Goal: Contribute content: Contribute content

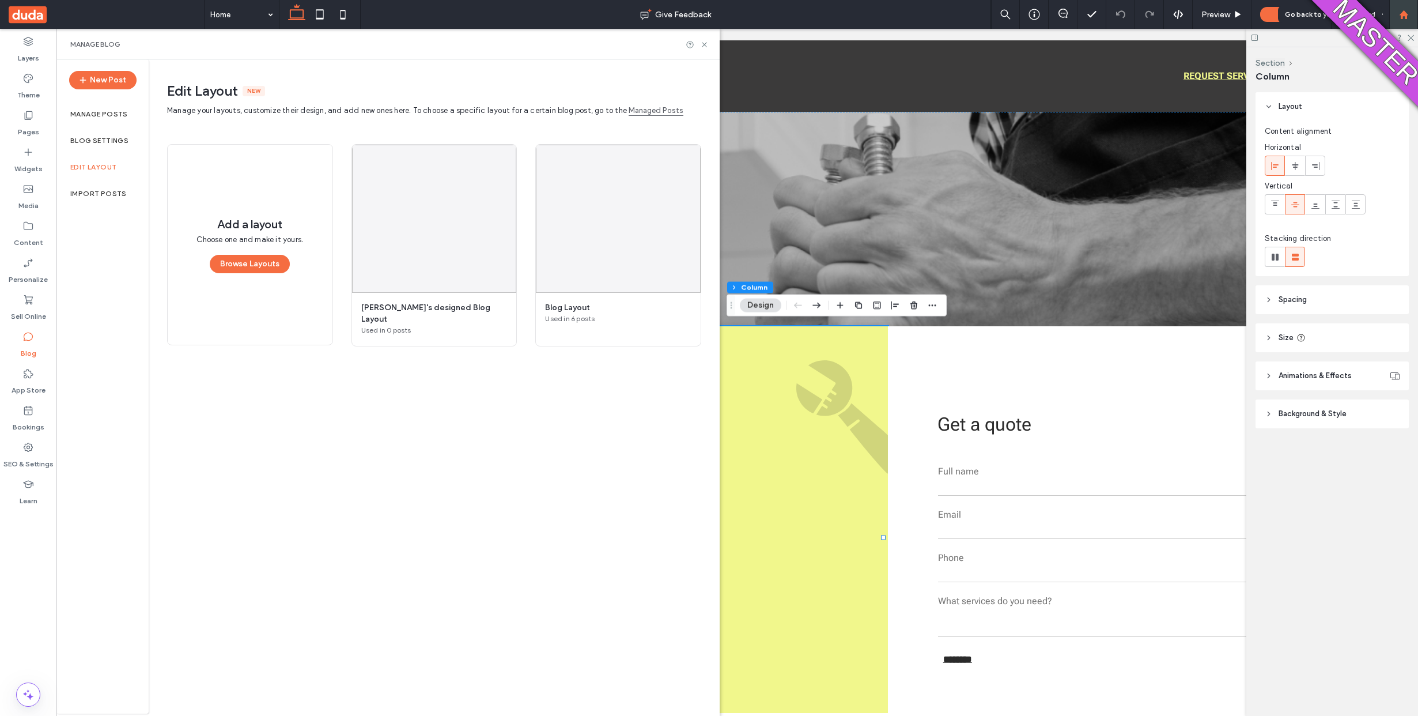
click at [1407, 12] on icon at bounding box center [1404, 15] width 10 height 10
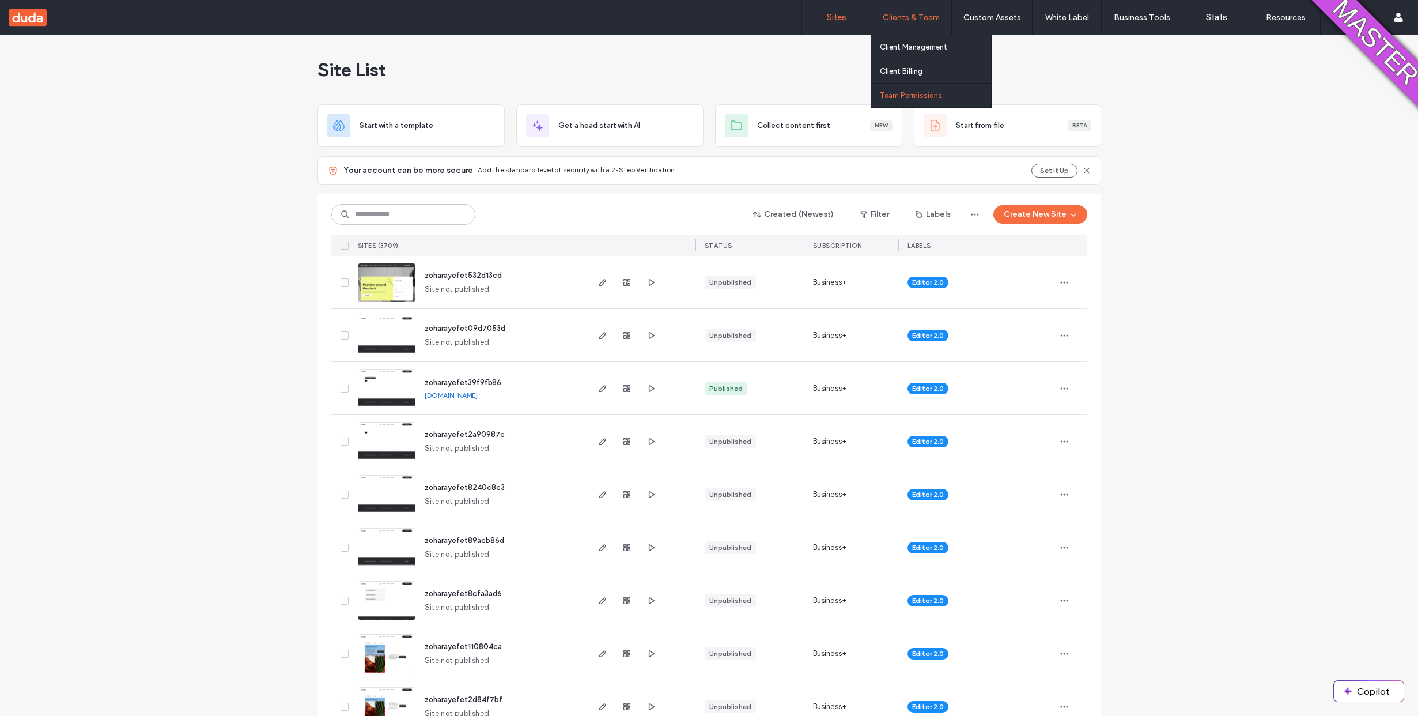
click at [890, 84] on link "Team Permissions" at bounding box center [935, 96] width 111 height 24
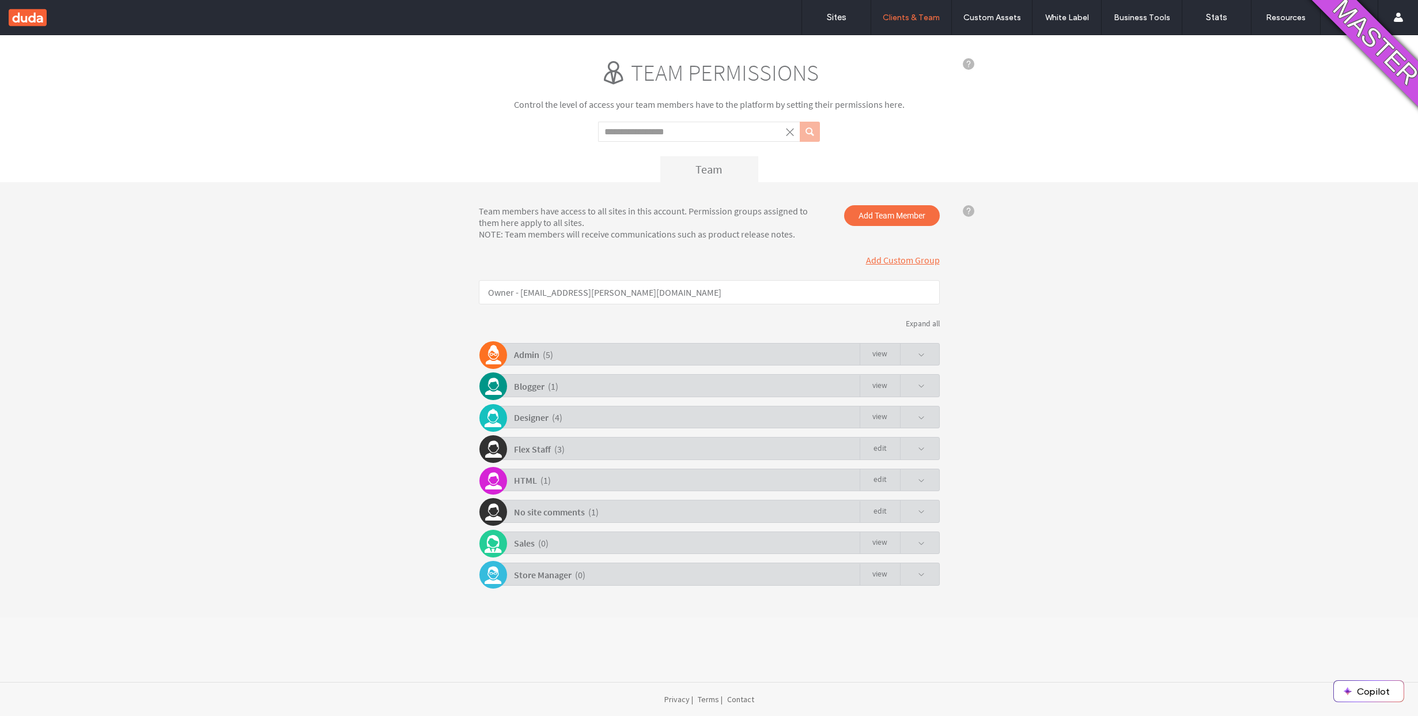
click at [661, 375] on div "Blogger ( 1 ) view" at bounding box center [712, 385] width 455 height 22
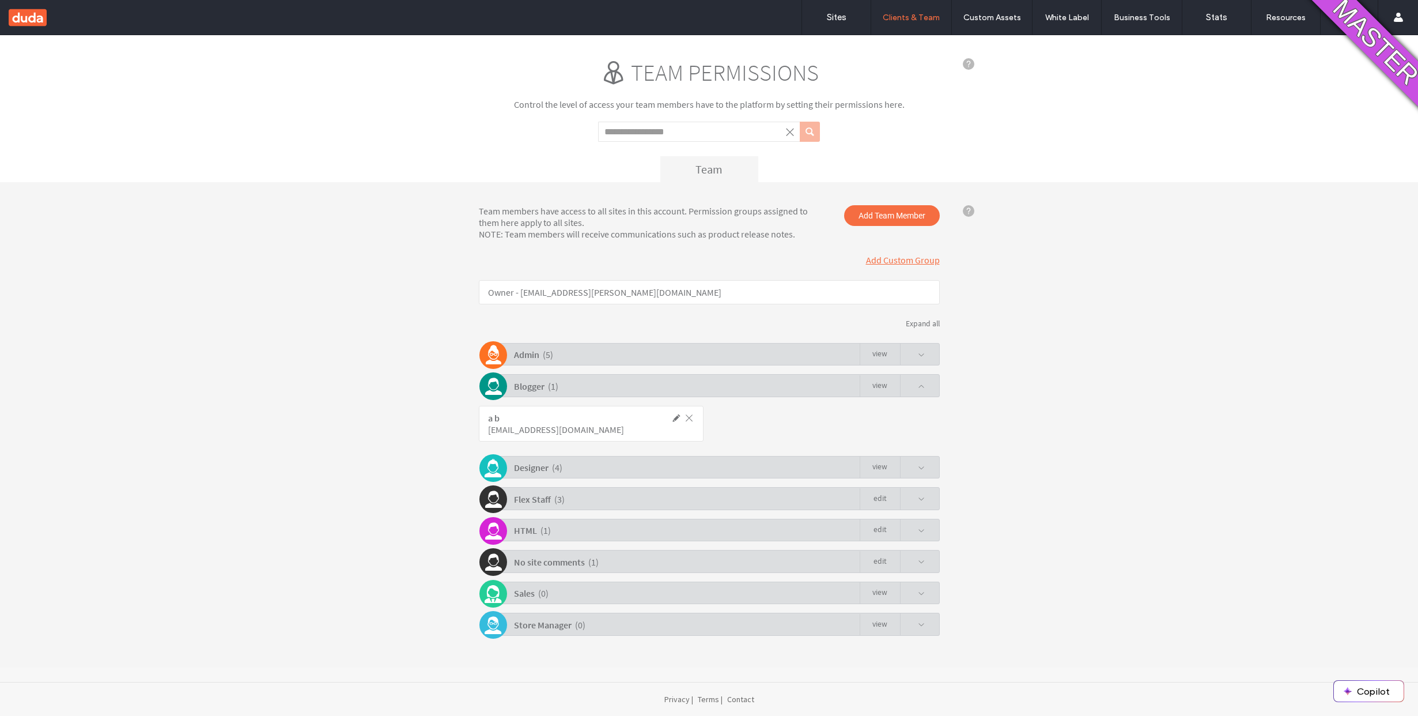
click at [580, 424] on div "vbvbvb@sitecomm.com" at bounding box center [565, 430] width 155 height 12
click at [578, 426] on div "vbvbvb@sitecomm.com" at bounding box center [565, 430] width 155 height 12
copy div "vbvbvb@sitecomm.com"
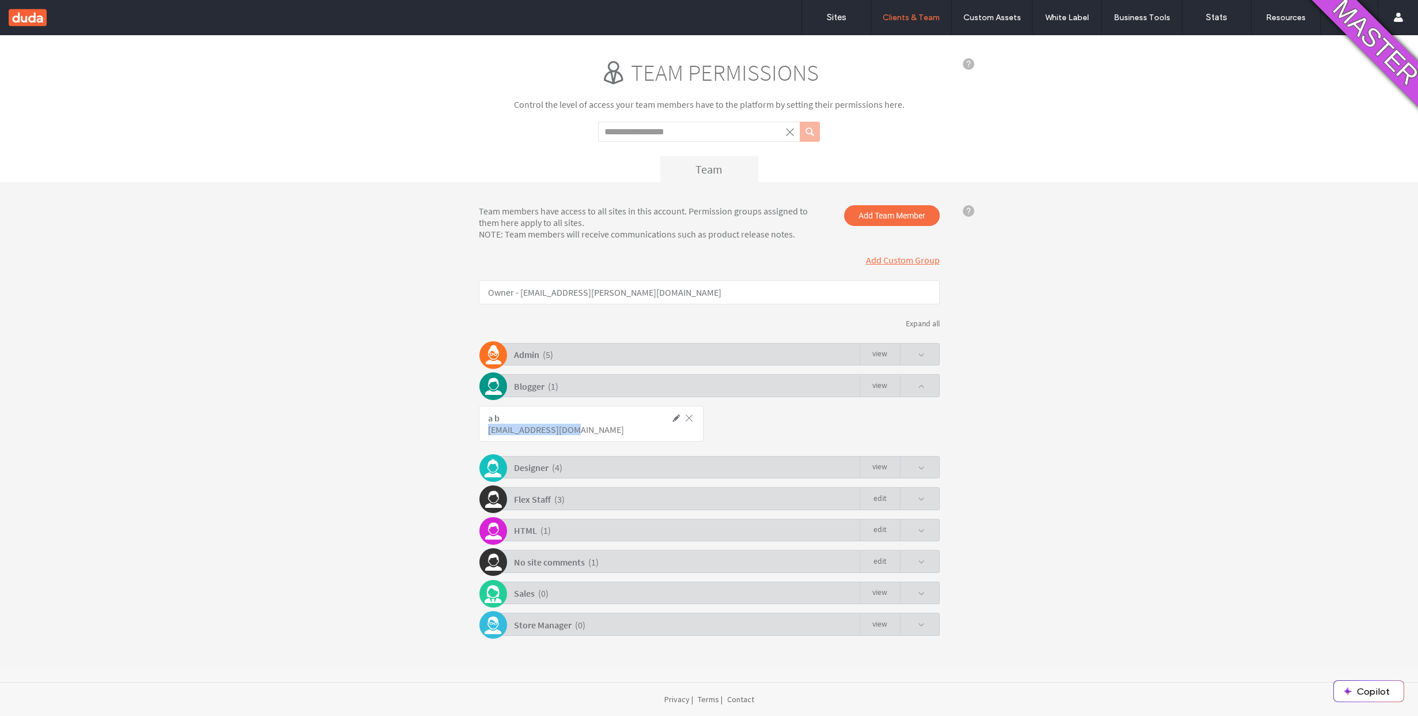
click at [836, 383] on div "Blogger ( 1 ) view" at bounding box center [712, 385] width 455 height 22
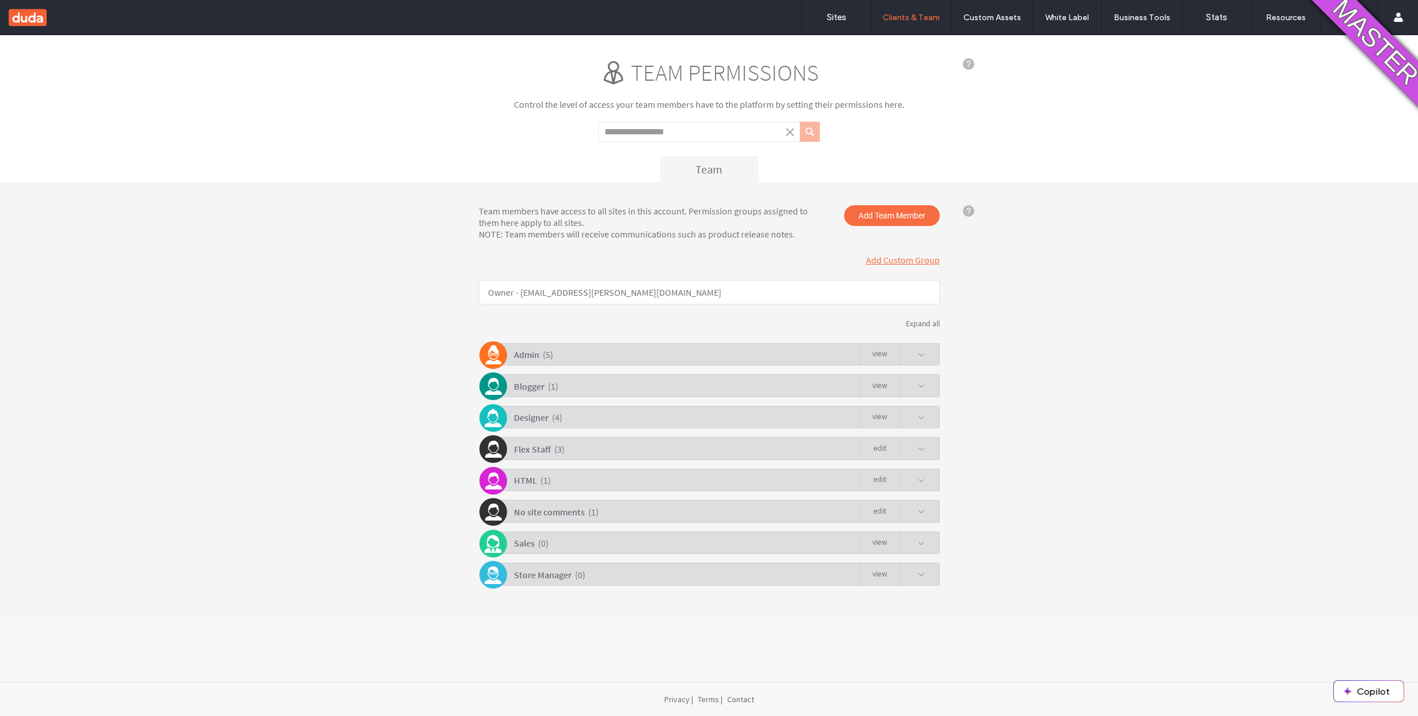
click link "view"
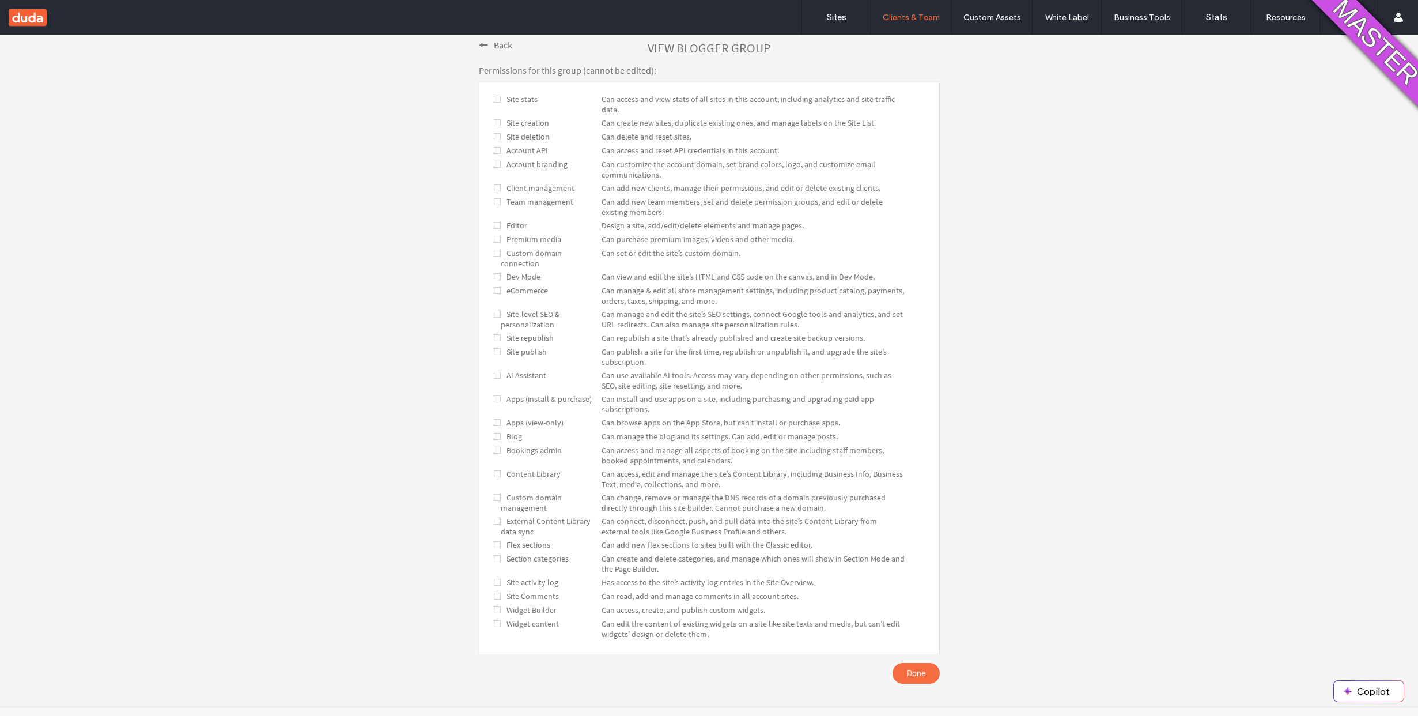
scroll to position [182, 0]
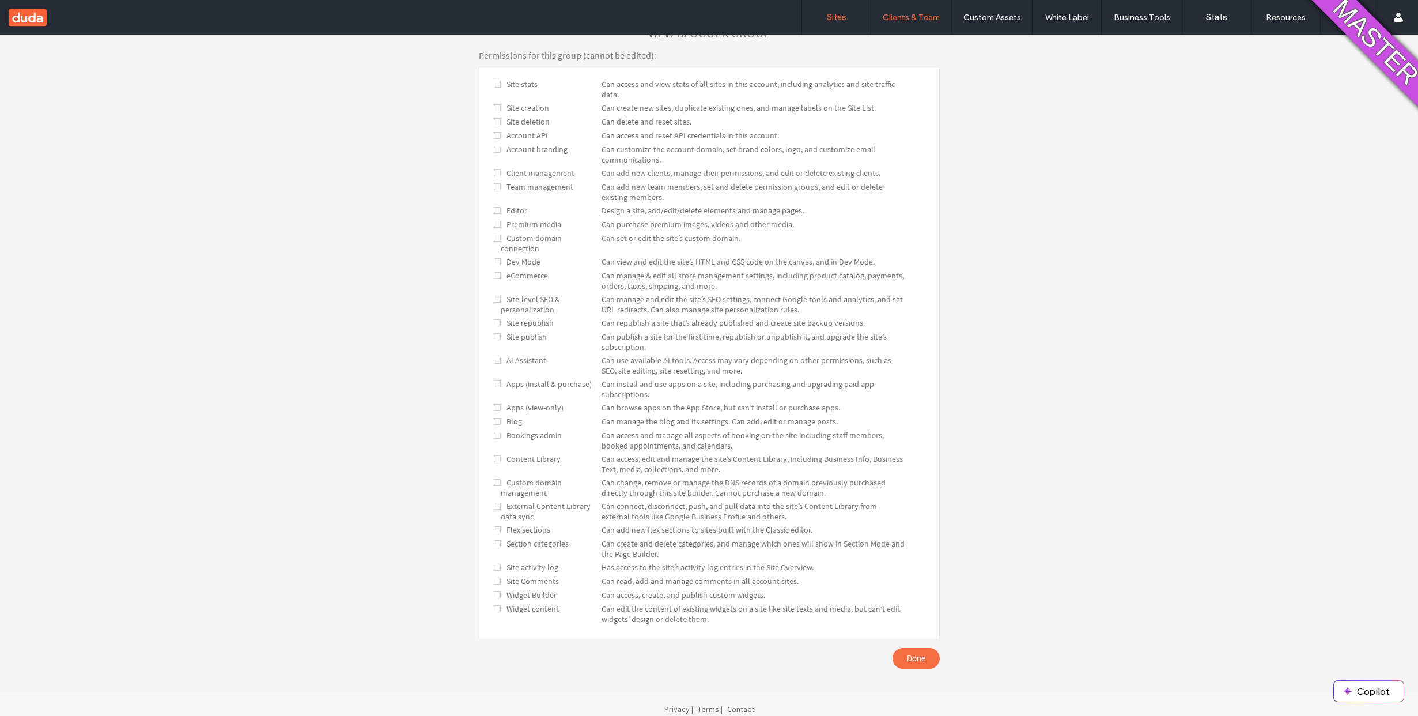
click at [833, 10] on link "Sites" at bounding box center [836, 17] width 69 height 35
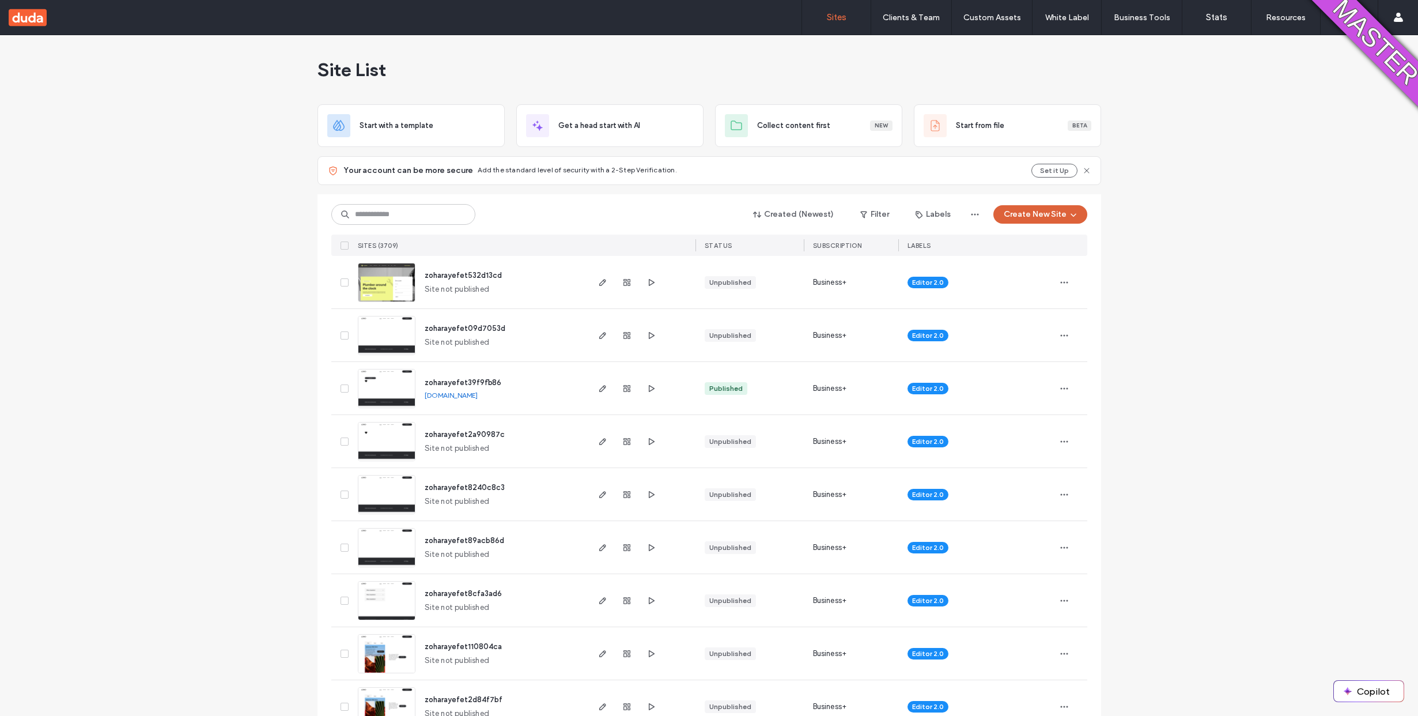
click at [1017, 223] on div "Created (Newest) Filter Labels Create New Site" at bounding box center [709, 214] width 756 height 22
click at [1015, 217] on button "Create New Site" at bounding box center [1040, 214] width 94 height 18
click at [436, 285] on span "Site not published" at bounding box center [457, 290] width 65 height 12
click at [436, 275] on span "zoharayefet532d13cd" at bounding box center [463, 275] width 77 height 9
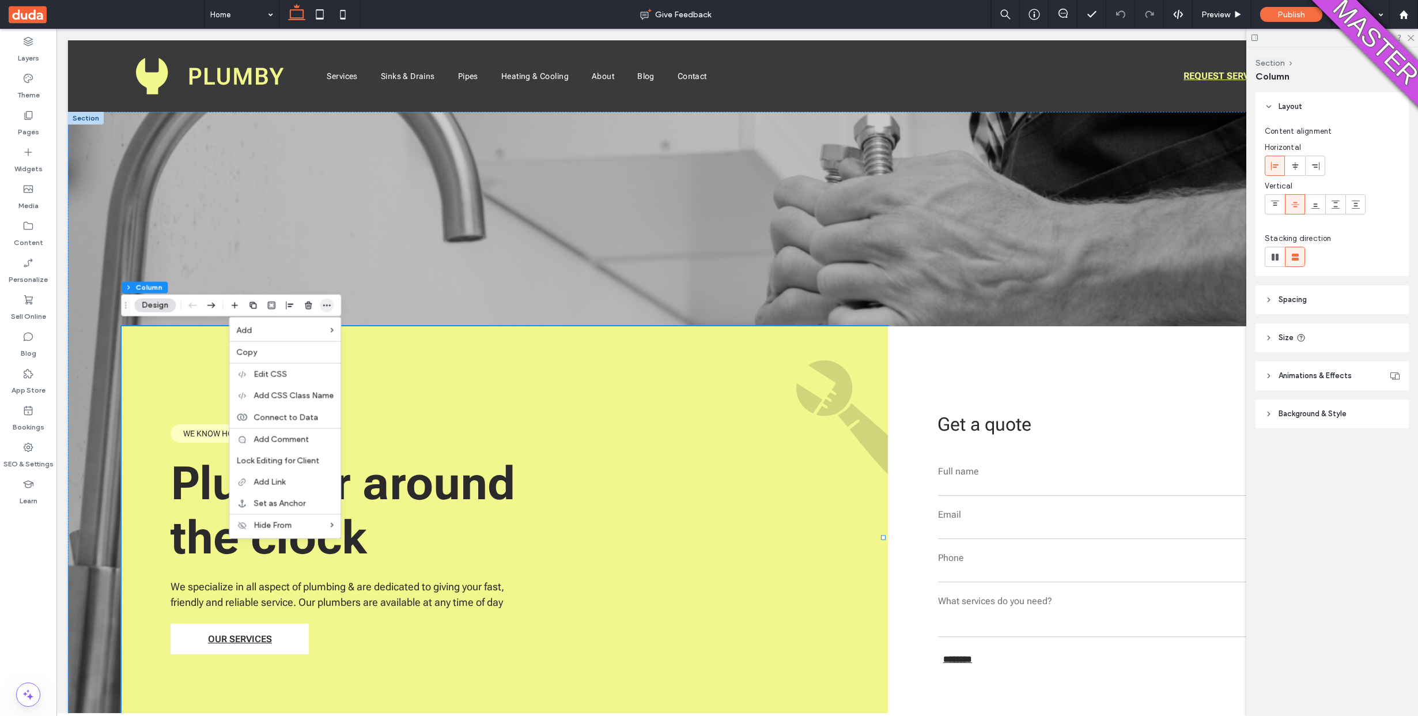
click at [328, 308] on icon "button" at bounding box center [326, 305] width 9 height 9
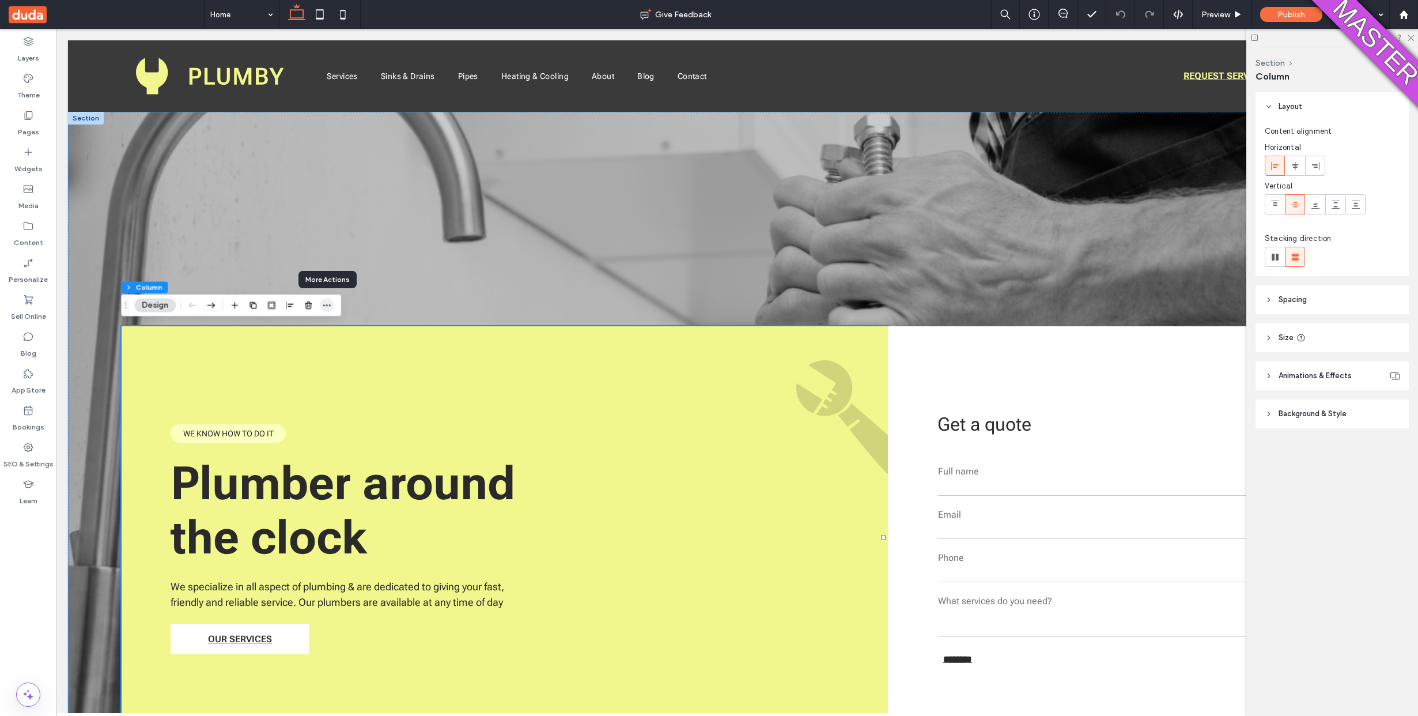
click at [328, 308] on icon "button" at bounding box center [326, 305] width 9 height 9
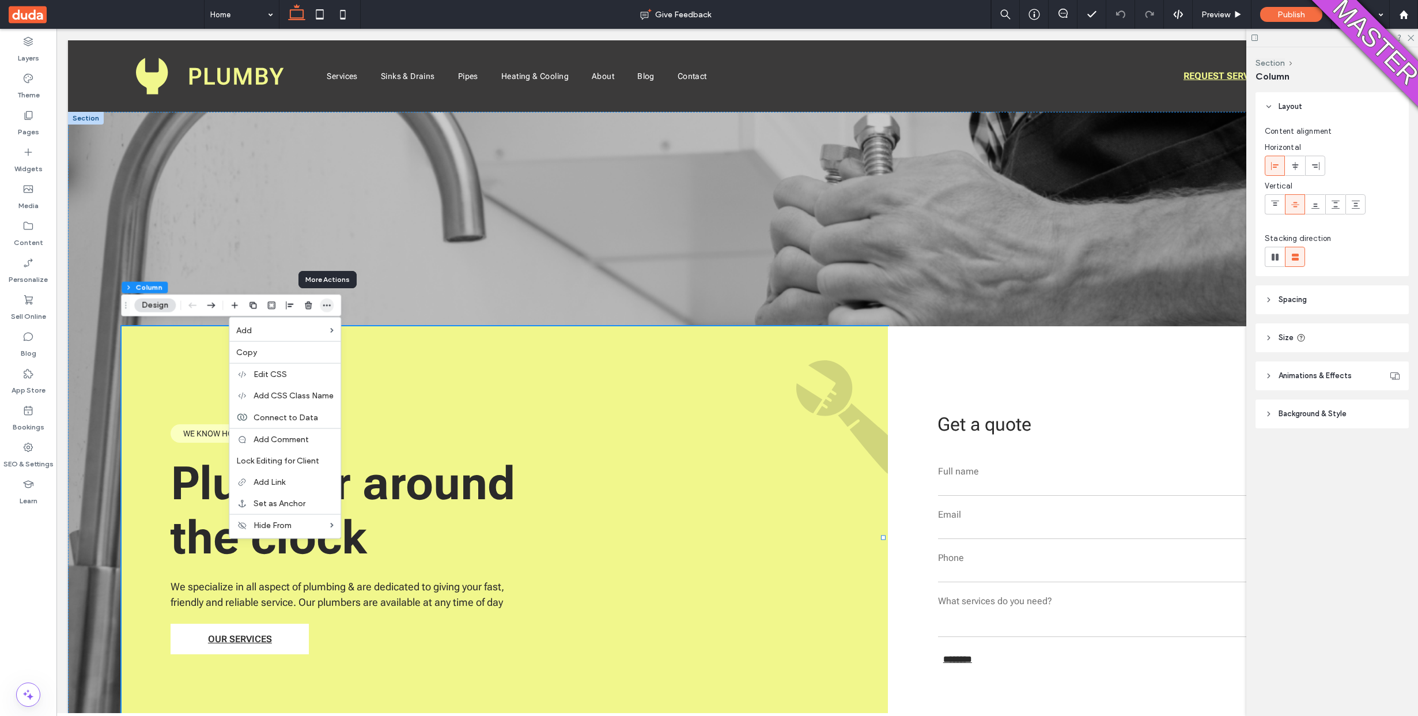
click at [328, 308] on icon "button" at bounding box center [326, 305] width 9 height 9
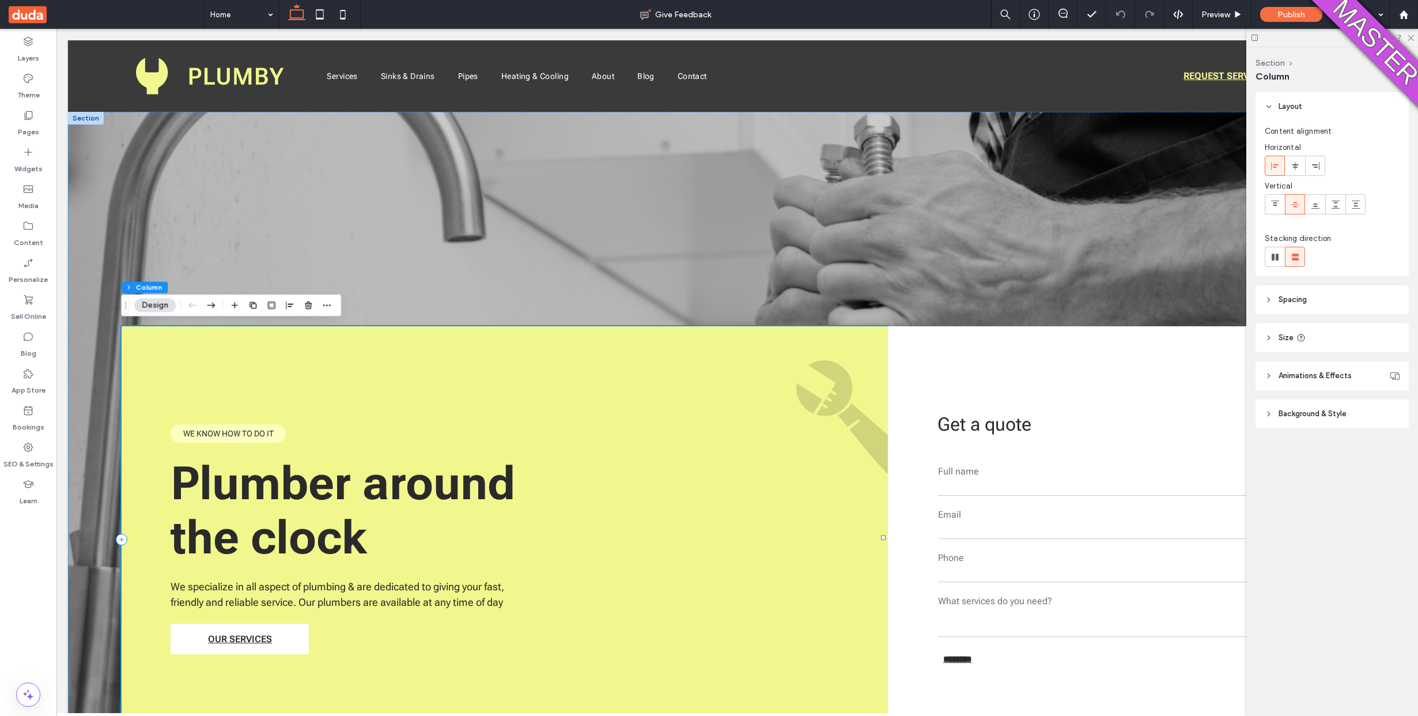
click at [268, 391] on div "Plumber around the clock We specialize in all aspect of plumbing & are dedicate…" at bounding box center [505, 539] width 766 height 427
click at [31, 353] on label "Blog" at bounding box center [29, 350] width 16 height 16
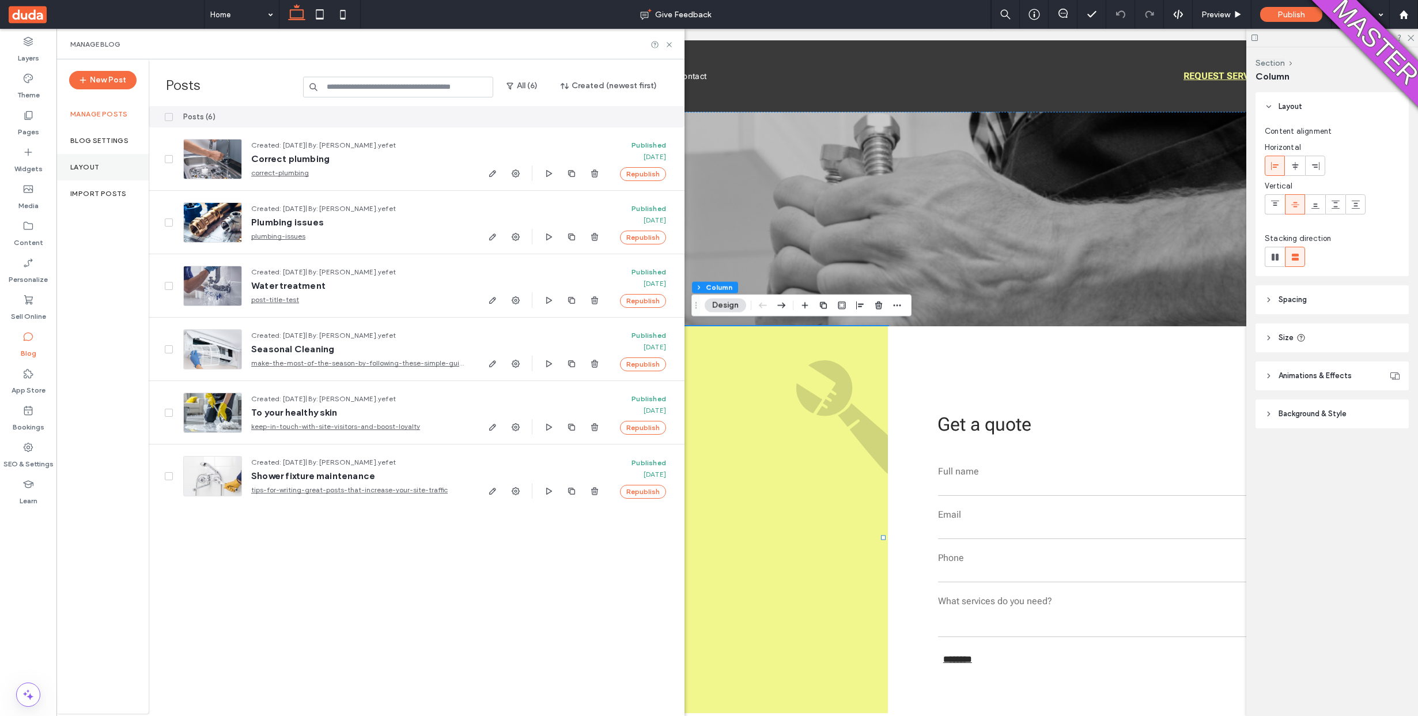
click at [103, 170] on div "Layout" at bounding box center [102, 167] width 92 height 27
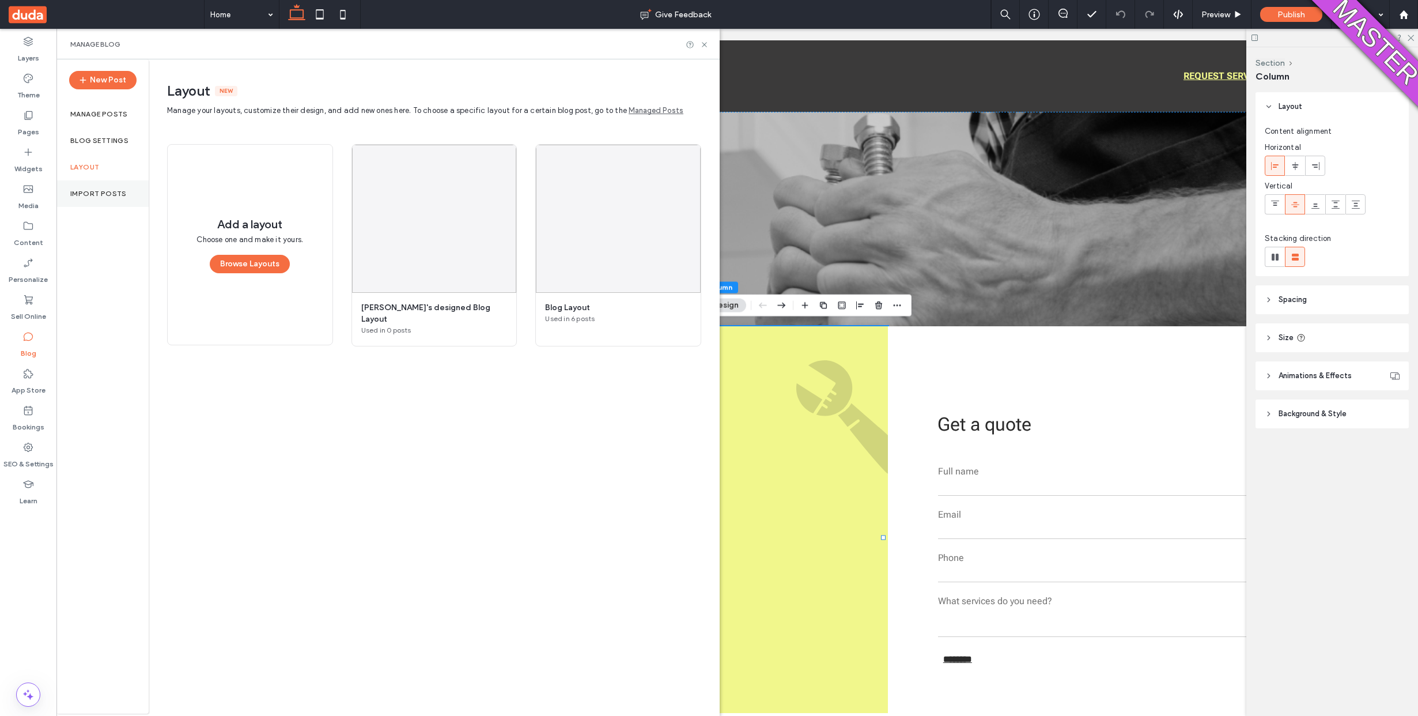
click at [74, 194] on label "Import Posts" at bounding box center [98, 194] width 56 height 8
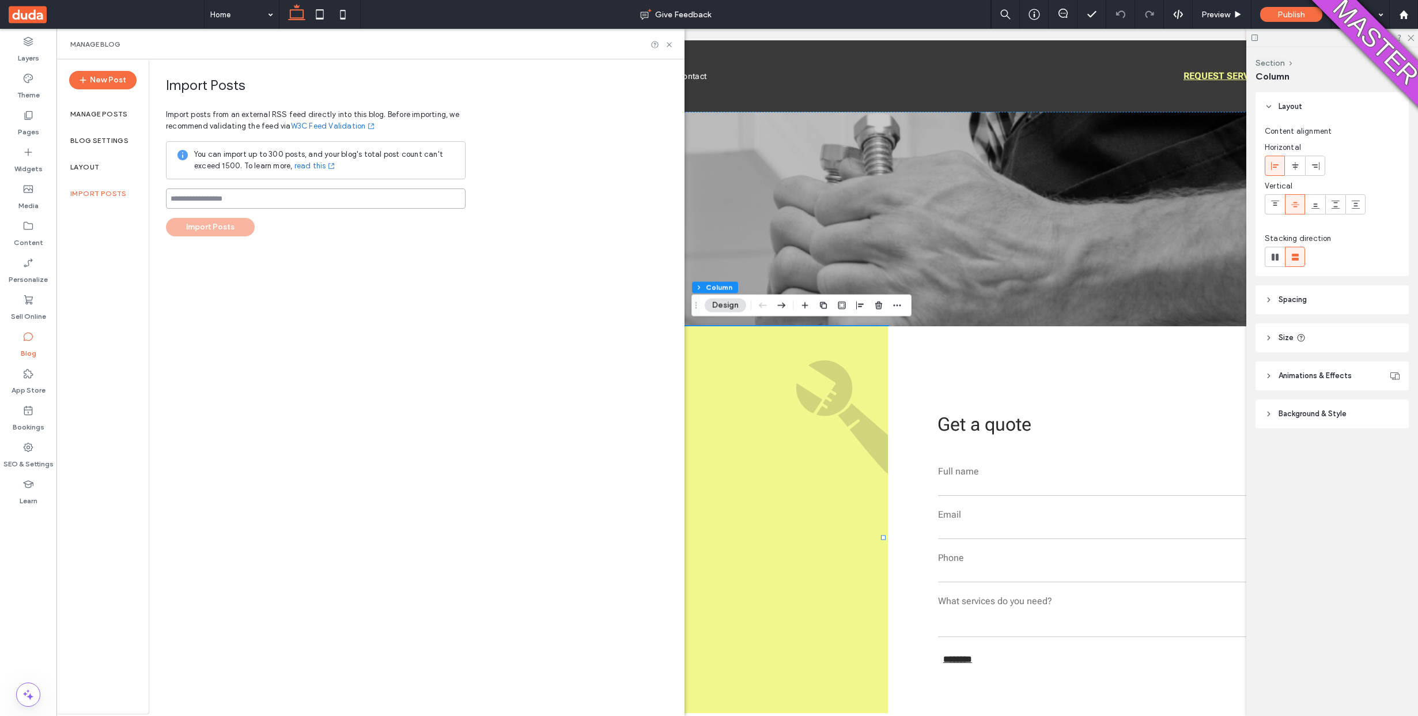
click at [231, 206] on input at bounding box center [316, 198] width 300 height 20
click at [214, 227] on div "Import Posts Import posts from an external RSS feed directly into this blog. Be…" at bounding box center [316, 157] width 300 height 160
click at [214, 194] on input at bounding box center [316, 198] width 300 height 20
click at [95, 154] on div "Layout" at bounding box center [102, 167] width 92 height 27
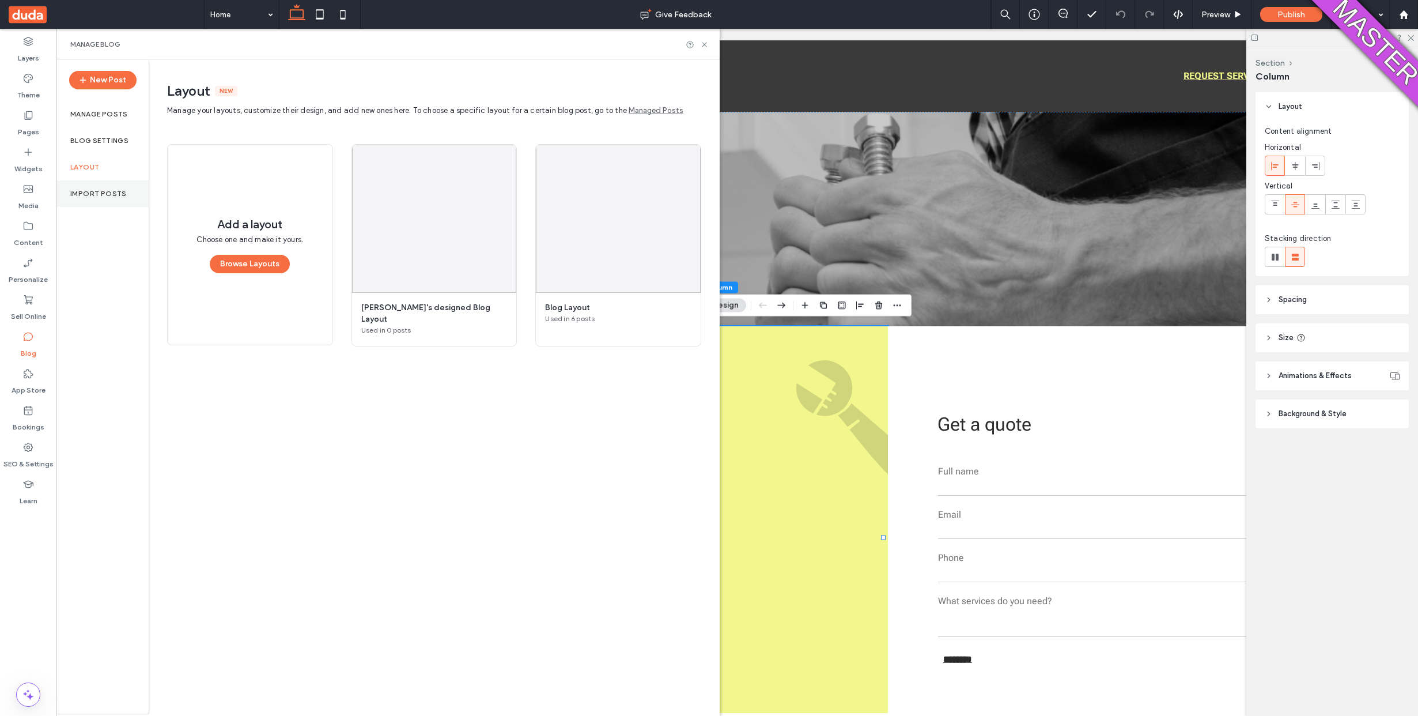
click at [99, 183] on div "Import Posts" at bounding box center [102, 193] width 92 height 27
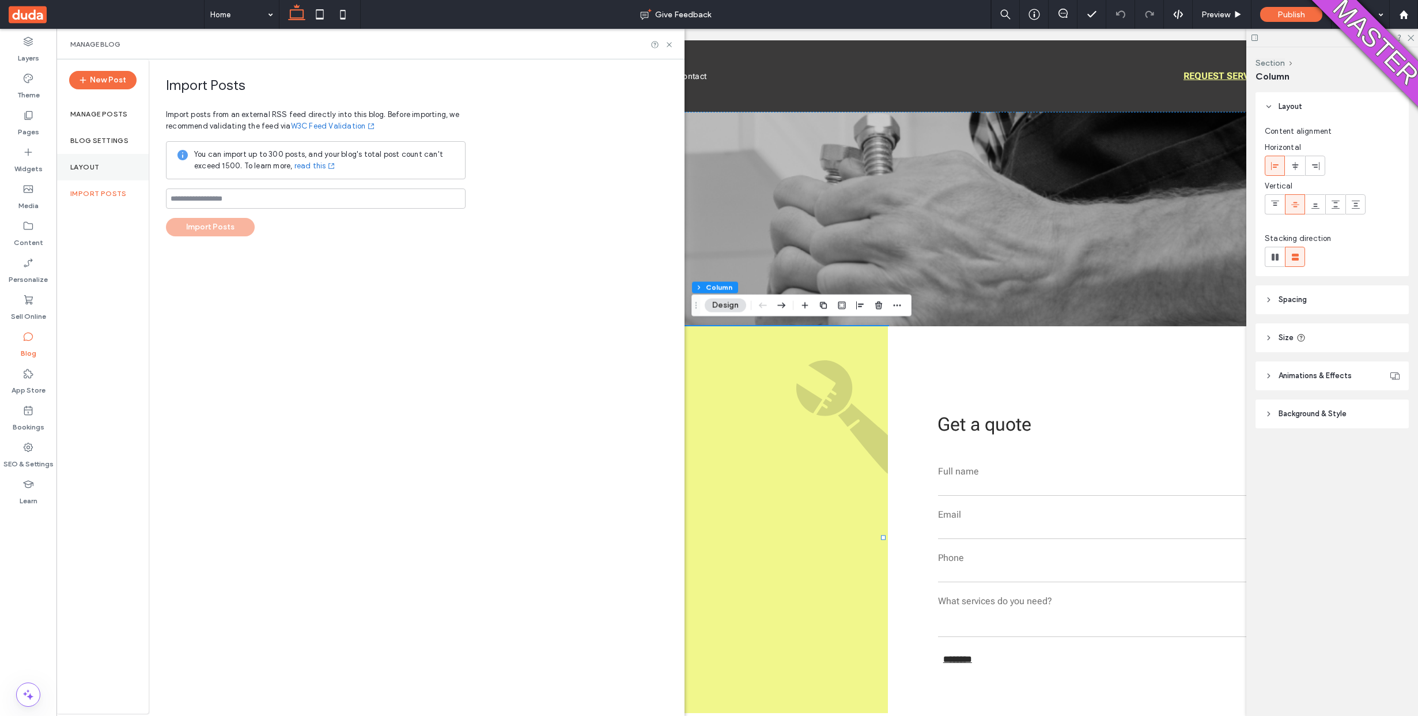
click at [97, 166] on label "Layout" at bounding box center [84, 167] width 29 height 8
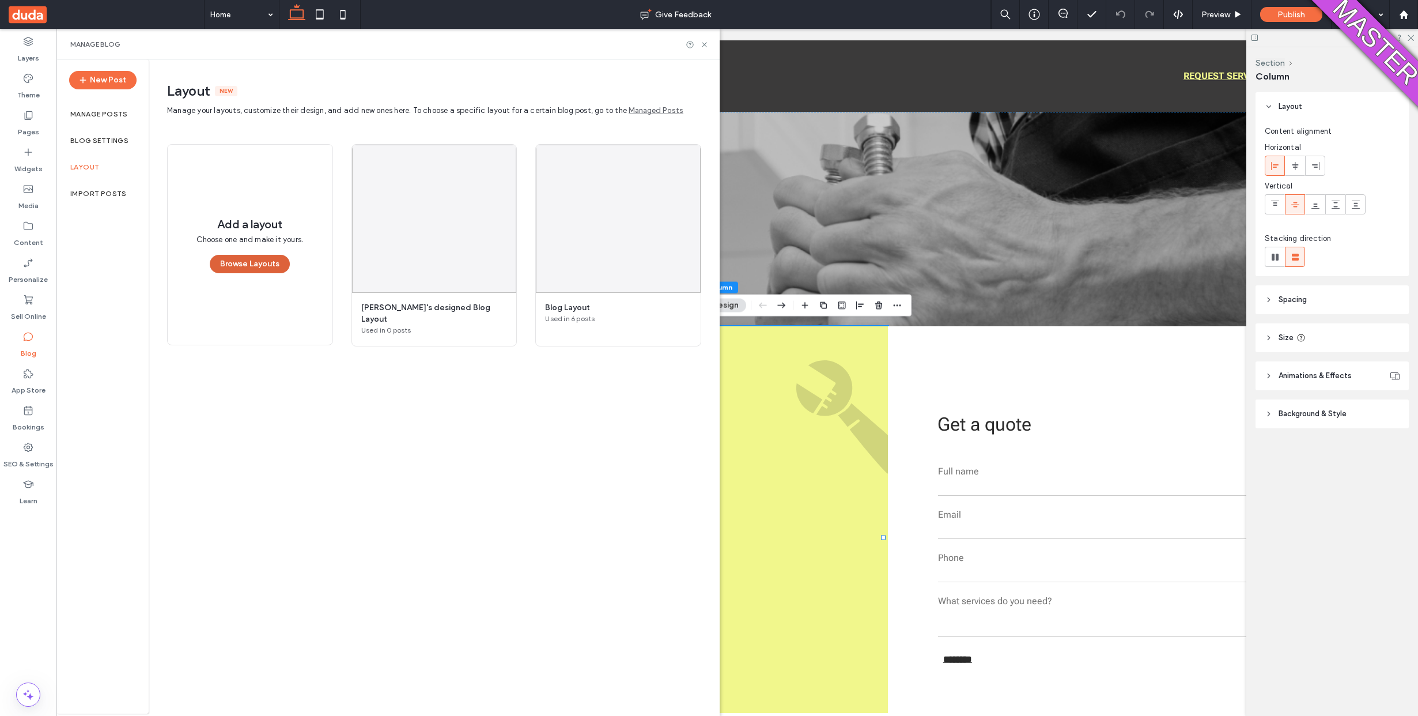
click at [267, 256] on button "Browse Layouts" at bounding box center [250, 264] width 80 height 18
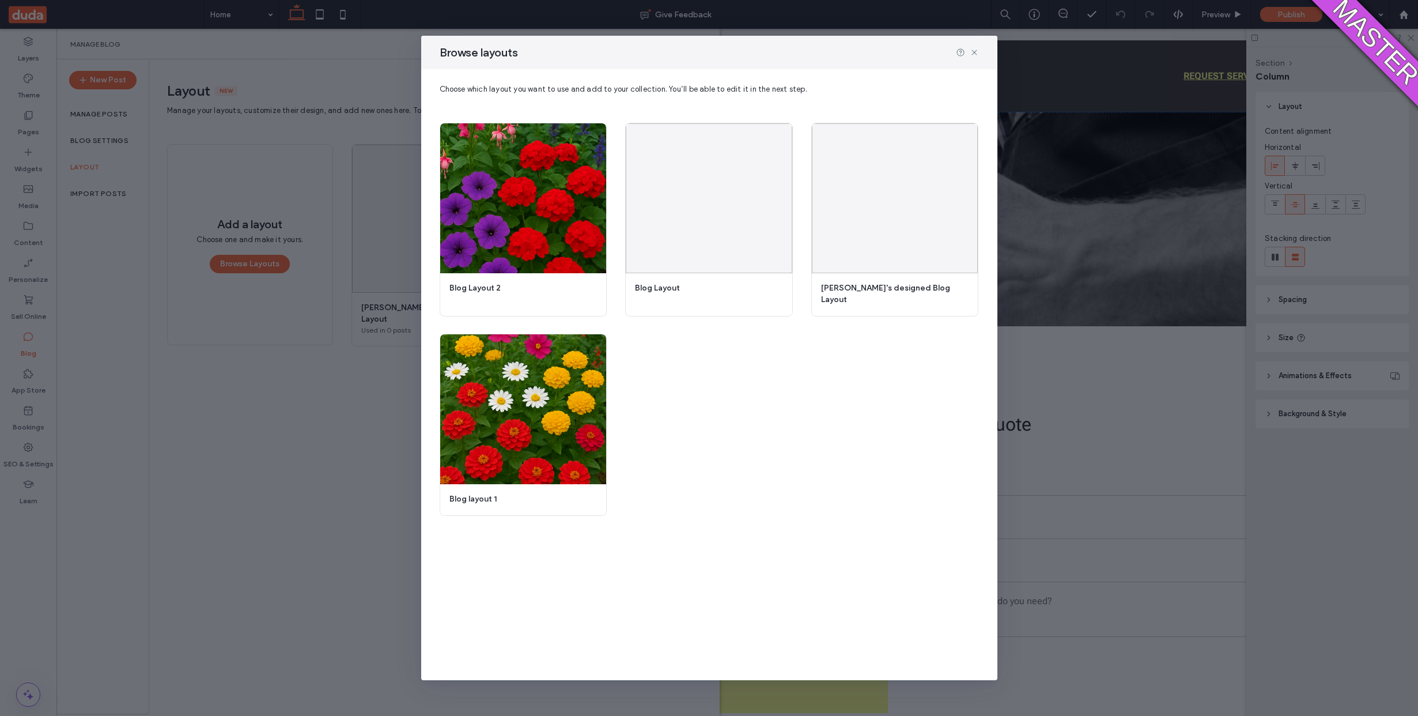
click at [972, 59] on div "Browse layouts" at bounding box center [709, 52] width 576 height 33
click at [974, 56] on icon at bounding box center [974, 52] width 9 height 9
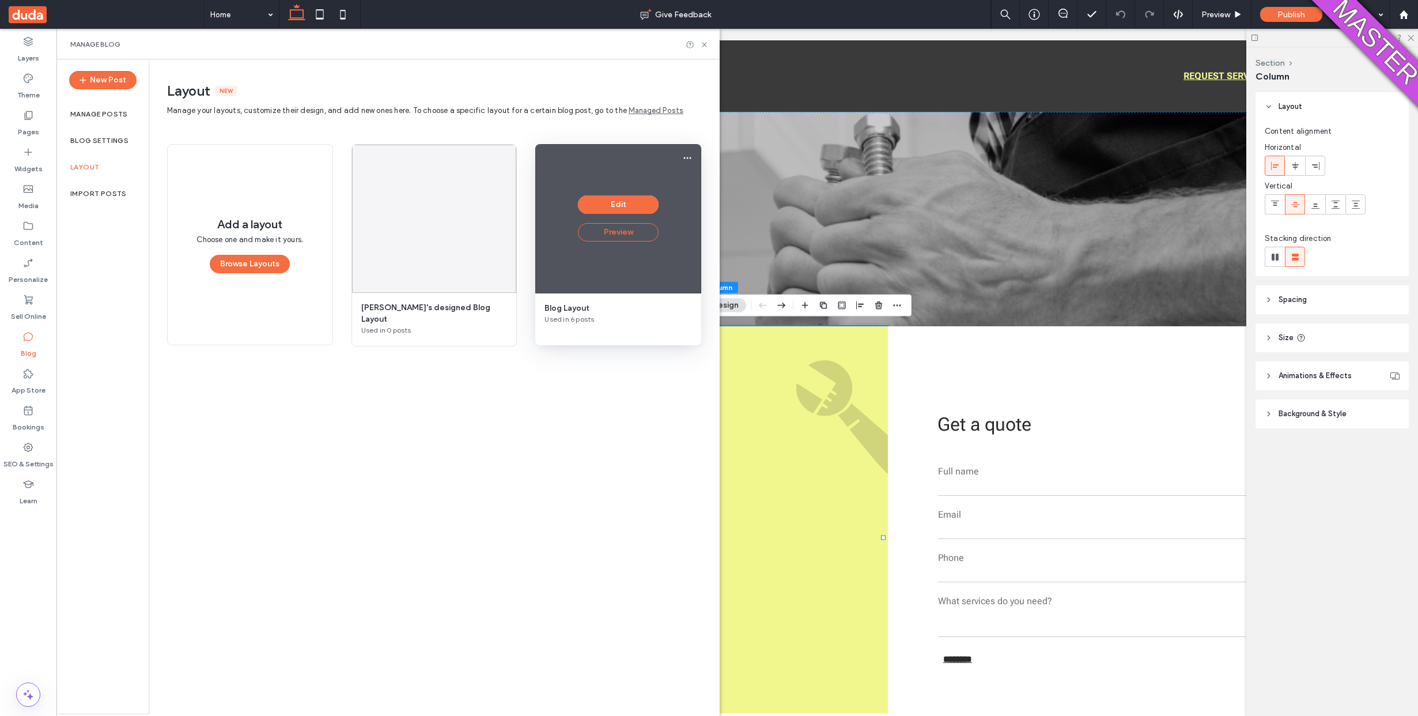
click at [610, 232] on button "Preview" at bounding box center [618, 232] width 81 height 18
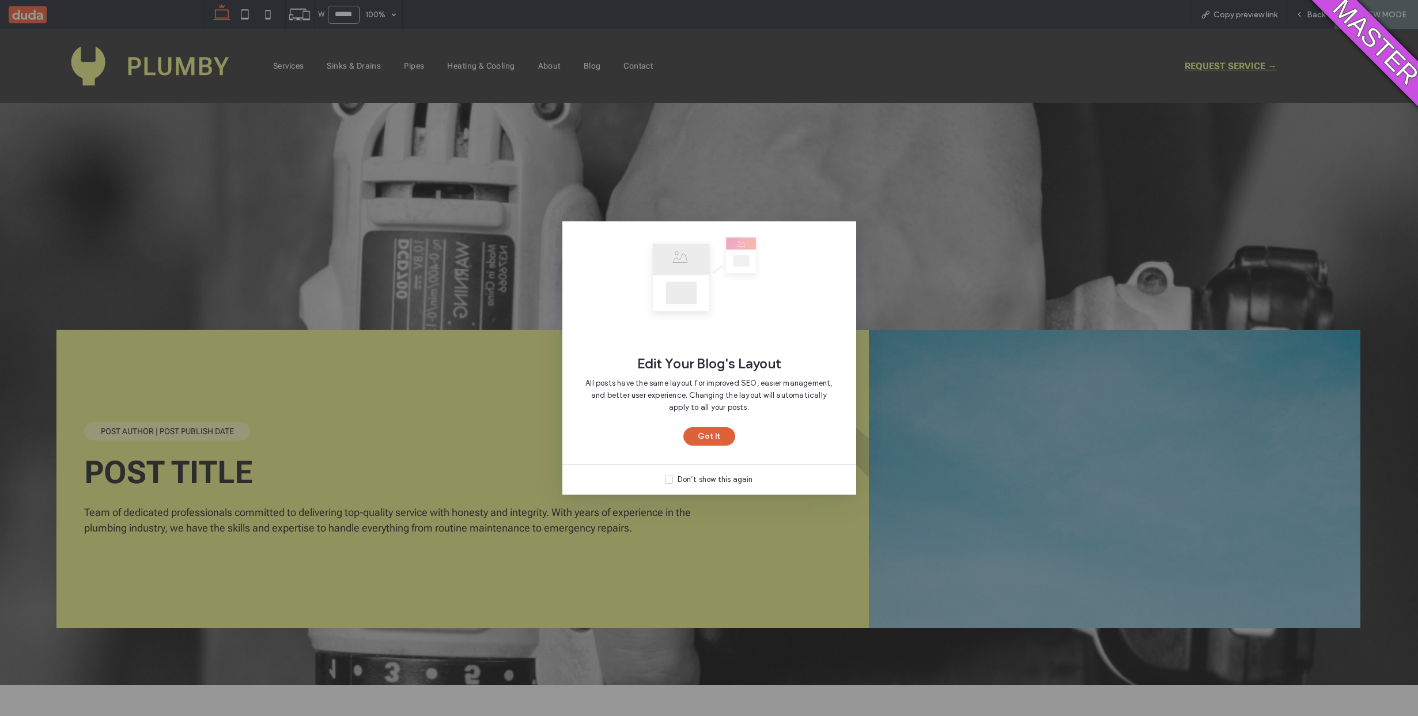
click at [694, 437] on button "Got It" at bounding box center [709, 436] width 52 height 18
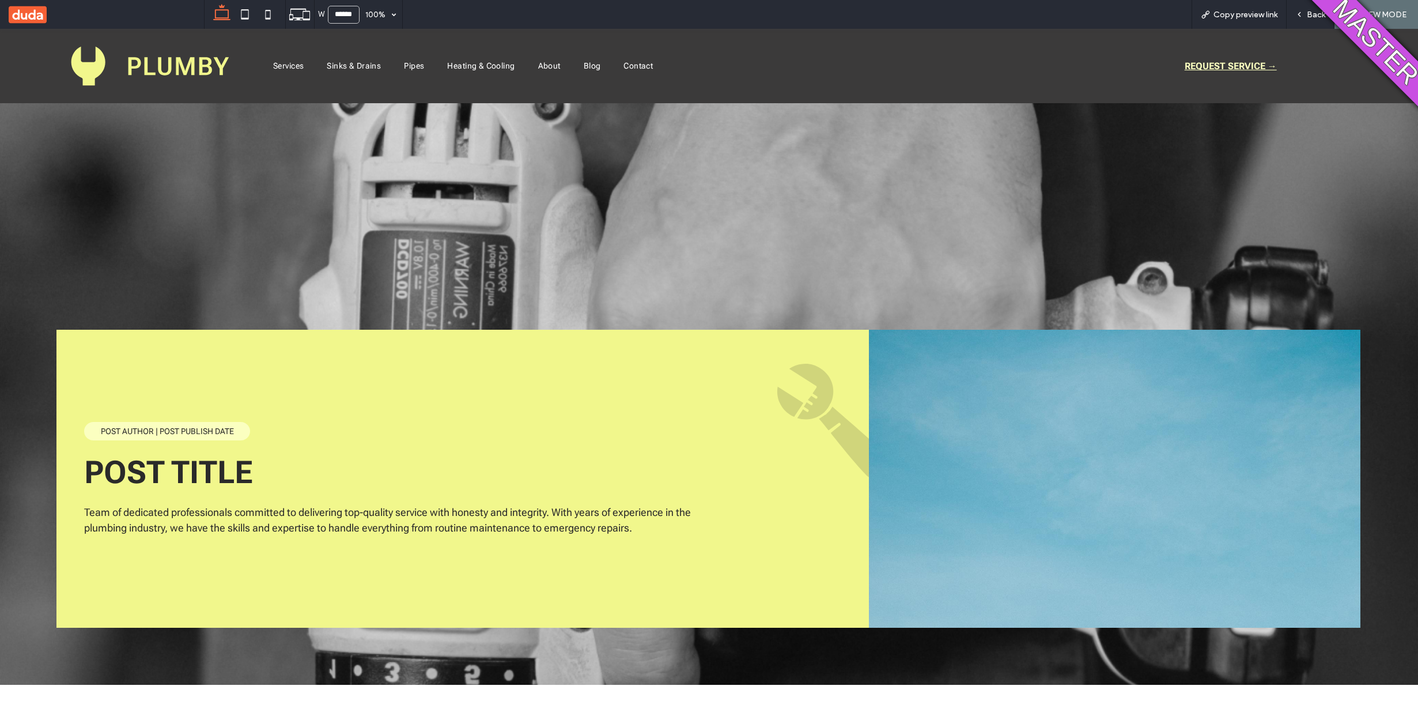
click at [1203, 66] on span "REQUEST SERVICE →" at bounding box center [1231, 65] width 92 height 29
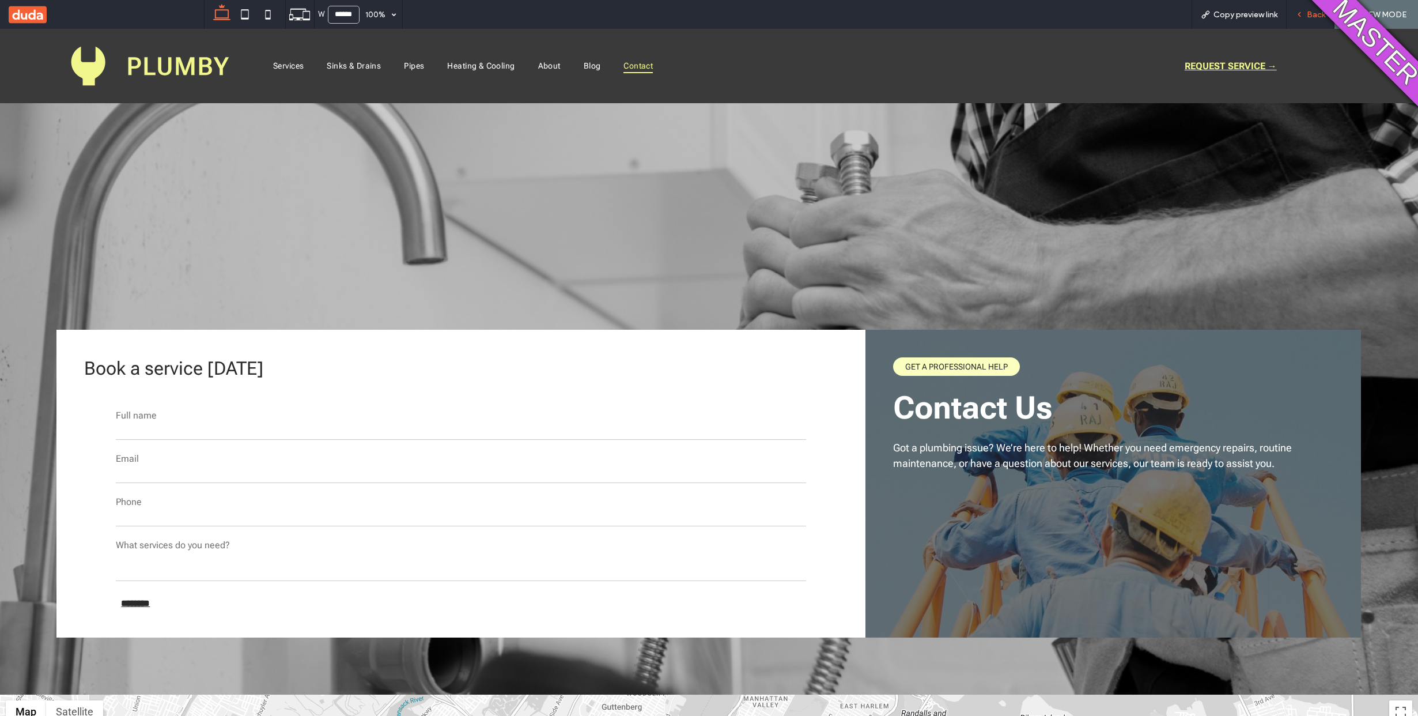
click at [1327, 10] on div "Back" at bounding box center [1310, 15] width 47 height 10
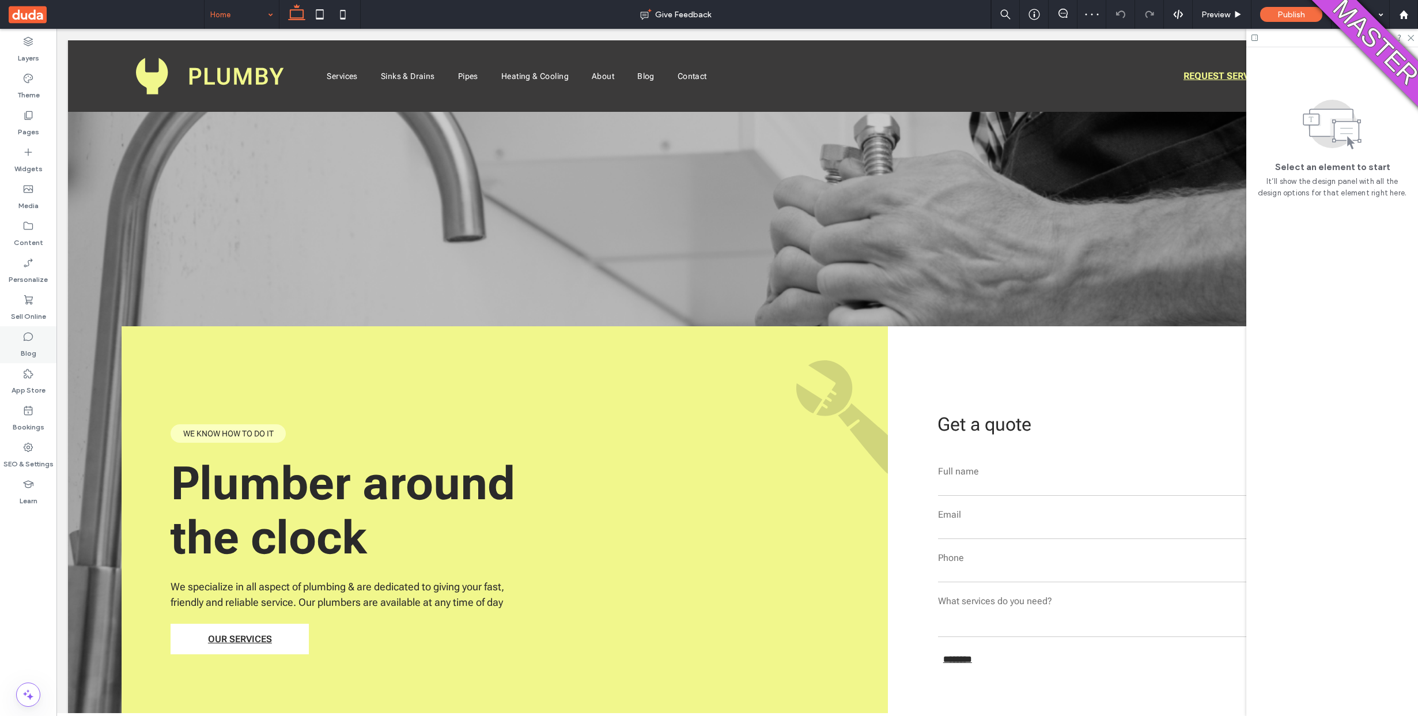
click at [22, 328] on div "Blog" at bounding box center [28, 344] width 56 height 37
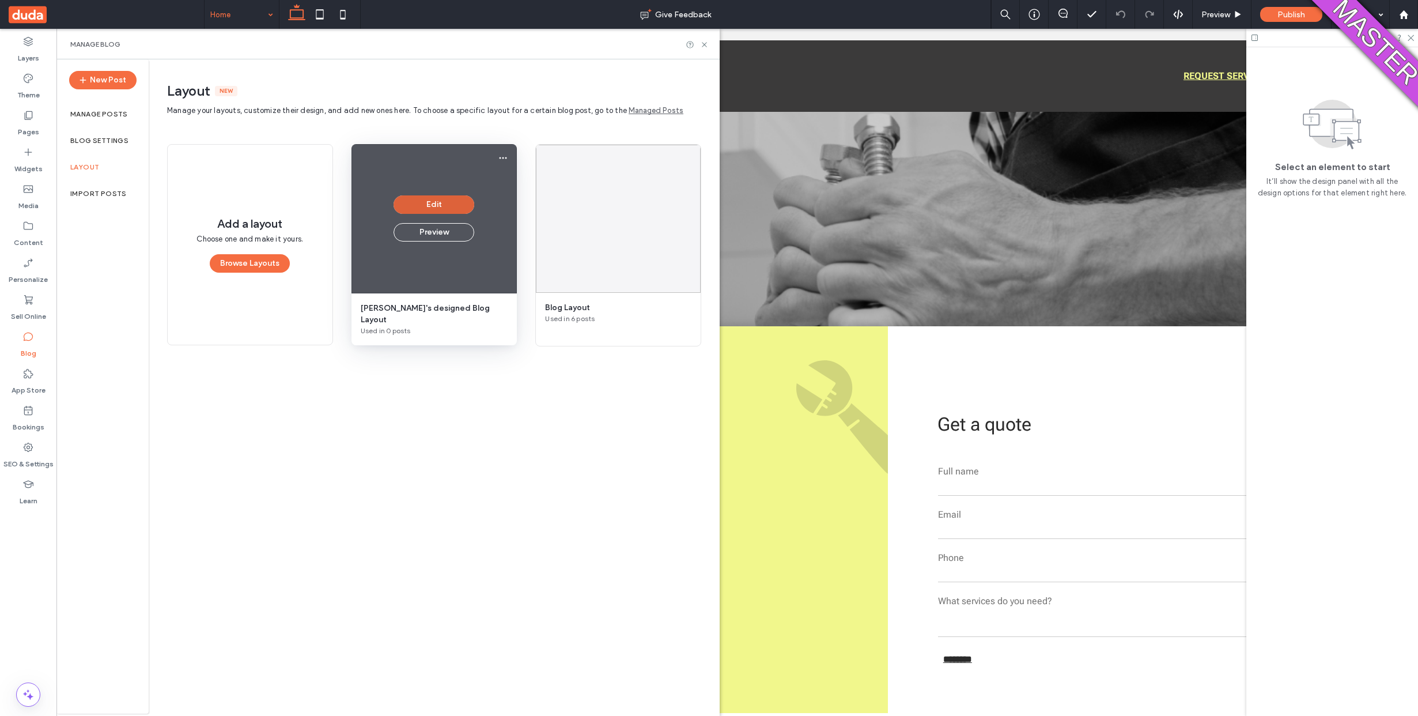
click at [431, 206] on button "Edit" at bounding box center [434, 204] width 81 height 18
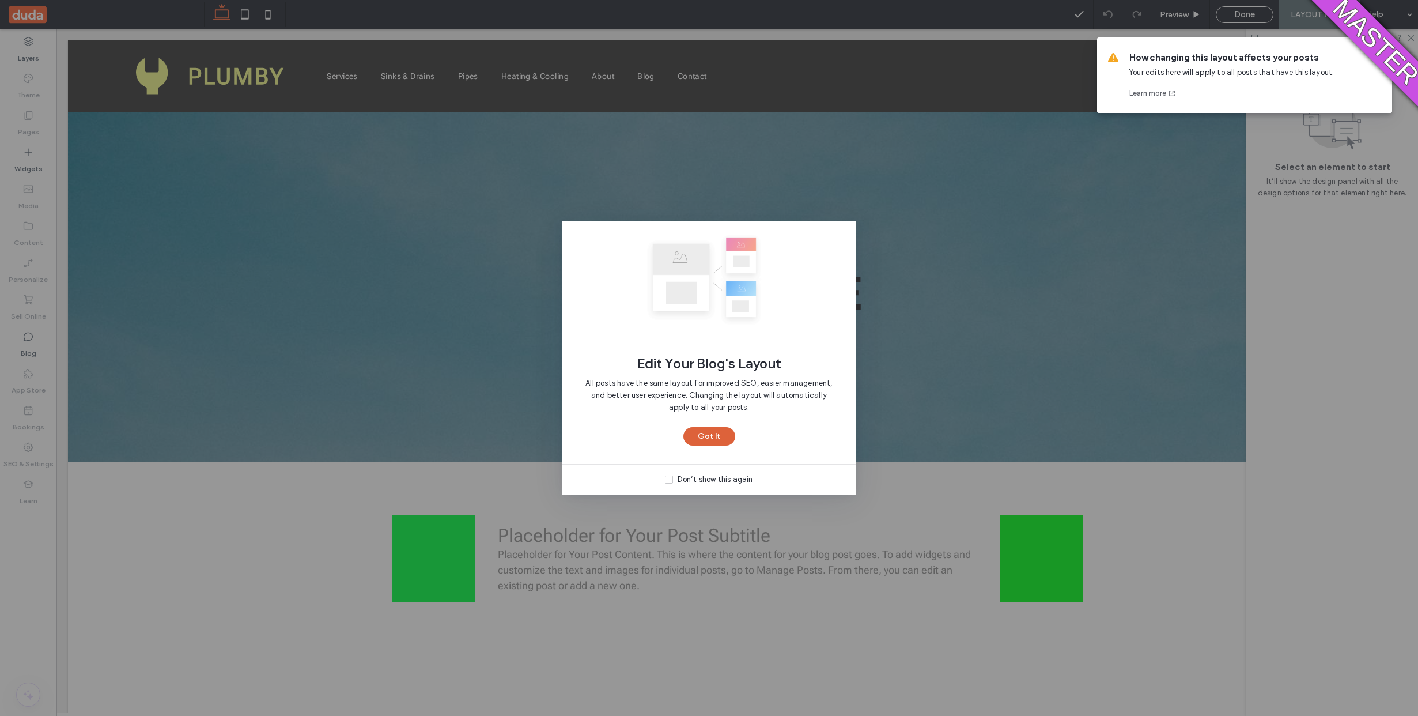
click at [715, 433] on button "Got It" at bounding box center [709, 436] width 52 height 18
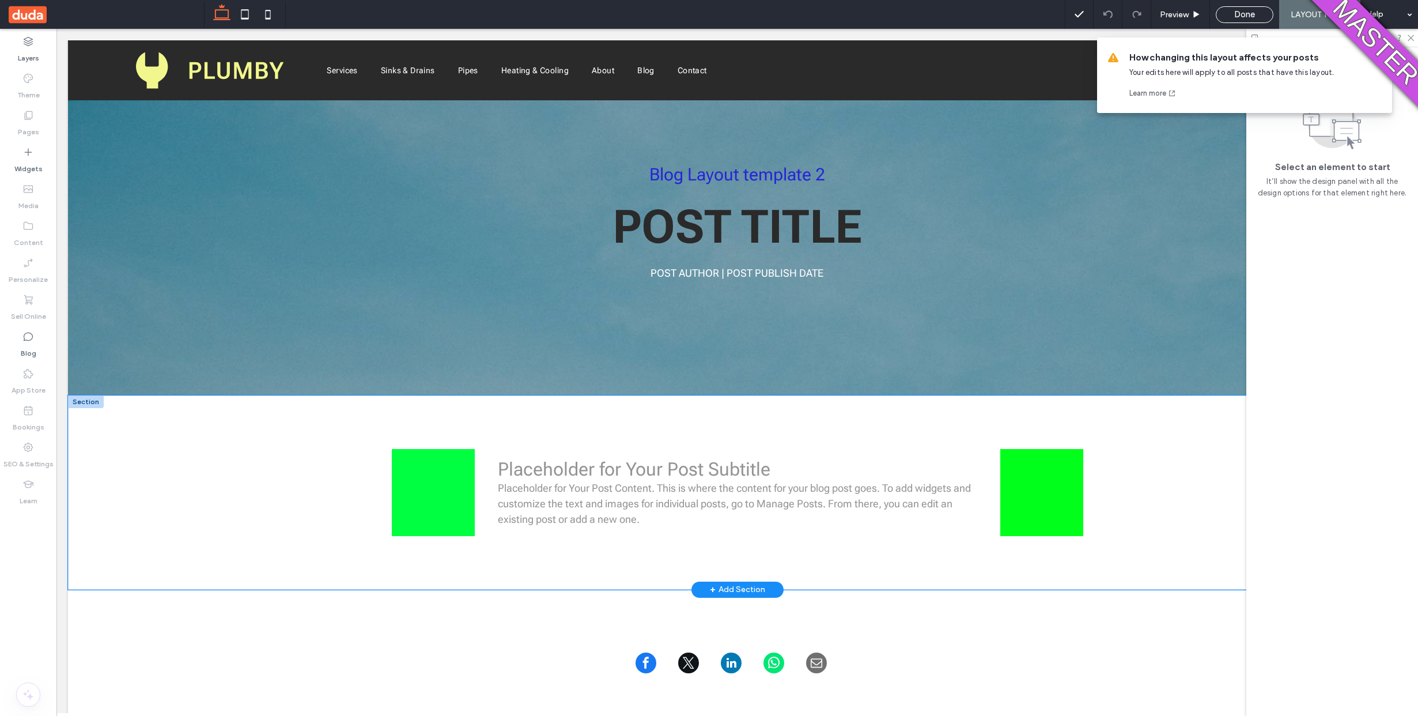
scroll to position [321, 0]
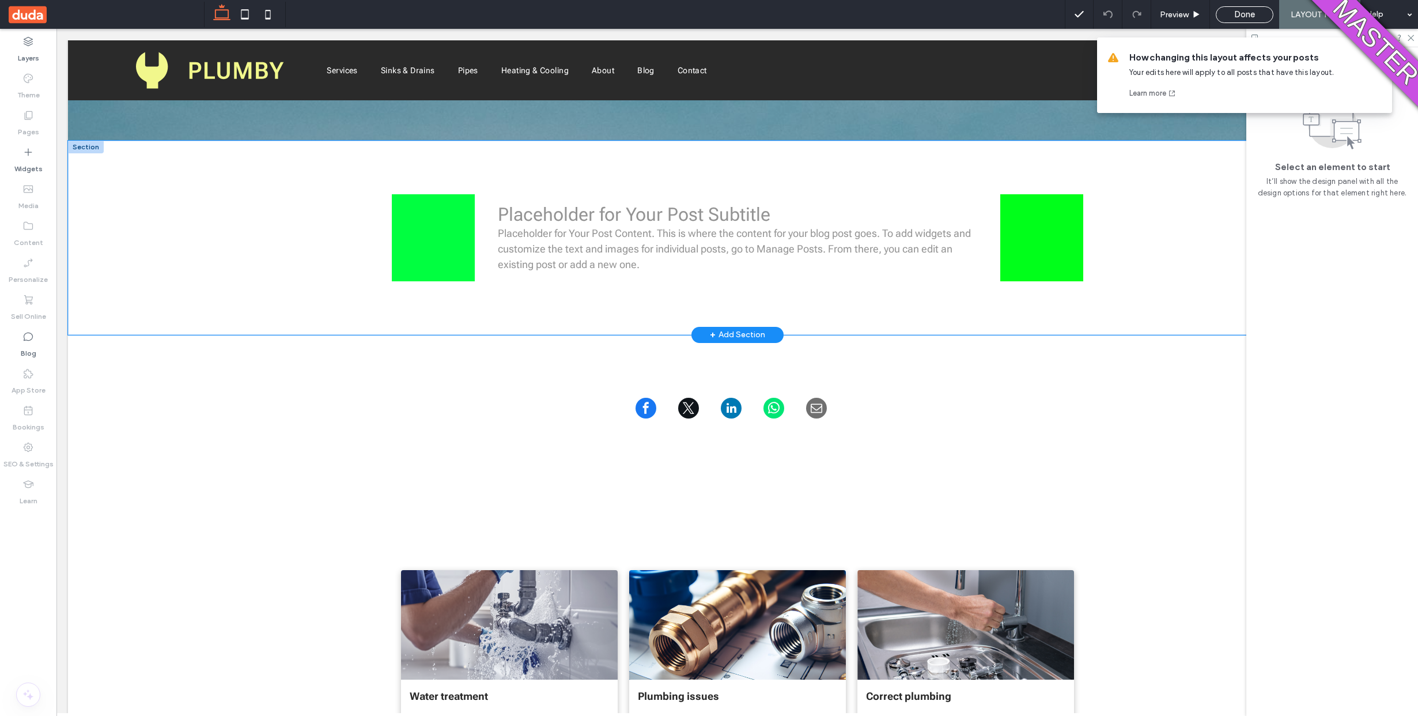
click at [539, 285] on div "Placeholder for Your Post Subtitle Placeholder for Your Post Content. This is w…" at bounding box center [738, 238] width 692 height 194
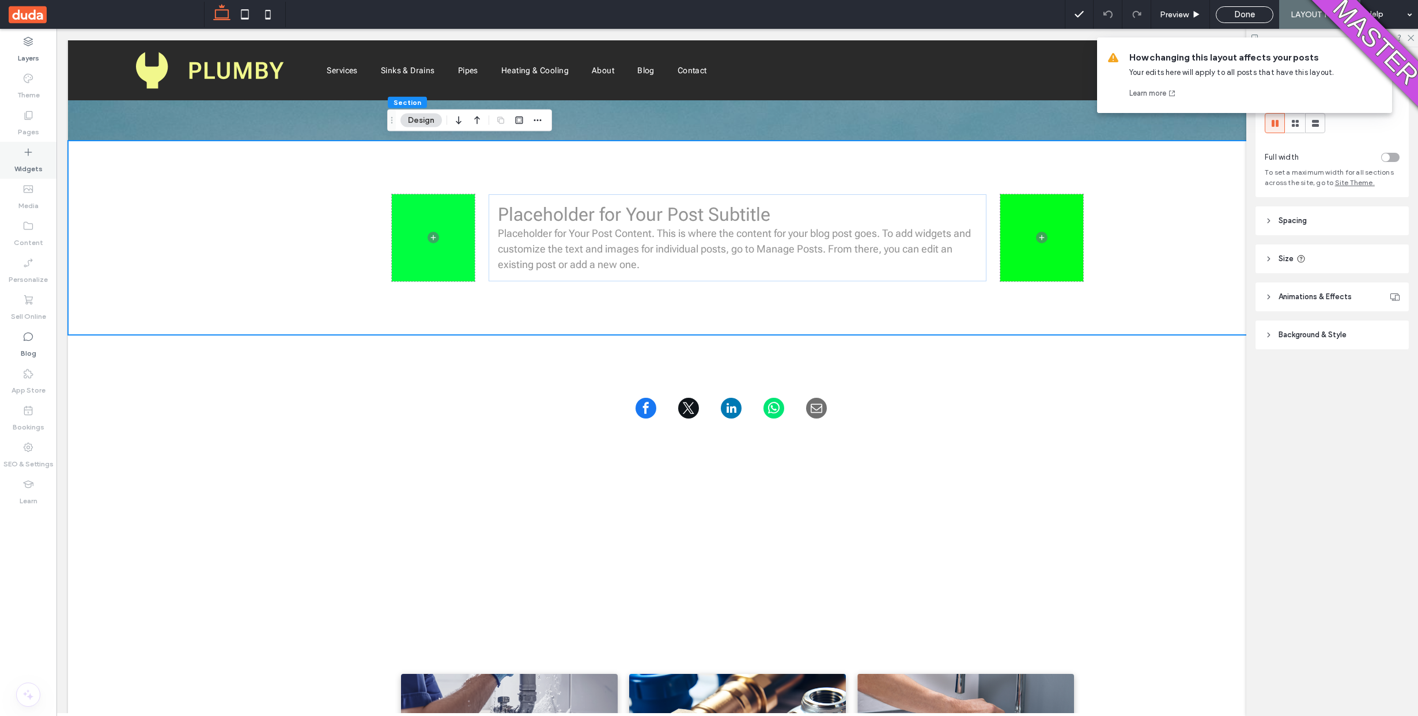
click at [9, 157] on div "Widgets" at bounding box center [28, 160] width 56 height 37
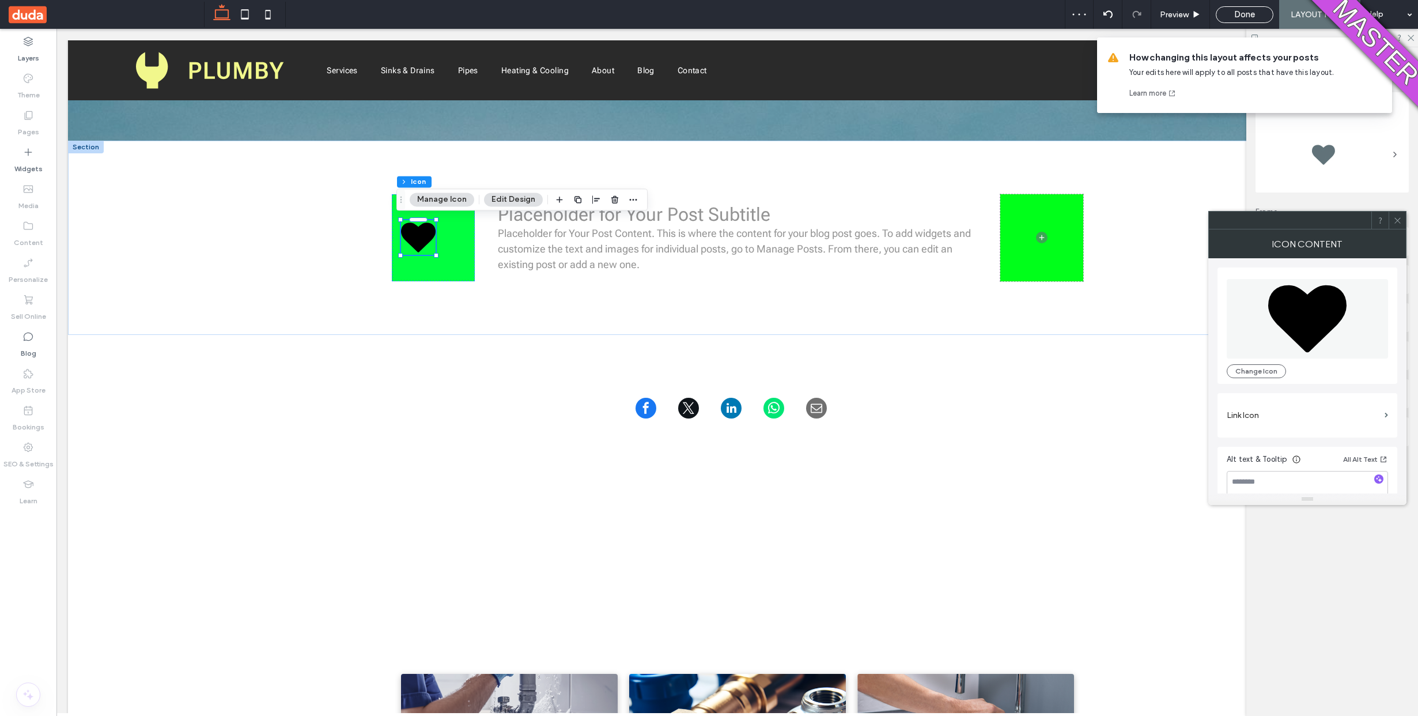
click at [1394, 218] on icon at bounding box center [1397, 220] width 9 height 9
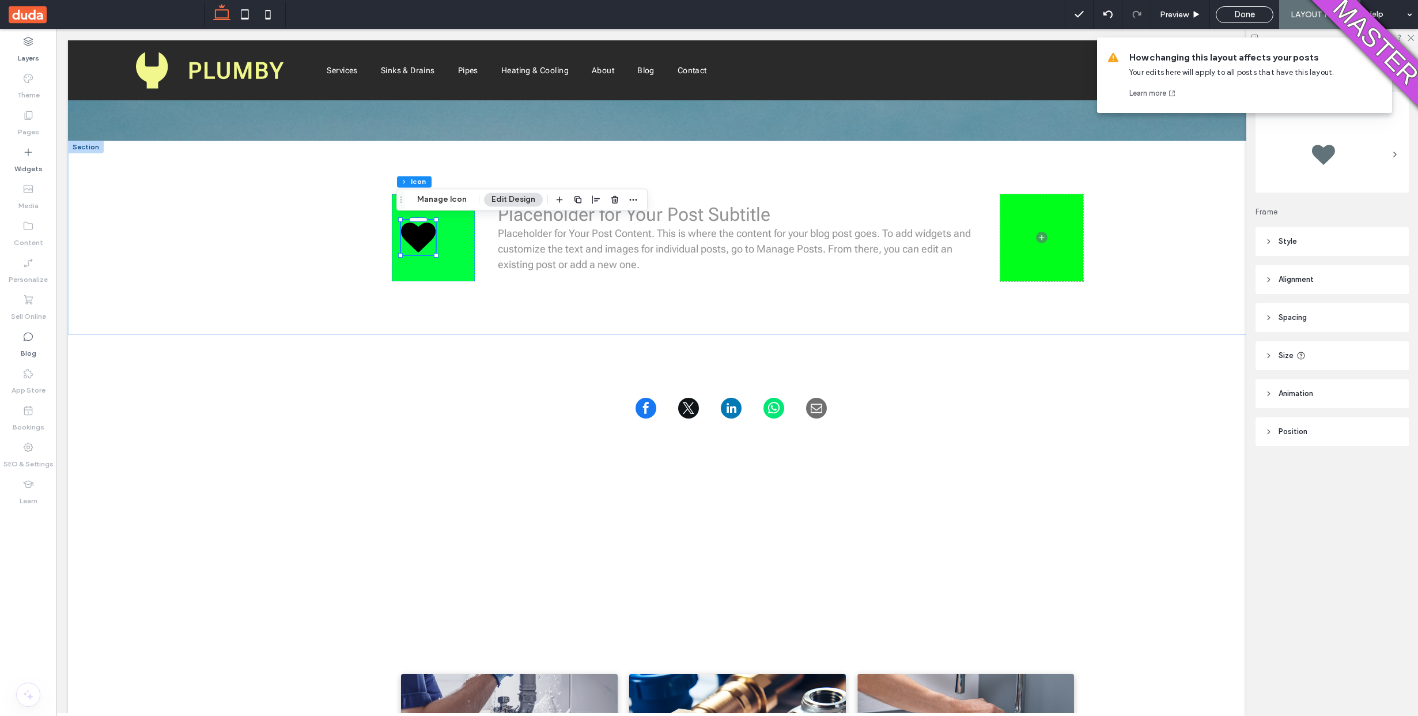
click at [1380, 46] on div "How changing this layout affects your posts Your edits here will apply to all p…" at bounding box center [1244, 74] width 295 height 75
click at [1378, 56] on icon at bounding box center [1378, 57] width 9 height 9
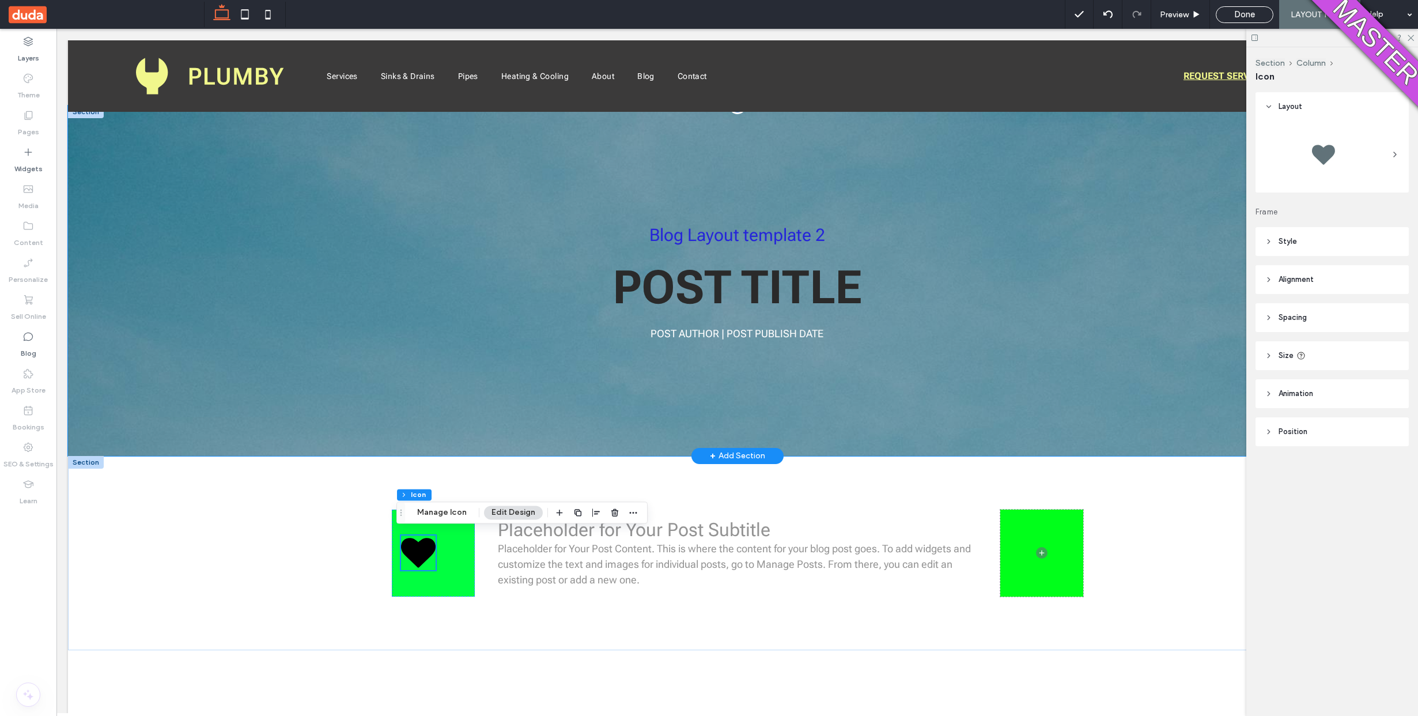
scroll to position [0, 0]
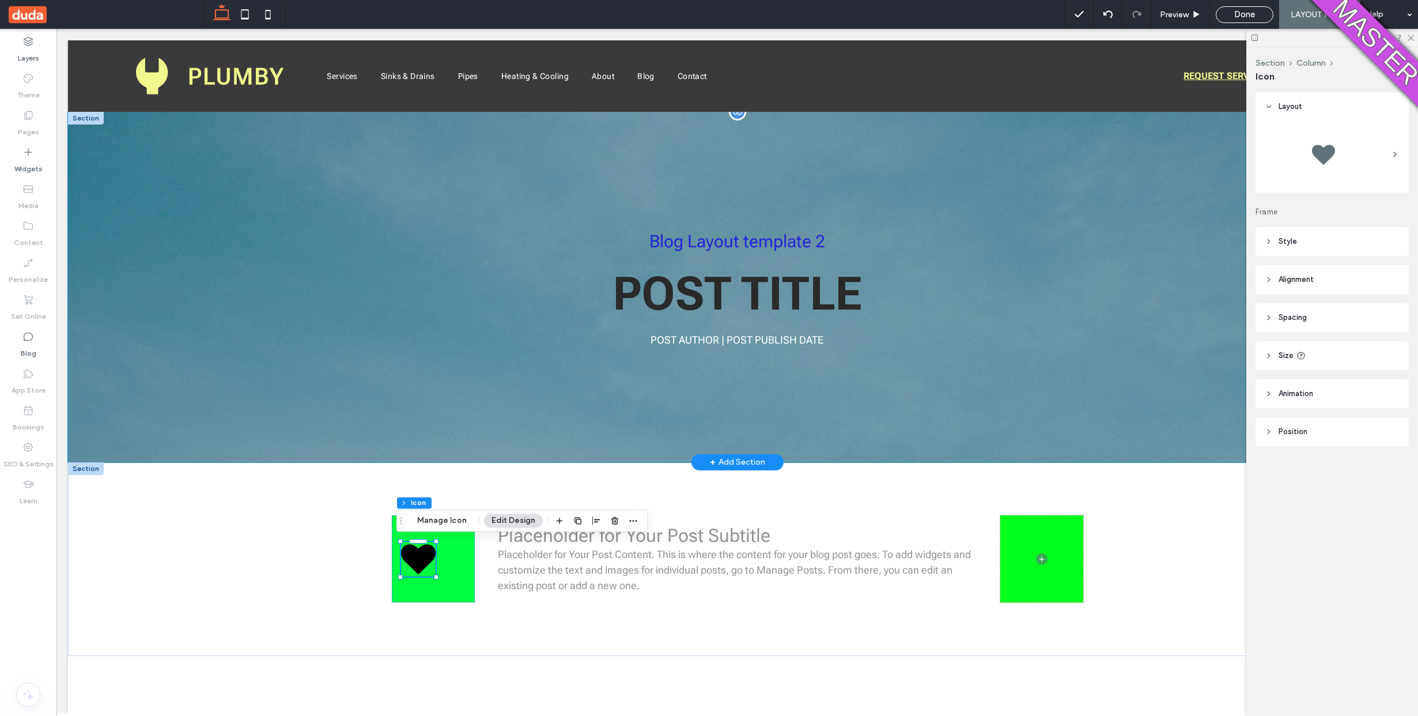
click at [886, 205] on div "Blog Layout template 2 POST TITLE POST AUTHOR | POST PUBLISH DATE" at bounding box center [738, 287] width 692 height 350
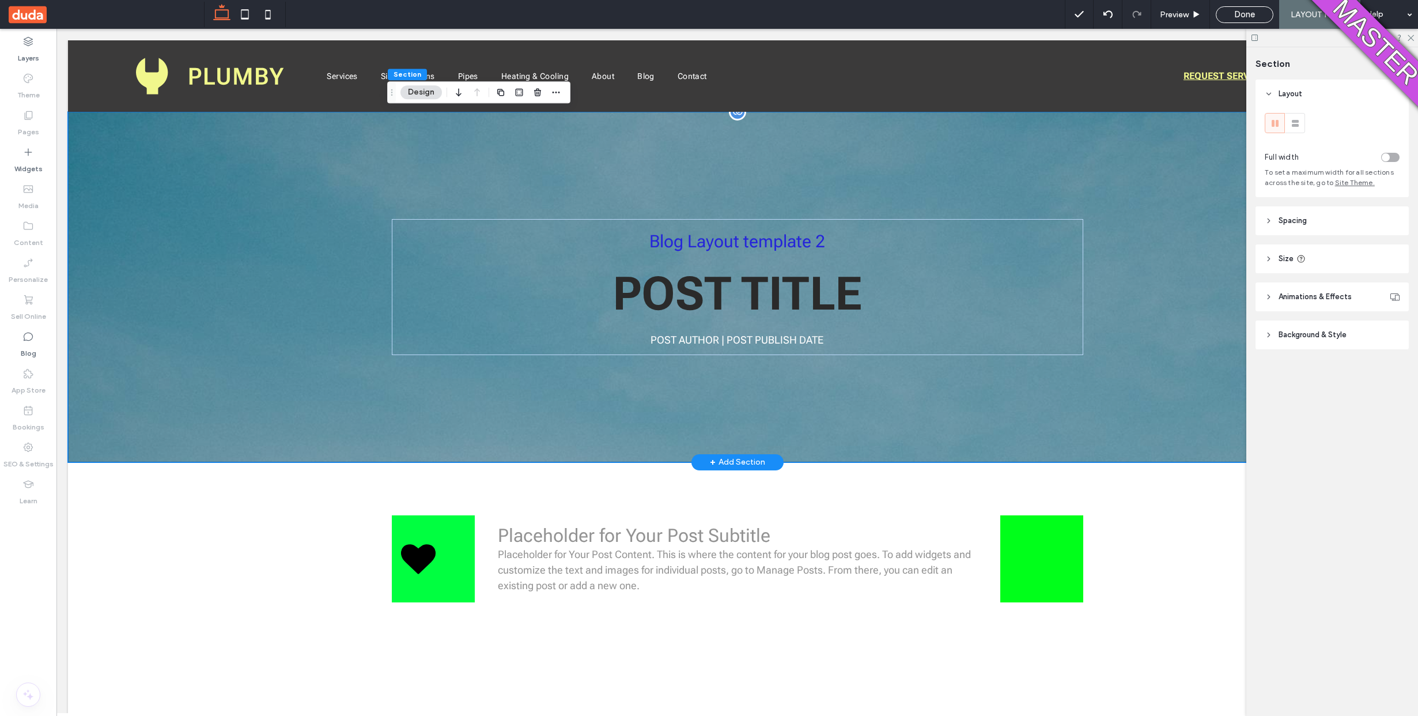
click at [994, 129] on div "Blog Layout template 2 POST TITLE POST AUTHOR | POST PUBLISH DATE" at bounding box center [738, 287] width 692 height 350
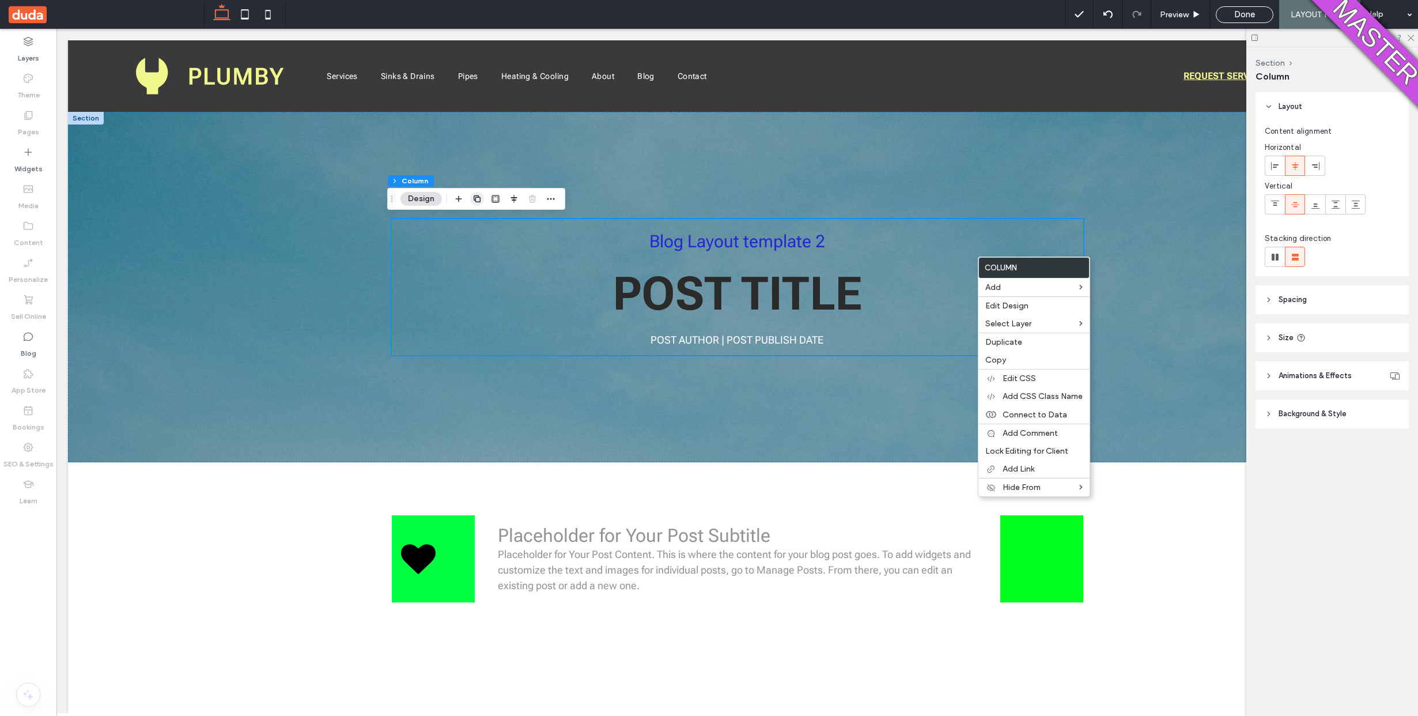
click at [480, 200] on use "button" at bounding box center [477, 198] width 7 height 7
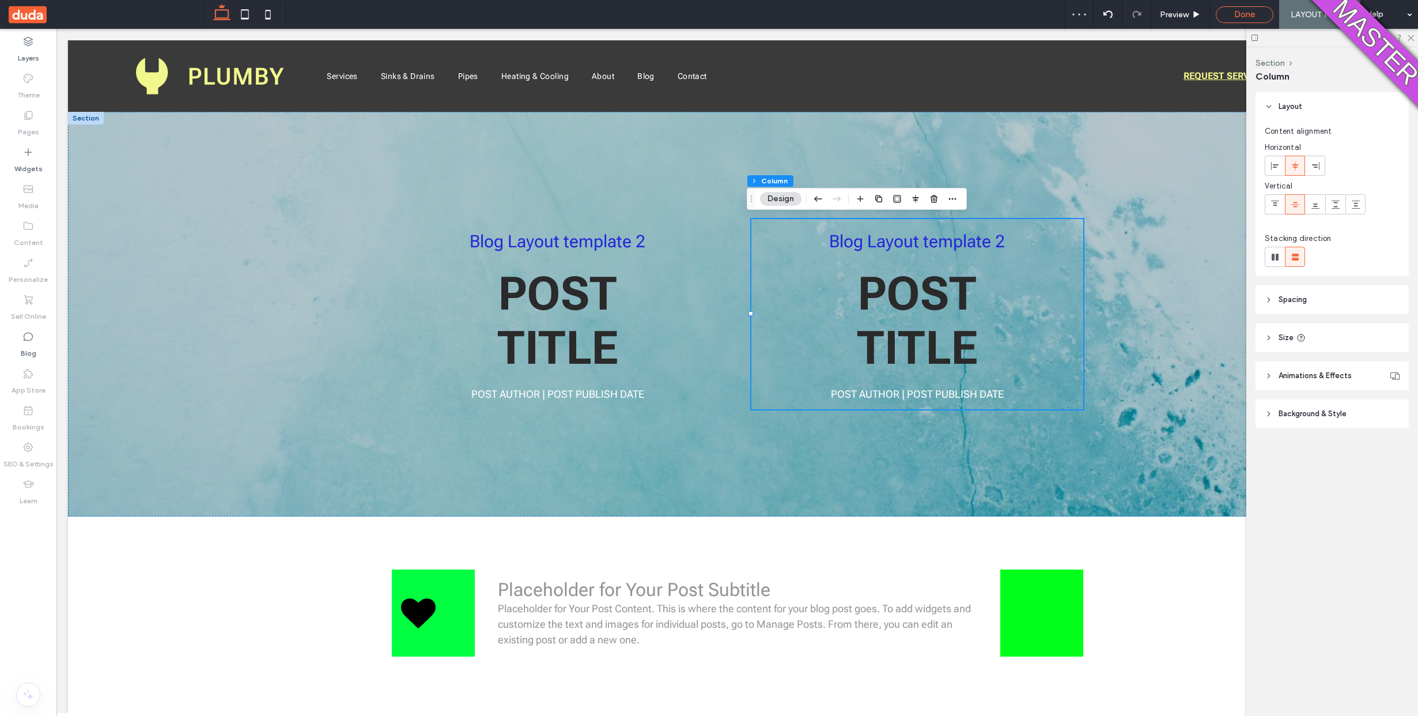
click at [1221, 12] on div "Done" at bounding box center [1244, 14] width 56 height 10
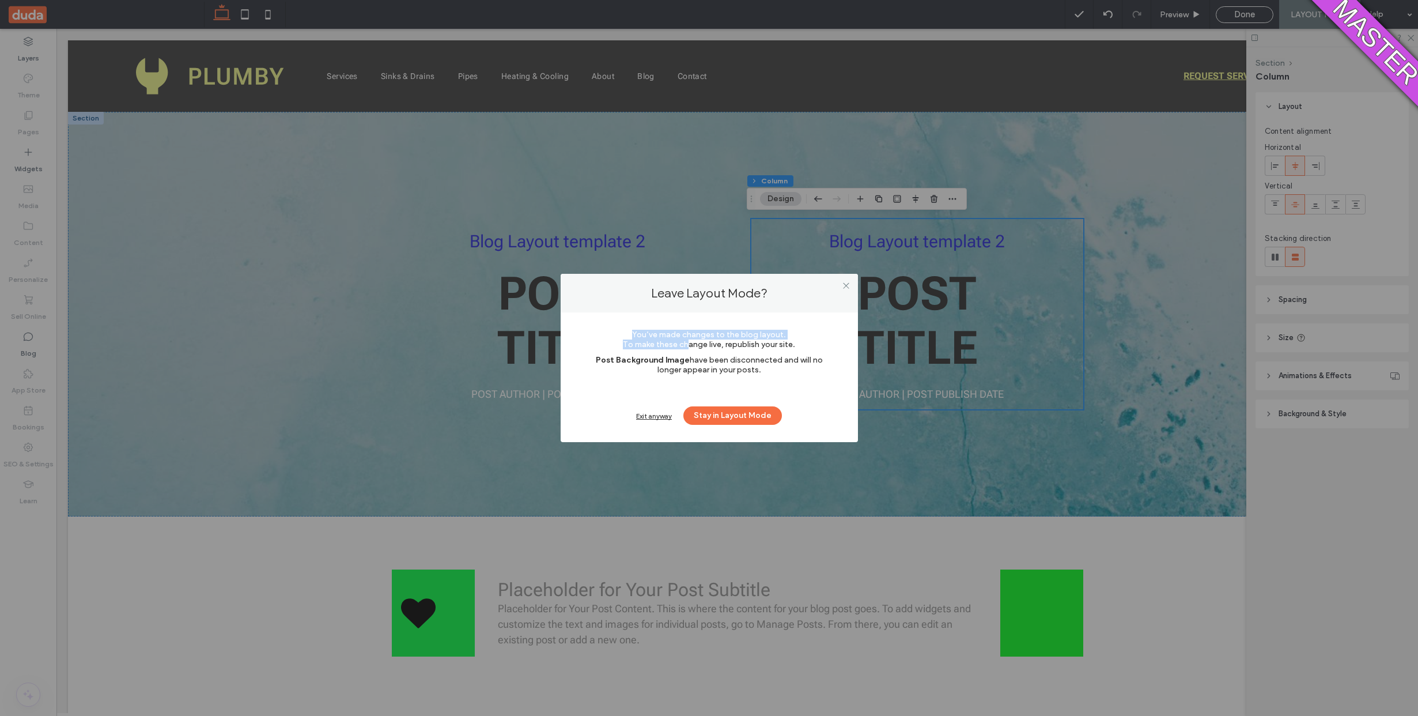
drag, startPoint x: 848, startPoint y: 288, endPoint x: 677, endPoint y: 345, distance: 181.0
click at [679, 346] on div "Leave Layout Mode? You’ve made changes to the blog layout. To make these change…" at bounding box center [709, 358] width 297 height 168
click at [660, 350] on label "You’ve made changes to the blog layout. To make these change live, republish yo…" at bounding box center [709, 339] width 228 height 31
drag, startPoint x: 634, startPoint y: 350, endPoint x: 641, endPoint y: 349, distance: 7.0
click at [640, 349] on label "You’ve made changes to the blog layout. To make these change live, republish yo…" at bounding box center [709, 339] width 228 height 31
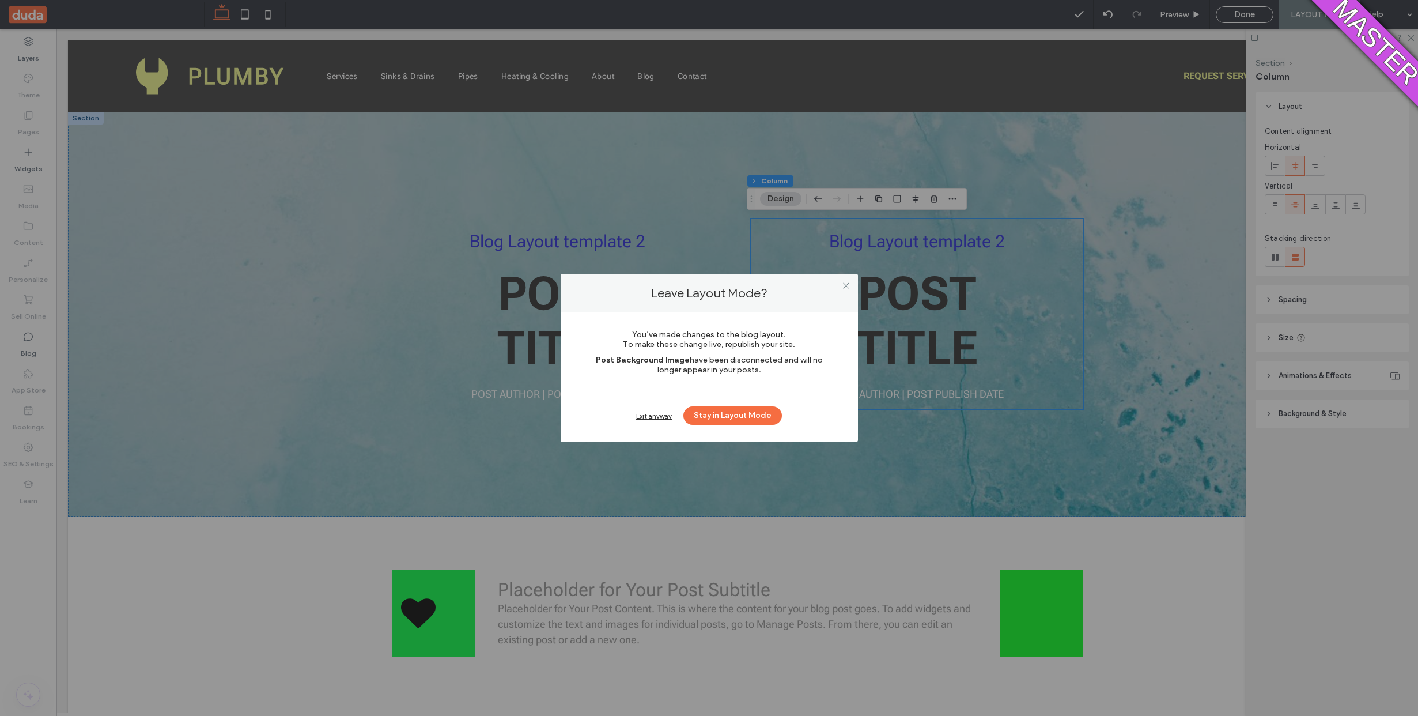
click at [645, 342] on span "You’ve made changes to the blog layout. To make these change live, republish yo…" at bounding box center [709, 340] width 172 height 20
click at [648, 414] on div "Exit anyway" at bounding box center [654, 415] width 36 height 9
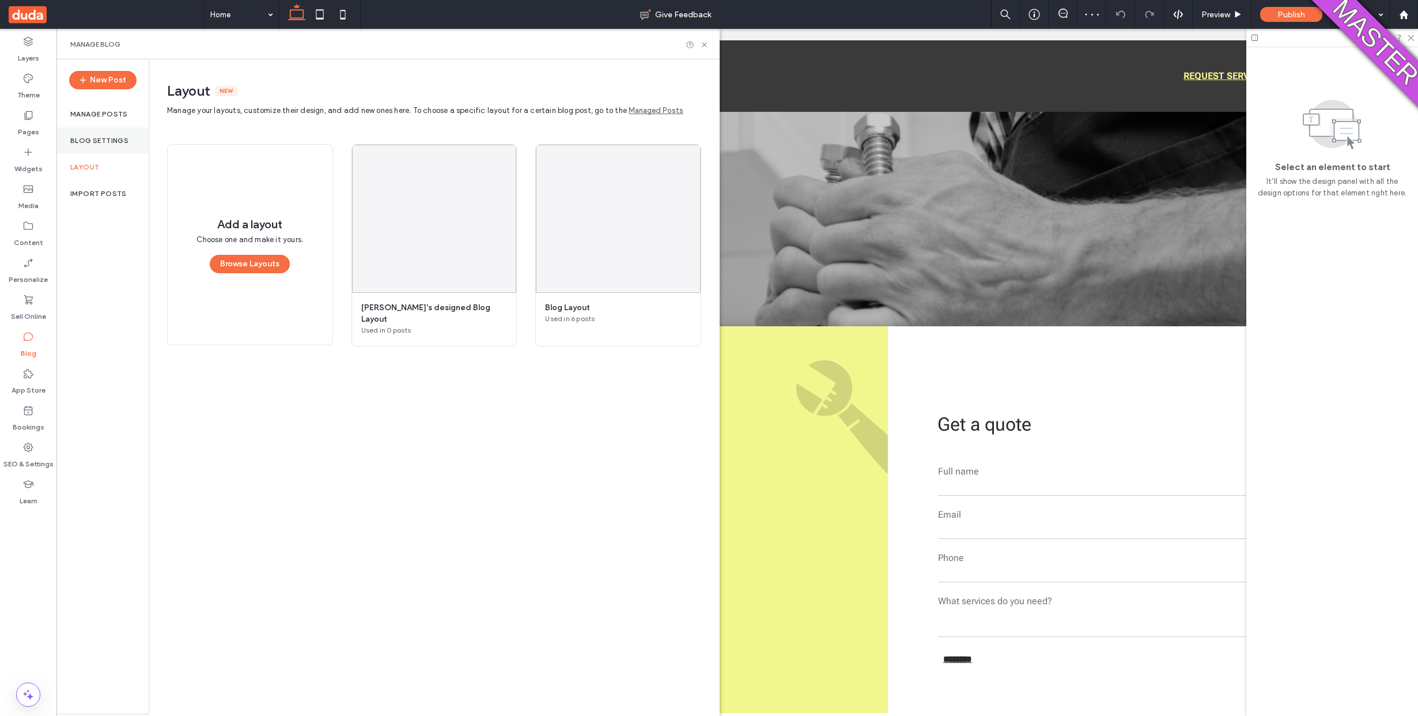
click at [107, 137] on label "Blog Settings" at bounding box center [99, 141] width 58 height 8
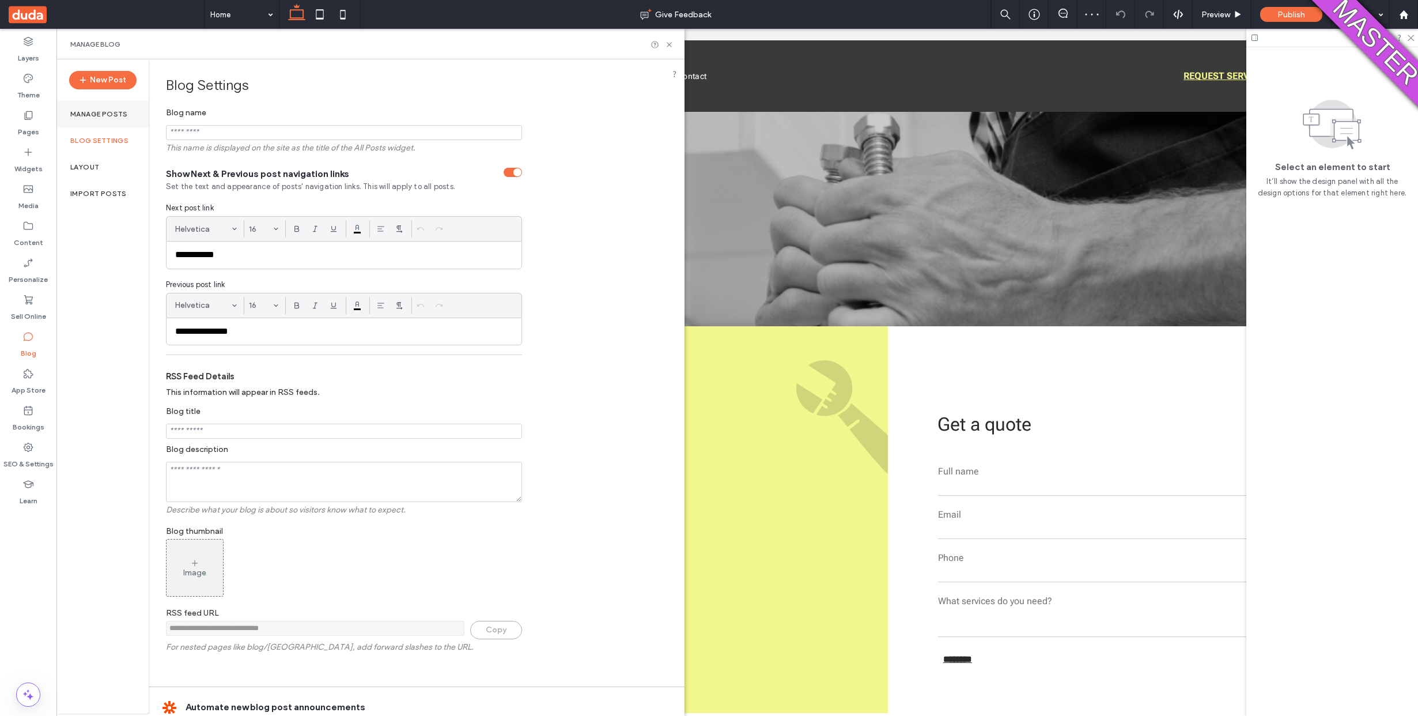
click at [108, 116] on label "Manage posts" at bounding box center [99, 114] width 58 height 8
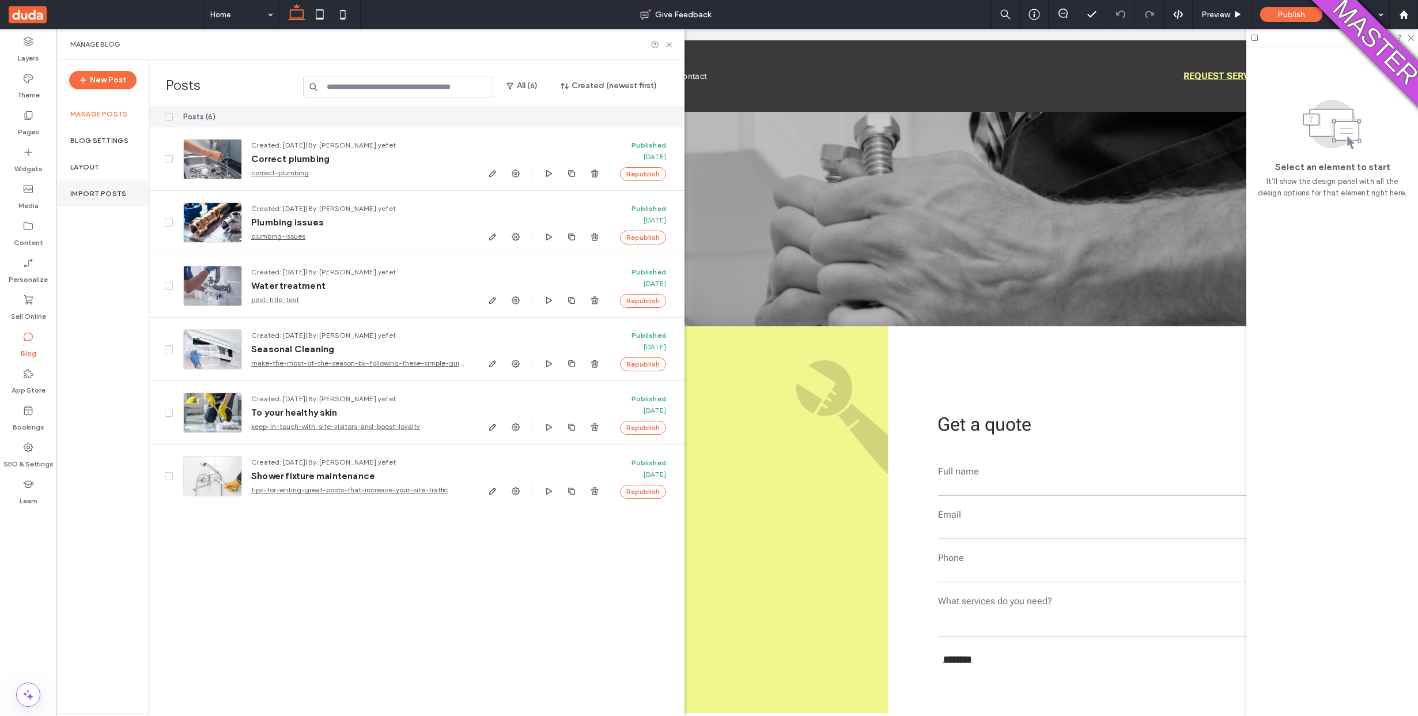
click at [99, 197] on label "Import Posts" at bounding box center [98, 194] width 56 height 8
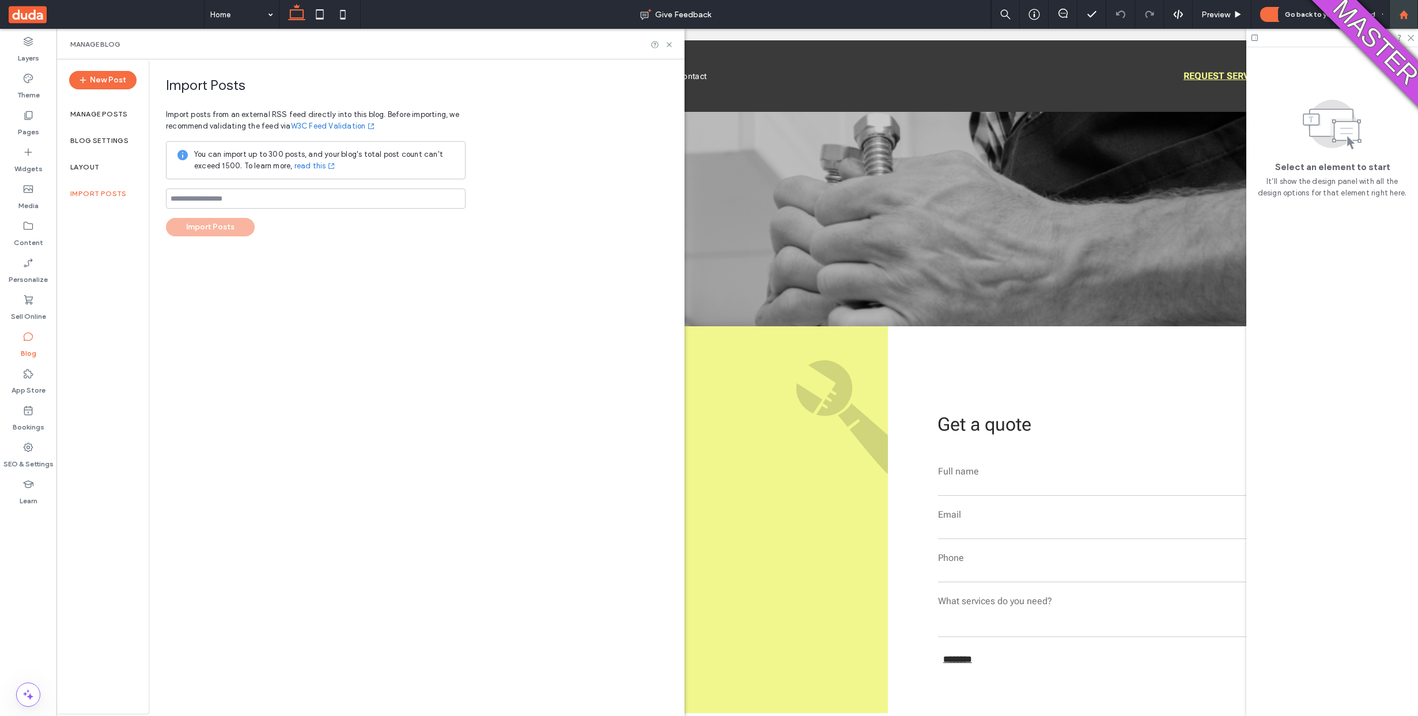
click at [1408, 14] on icon at bounding box center [1404, 15] width 10 height 10
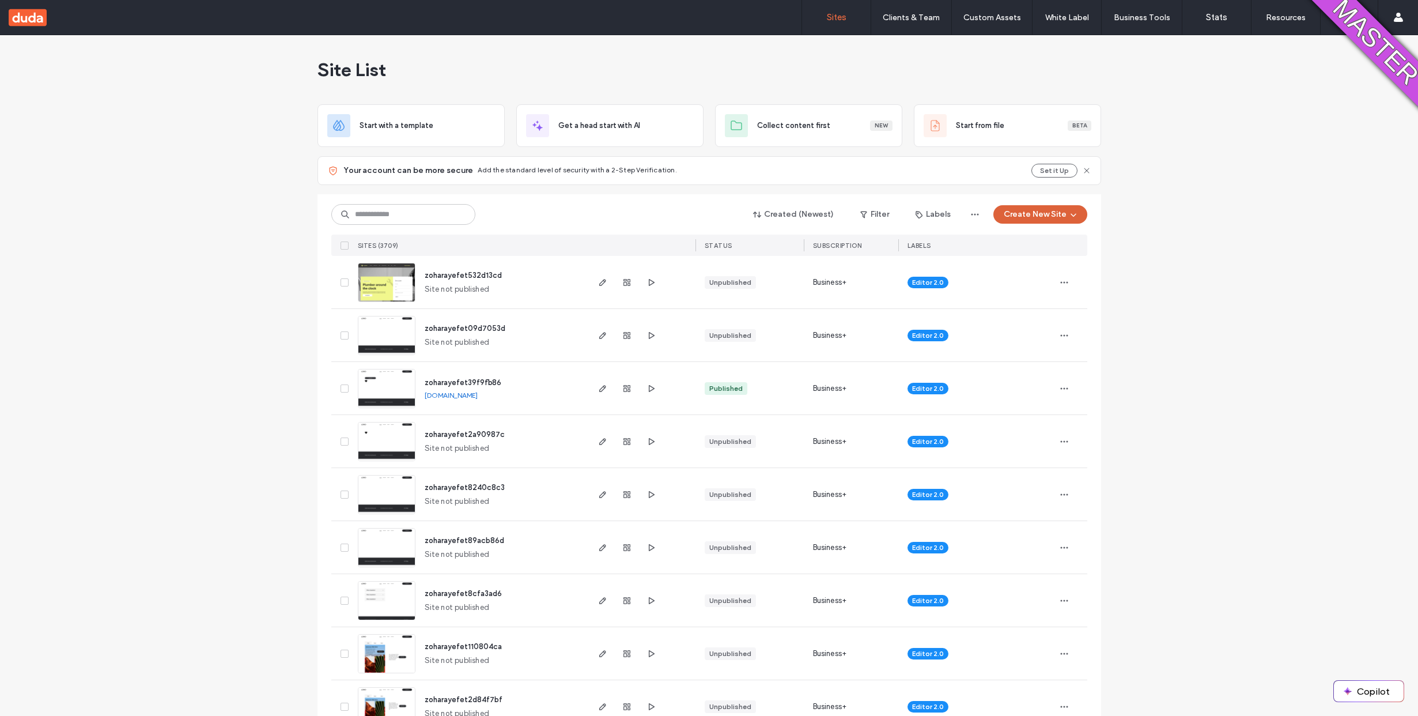
click at [1014, 216] on button "Create New Site" at bounding box center [1040, 214] width 94 height 18
click at [1042, 241] on div "Start with a template" at bounding box center [1084, 253] width 184 height 41
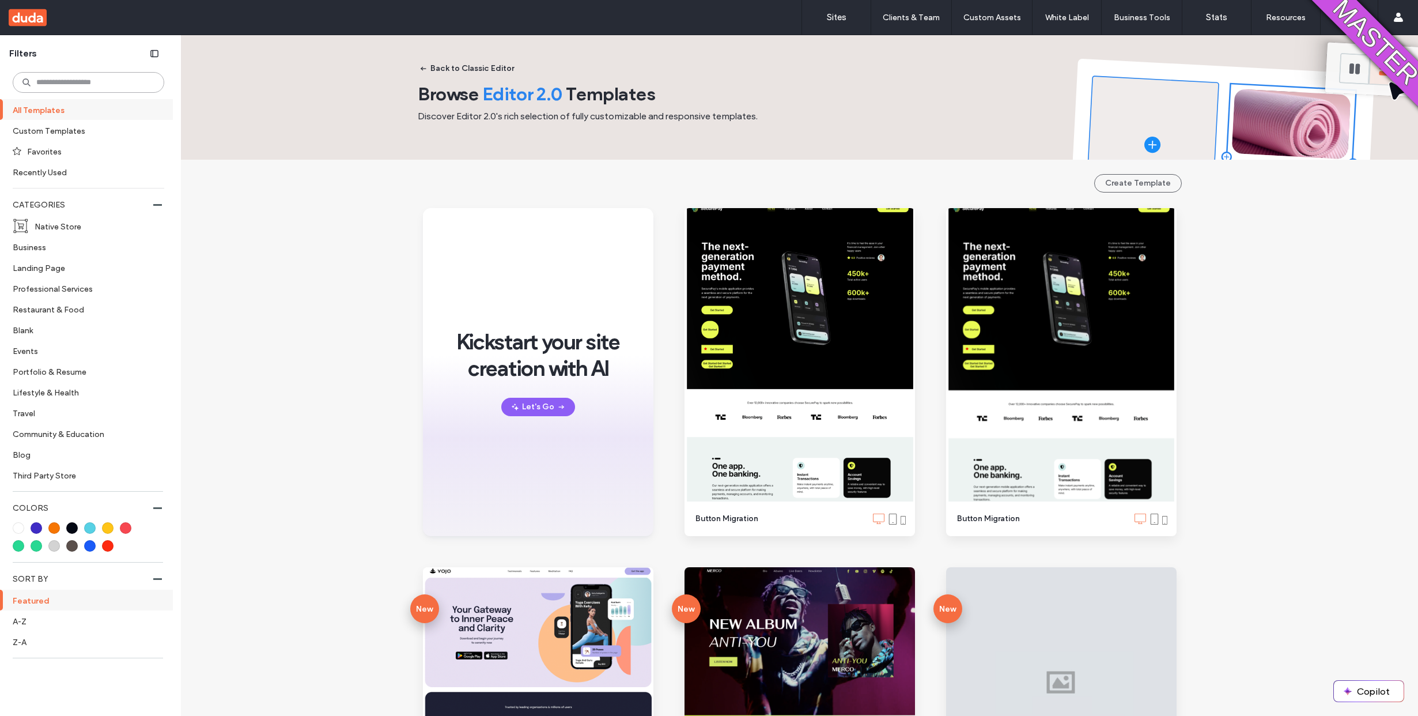
click at [97, 88] on input at bounding box center [89, 82] width 152 height 21
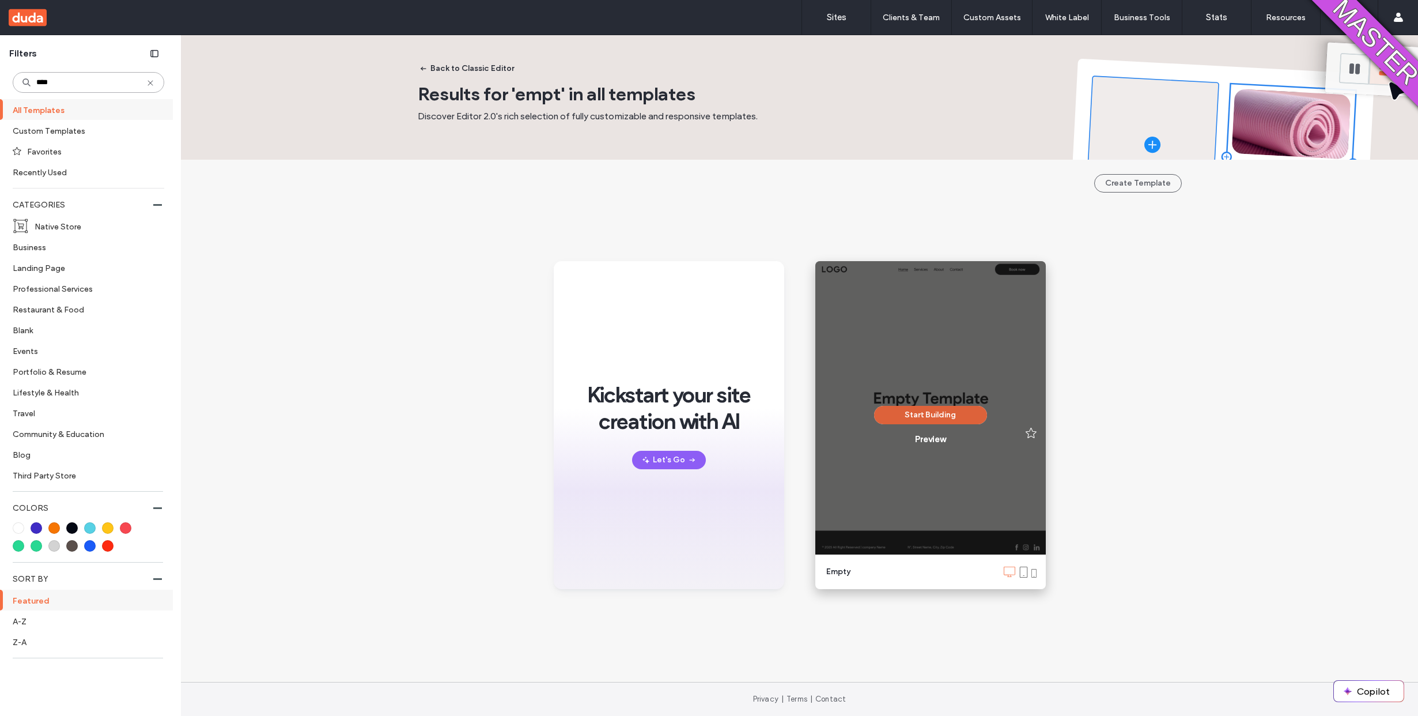
type input "****"
click at [904, 420] on button "Start Building" at bounding box center [930, 415] width 113 height 18
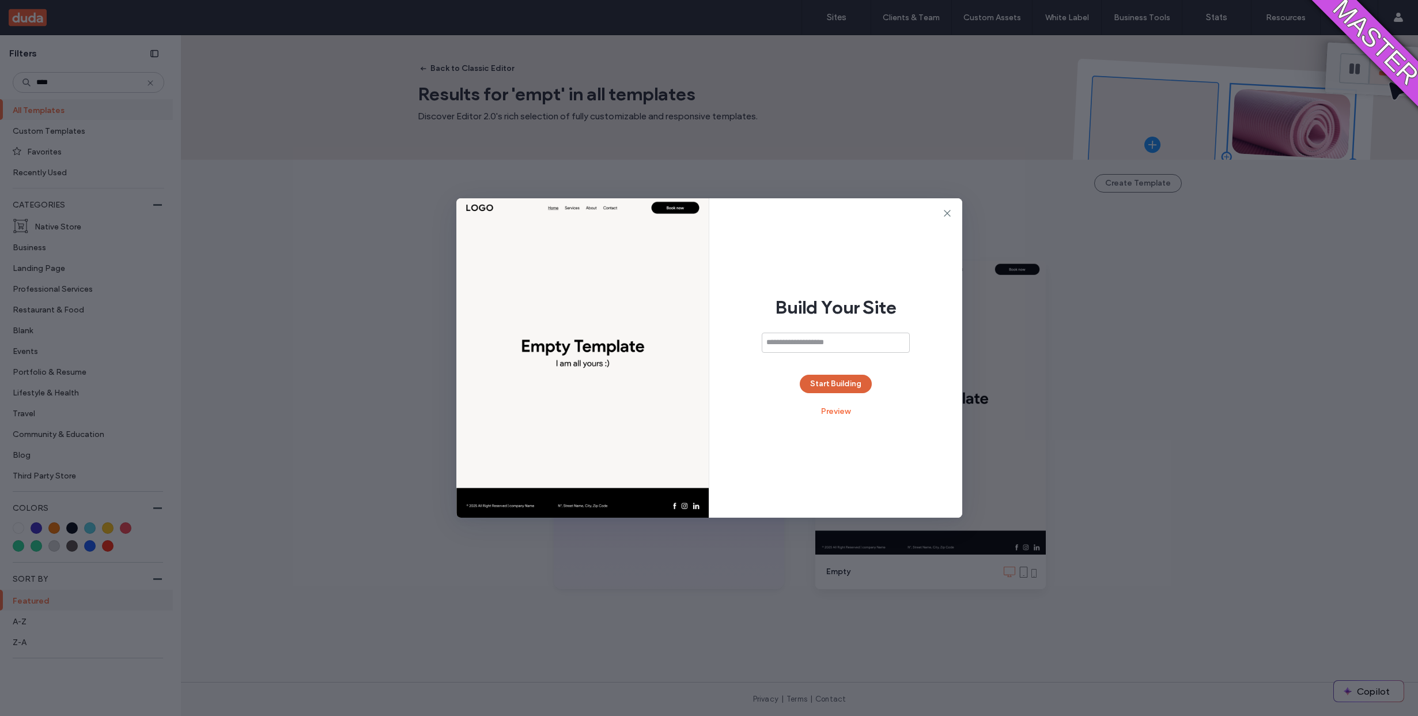
click at [825, 391] on button "Start Building" at bounding box center [836, 384] width 72 height 18
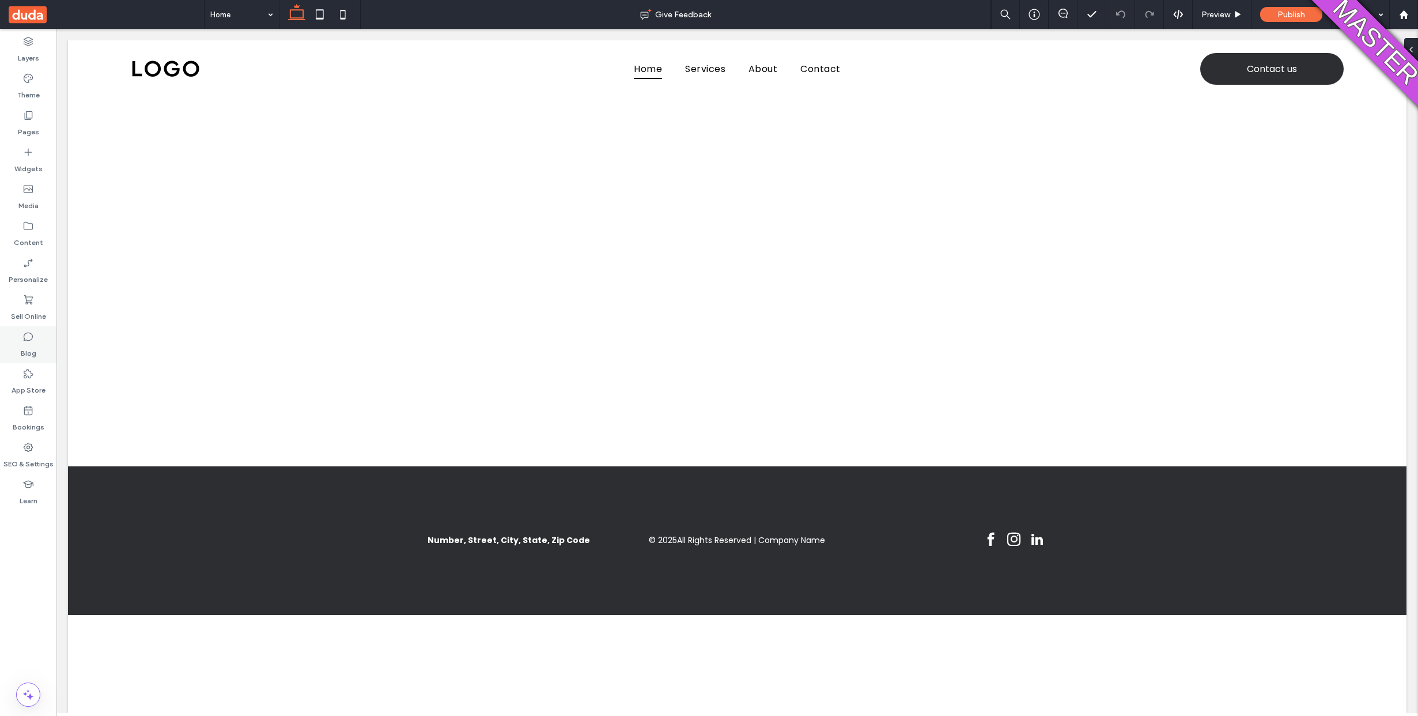
click at [29, 338] on icon at bounding box center [28, 337] width 12 height 12
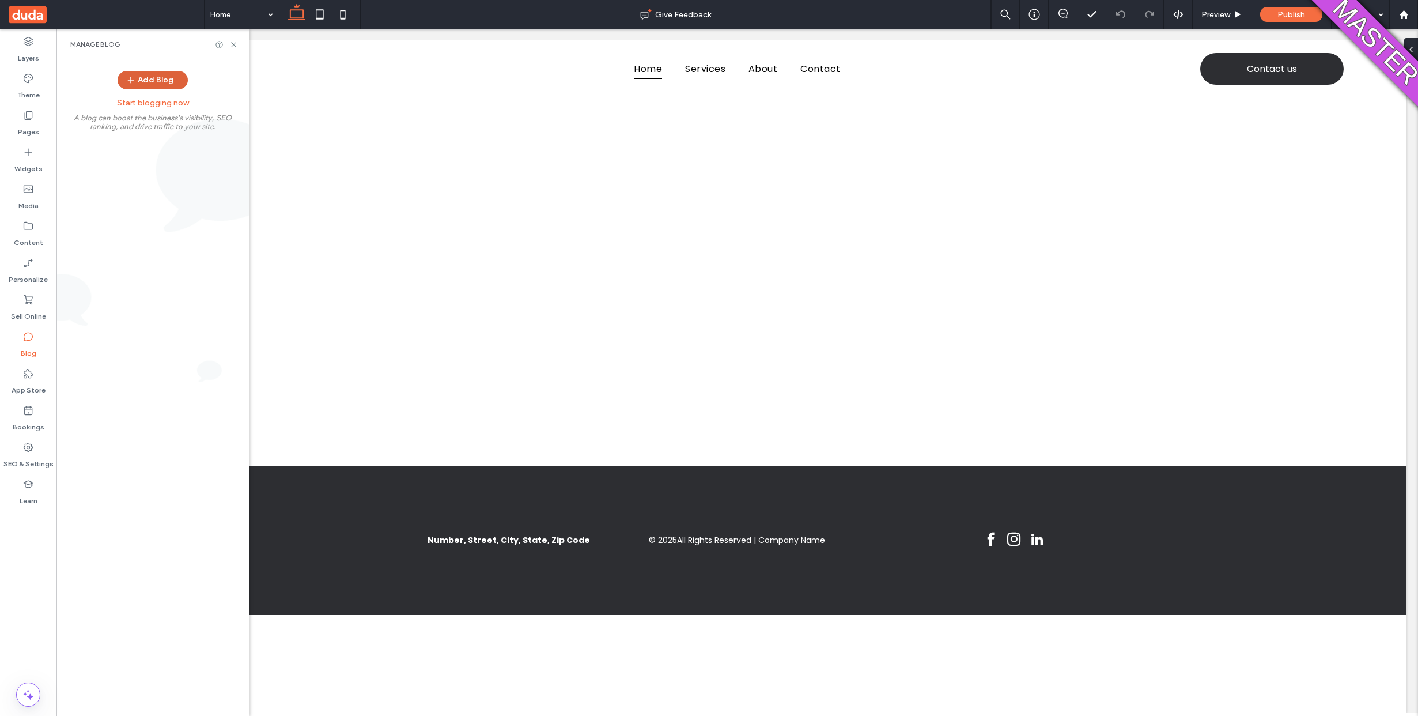
click at [137, 84] on span "button" at bounding box center [132, 80] width 12 height 18
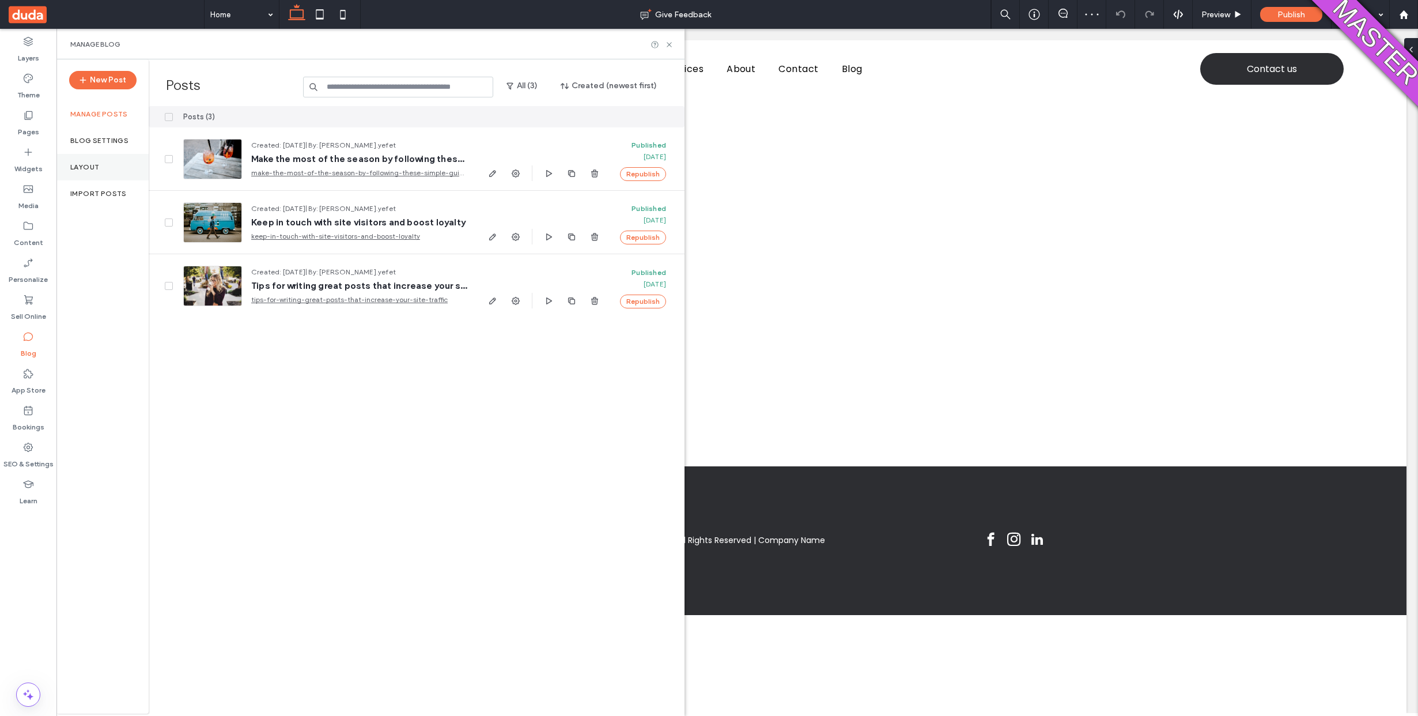
click at [112, 163] on div "Layout" at bounding box center [102, 167] width 92 height 27
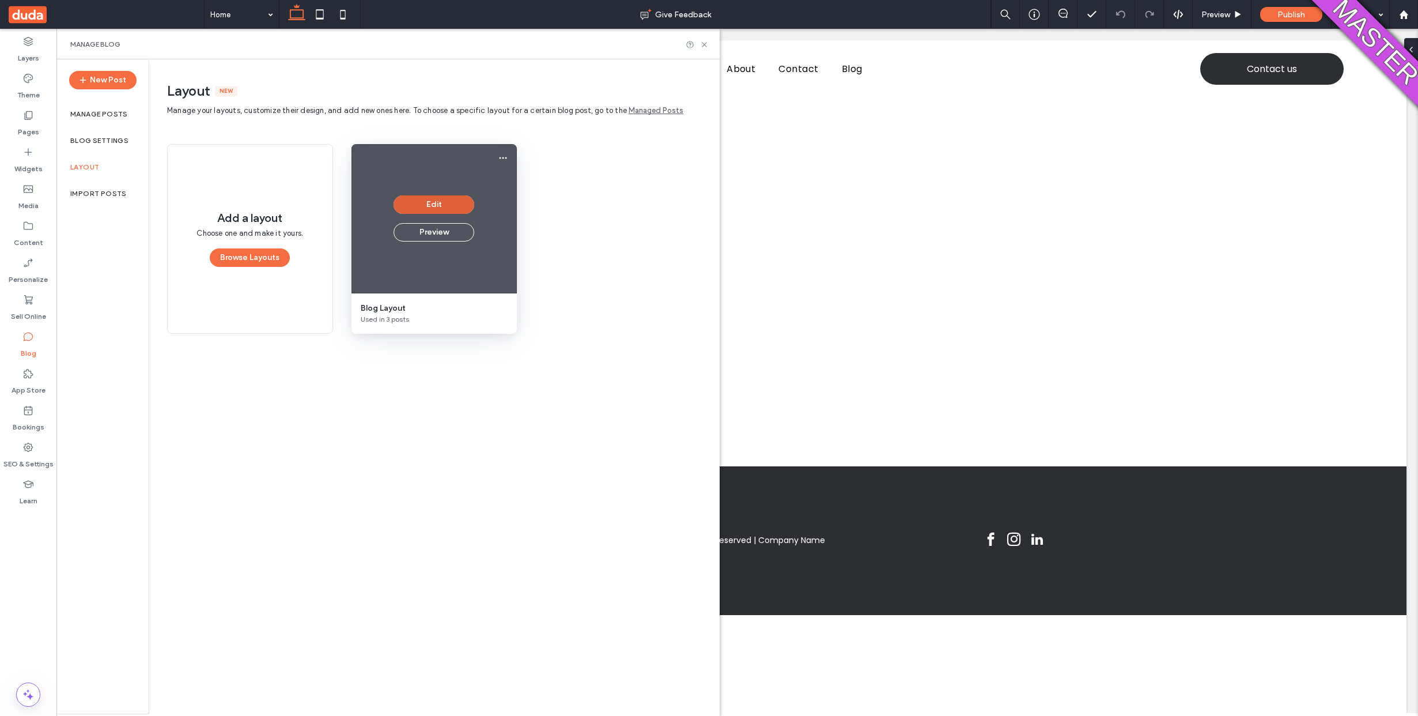
click at [430, 203] on button "Edit" at bounding box center [434, 204] width 81 height 18
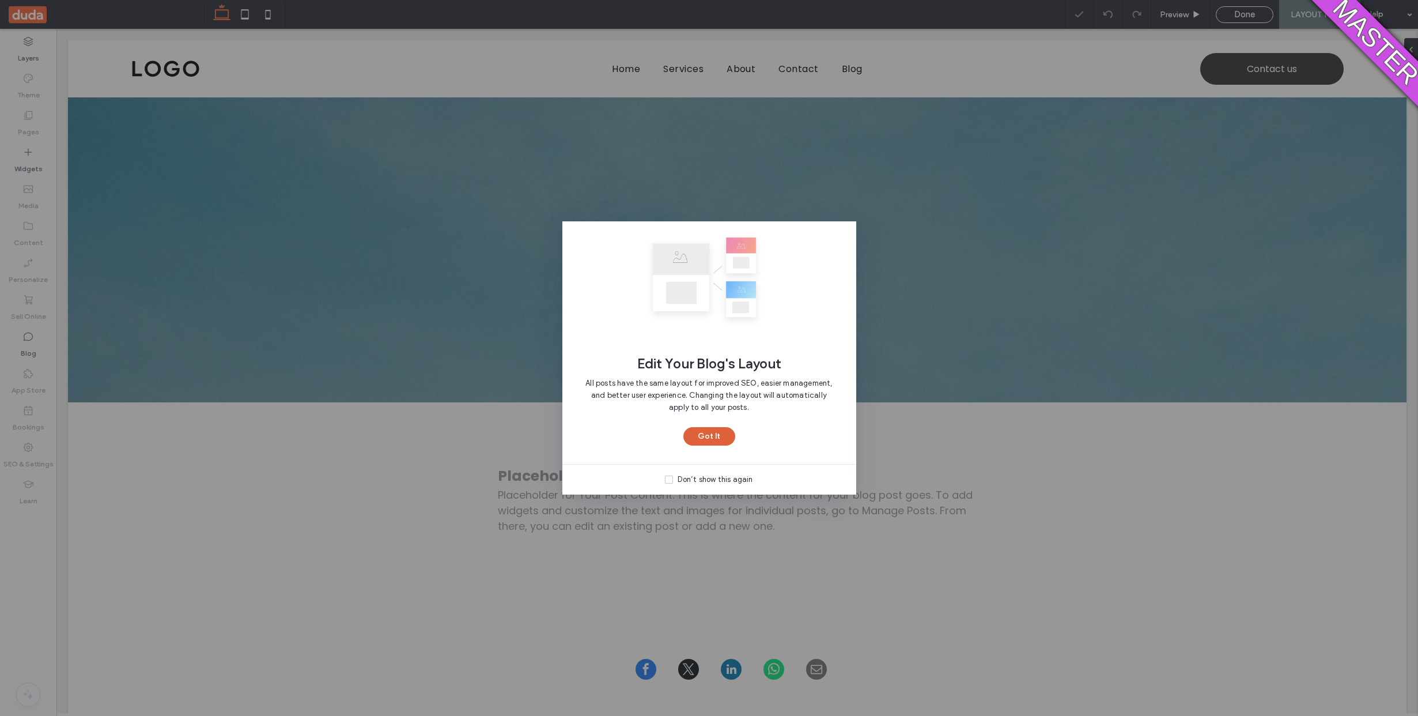
click at [715, 440] on button "Got It" at bounding box center [709, 436] width 52 height 18
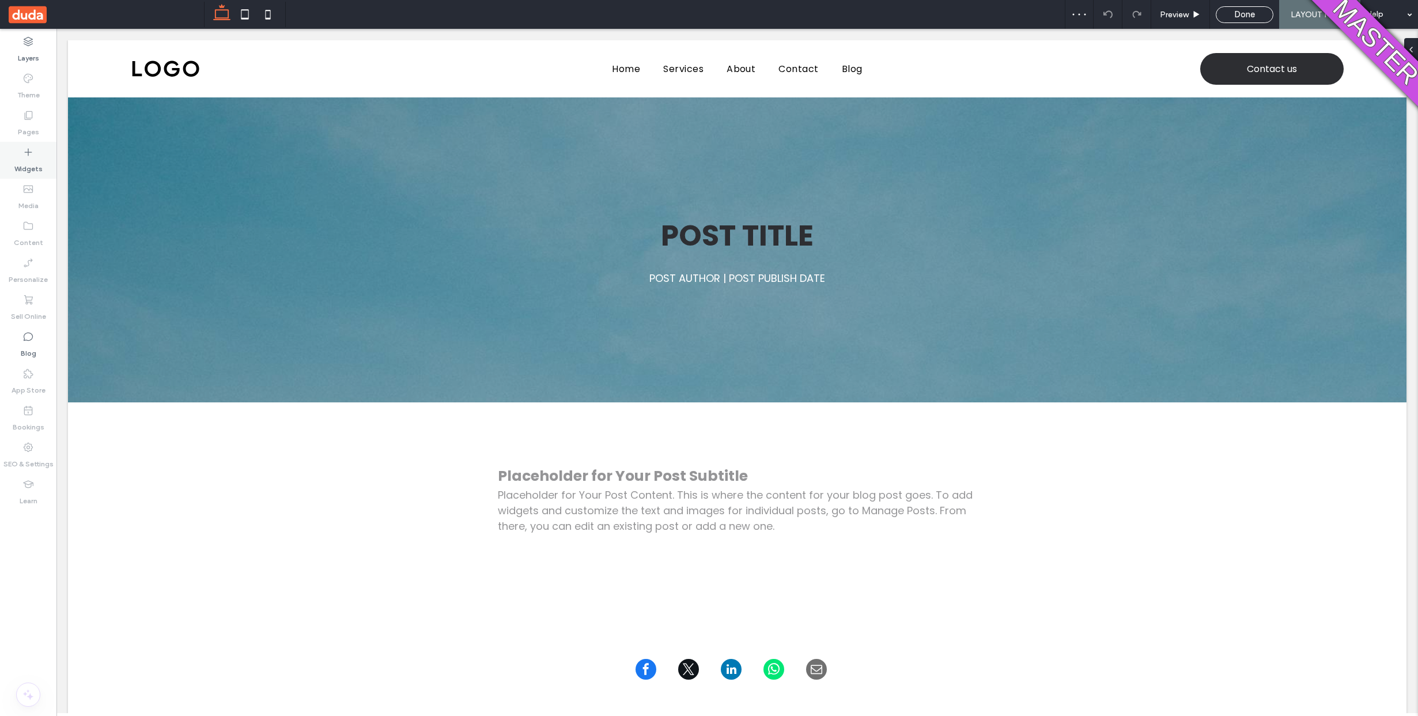
click at [15, 165] on label "Widgets" at bounding box center [28, 166] width 28 height 16
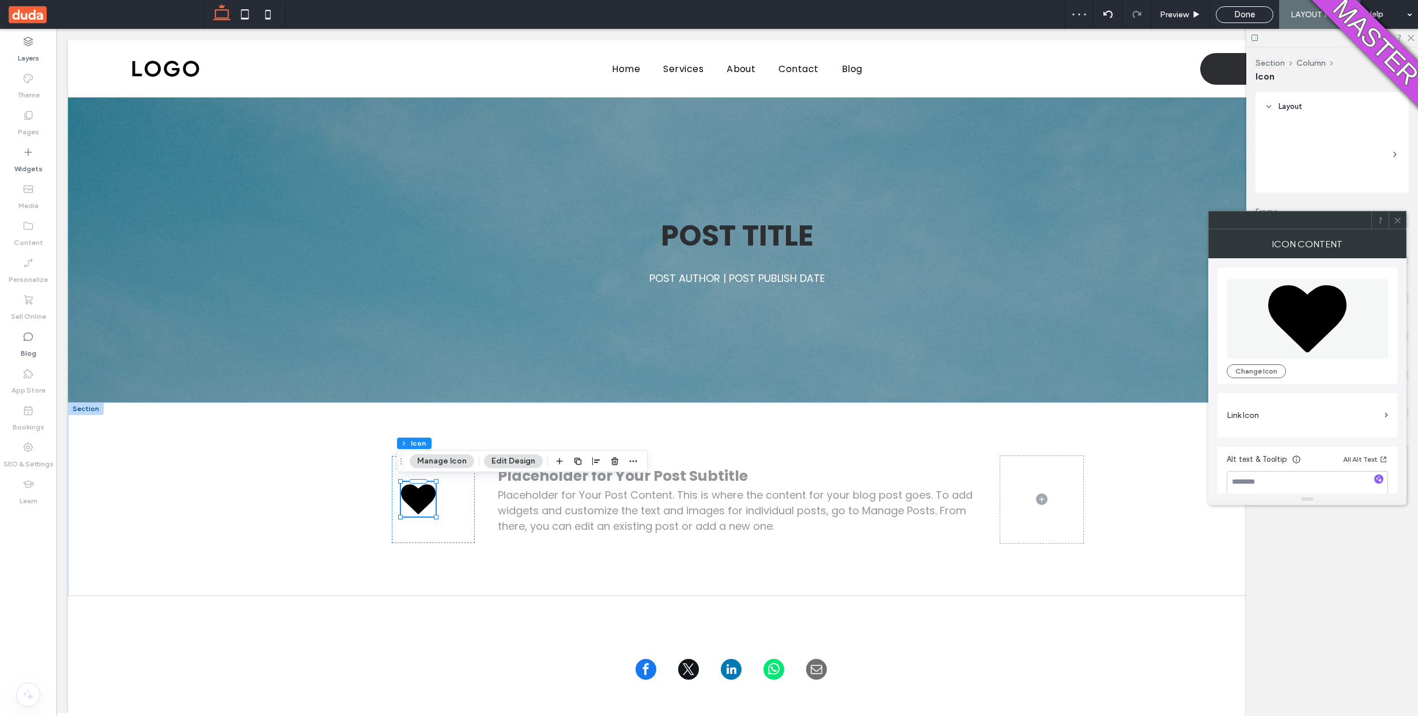
click at [1397, 217] on icon at bounding box center [1397, 220] width 9 height 9
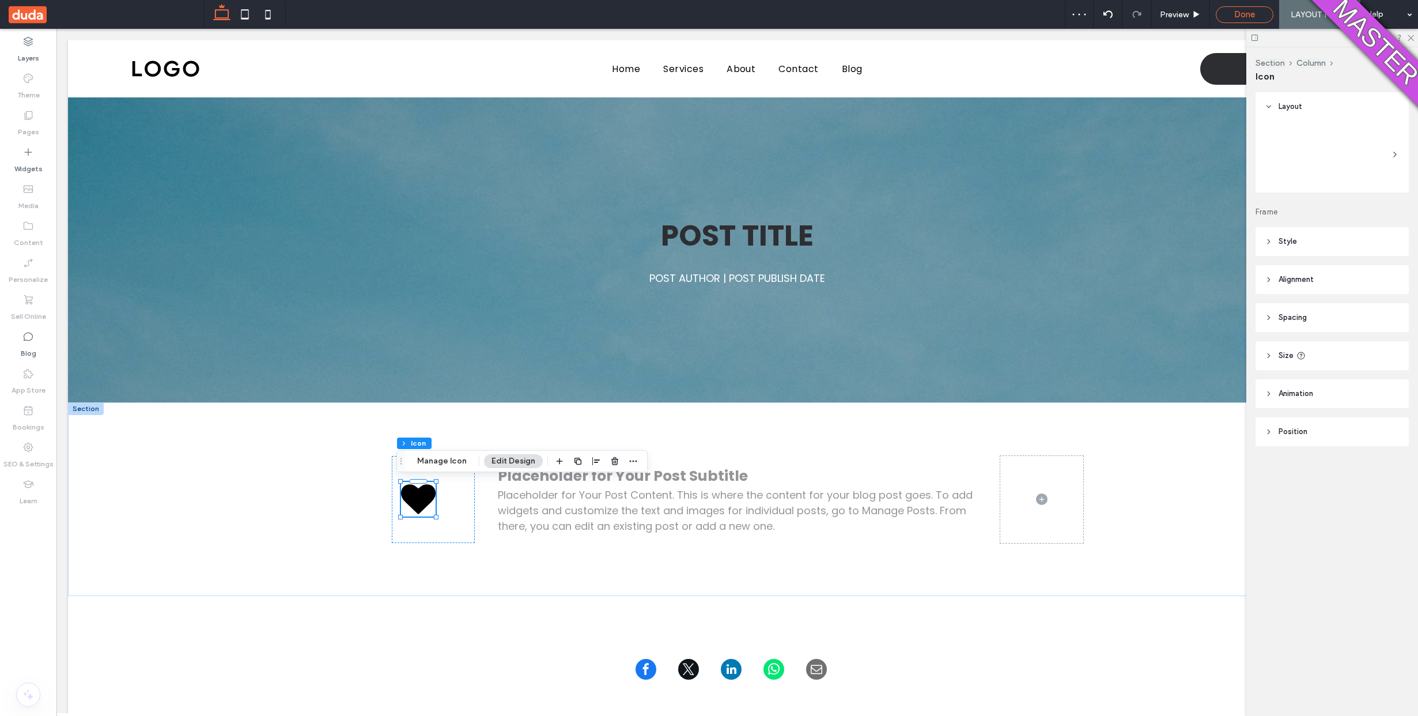
click at [1237, 18] on span "Done" at bounding box center [1244, 14] width 21 height 10
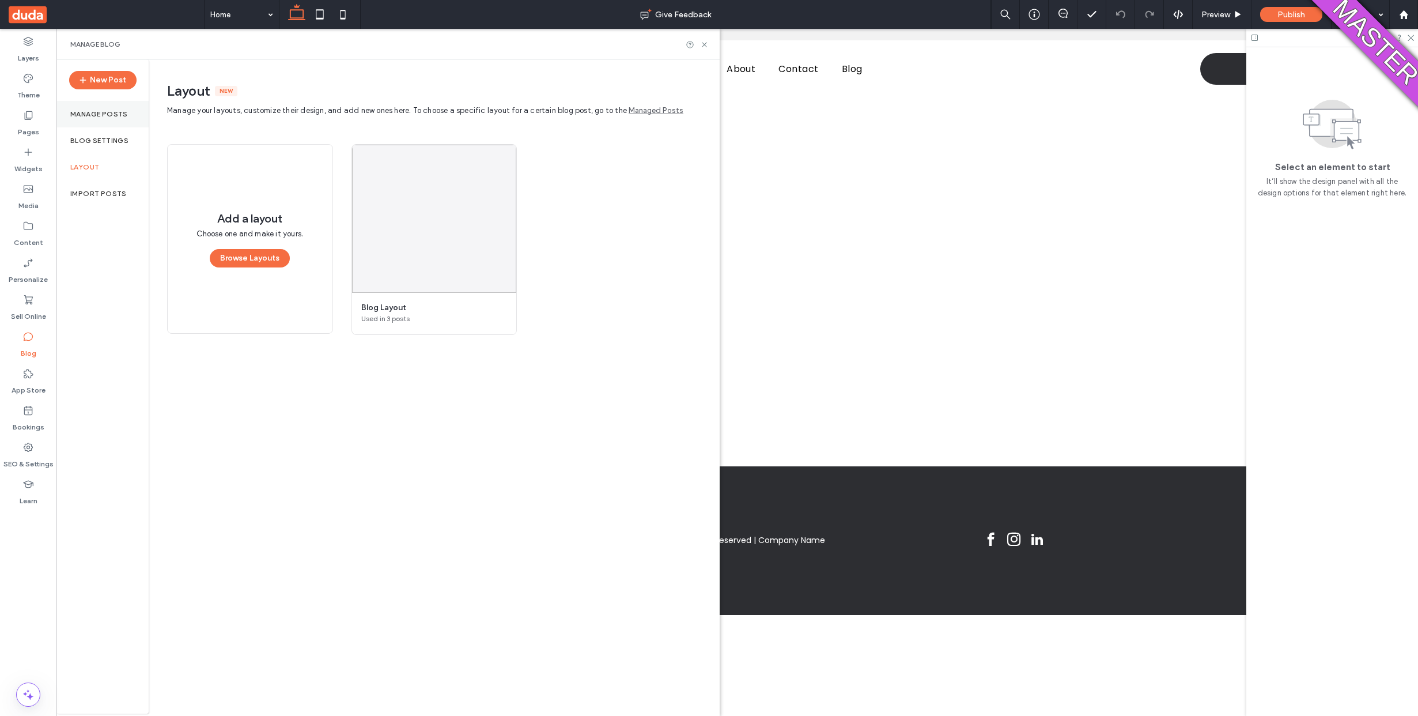
click at [111, 107] on div "Manage posts" at bounding box center [102, 114] width 92 height 27
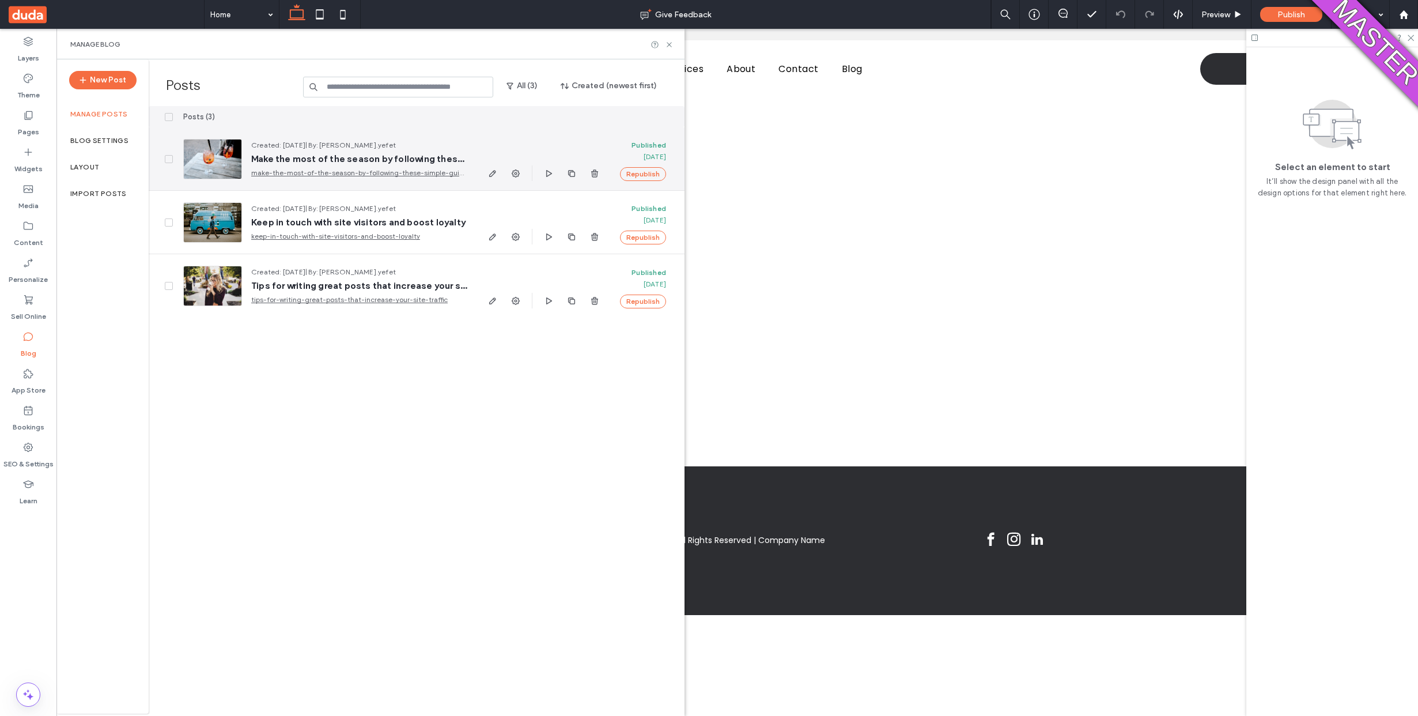
click at [269, 159] on span "Make the most of the season by following these simple guidelines" at bounding box center [359, 159] width 216 height 12
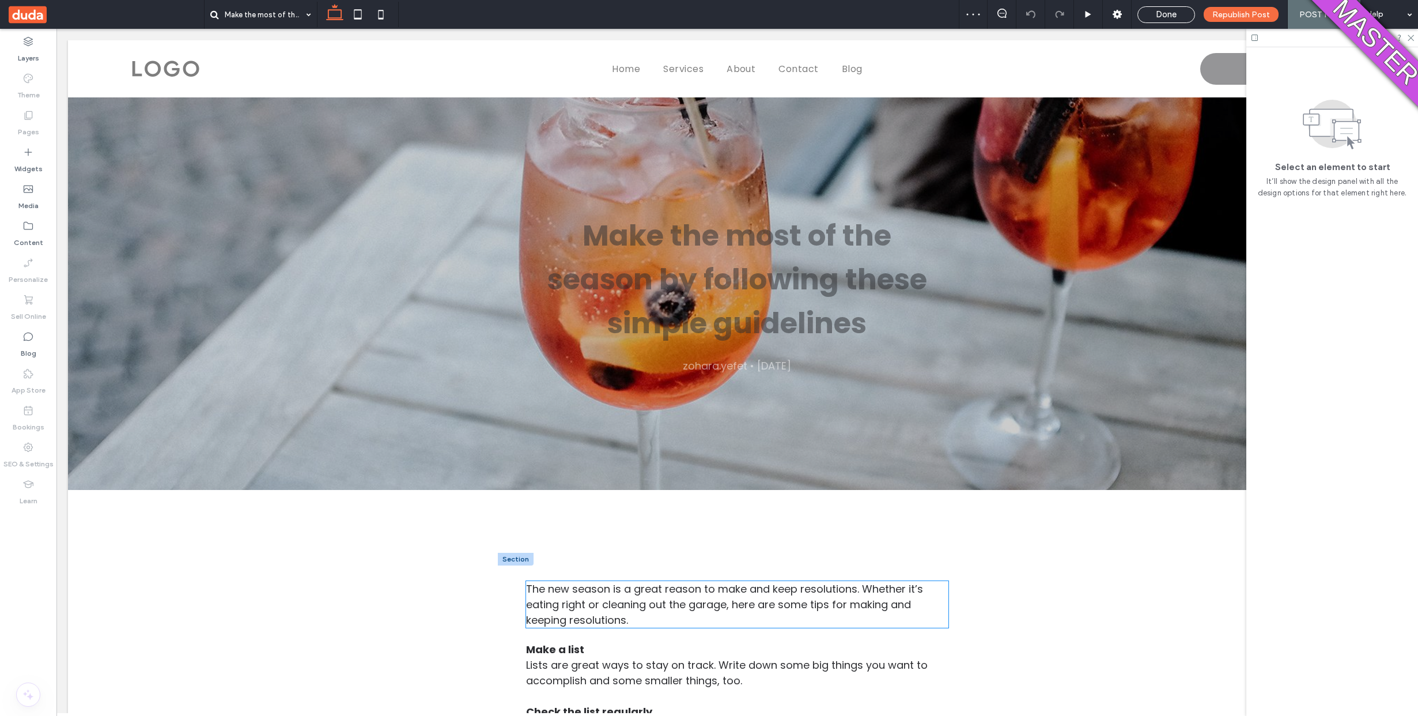
scroll to position [255, 0]
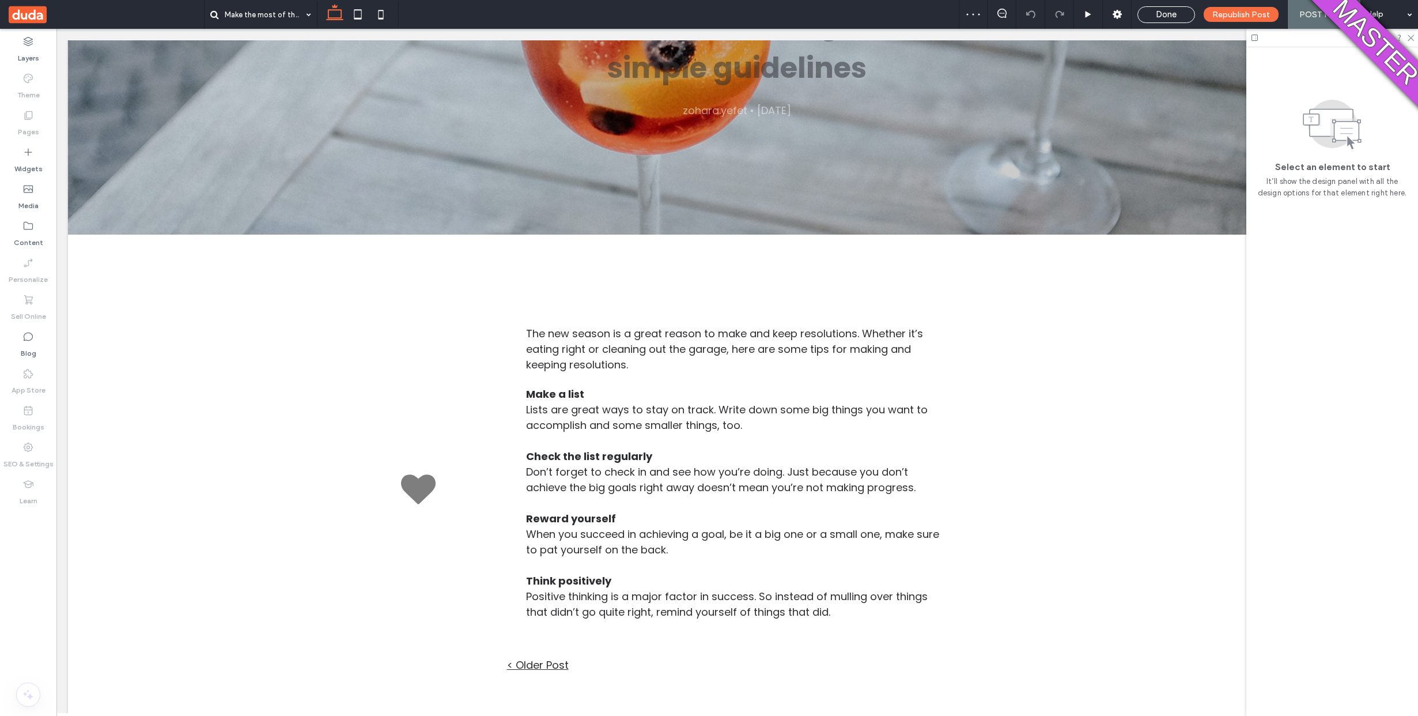
click at [399, 491] on div "Make the most of the season by following these simple guidelines [GEOGRAPHIC_DA…" at bounding box center [737, 572] width 1339 height 1461
click at [406, 488] on div "Make the most of the season by following these simple guidelines [GEOGRAPHIC_DA…" at bounding box center [737, 572] width 1339 height 1461
click at [405, 488] on div "Make the most of the season by following these simple guidelines [GEOGRAPHIC_DA…" at bounding box center [737, 572] width 1339 height 1461
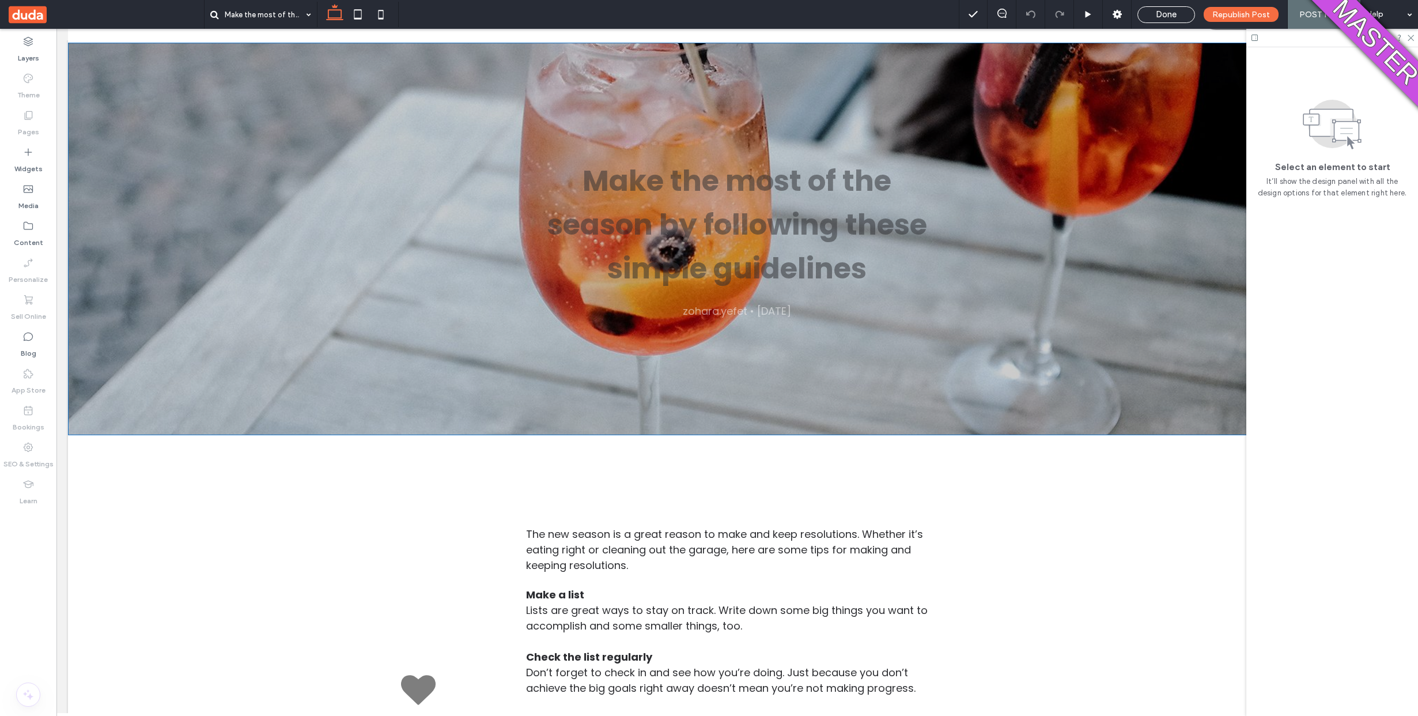
scroll to position [0, 0]
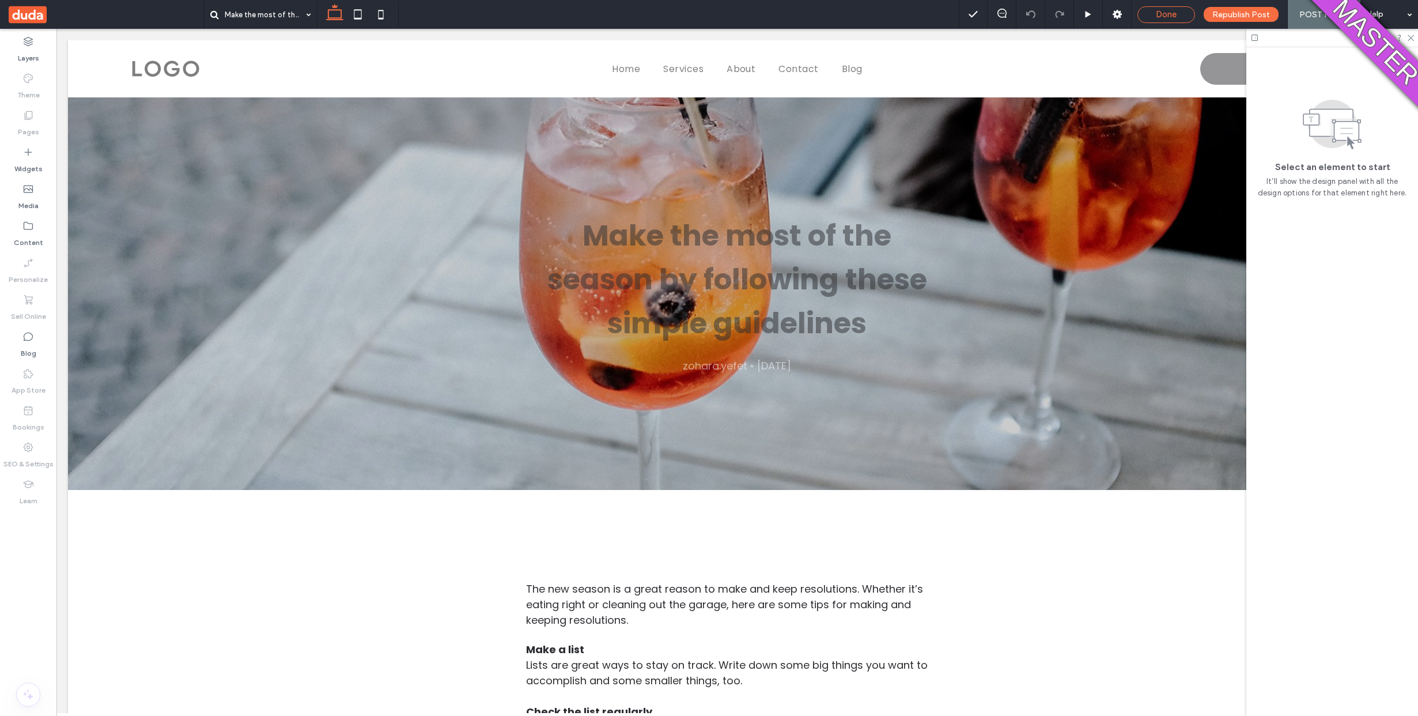
click at [1168, 10] on span "Done" at bounding box center [1166, 14] width 21 height 10
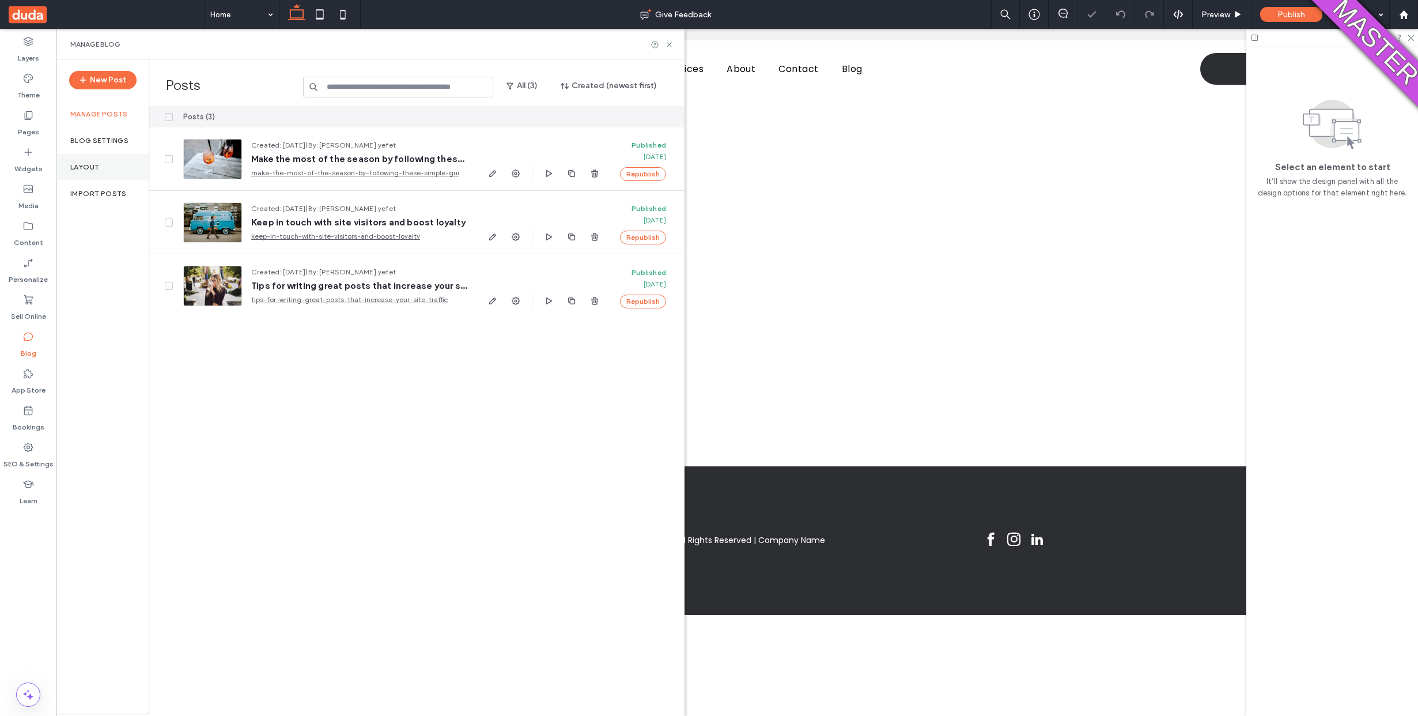
click at [80, 157] on div "Layout" at bounding box center [102, 167] width 92 height 27
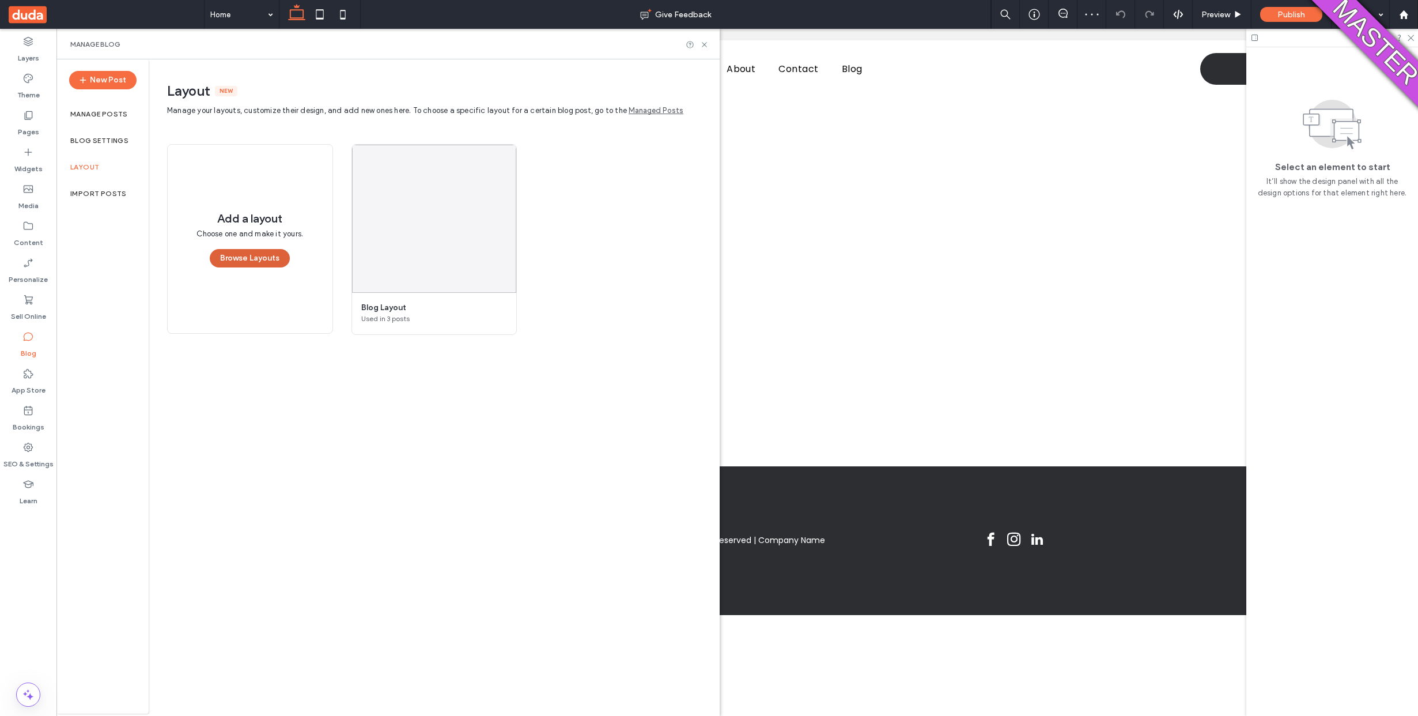
click at [262, 263] on button "Browse Layouts" at bounding box center [250, 258] width 80 height 18
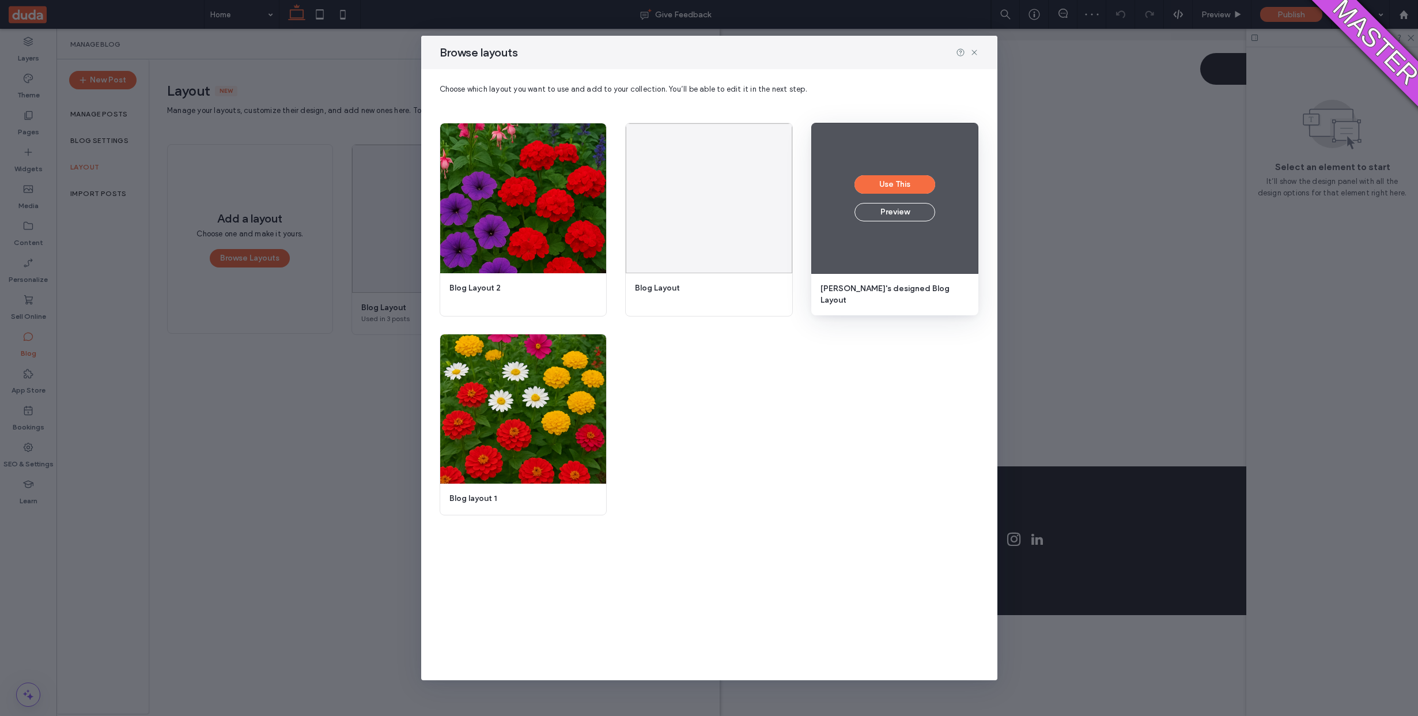
click at [831, 221] on div "Use This Preview" at bounding box center [895, 198] width 168 height 151
click at [870, 183] on button "Use This" at bounding box center [895, 184] width 81 height 18
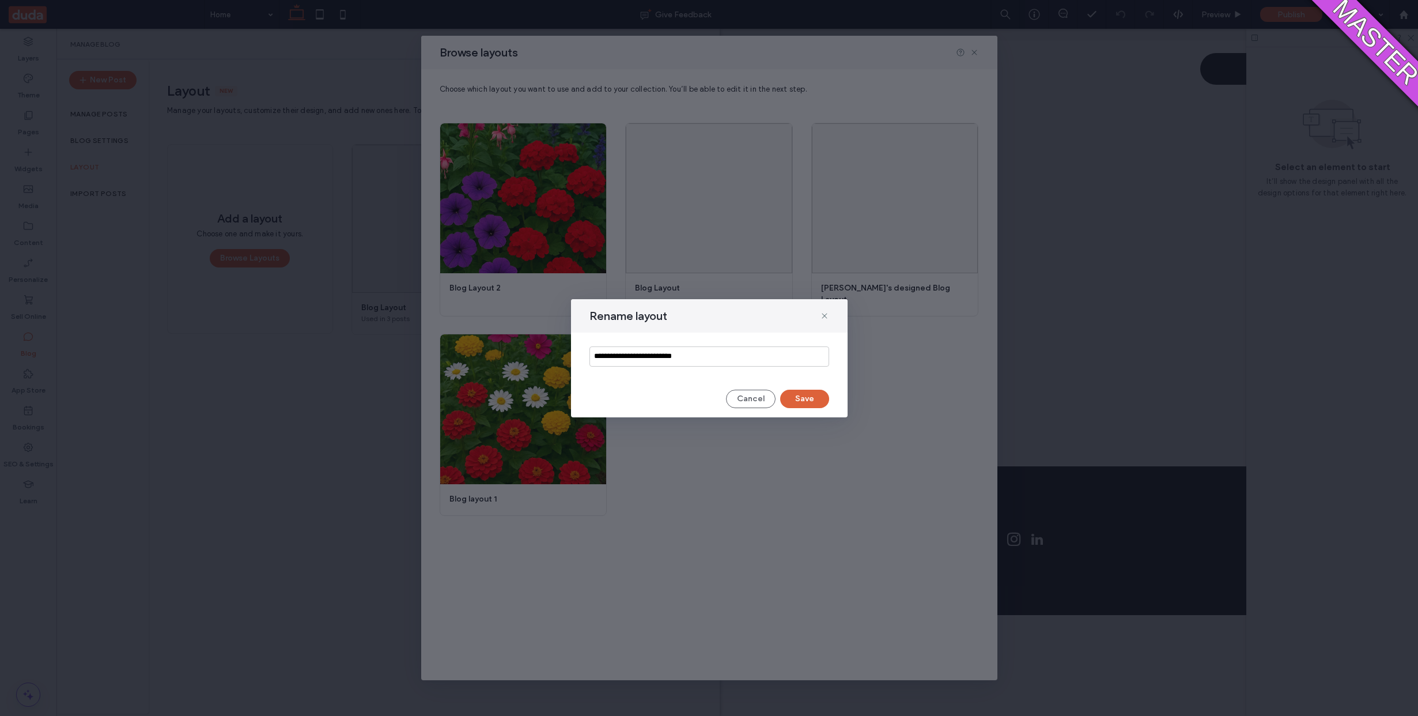
click at [815, 395] on button "Save" at bounding box center [804, 399] width 49 height 18
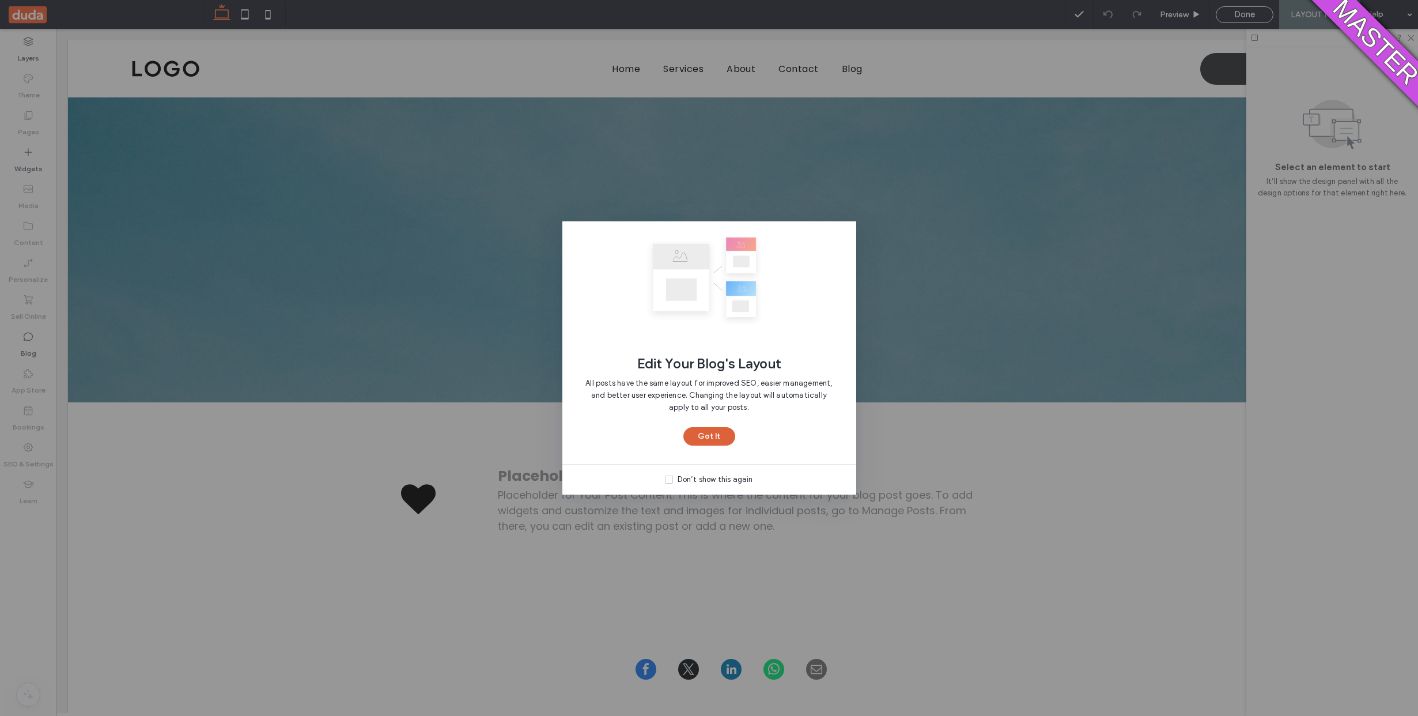
click at [719, 441] on button "Got It" at bounding box center [709, 436] width 52 height 18
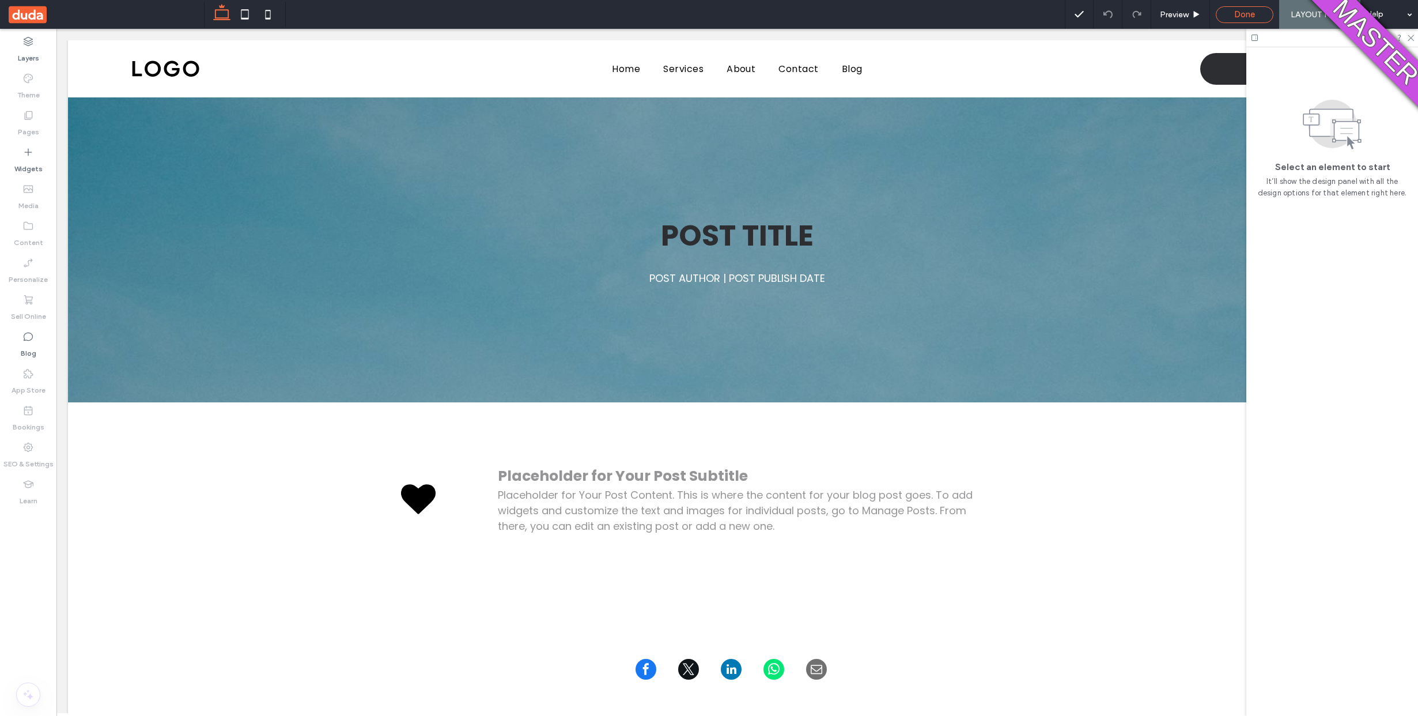
click at [1226, 17] on div "Done" at bounding box center [1244, 14] width 56 height 10
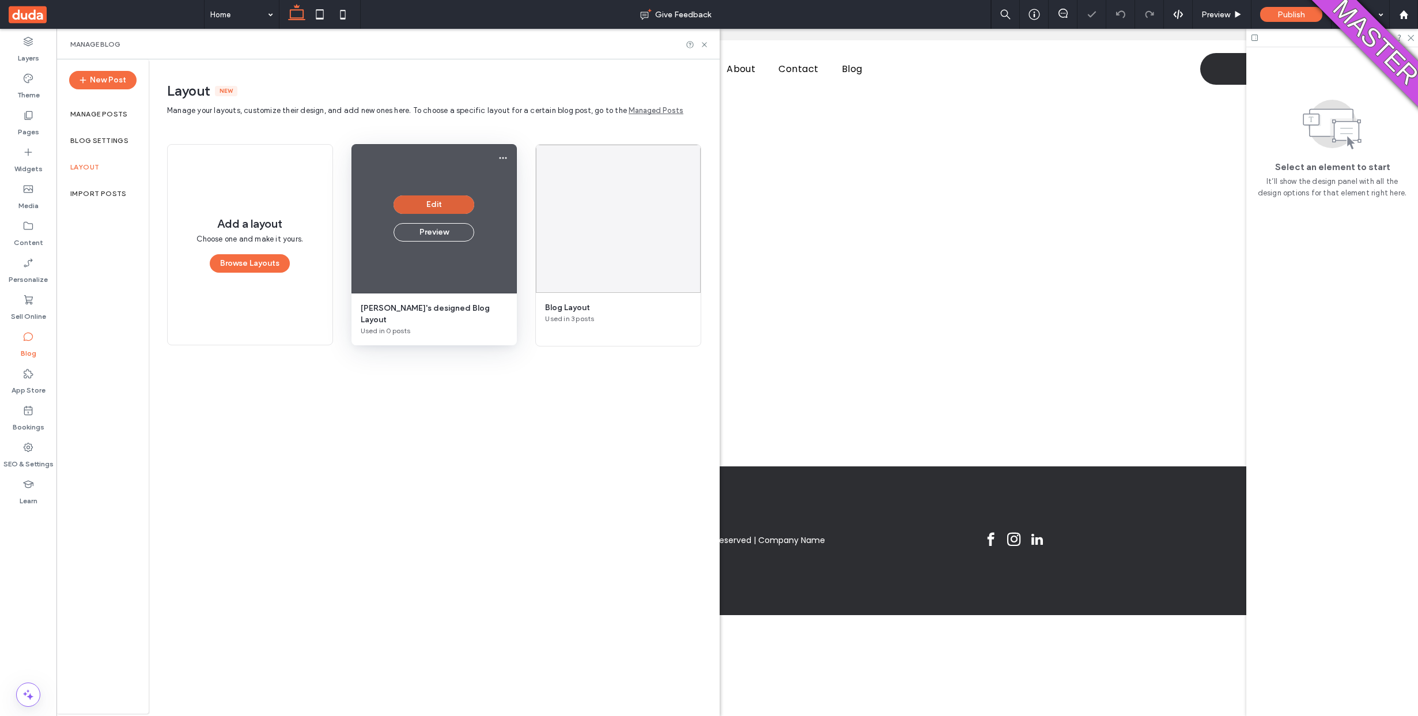
click at [437, 211] on button "Edit" at bounding box center [434, 204] width 81 height 18
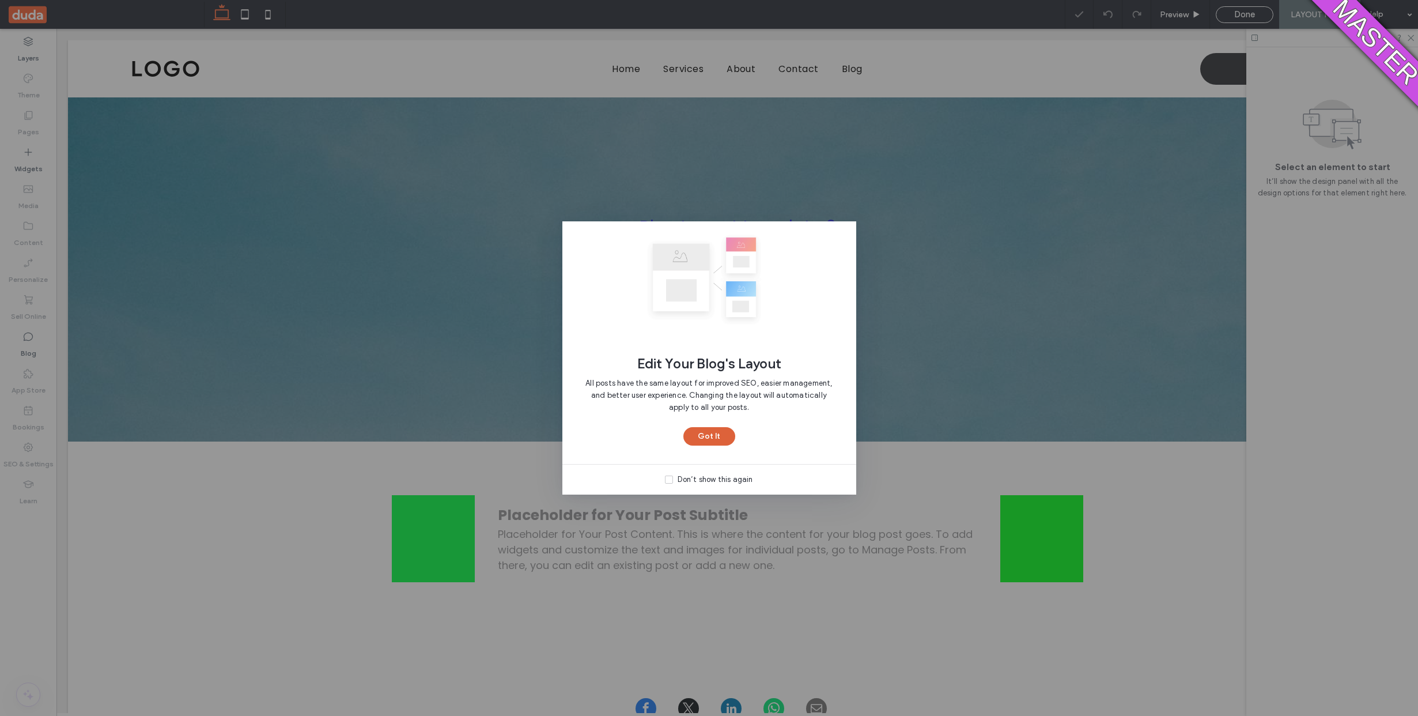
click at [720, 441] on button "Got It" at bounding box center [709, 436] width 52 height 18
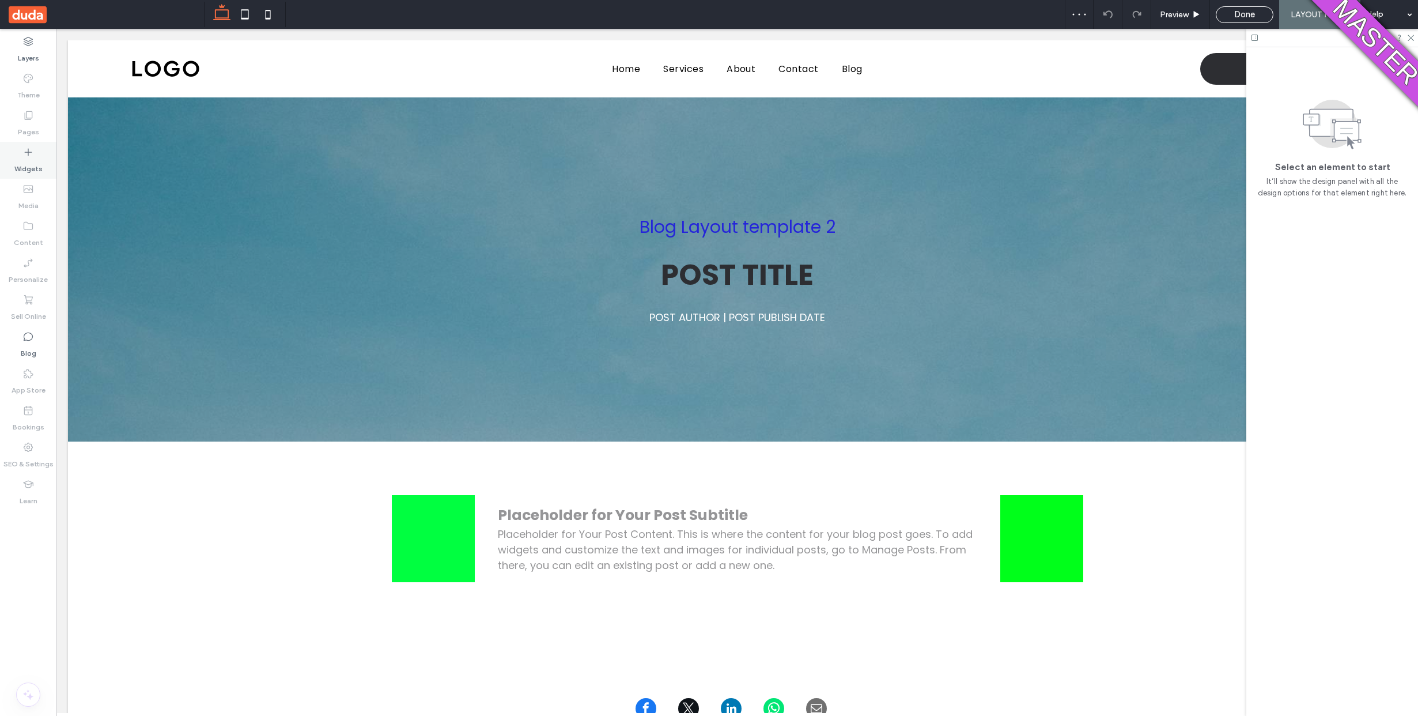
click at [25, 153] on icon at bounding box center [28, 152] width 12 height 12
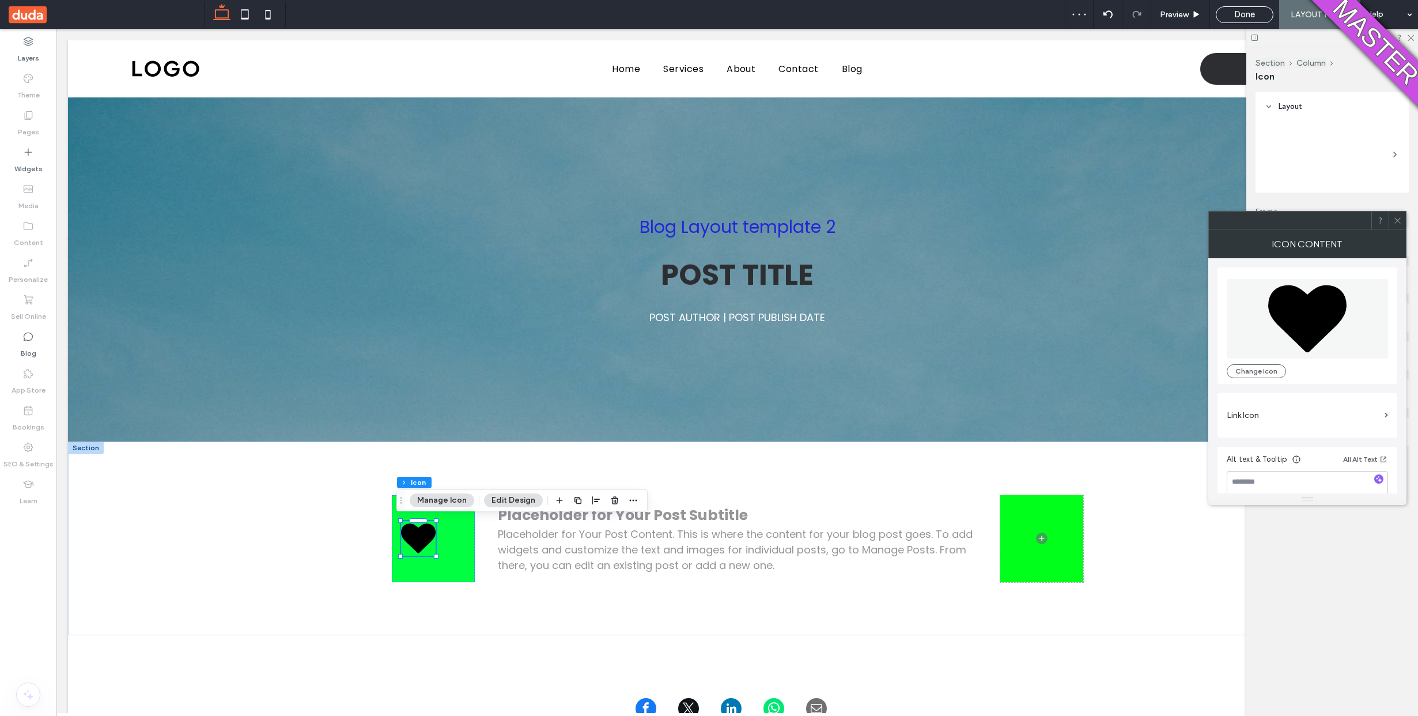
click at [1404, 217] on div at bounding box center [1397, 219] width 17 height 17
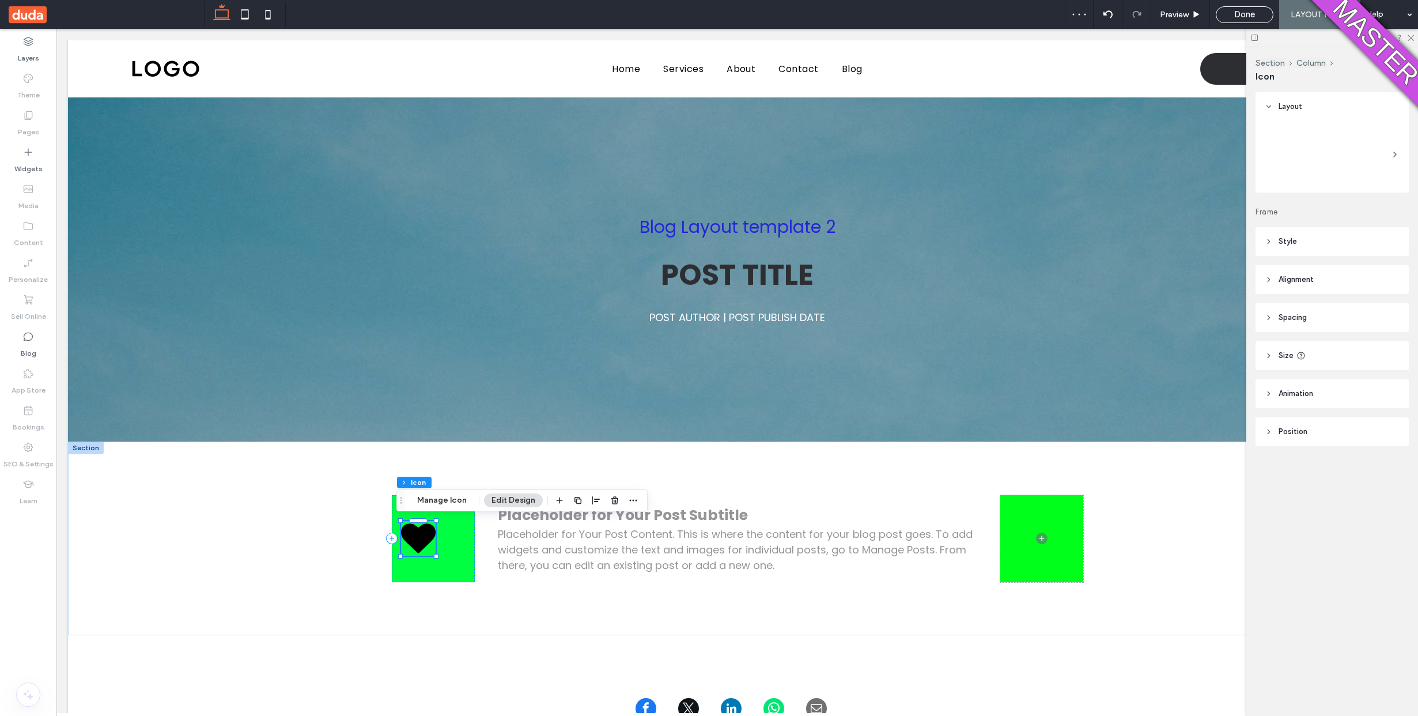
click at [1240, 18] on span "Done" at bounding box center [1244, 14] width 21 height 10
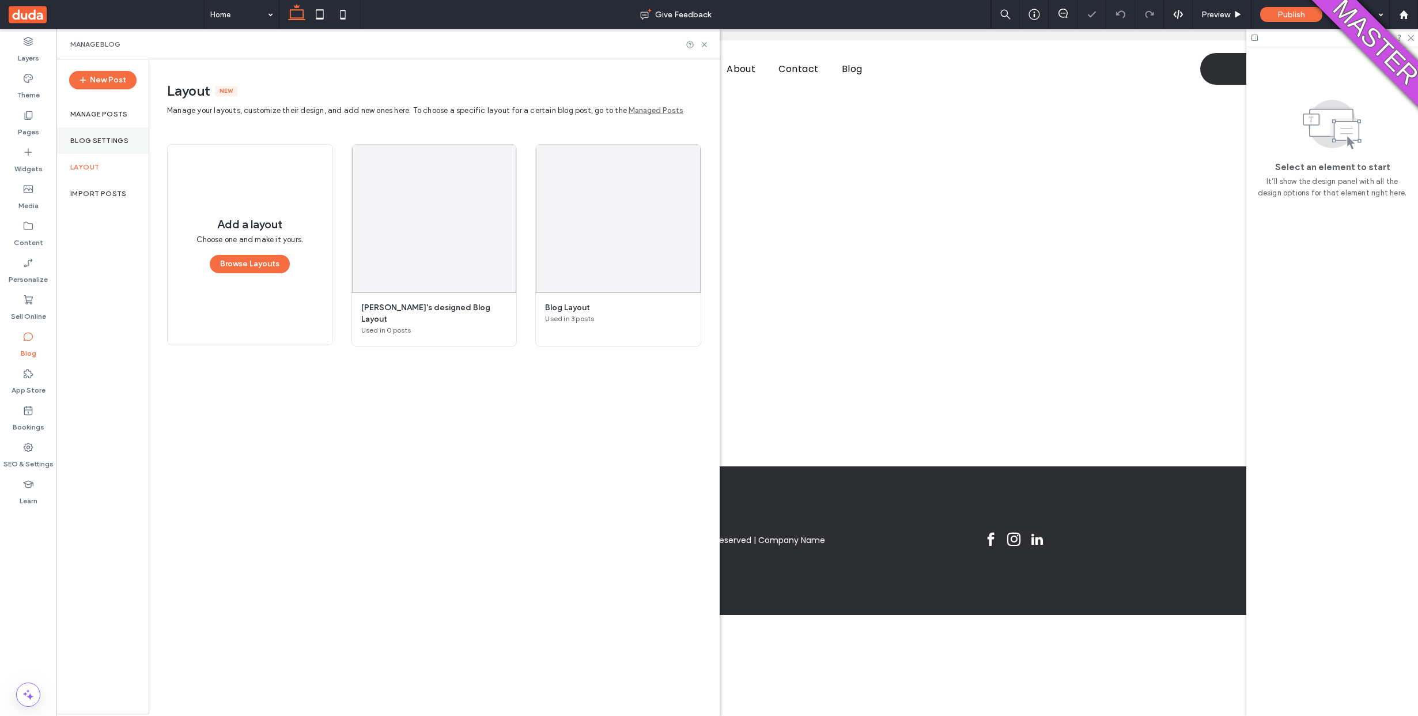
click at [101, 137] on label "Blog Settings" at bounding box center [99, 141] width 58 height 8
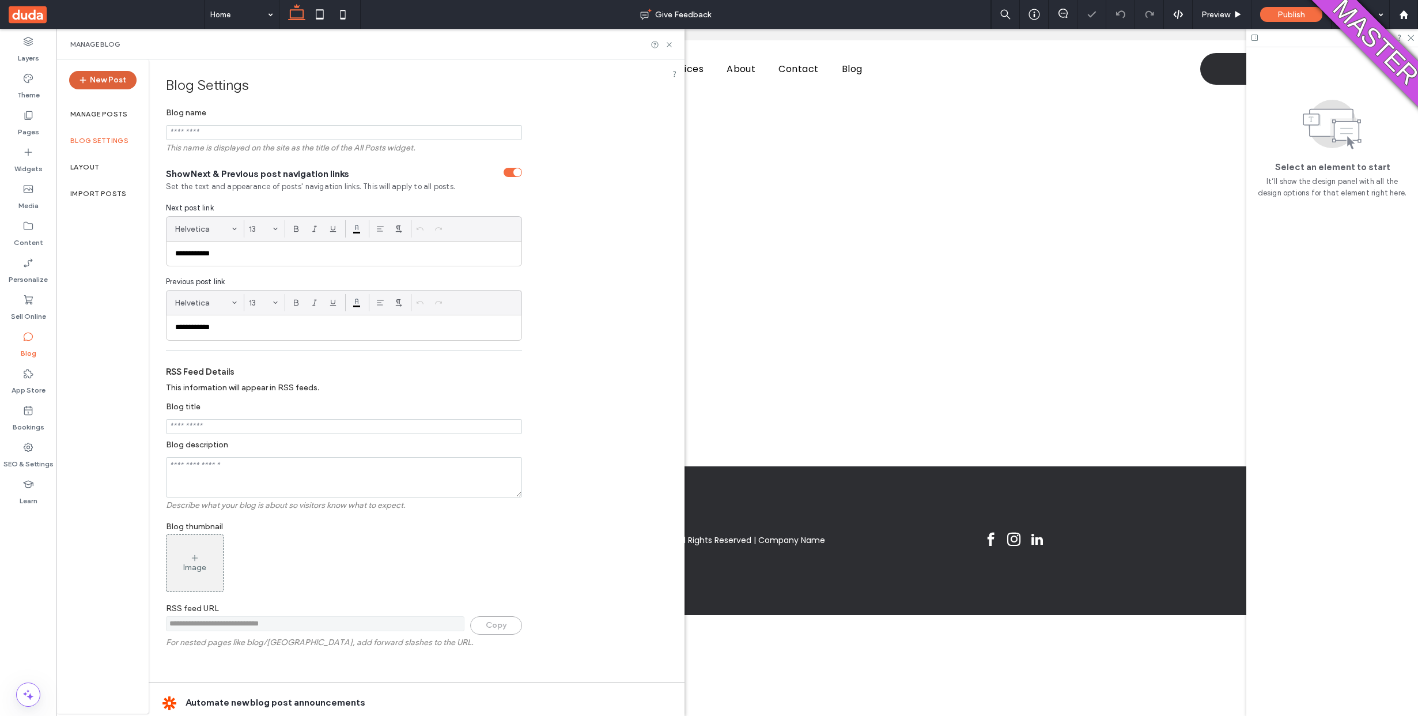
click at [107, 88] on button "New Post" at bounding box center [102, 80] width 67 height 18
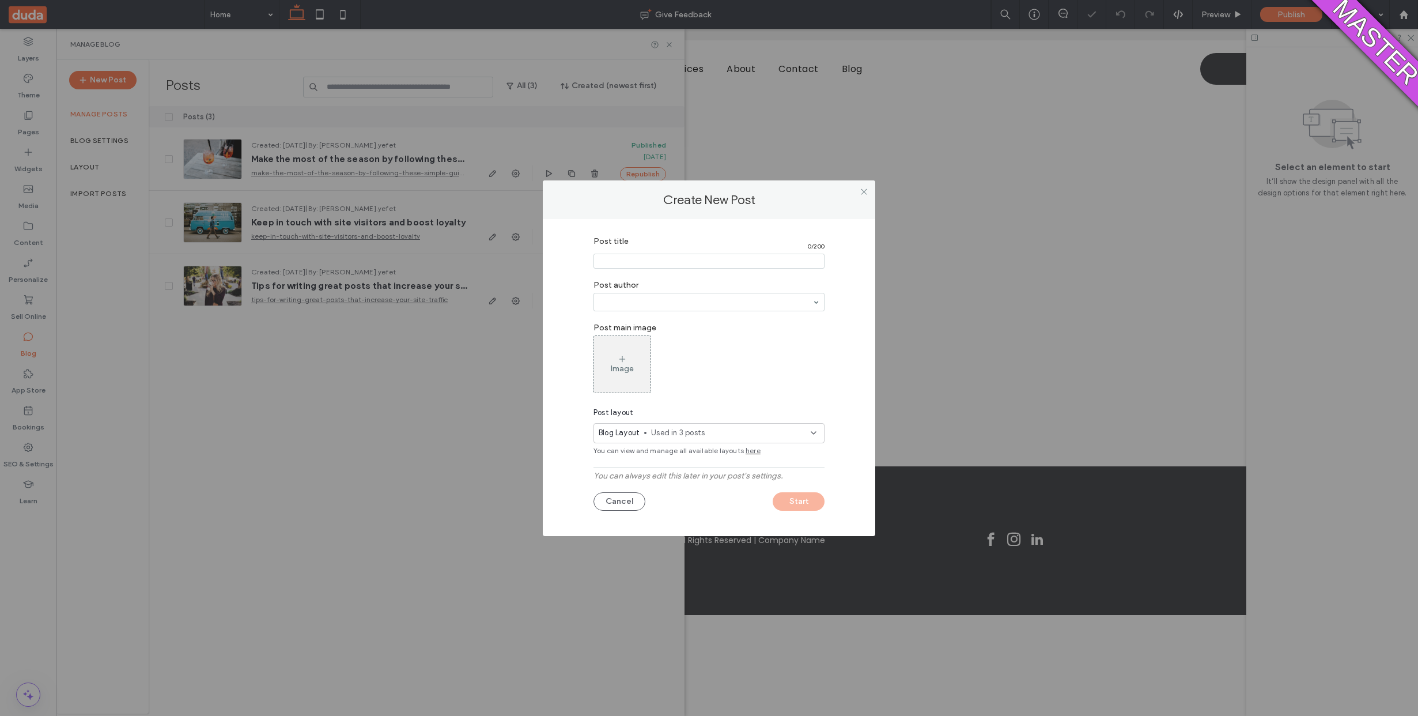
click at [645, 252] on section "Post title 0 / 200" at bounding box center [709, 253] width 231 height 44
click at [643, 255] on input "Post title" at bounding box center [709, 261] width 231 height 15
type input "*"
type input "******"
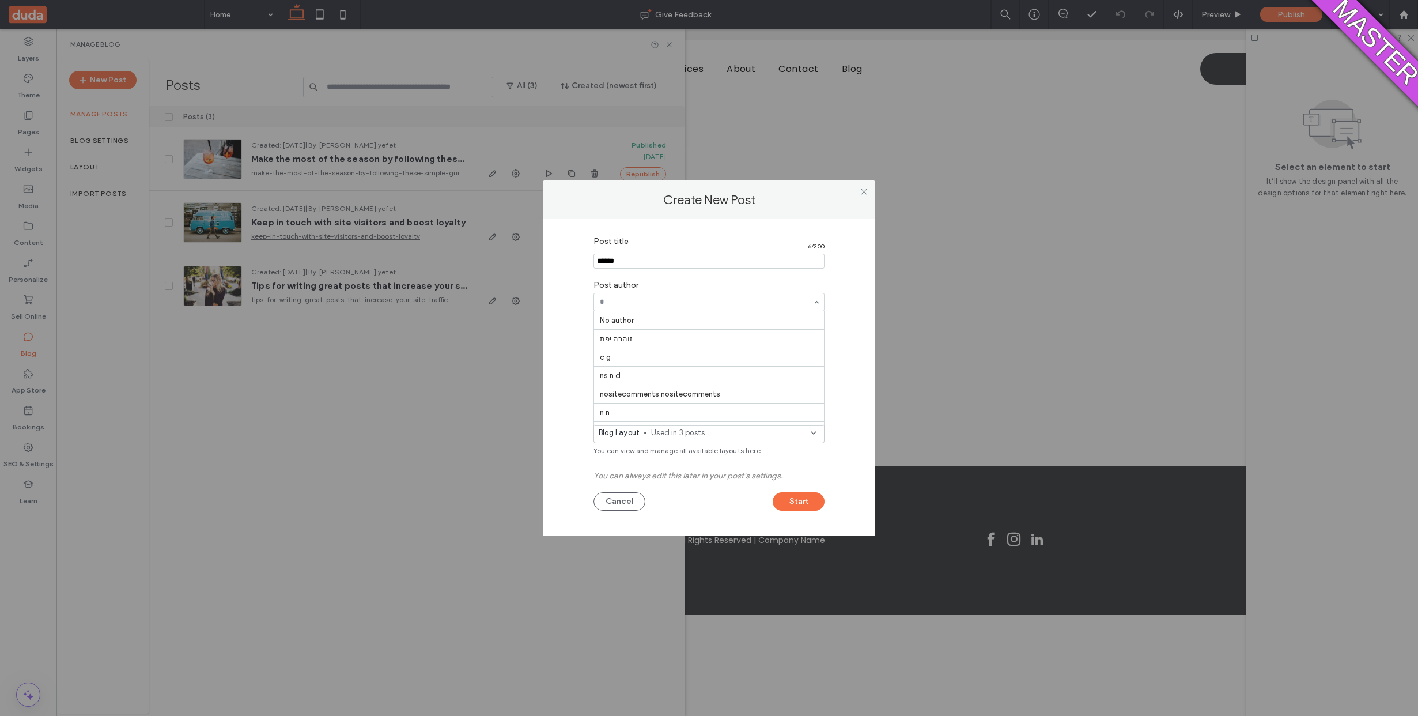
scroll to position [182, 0]
click at [672, 435] on span "Used in 3 posts" at bounding box center [731, 433] width 160 height 12
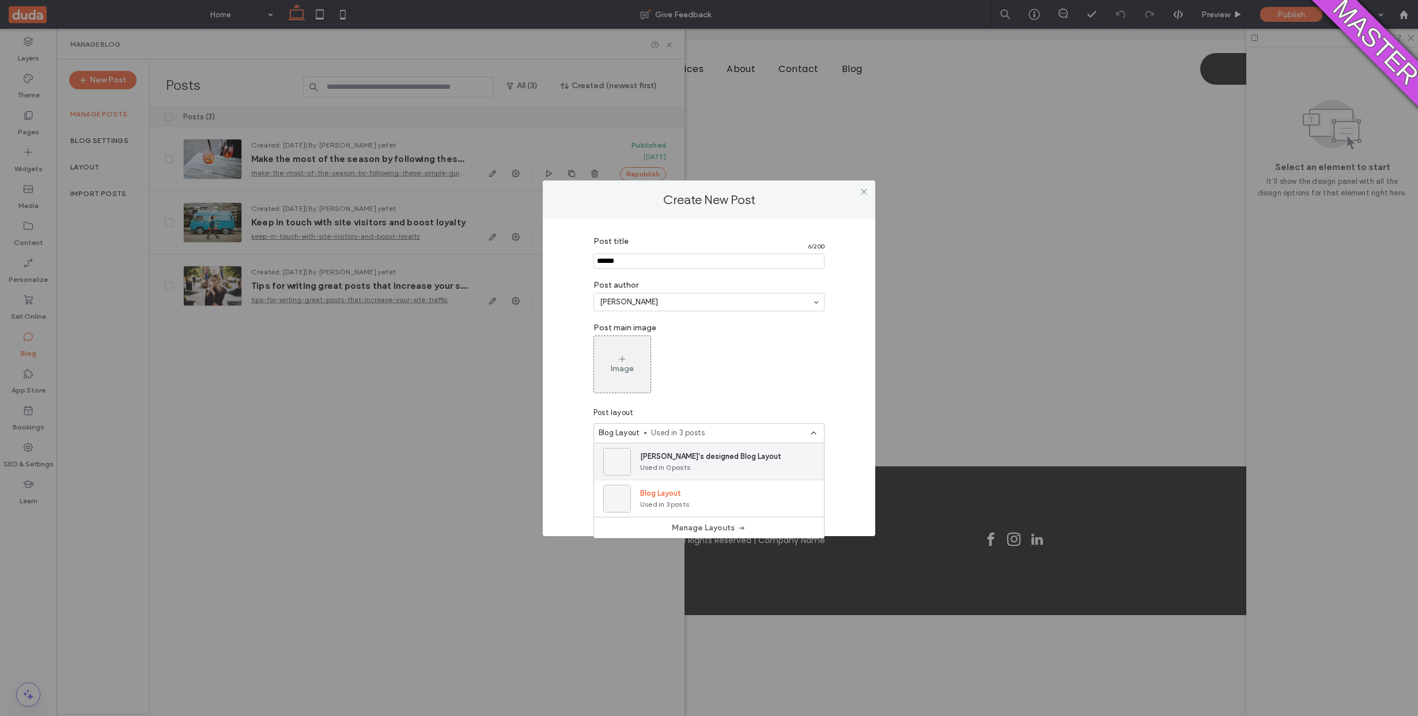
click at [672, 451] on span "[PERSON_NAME]'s designed Blog Layout" at bounding box center [710, 457] width 141 height 12
click at [796, 497] on button "Start" at bounding box center [799, 501] width 52 height 18
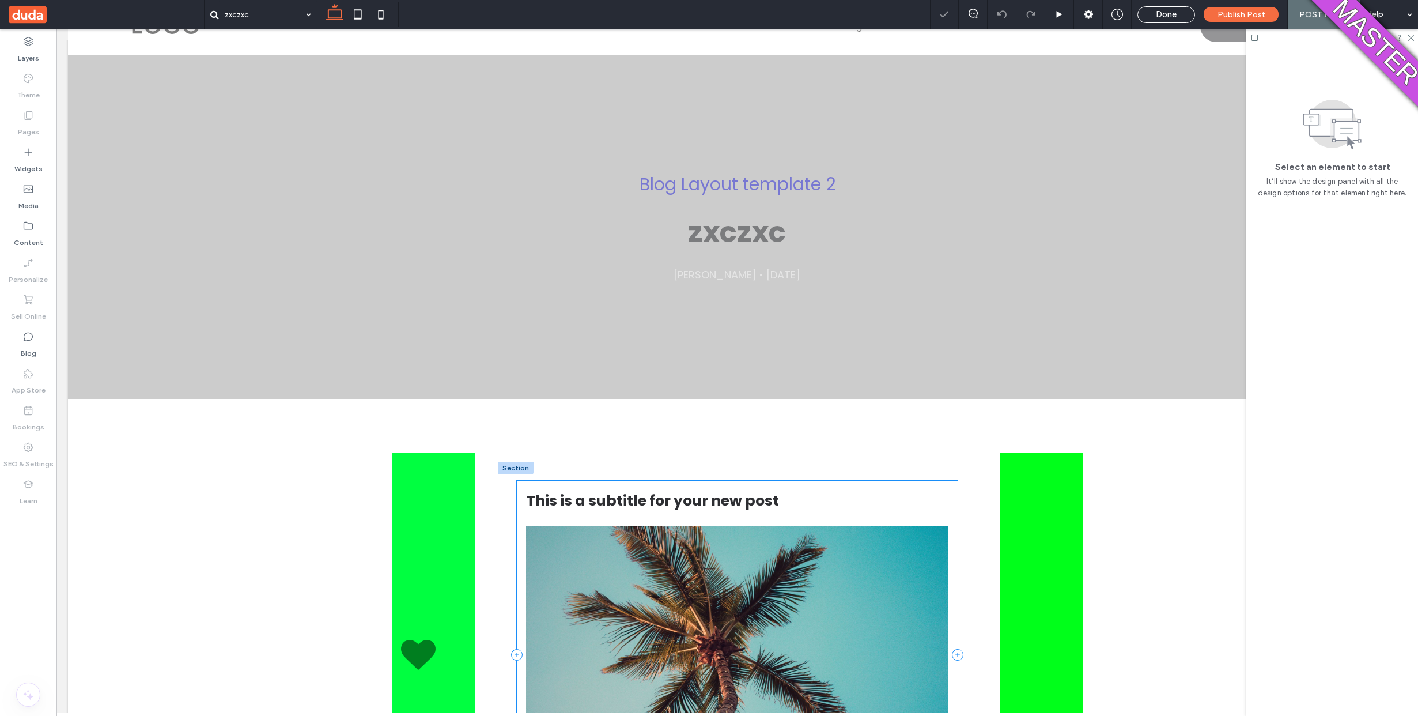
scroll to position [88, 0]
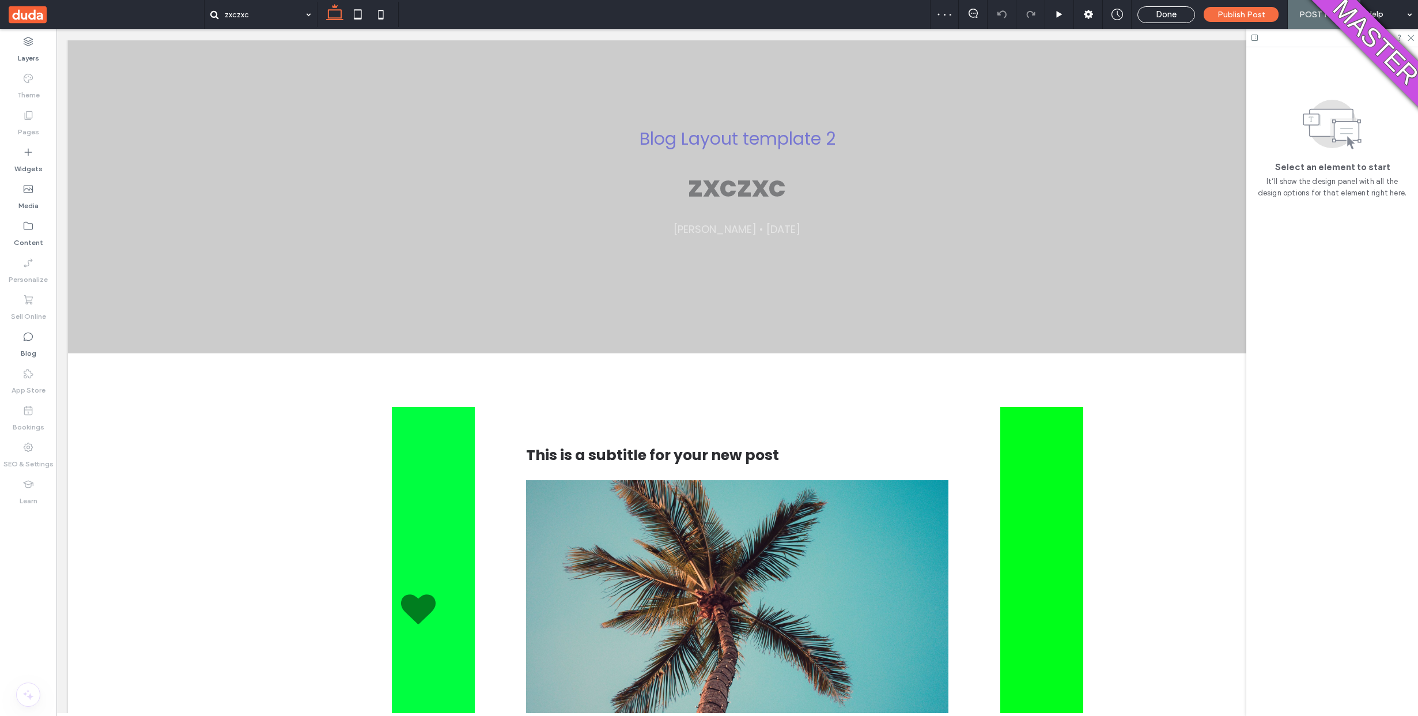
click at [444, 553] on div "Blog Layout template 2 zxczxc [PERSON_NAME] • [DATE] Section This is a subtitle…" at bounding box center [737, 716] width 1339 height 1415
click at [461, 572] on u "Layout" at bounding box center [474, 575] width 27 height 10
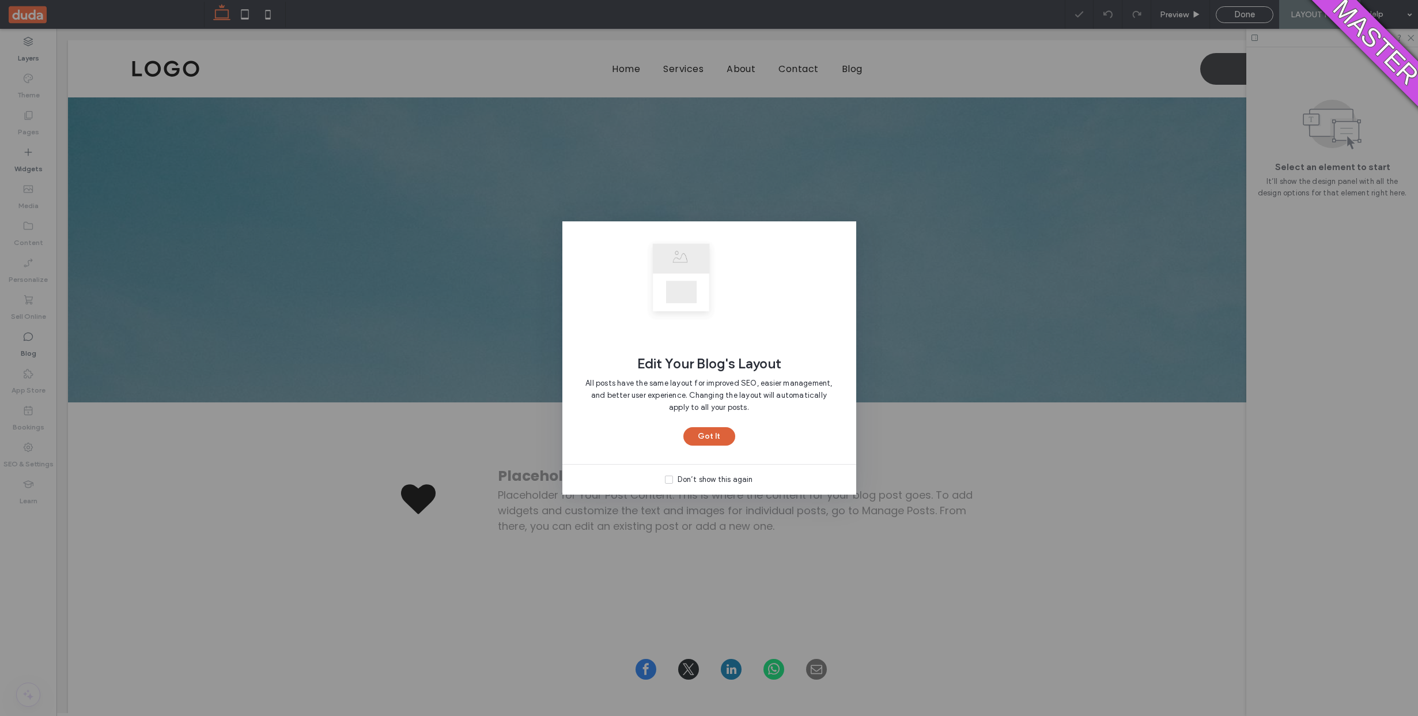
click at [709, 430] on button "Got It" at bounding box center [709, 436] width 52 height 18
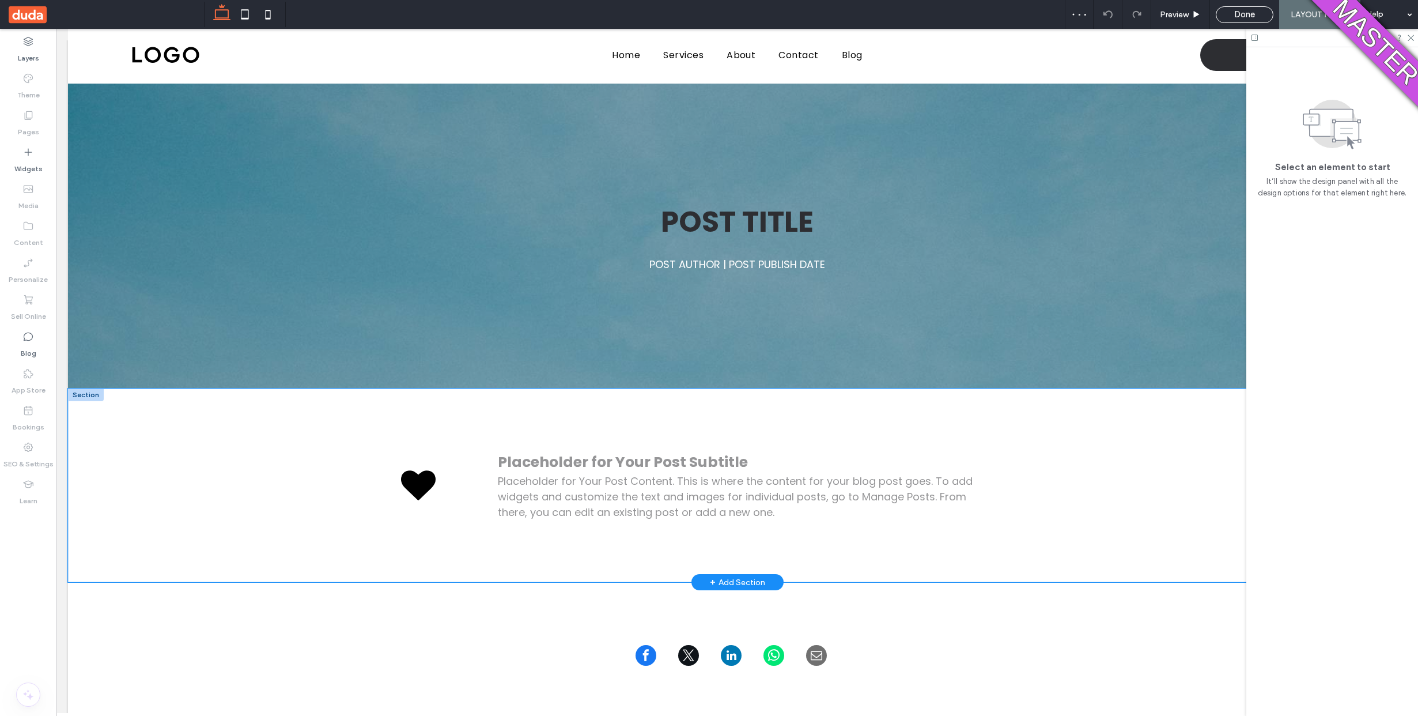
scroll to position [21, 0]
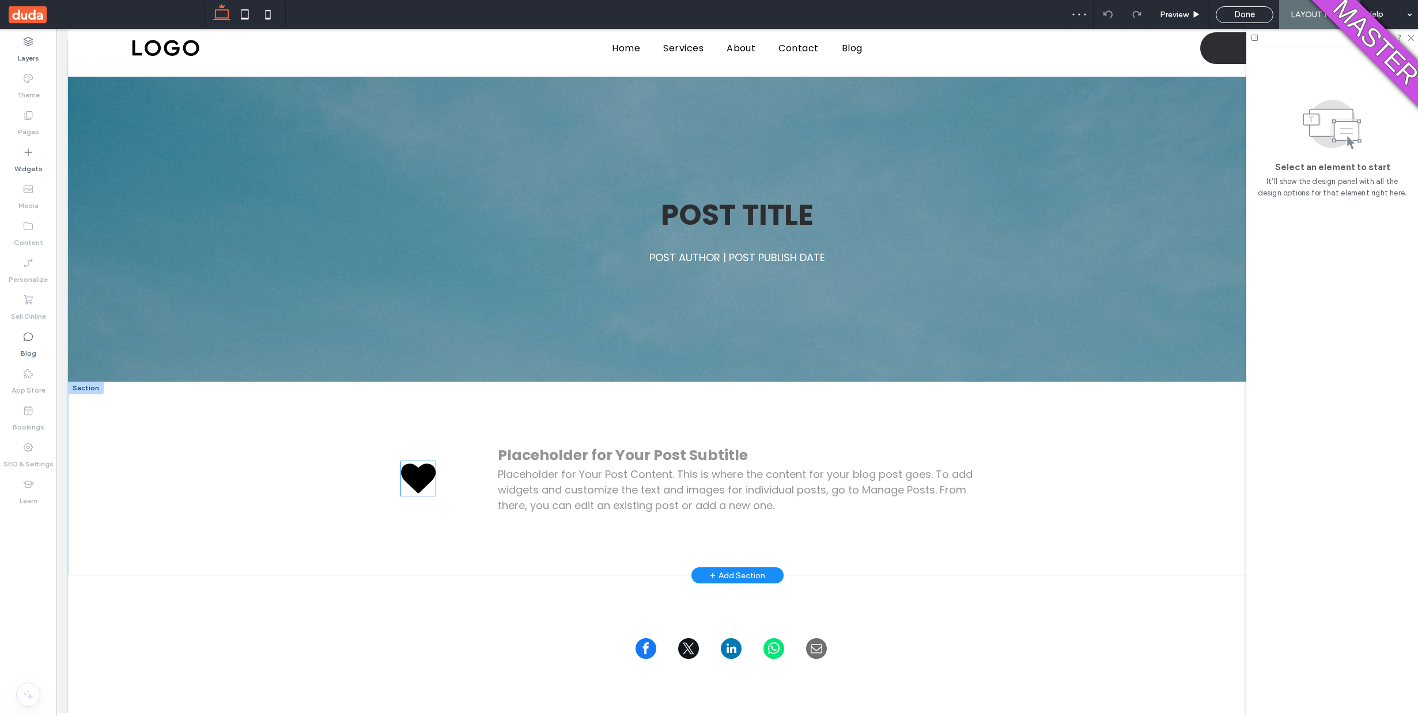
click at [425, 473] on icon at bounding box center [418, 477] width 35 height 29
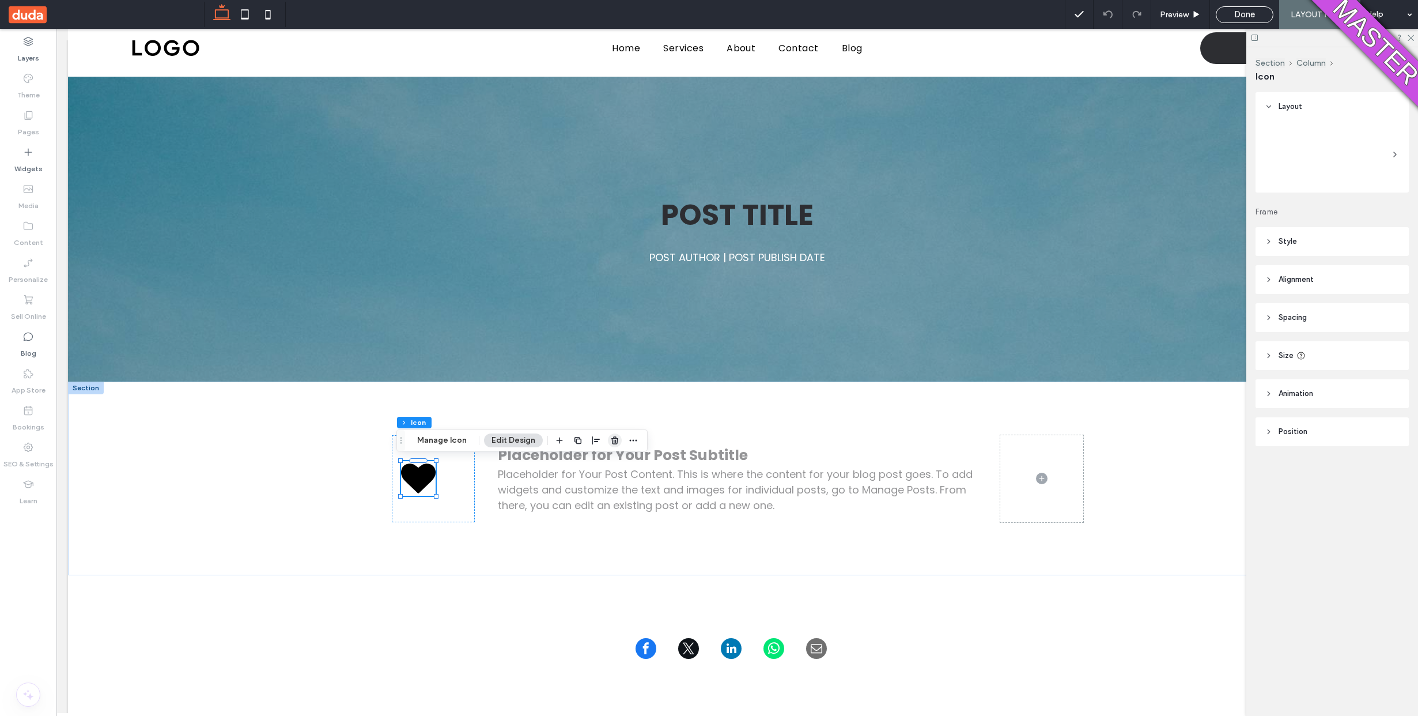
click at [615, 444] on icon "button" at bounding box center [614, 440] width 9 height 9
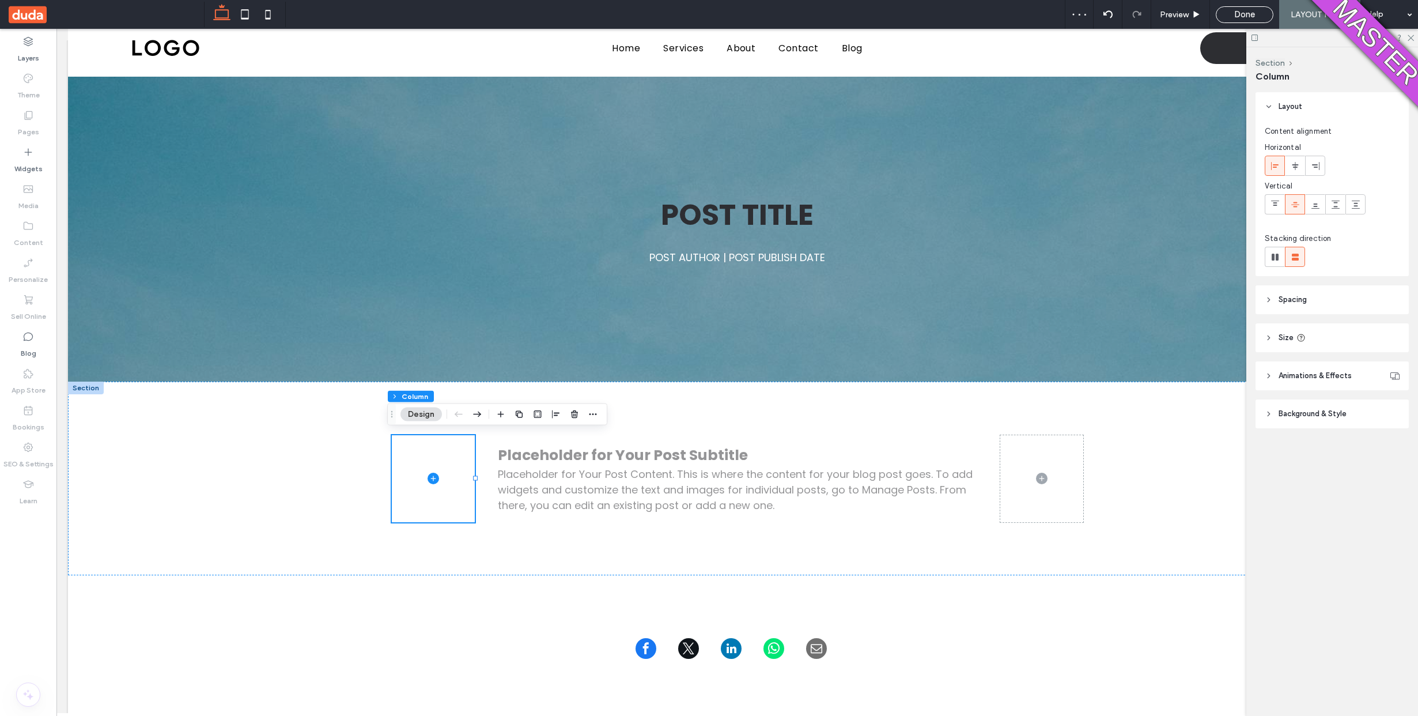
click at [1224, 14] on div "Done" at bounding box center [1244, 14] width 56 height 10
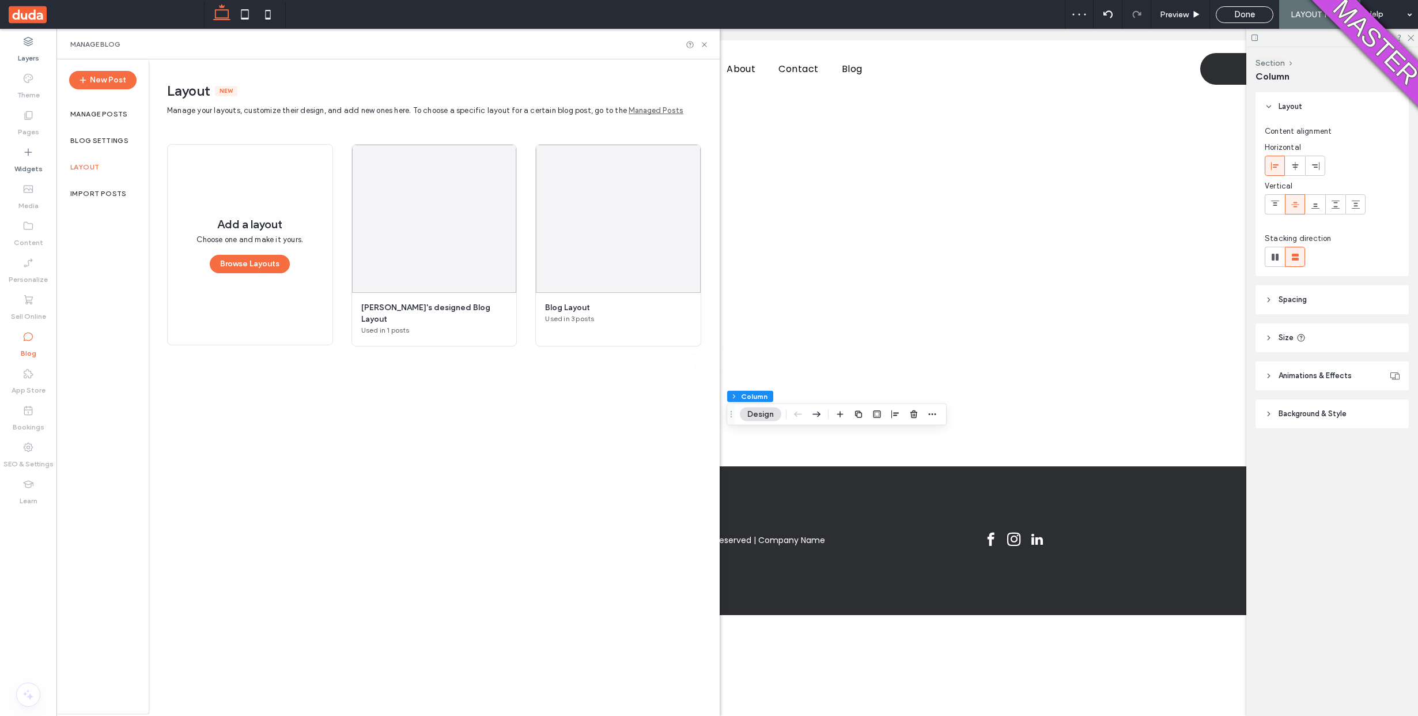
scroll to position [0, 0]
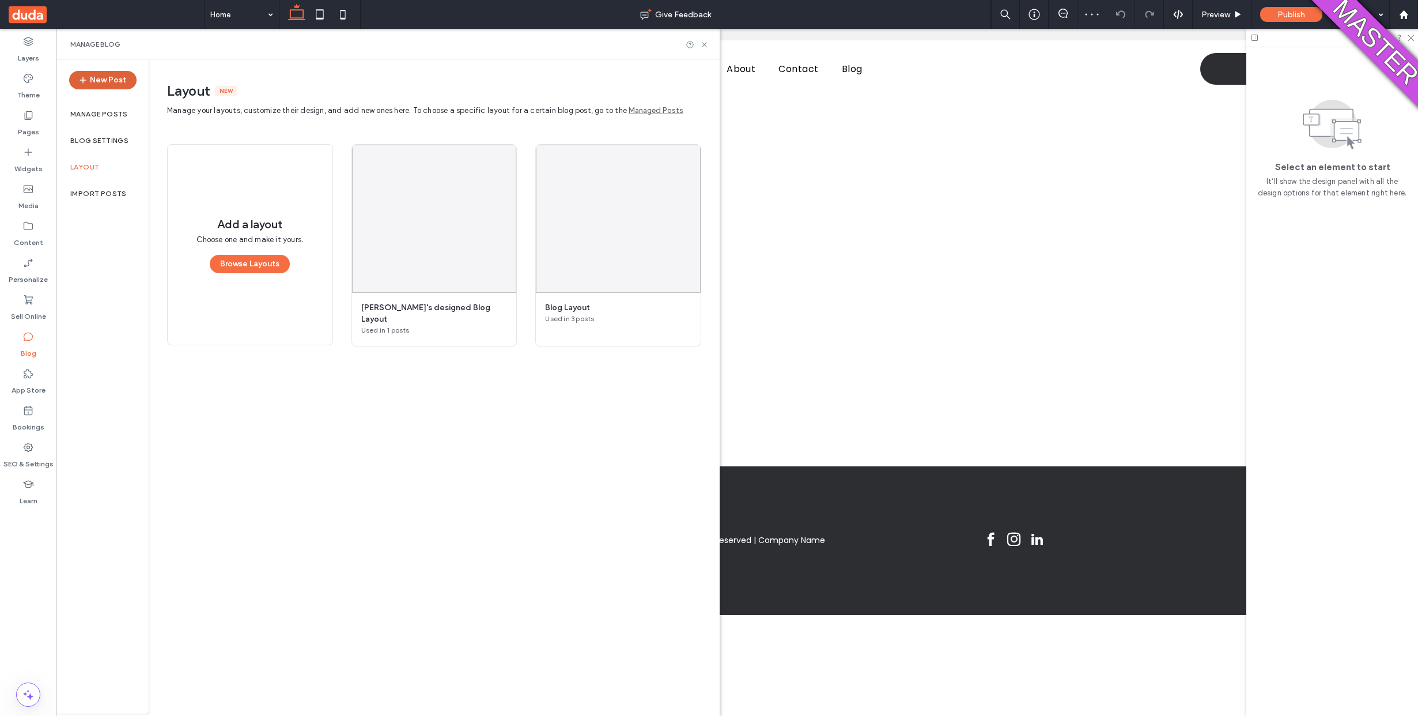
click at [105, 82] on button "New Post" at bounding box center [102, 80] width 67 height 18
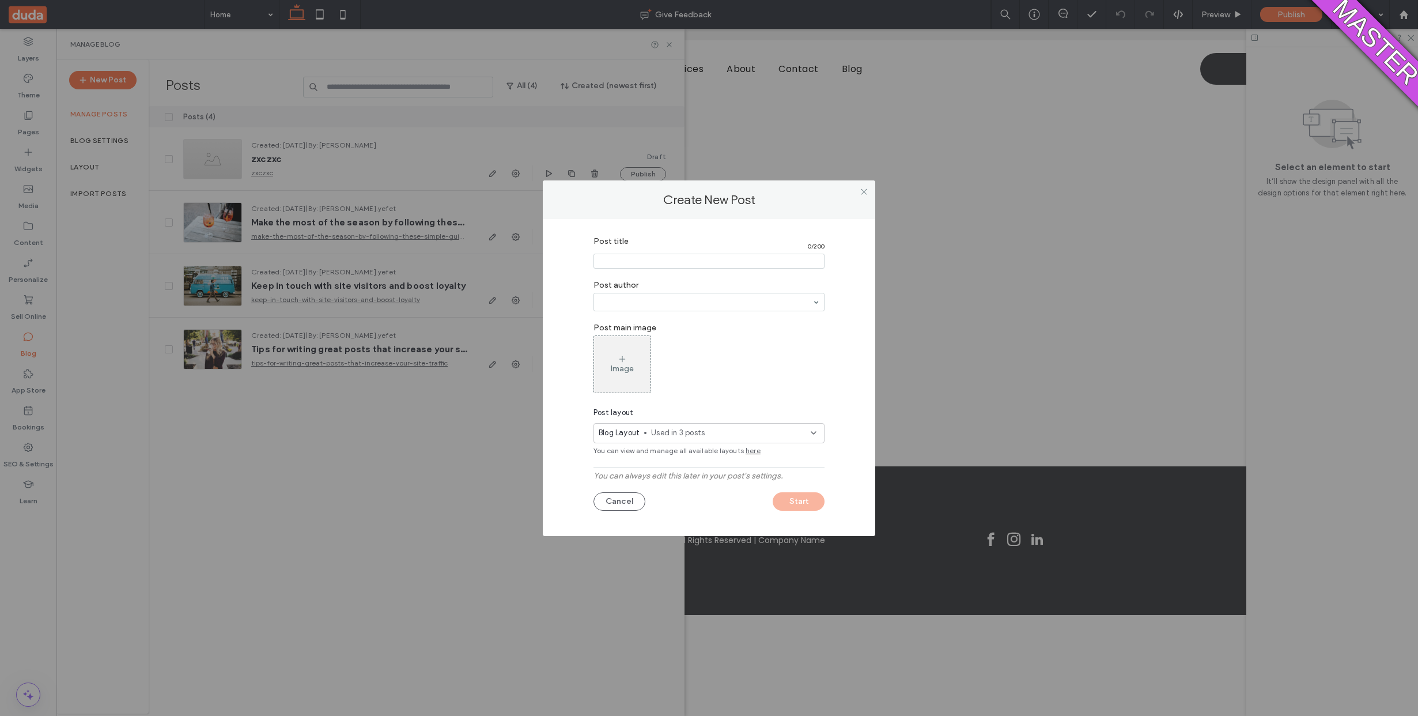
click at [670, 431] on span "Used in 3 posts" at bounding box center [731, 433] width 160 height 12
click at [665, 458] on span "[PERSON_NAME]'s designed Blog Layout" at bounding box center [710, 457] width 141 height 12
click at [794, 497] on div "Cancel Start" at bounding box center [709, 498] width 231 height 24
click at [663, 458] on div "Post title 0 / 200 Post author Post main image Image Post layout [PERSON_NAME]'…" at bounding box center [709, 375] width 298 height 288
click at [656, 264] on section "Post title 0 / 200" at bounding box center [709, 253] width 231 height 44
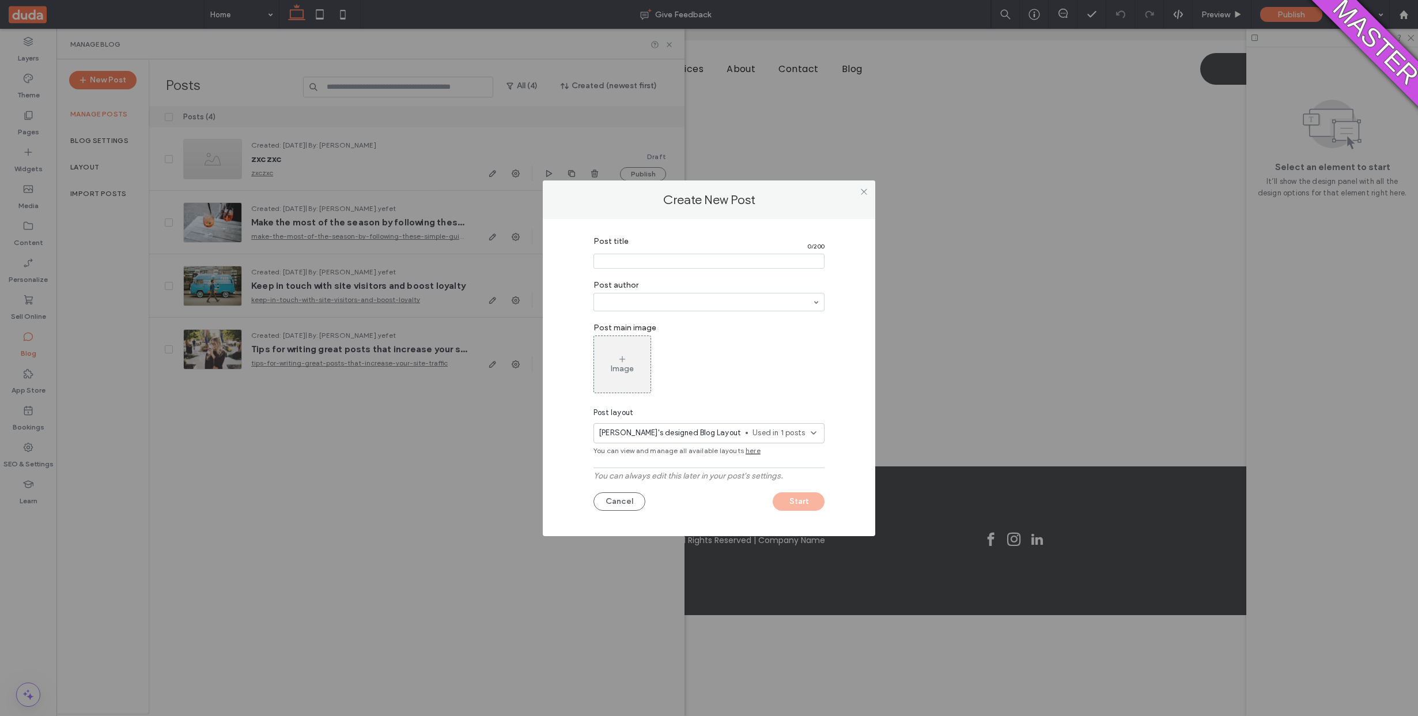
click at [657, 252] on section "Post title 0 / 200" at bounding box center [709, 253] width 231 height 44
click at [648, 274] on label "Post author" at bounding box center [709, 283] width 231 height 18
click at [647, 264] on input "Post title" at bounding box center [709, 261] width 231 height 15
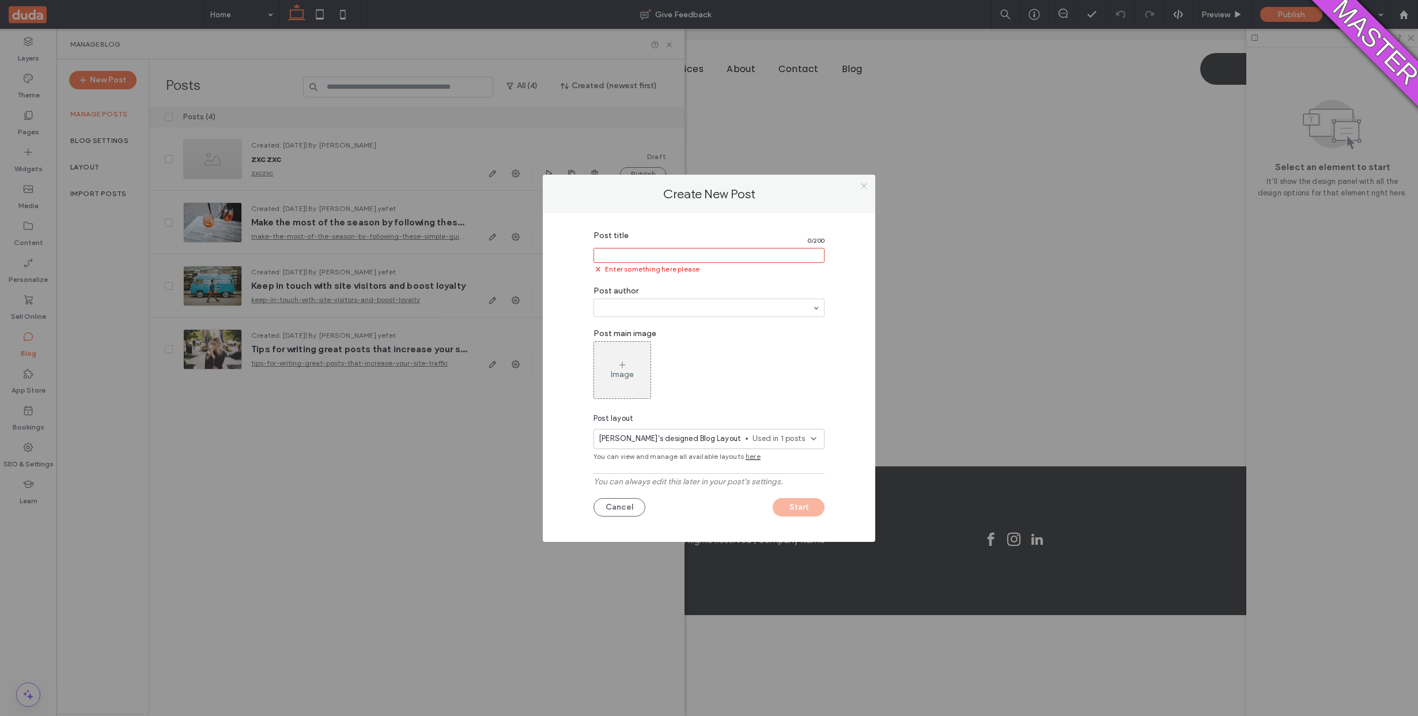
click at [864, 190] on span at bounding box center [864, 185] width 9 height 17
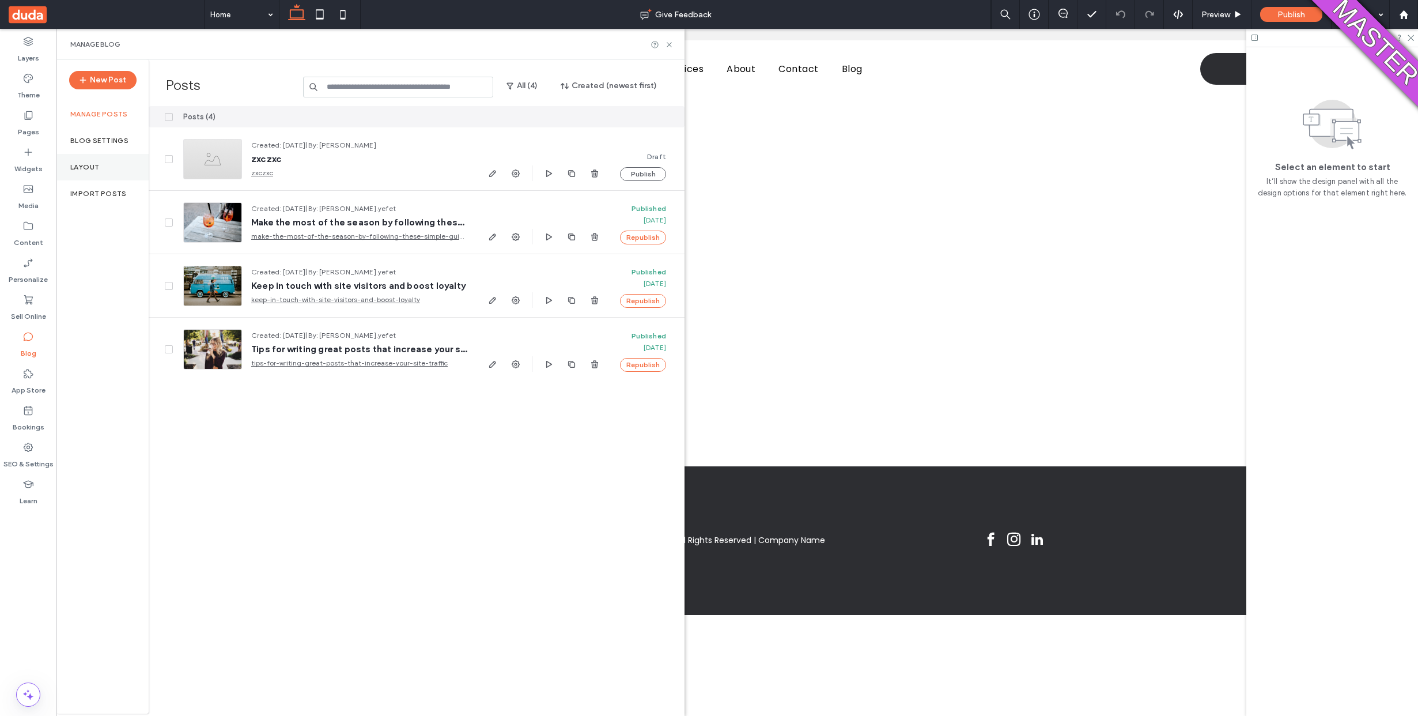
click at [95, 158] on div "Layout" at bounding box center [102, 167] width 92 height 27
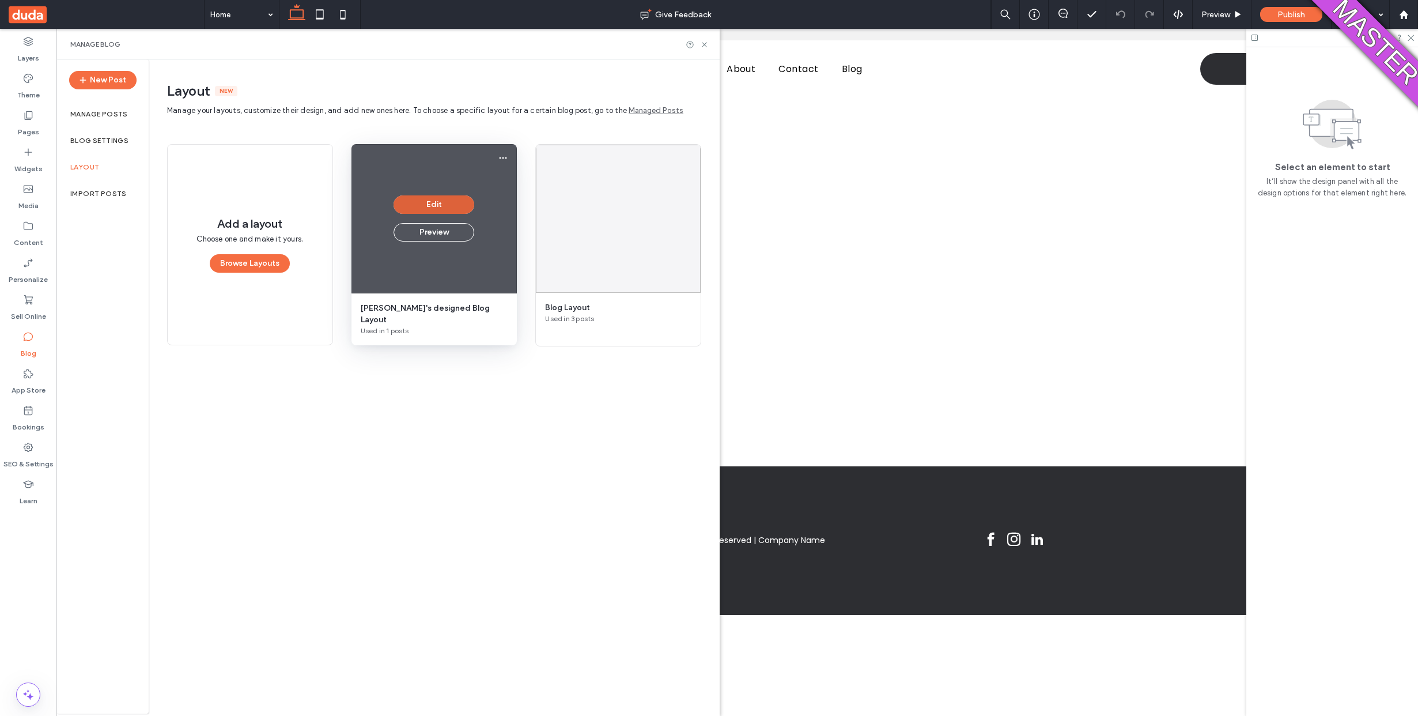
click at [439, 197] on button "Edit" at bounding box center [434, 204] width 81 height 18
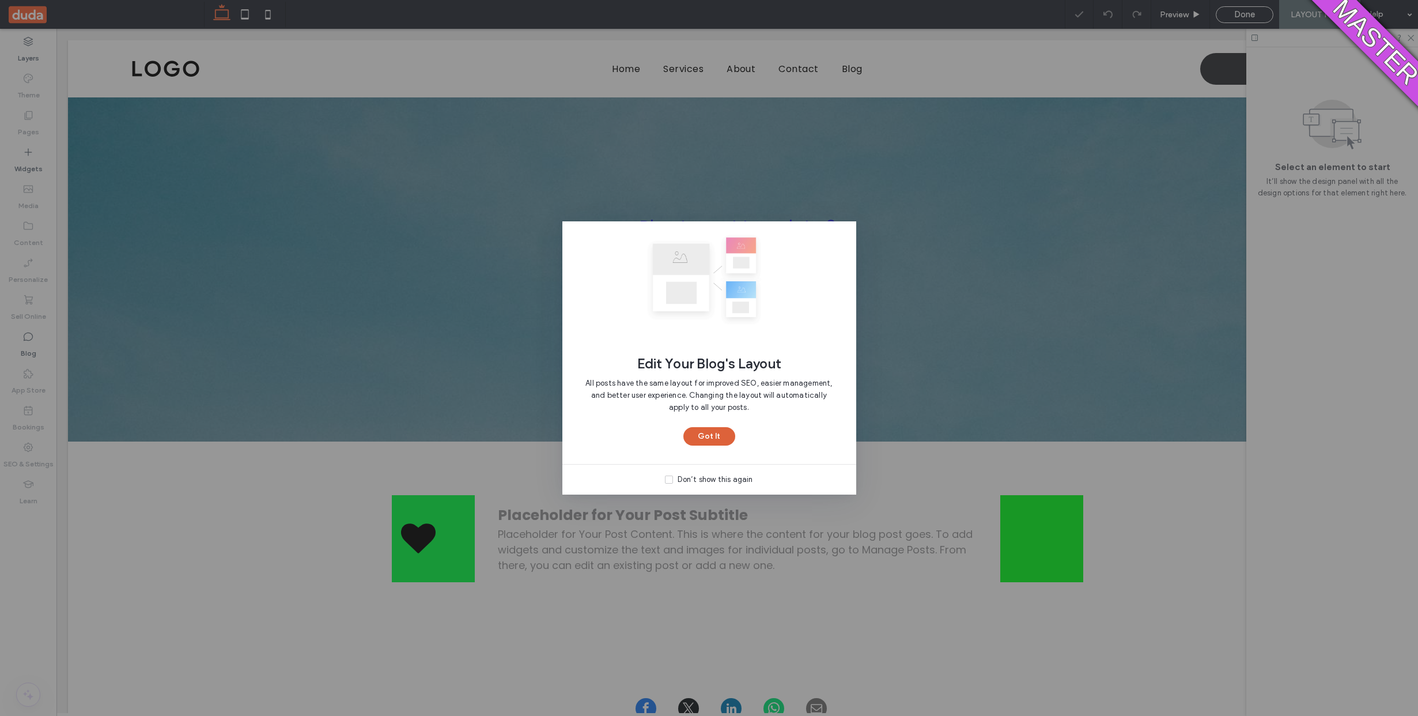
click at [718, 440] on button "Got It" at bounding box center [709, 436] width 52 height 18
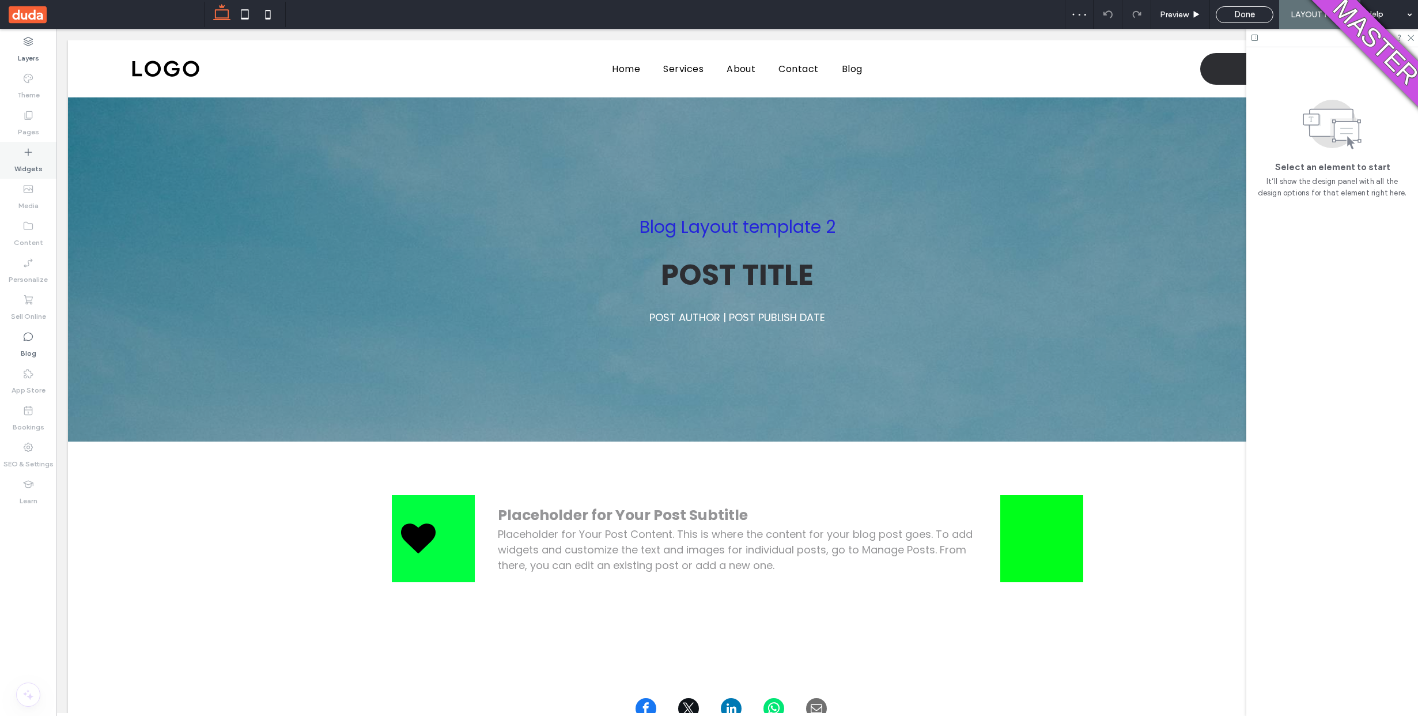
click at [38, 145] on div "Widgets" at bounding box center [28, 160] width 56 height 37
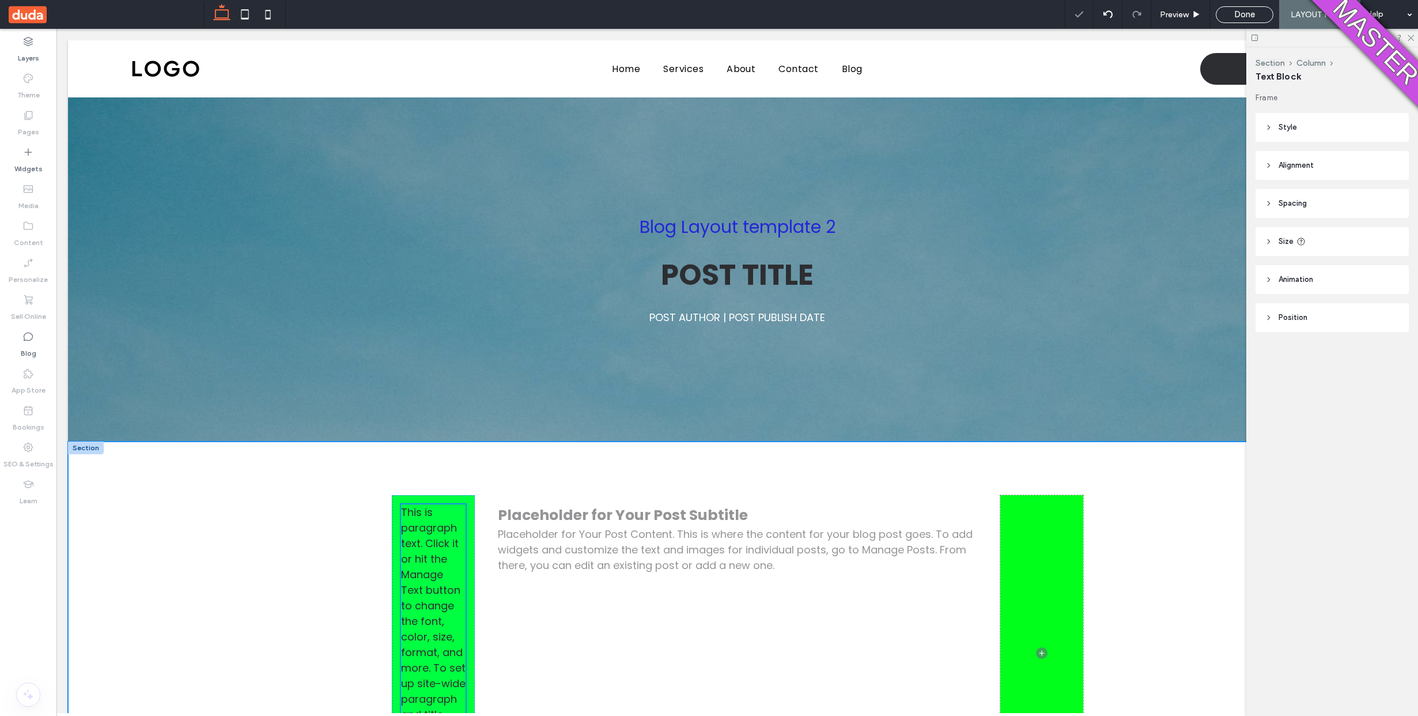
scroll to position [268, 0]
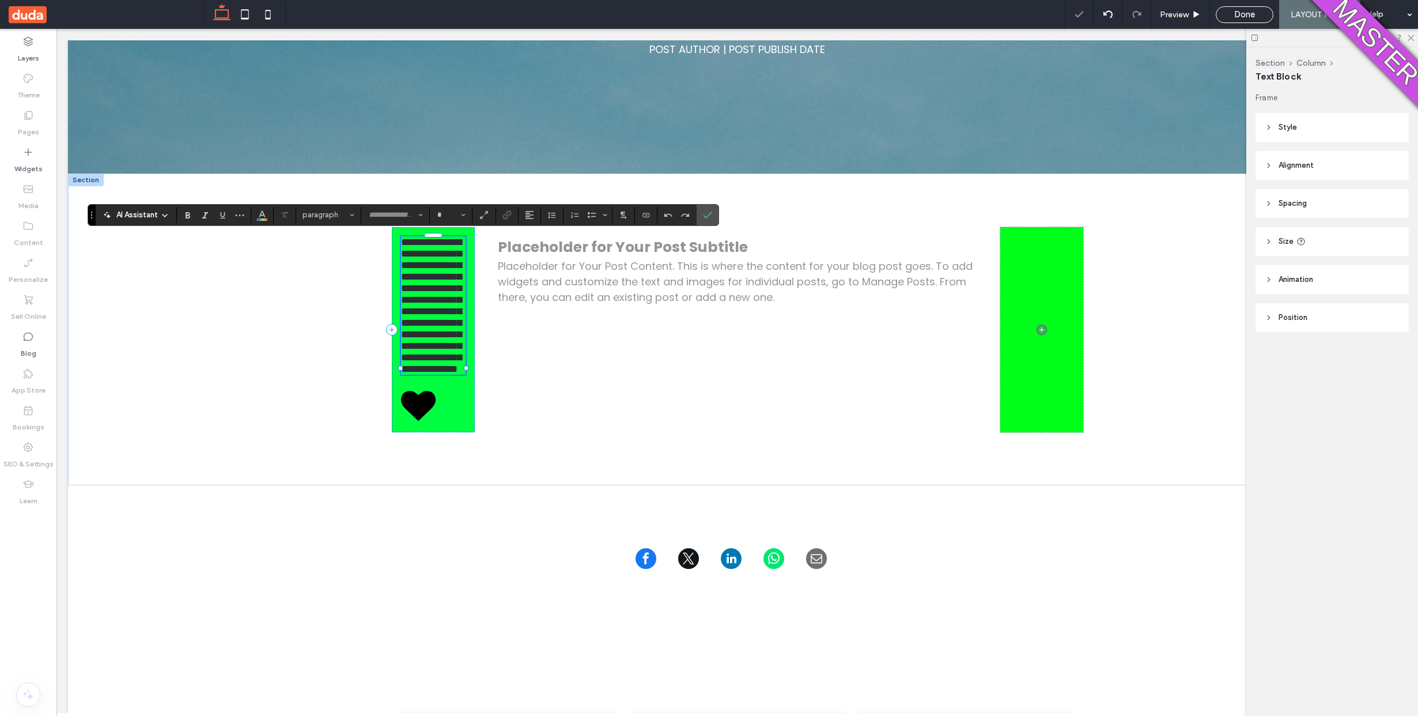
type input "*******"
type input "**"
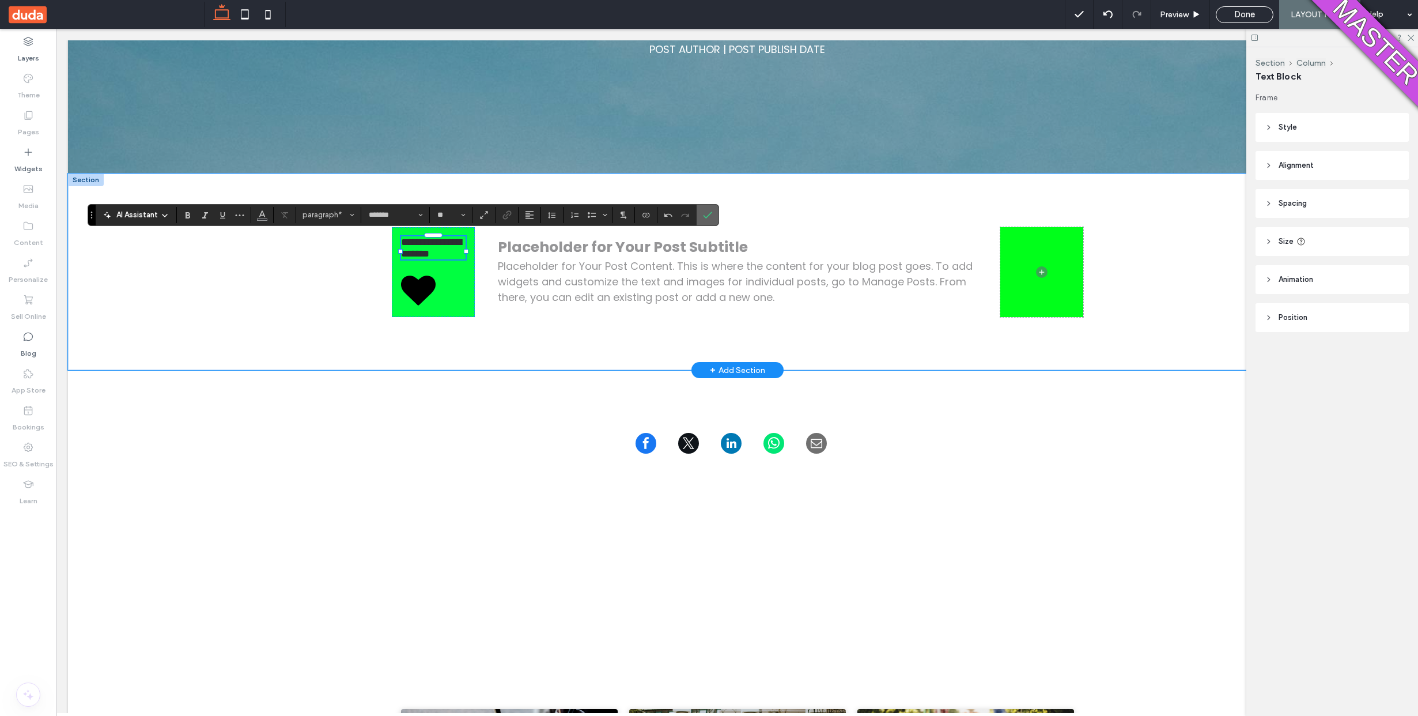
click at [712, 209] on label "Confirm" at bounding box center [707, 215] width 17 height 21
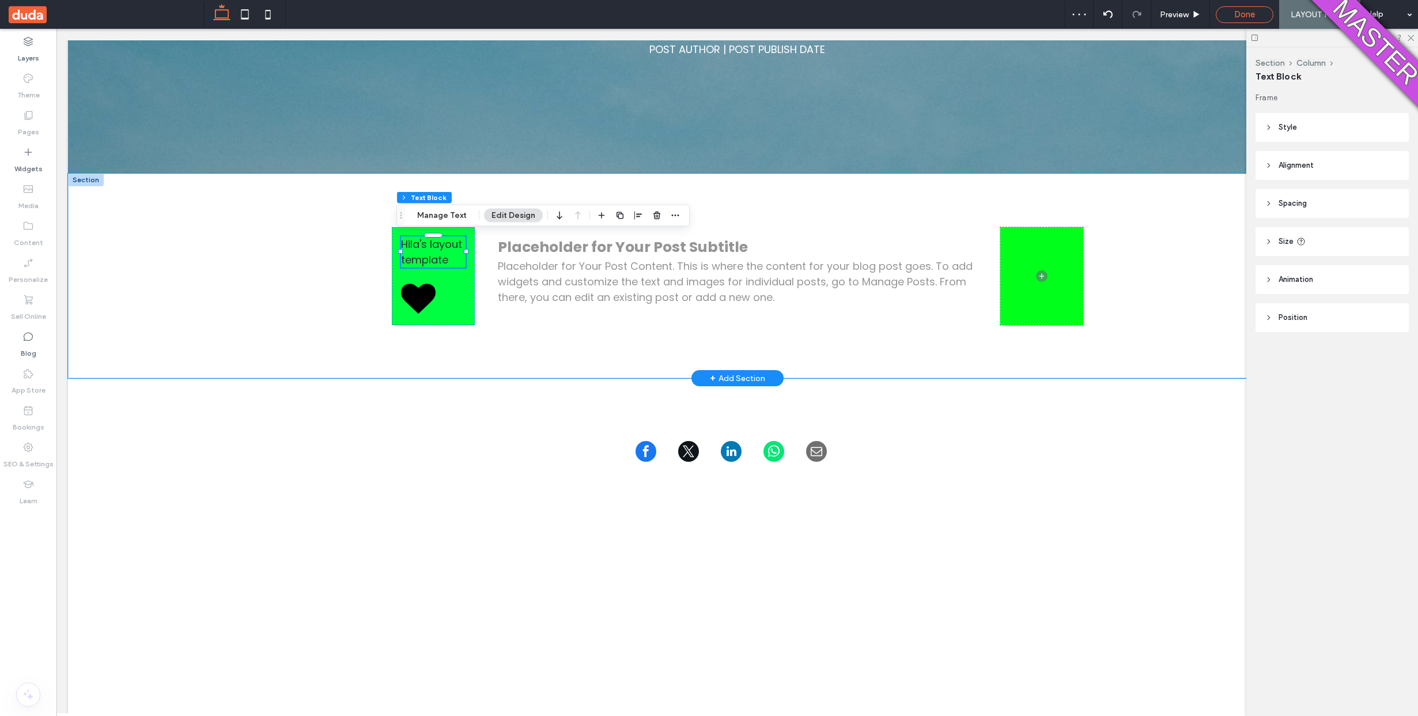
click at [1237, 11] on span "Done" at bounding box center [1244, 14] width 21 height 10
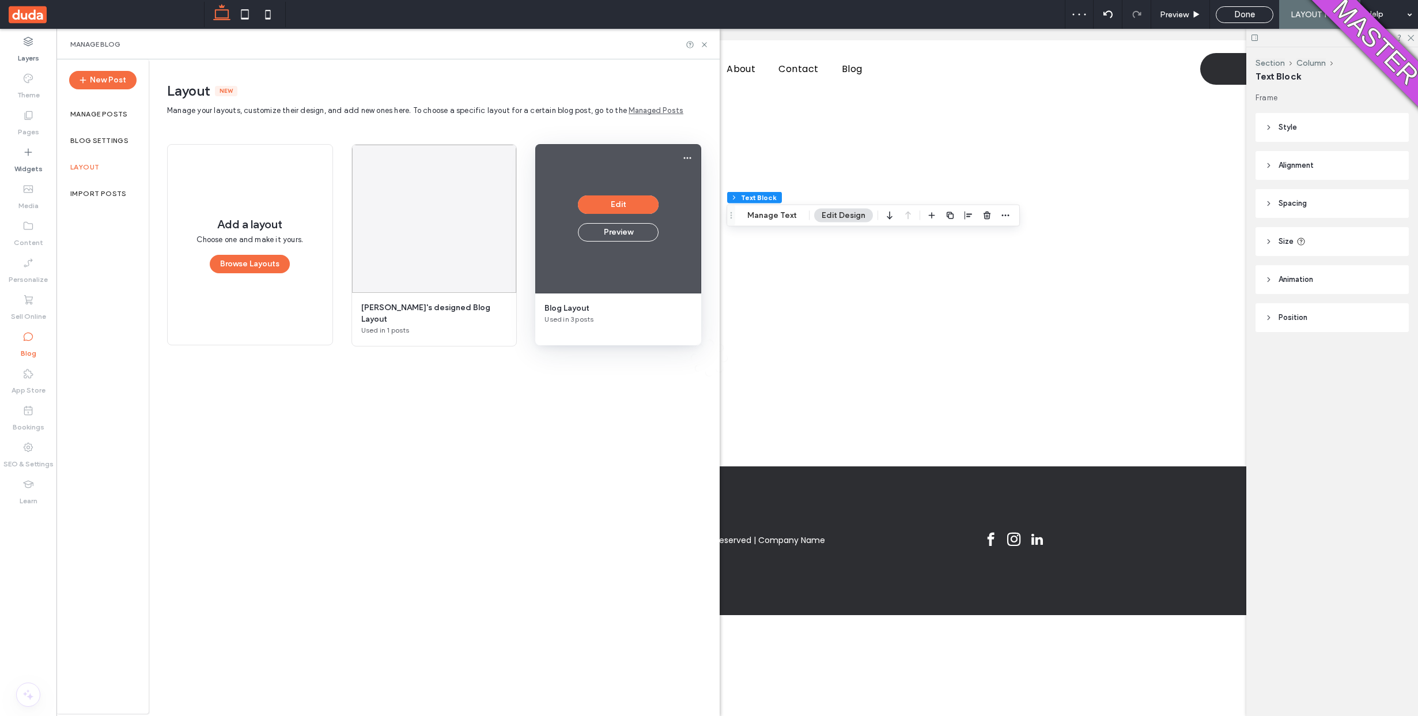
scroll to position [0, 0]
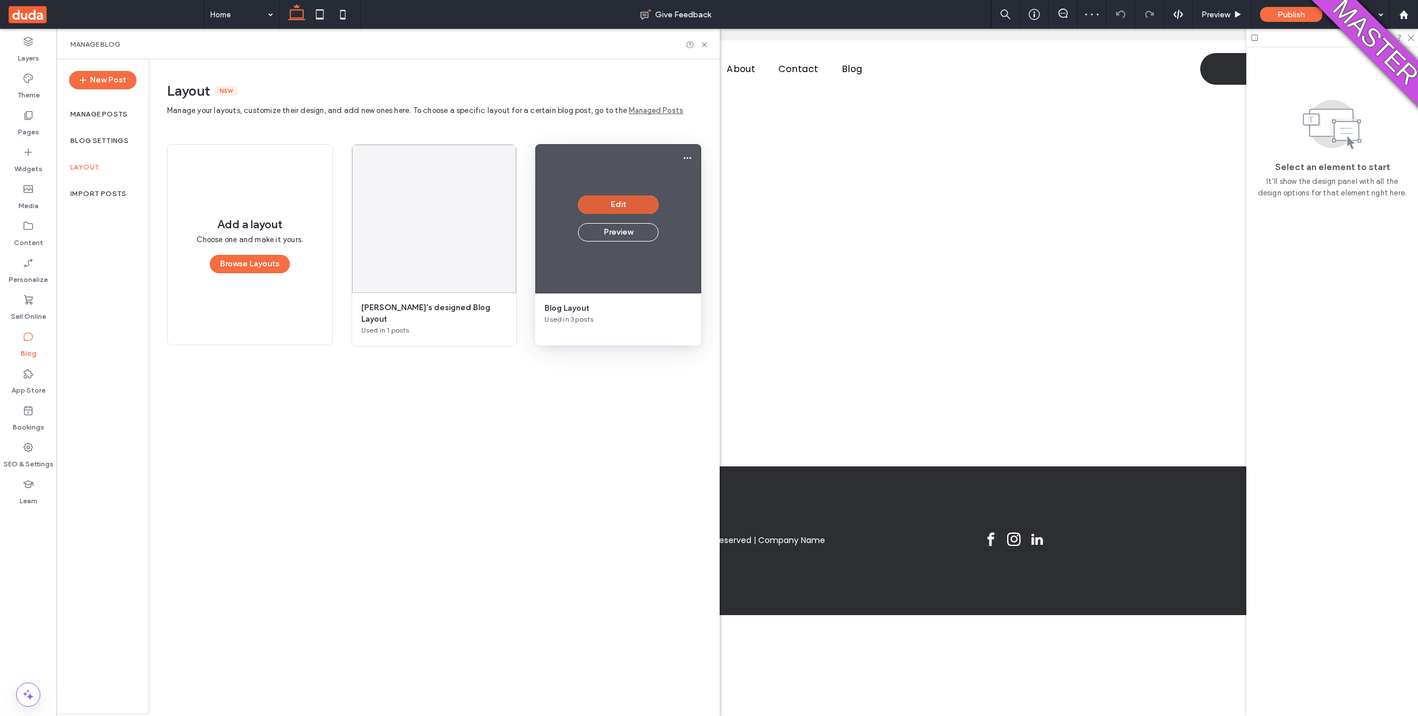
click at [613, 200] on button "Edit" at bounding box center [618, 204] width 81 height 18
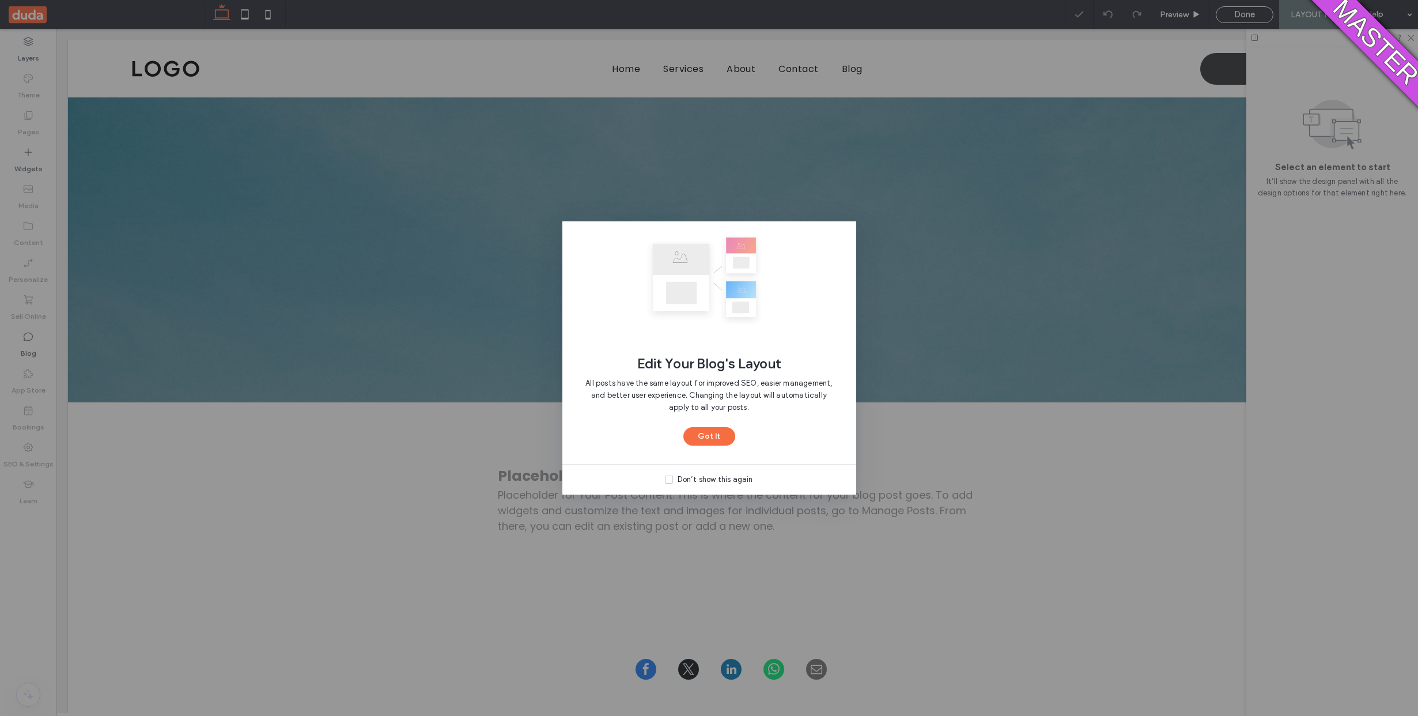
click at [709, 451] on div "Edit Your Blog's Layout All posts have the same layout for improved SEO, easier…" at bounding box center [709, 342] width 294 height 243
drag, startPoint x: 706, startPoint y: 443, endPoint x: 690, endPoint y: 436, distance: 18.1
click at [706, 442] on button "Got It" at bounding box center [709, 436] width 52 height 18
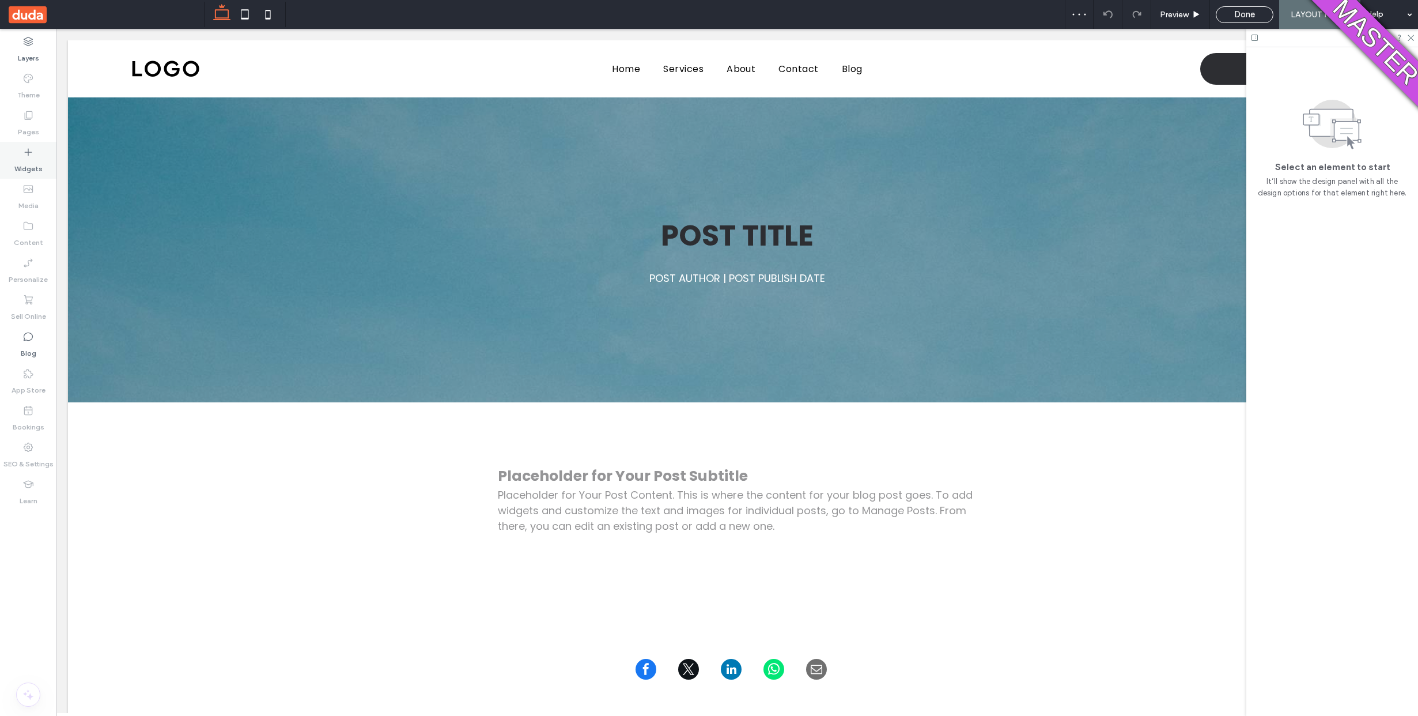
click at [29, 159] on label "Widgets" at bounding box center [28, 166] width 28 height 16
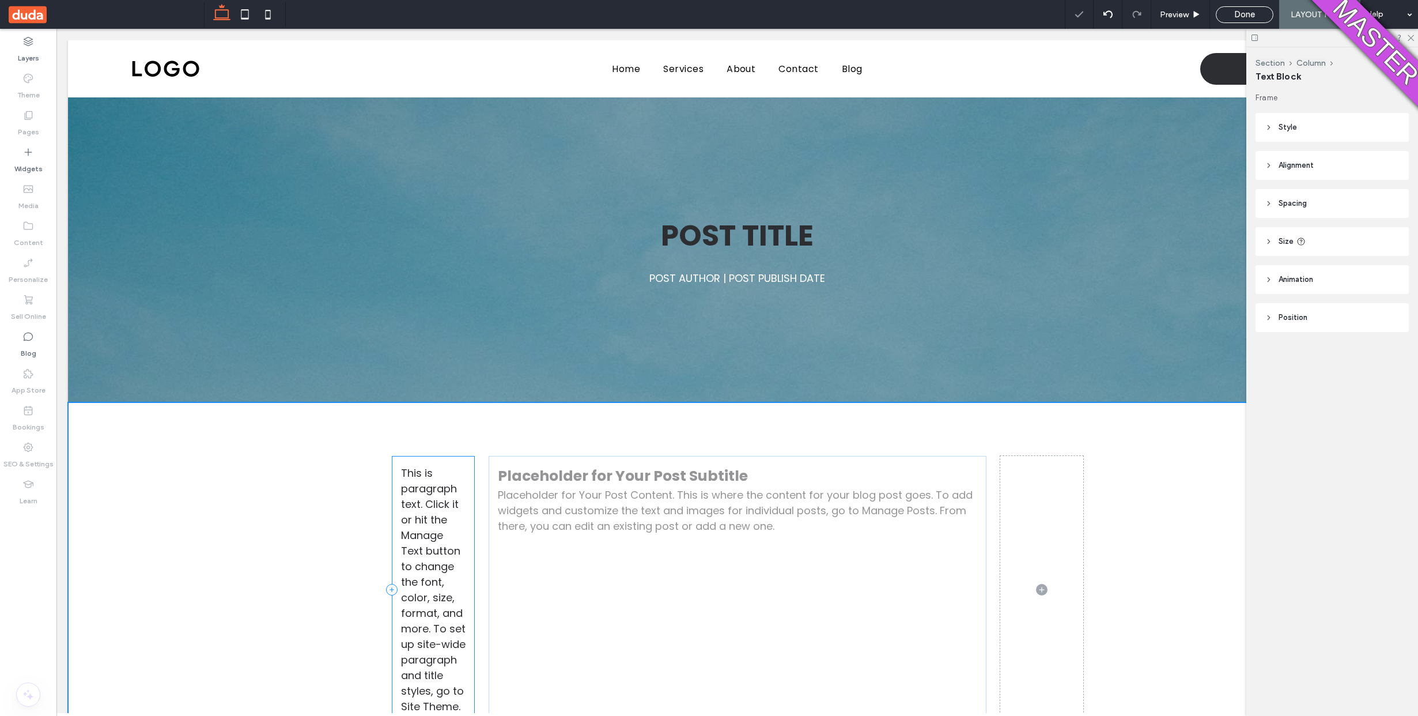
scroll to position [229, 0]
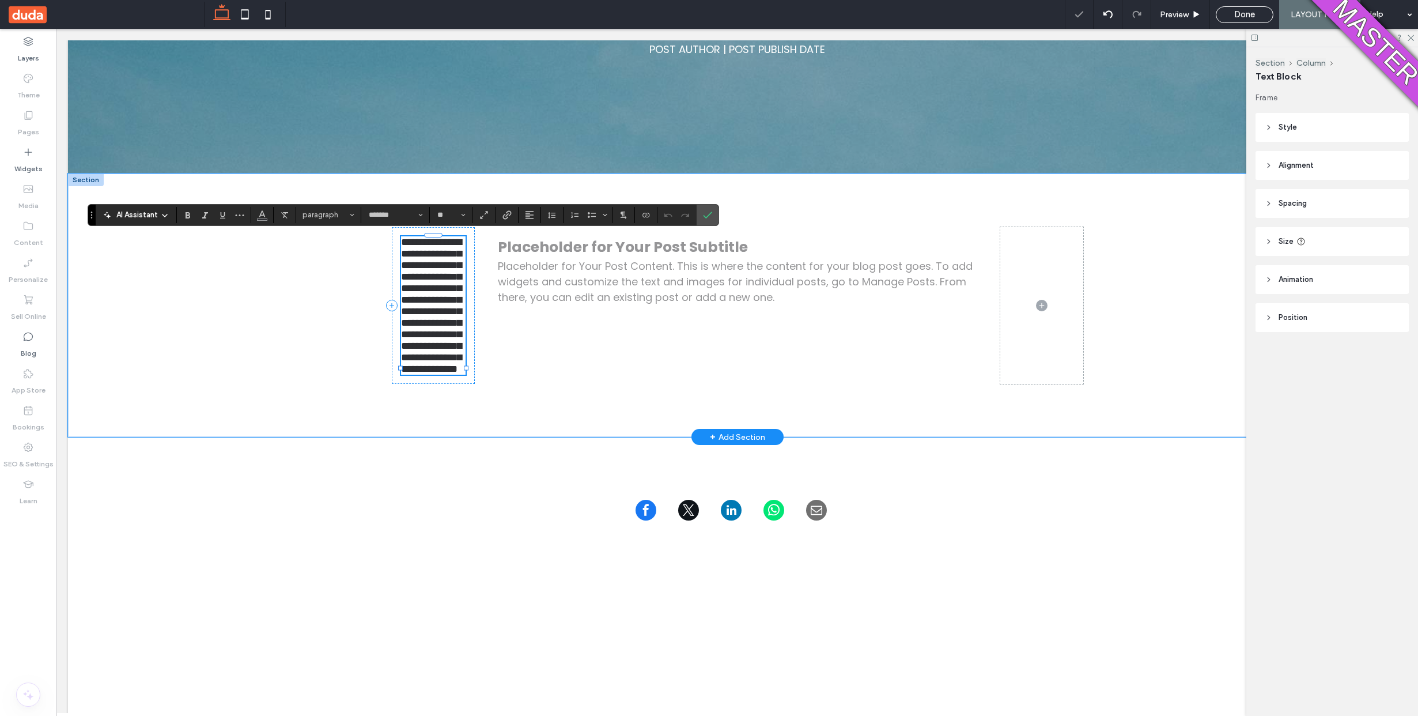
type input "*******"
type input "**"
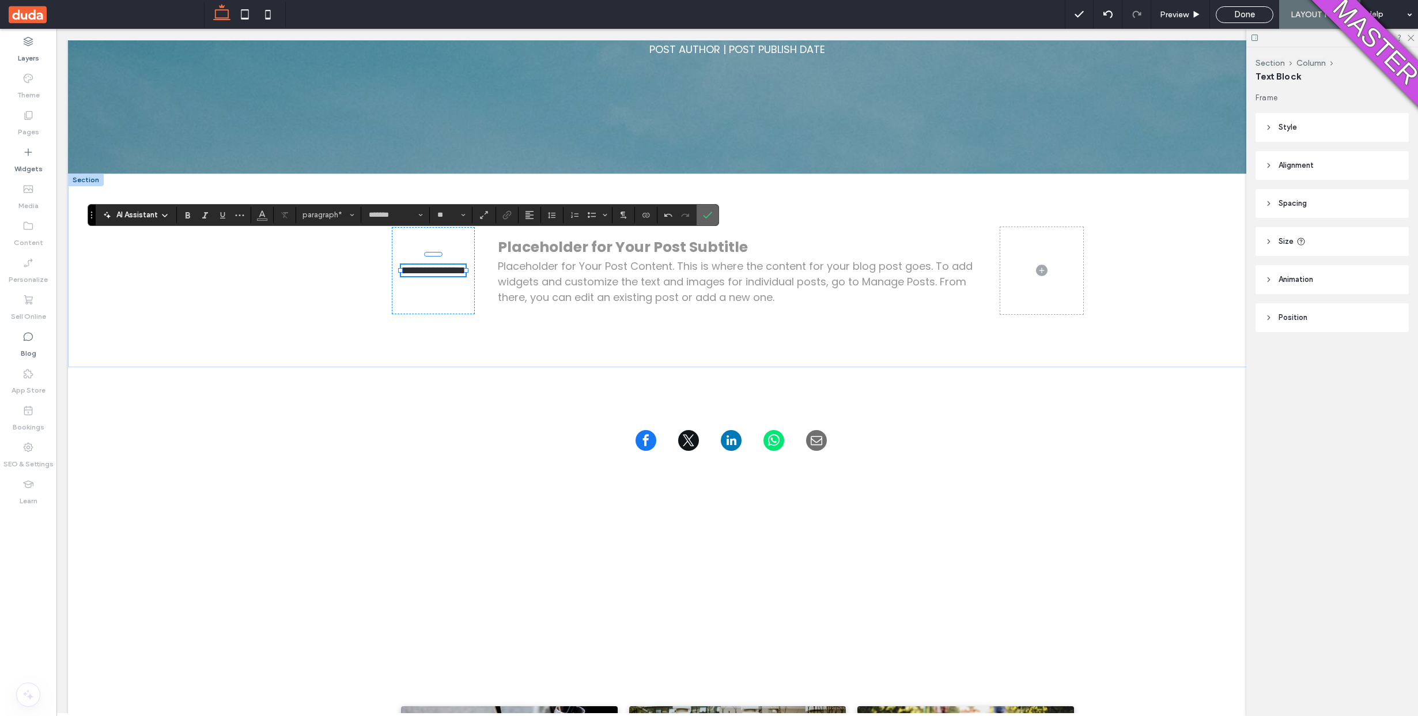
click at [705, 219] on label "Confirm" at bounding box center [707, 215] width 17 height 21
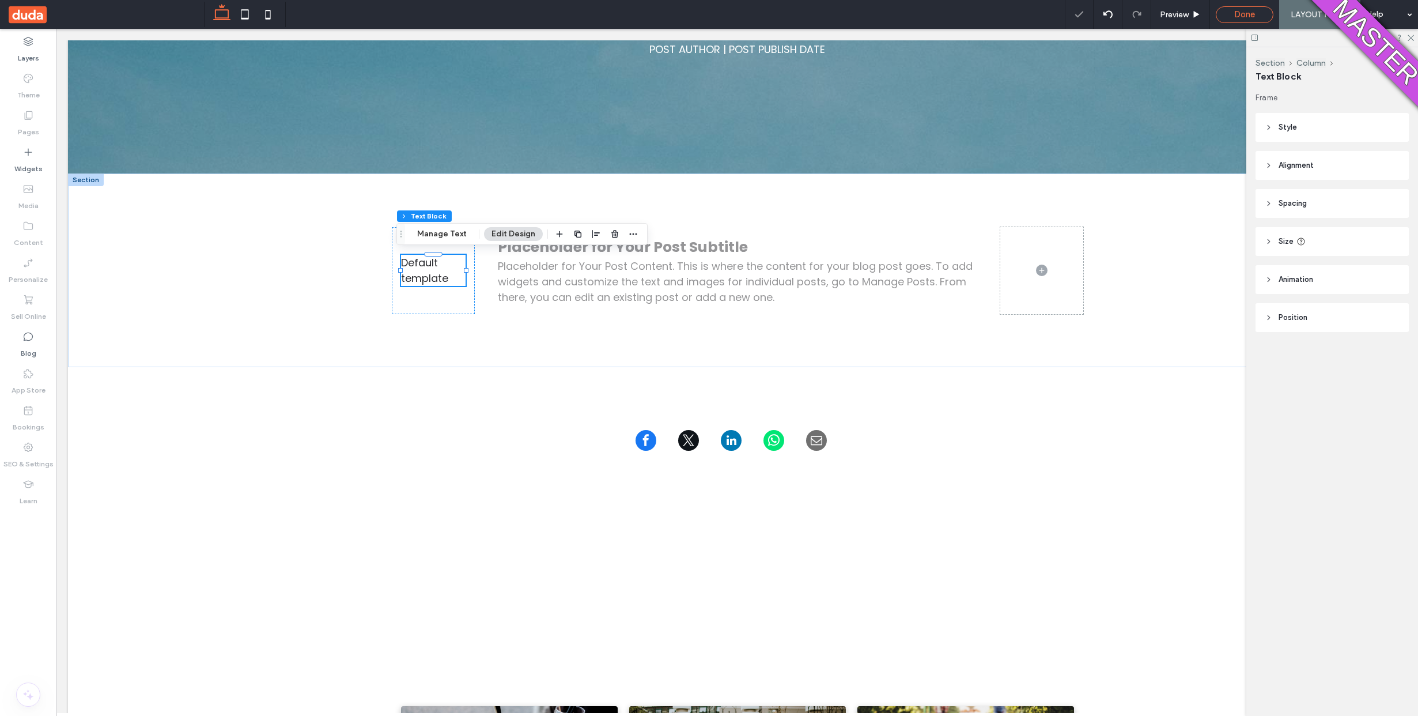
click at [1247, 18] on span "Done" at bounding box center [1244, 14] width 21 height 10
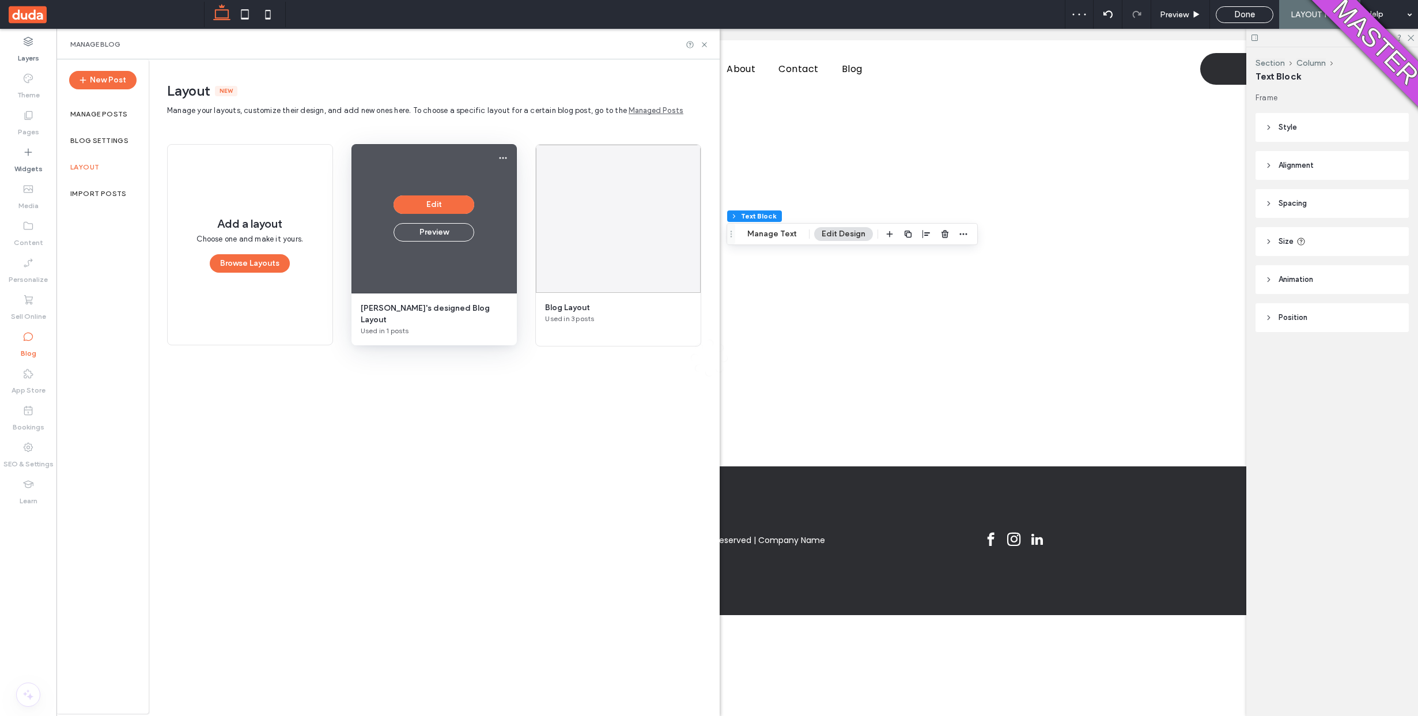
scroll to position [0, 0]
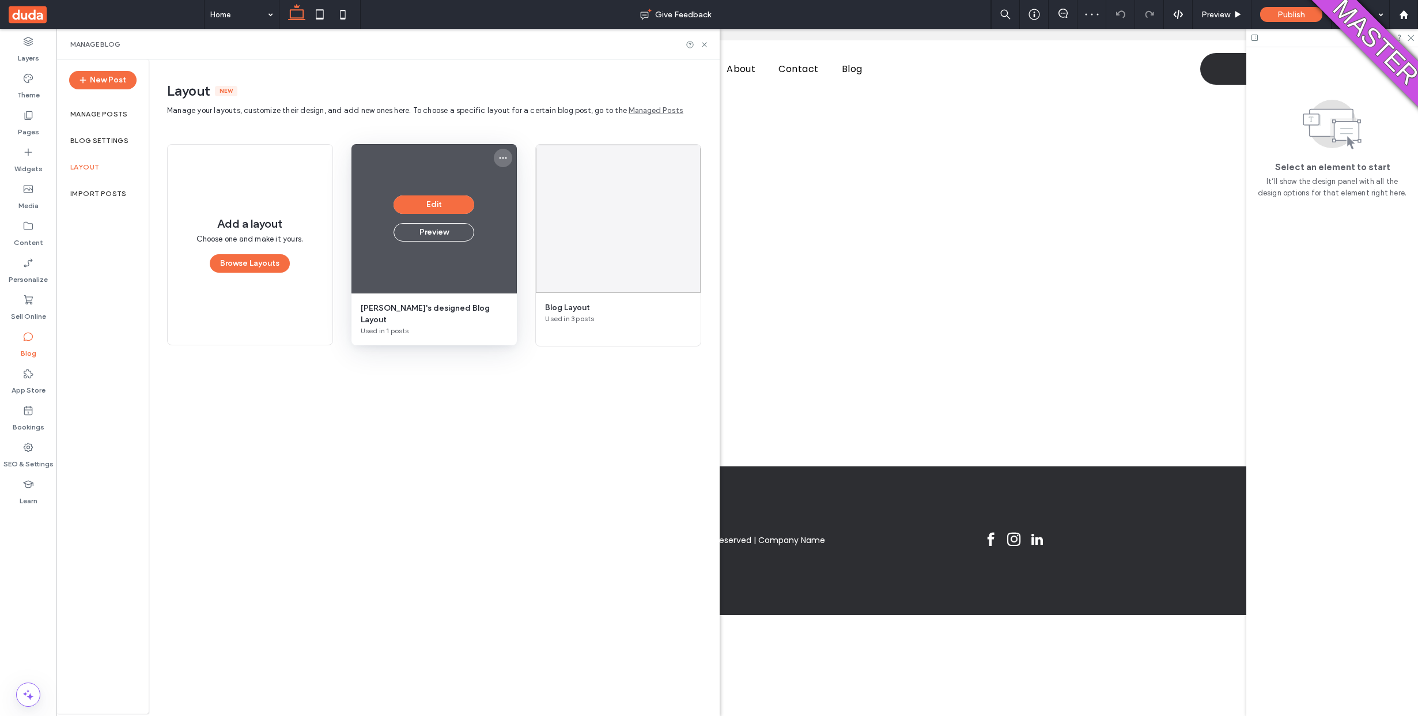
click at [505, 155] on icon "More options" at bounding box center [502, 157] width 9 height 9
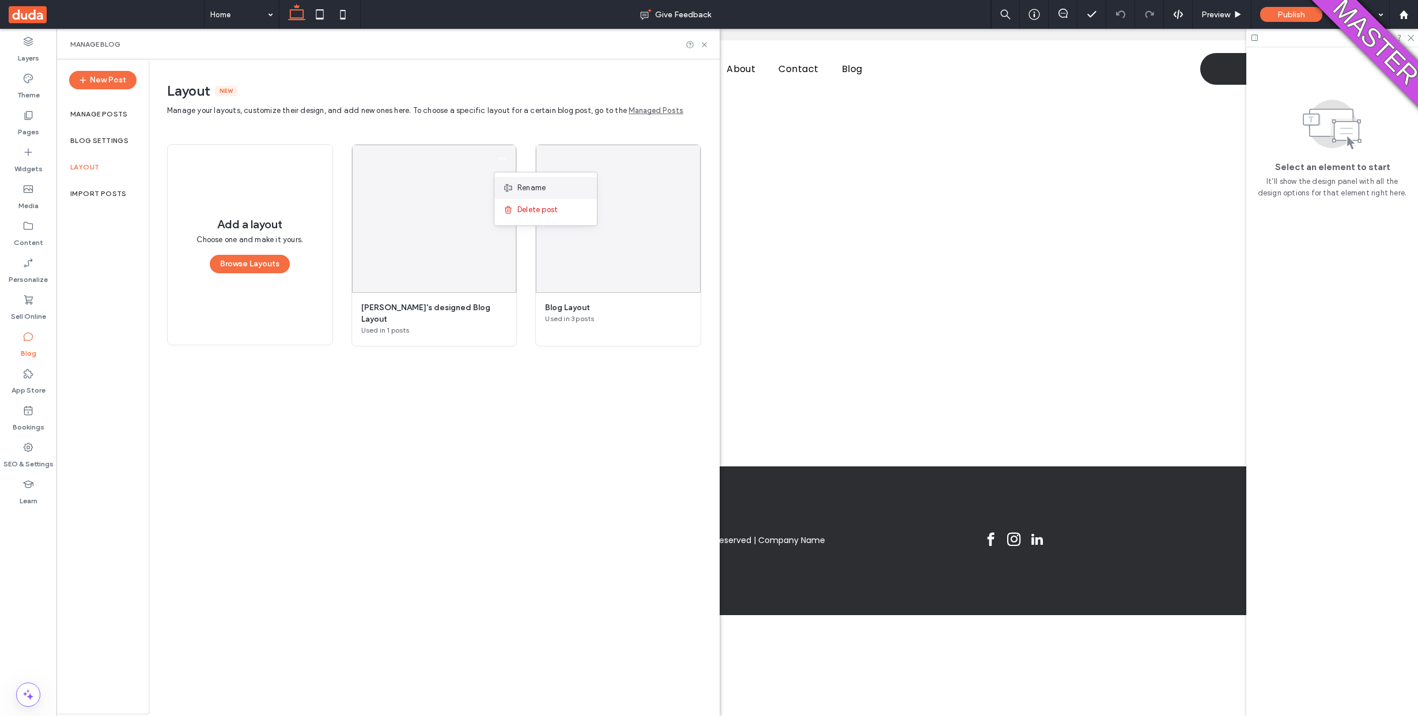
click at [520, 184] on span "Rename" at bounding box center [531, 188] width 28 height 12
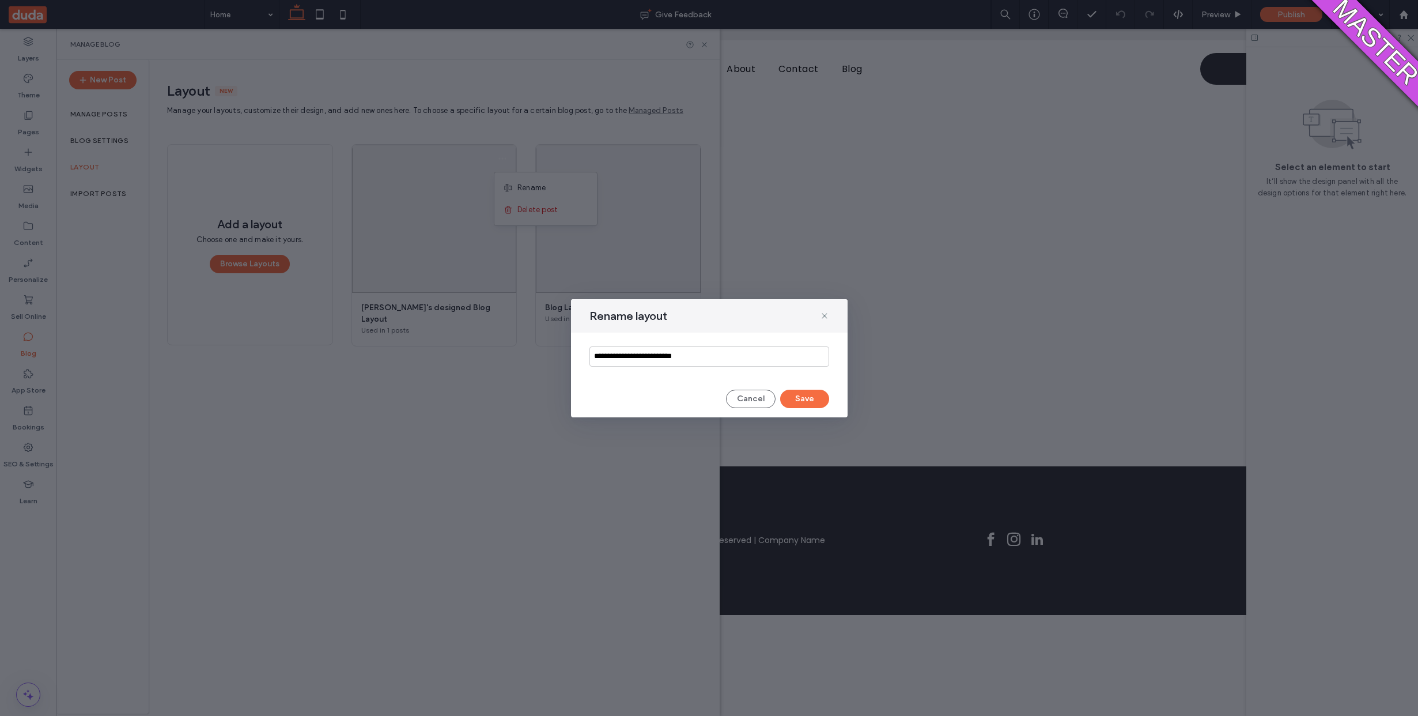
drag, startPoint x: 709, startPoint y: 352, endPoint x: 626, endPoint y: 359, distance: 83.3
click at [612, 357] on input "**********" at bounding box center [710, 356] width 240 height 20
type input "**********"
click at [814, 394] on button "Save" at bounding box center [804, 399] width 49 height 18
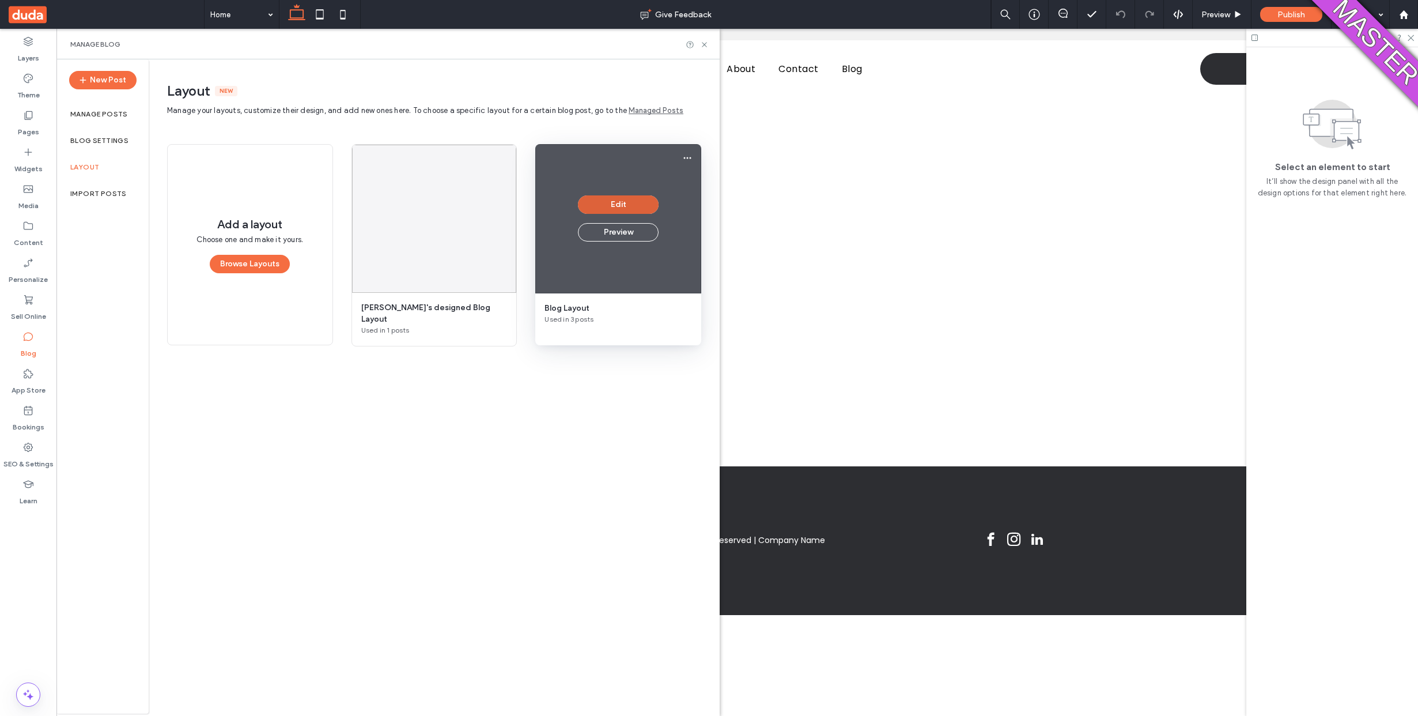
click at [603, 198] on button "Edit" at bounding box center [618, 204] width 81 height 18
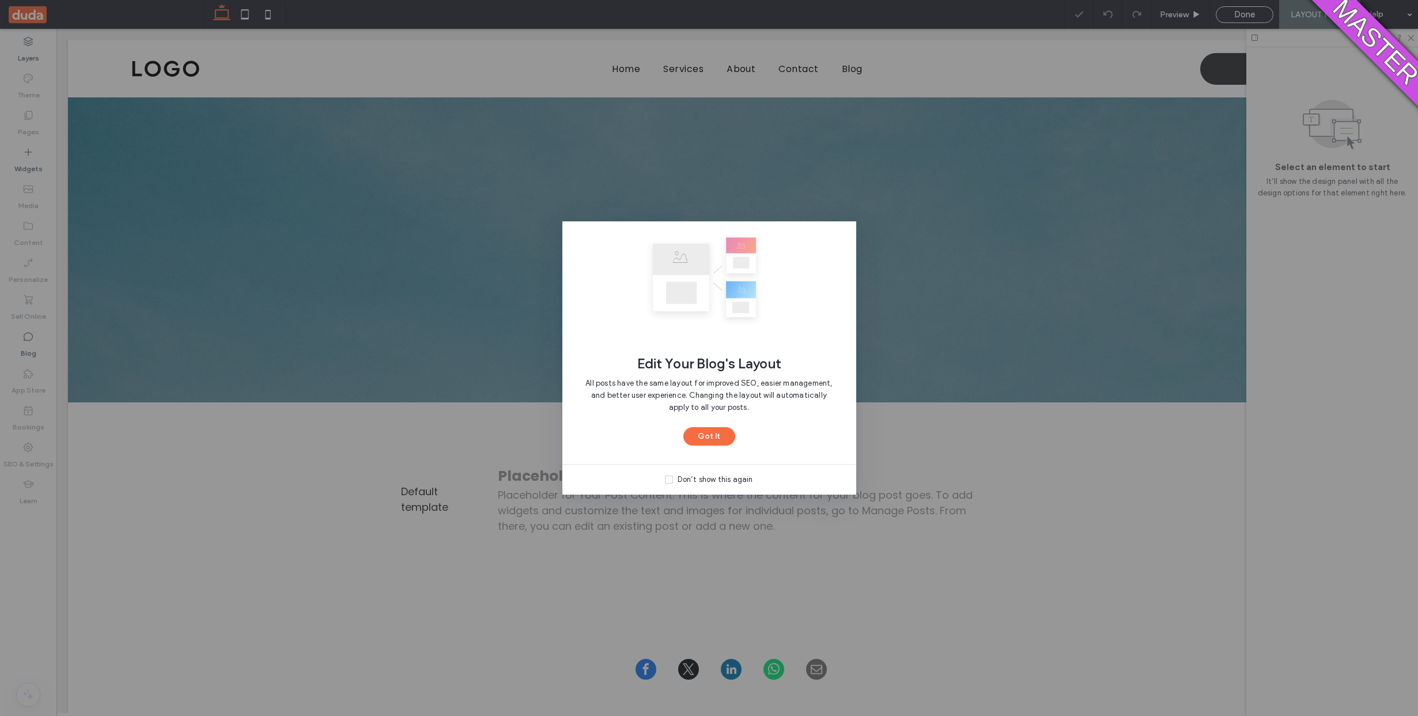
click at [833, 232] on img at bounding box center [709, 278] width 294 height 115
click at [702, 434] on button "Got It" at bounding box center [709, 436] width 52 height 18
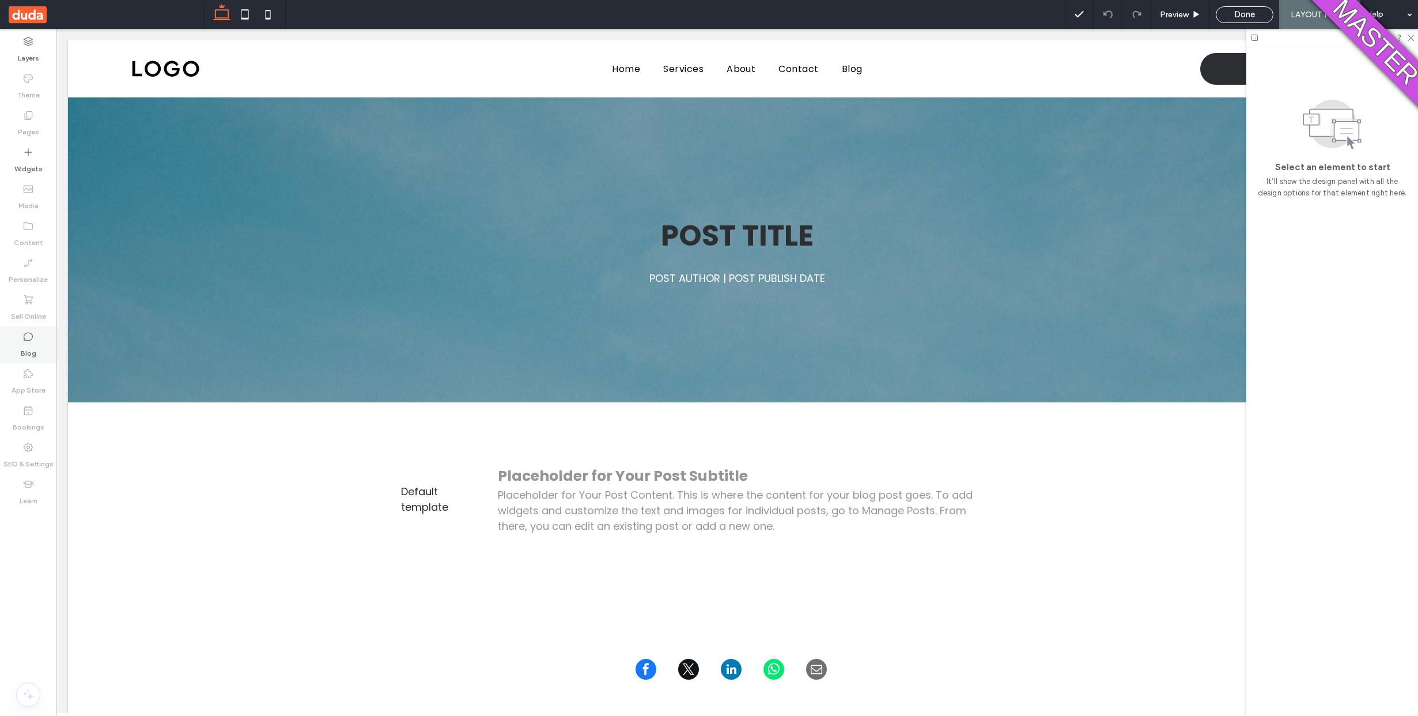
click at [28, 332] on icon at bounding box center [28, 337] width 12 height 12
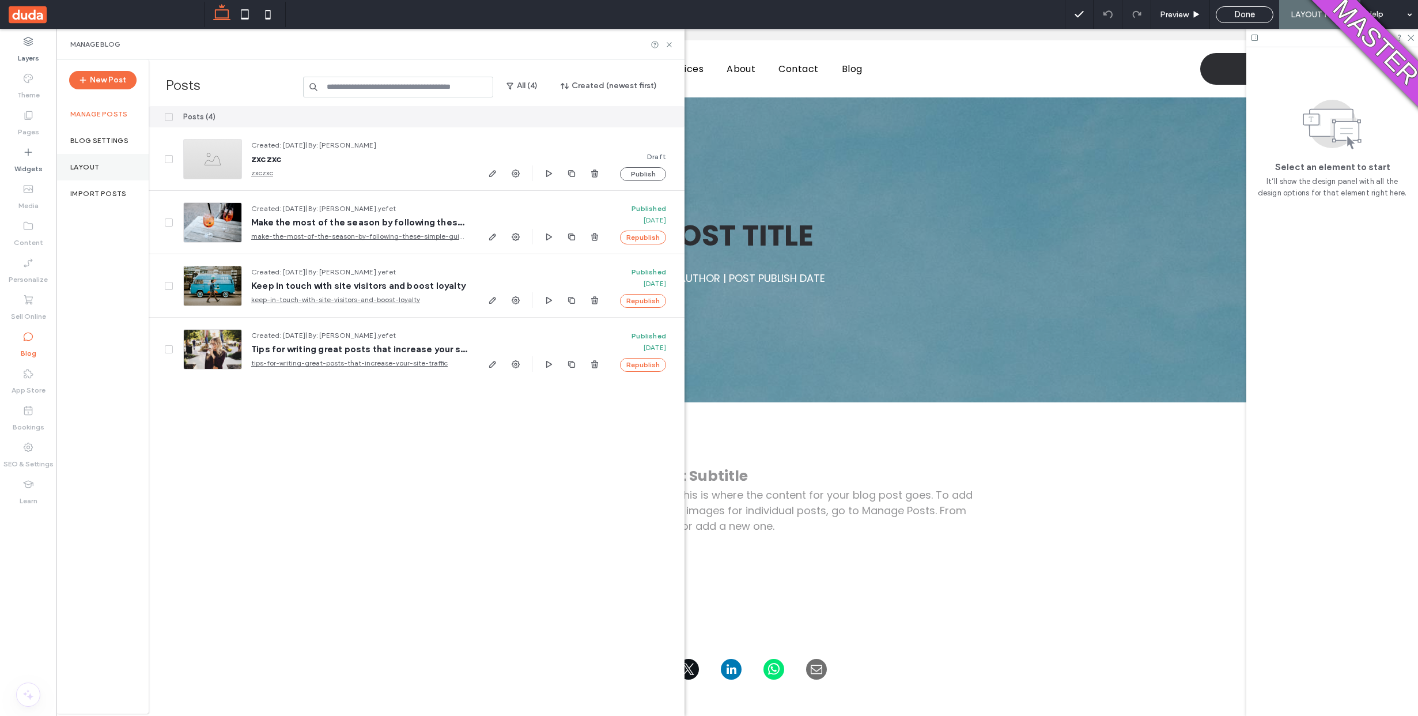
click at [99, 163] on div "Layout" at bounding box center [102, 167] width 92 height 27
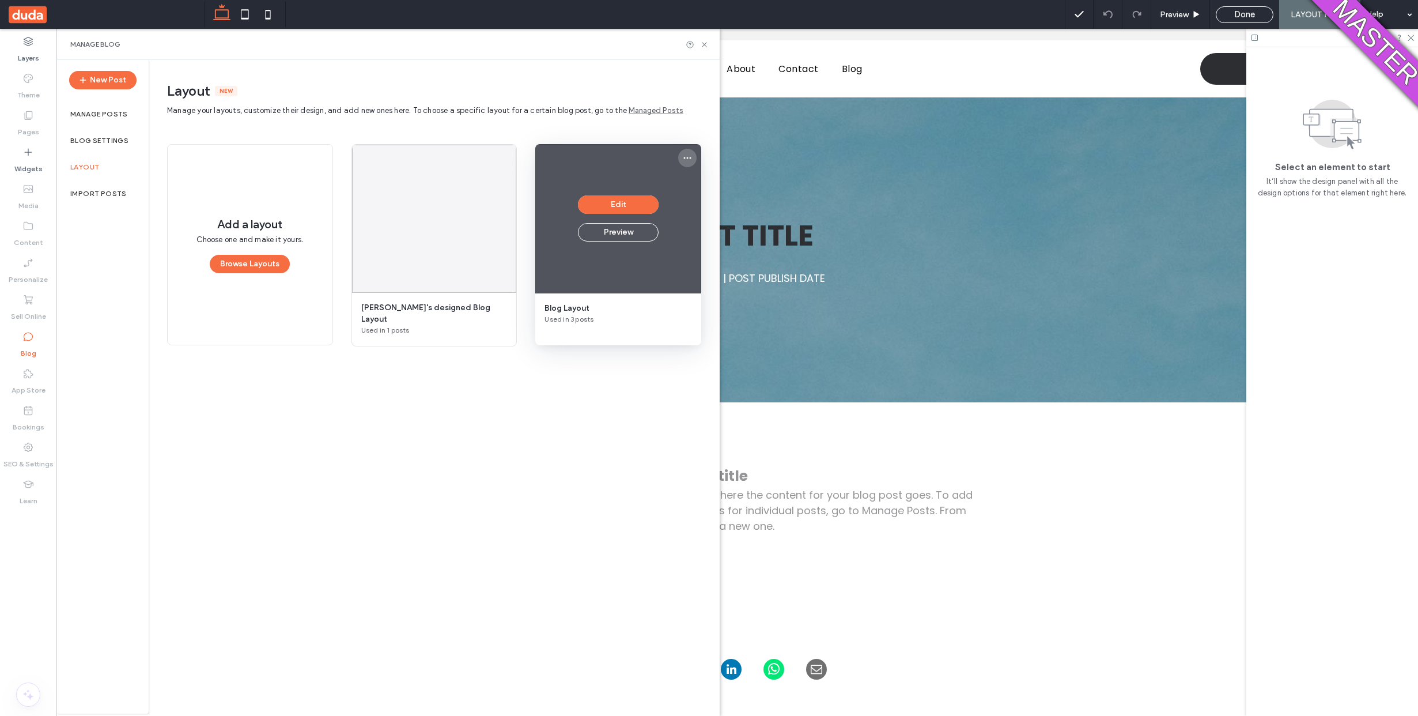
click at [683, 160] on icon "More options" at bounding box center [687, 157] width 9 height 9
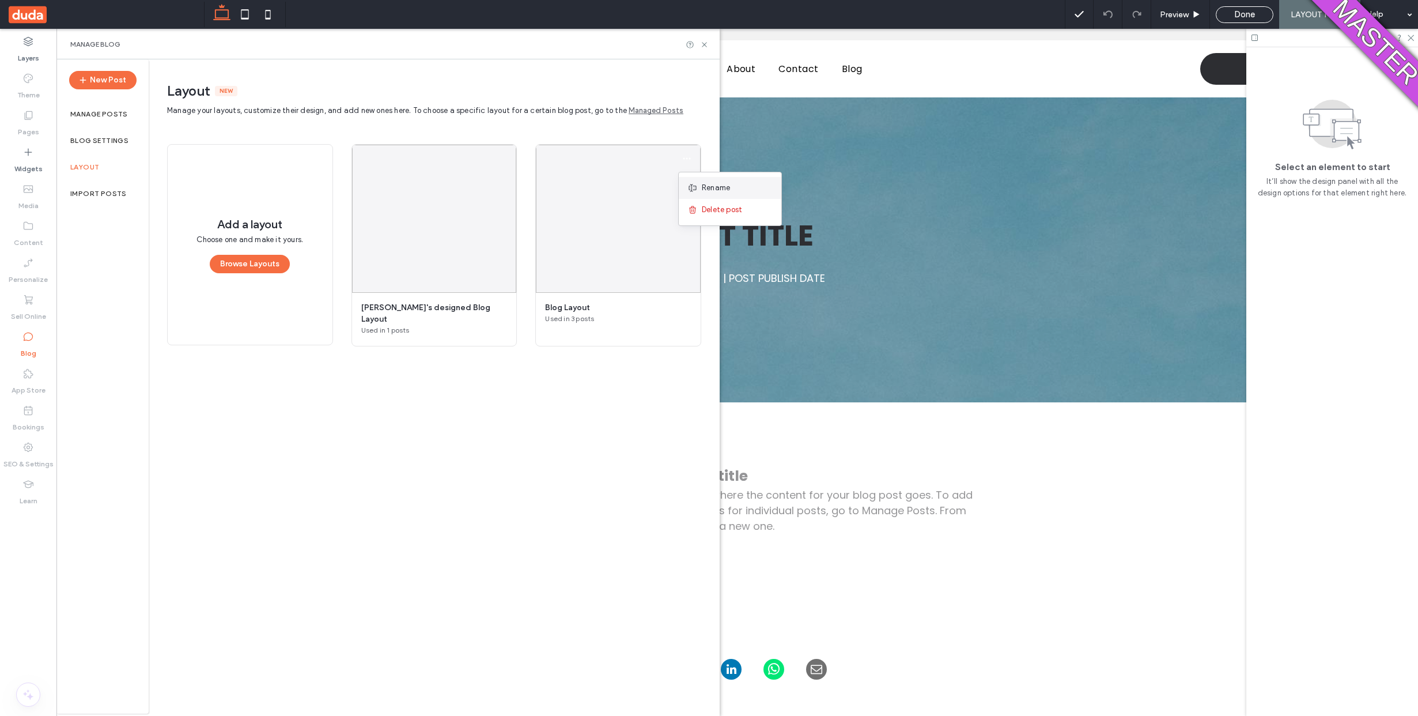
click at [701, 184] on span at bounding box center [695, 188] width 14 height 13
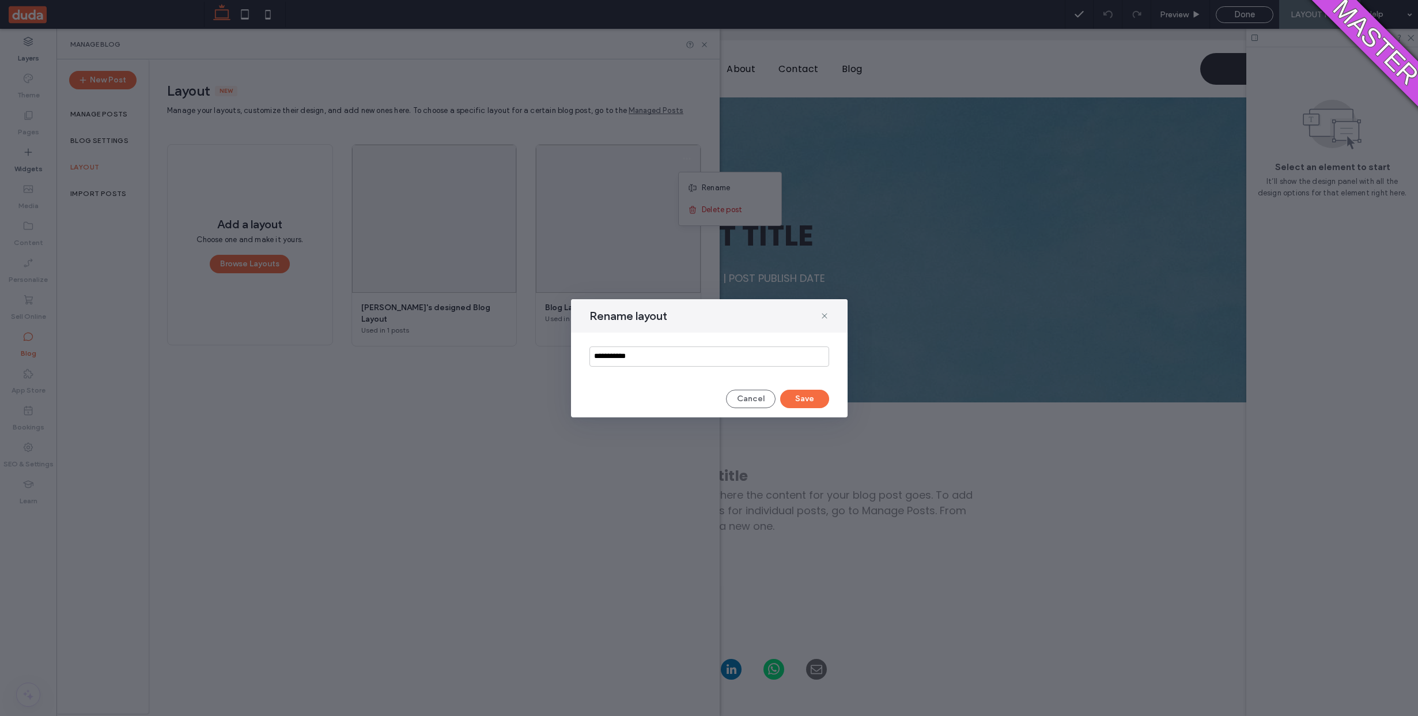
click at [623, 363] on input "**********" at bounding box center [710, 356] width 240 height 20
click at [623, 362] on input "**********" at bounding box center [710, 356] width 240 height 20
click at [754, 395] on button "Cancel" at bounding box center [751, 399] width 50 height 18
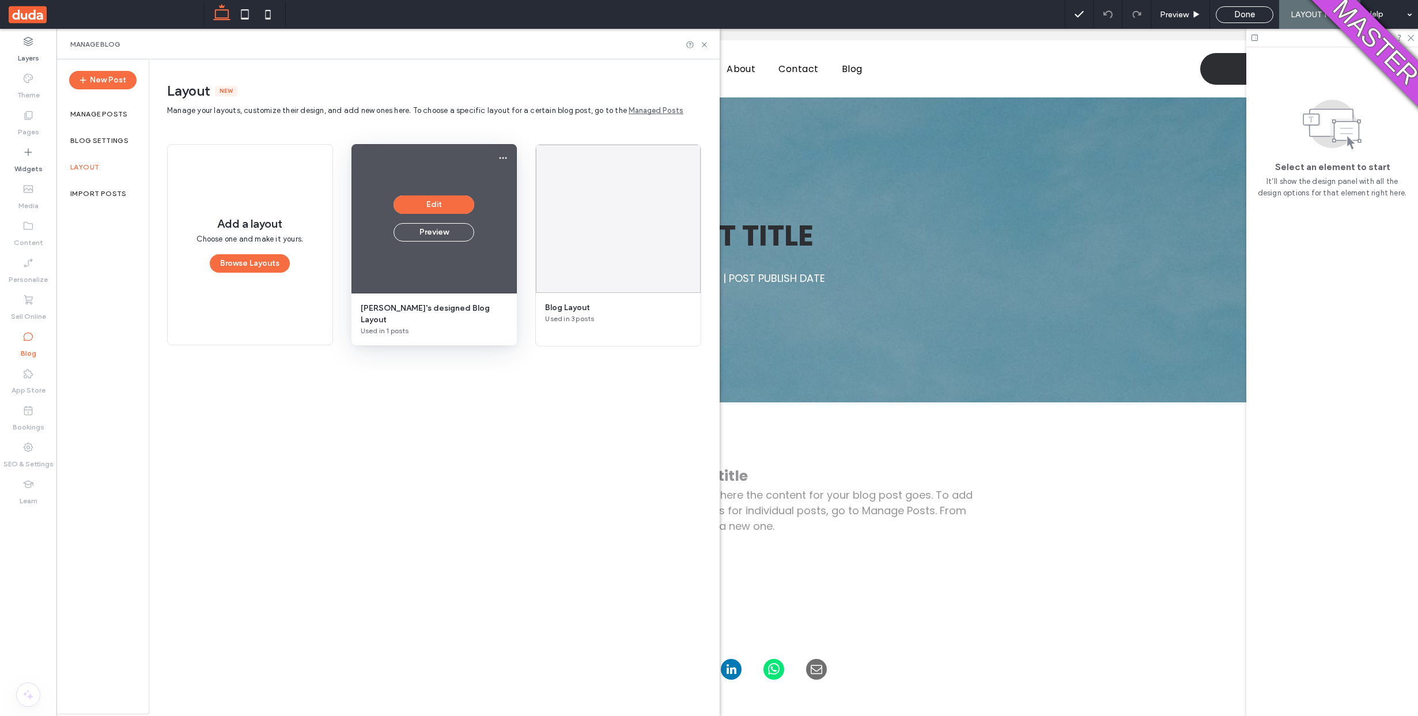
click at [502, 303] on span "[PERSON_NAME]'s designed Blog Layout" at bounding box center [435, 314] width 148 height 23
click at [503, 151] on span "More options" at bounding box center [503, 158] width 18 height 18
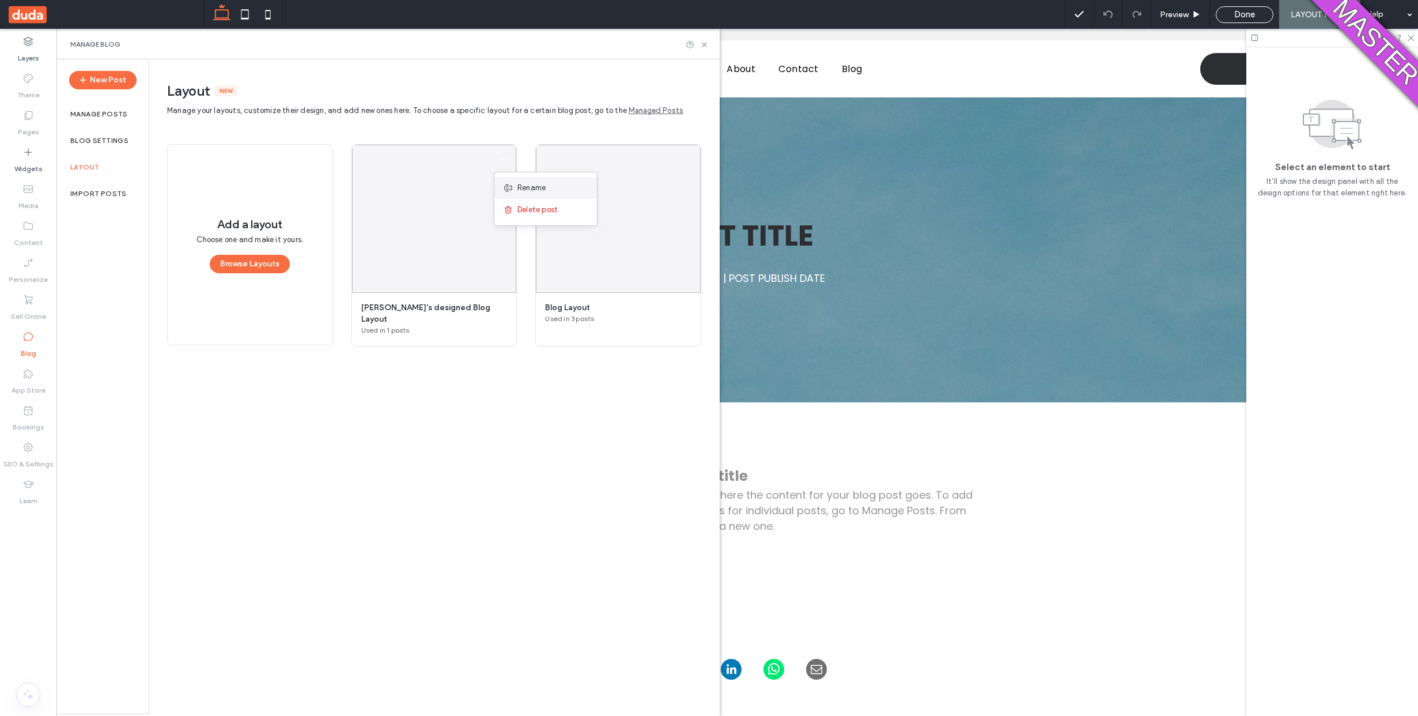
click at [517, 183] on span "Rename" at bounding box center [531, 188] width 28 height 12
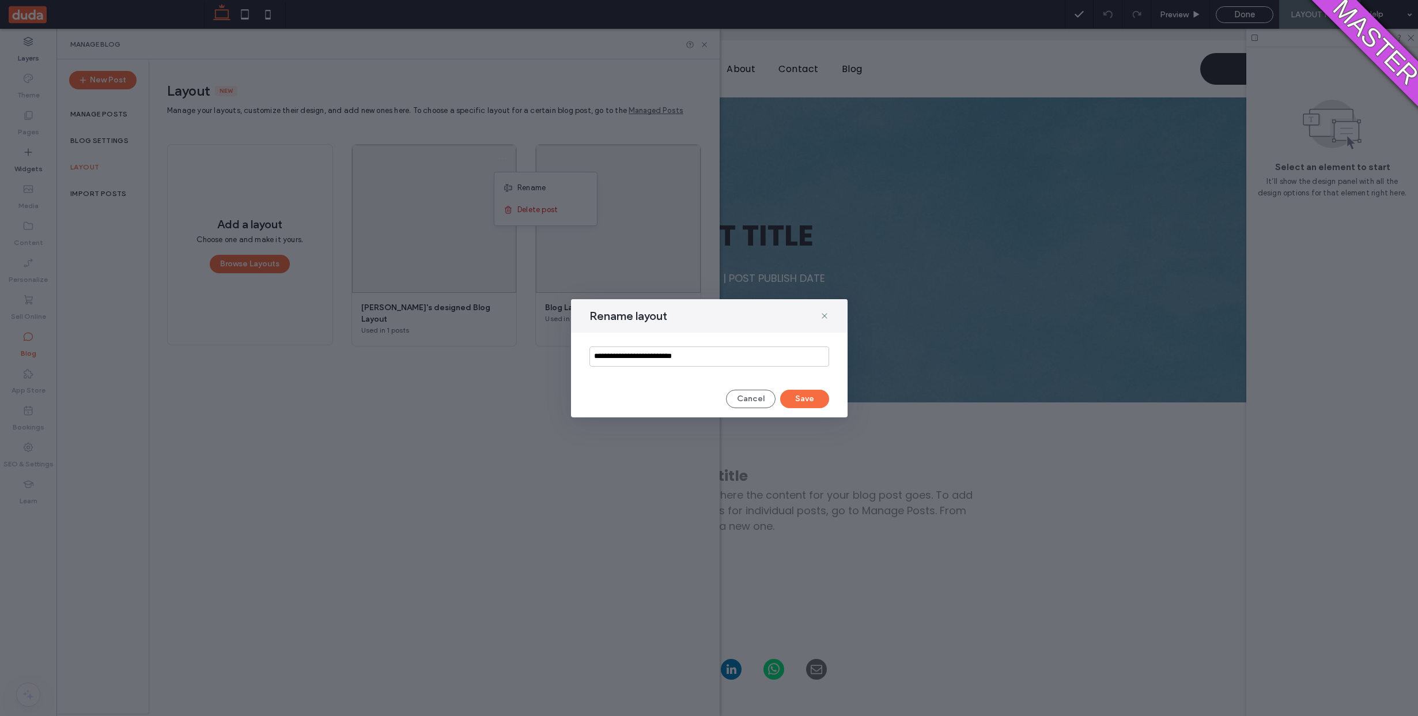
click at [682, 362] on input "**********" at bounding box center [710, 356] width 240 height 20
click at [682, 358] on input "**********" at bounding box center [710, 356] width 240 height 20
click at [687, 355] on input "**********" at bounding box center [710, 356] width 240 height 20
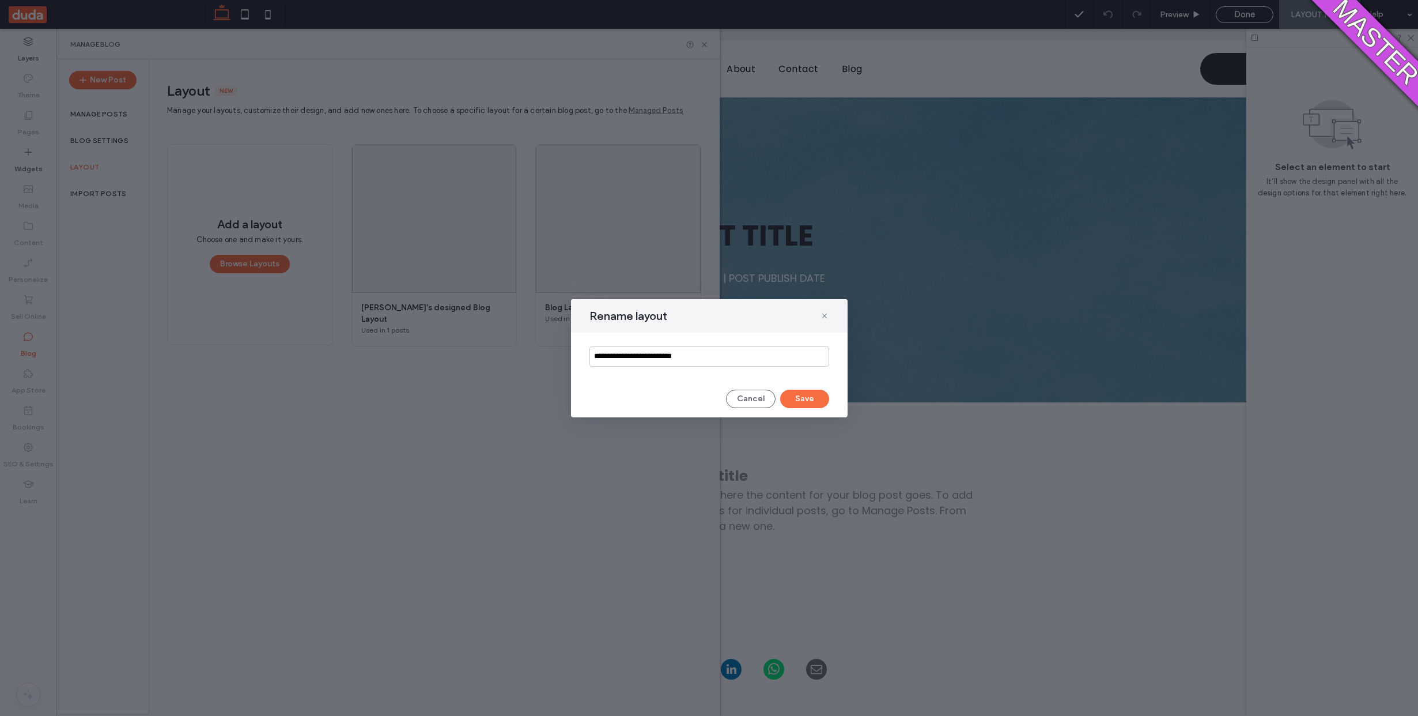
drag, startPoint x: 696, startPoint y: 355, endPoint x: 617, endPoint y: 358, distance: 79.0
click at [617, 358] on input "**********" at bounding box center [710, 356] width 240 height 20
drag, startPoint x: 610, startPoint y: 356, endPoint x: 740, endPoint y: 352, distance: 130.3
click at [740, 352] on input "**********" at bounding box center [710, 356] width 240 height 20
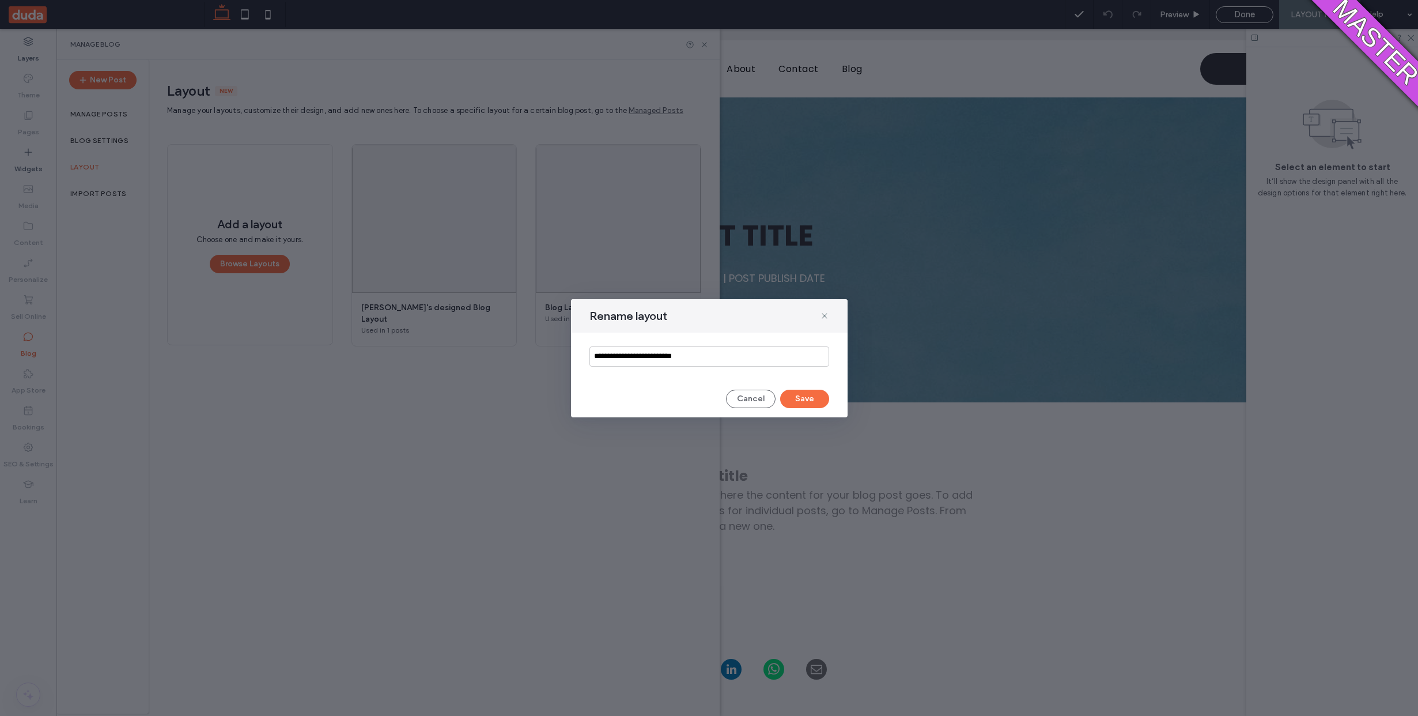
drag, startPoint x: 740, startPoint y: 352, endPoint x: 628, endPoint y: 361, distance: 112.7
click at [628, 361] on input "**********" at bounding box center [710, 356] width 240 height 20
click at [628, 360] on input "**********" at bounding box center [710, 356] width 240 height 20
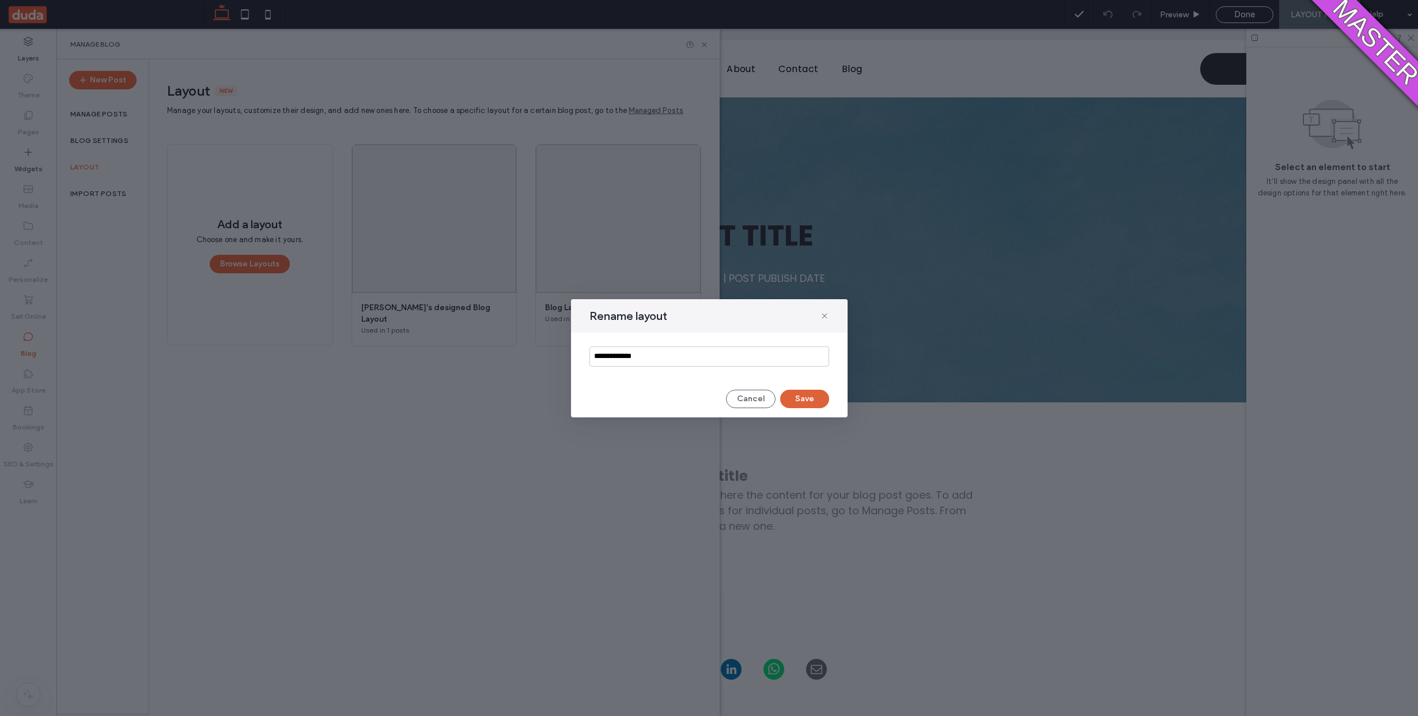
type input "**********"
click at [821, 399] on button "Save" at bounding box center [804, 399] width 49 height 18
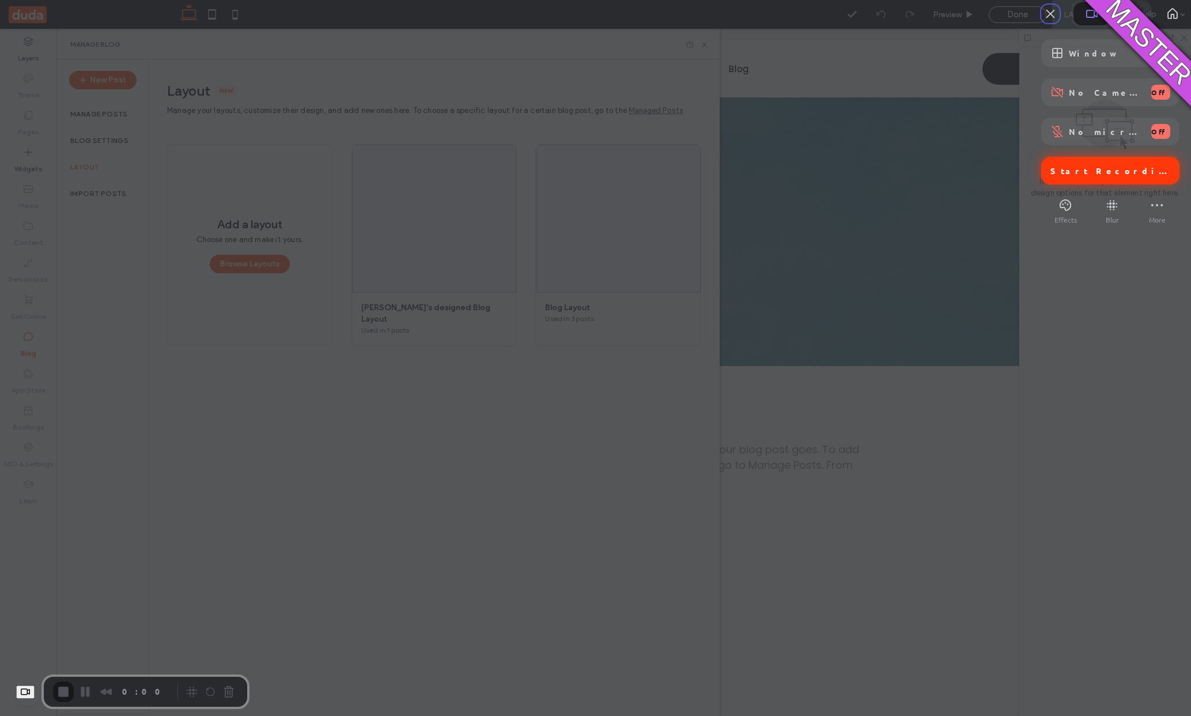
click at [1093, 176] on span "Start Recording" at bounding box center [1112, 170] width 122 height 10
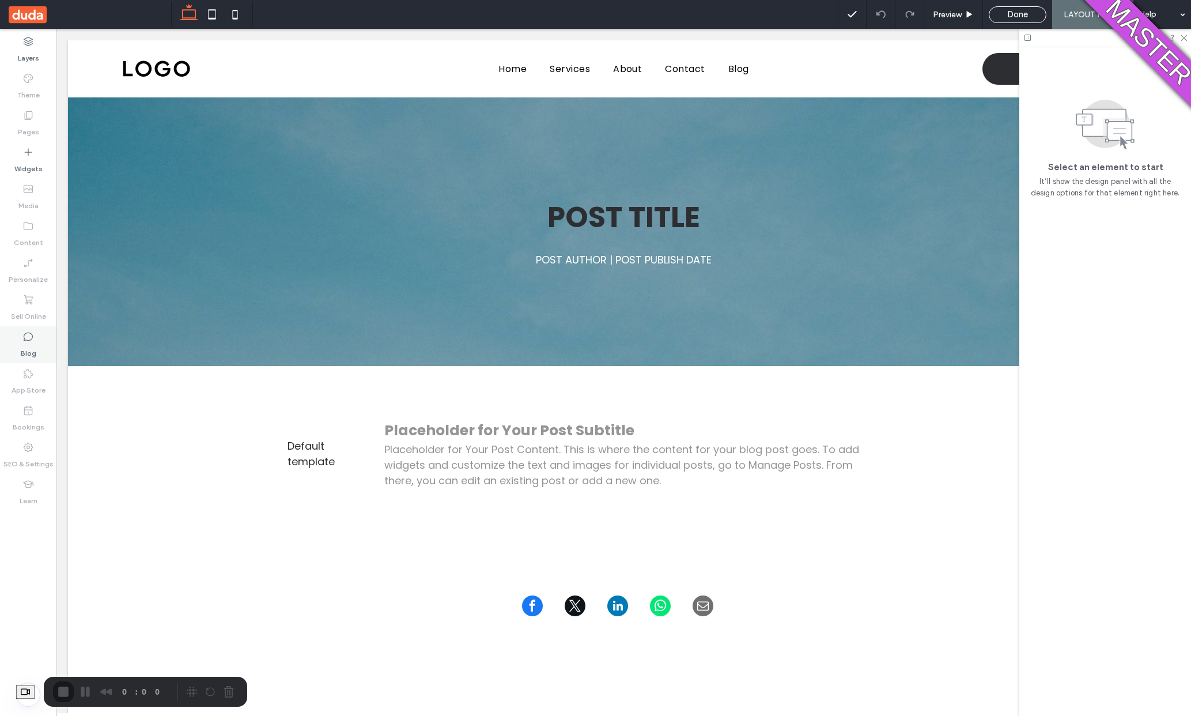
click at [35, 351] on label "Blog" at bounding box center [29, 350] width 16 height 16
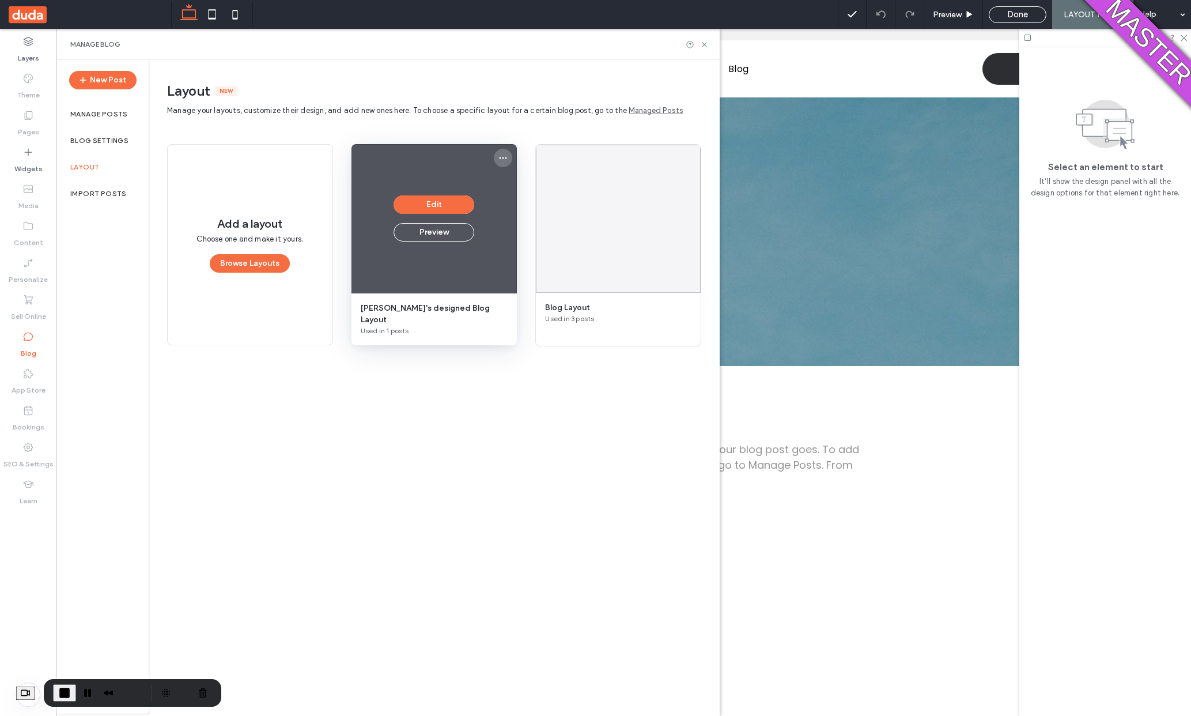
click at [498, 160] on icon "More options" at bounding box center [502, 157] width 9 height 9
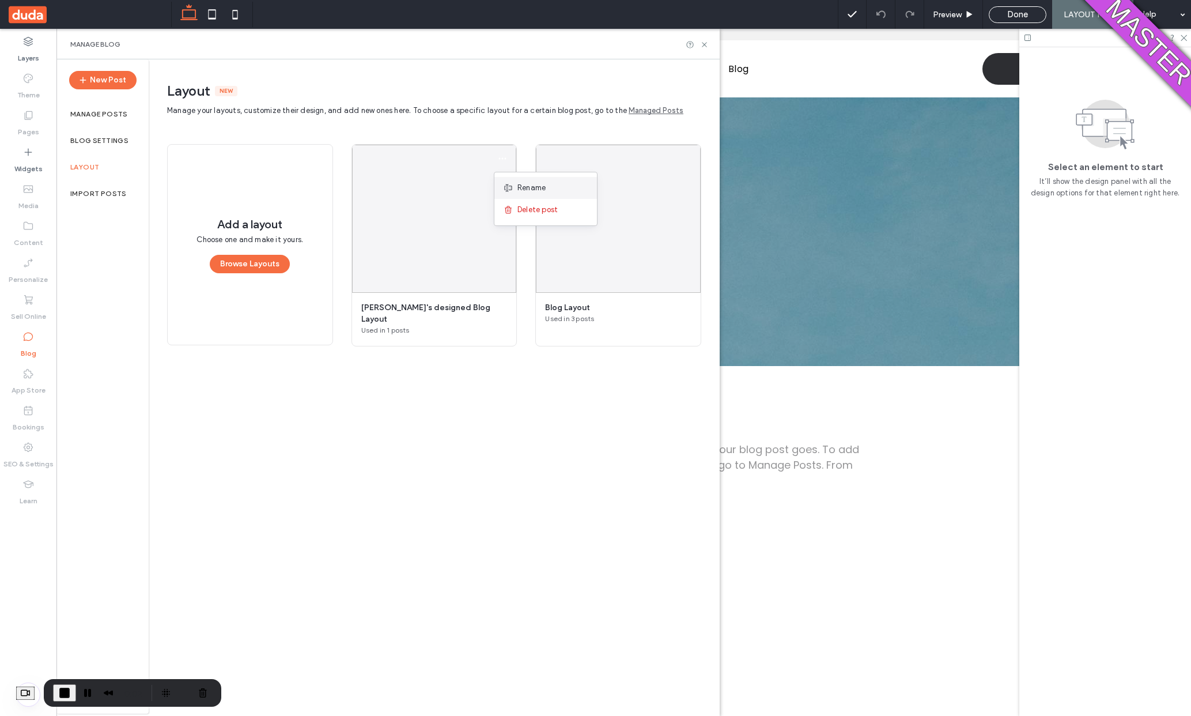
click at [530, 188] on span "Rename" at bounding box center [531, 188] width 28 height 12
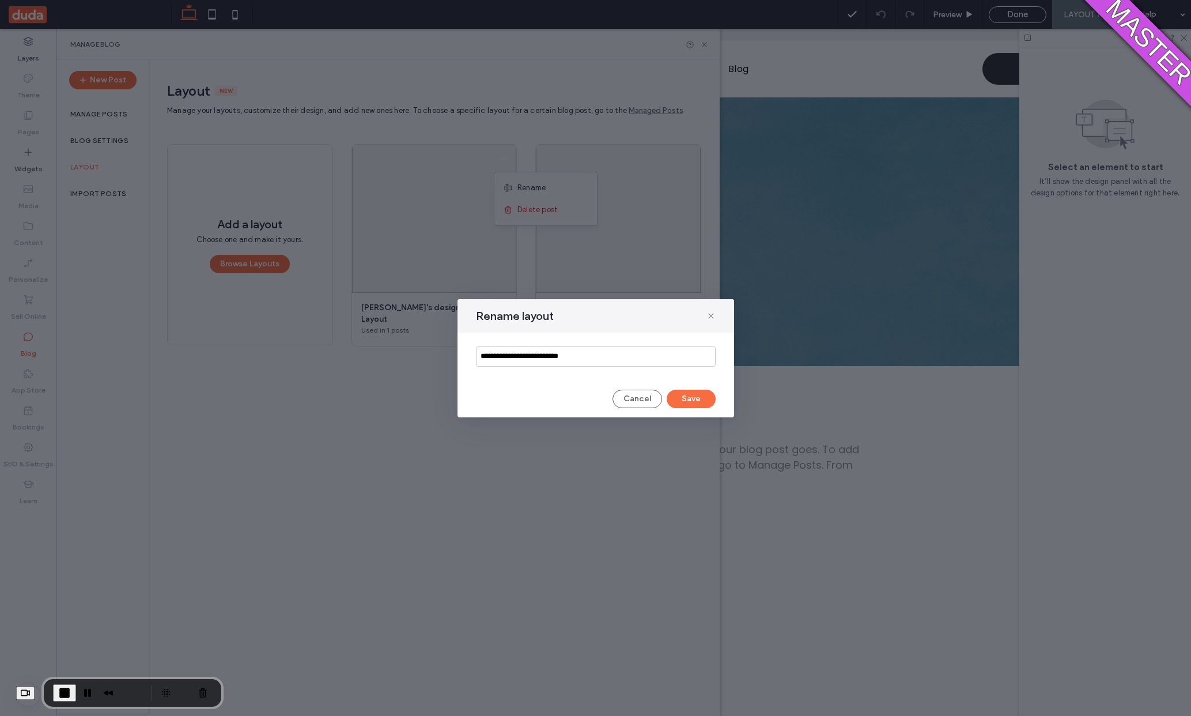
drag, startPoint x: 587, startPoint y: 357, endPoint x: 492, endPoint y: 359, distance: 94.5
click at [492, 359] on input "**********" at bounding box center [596, 356] width 240 height 20
type input "**********"
click at [691, 395] on button "Save" at bounding box center [691, 399] width 49 height 18
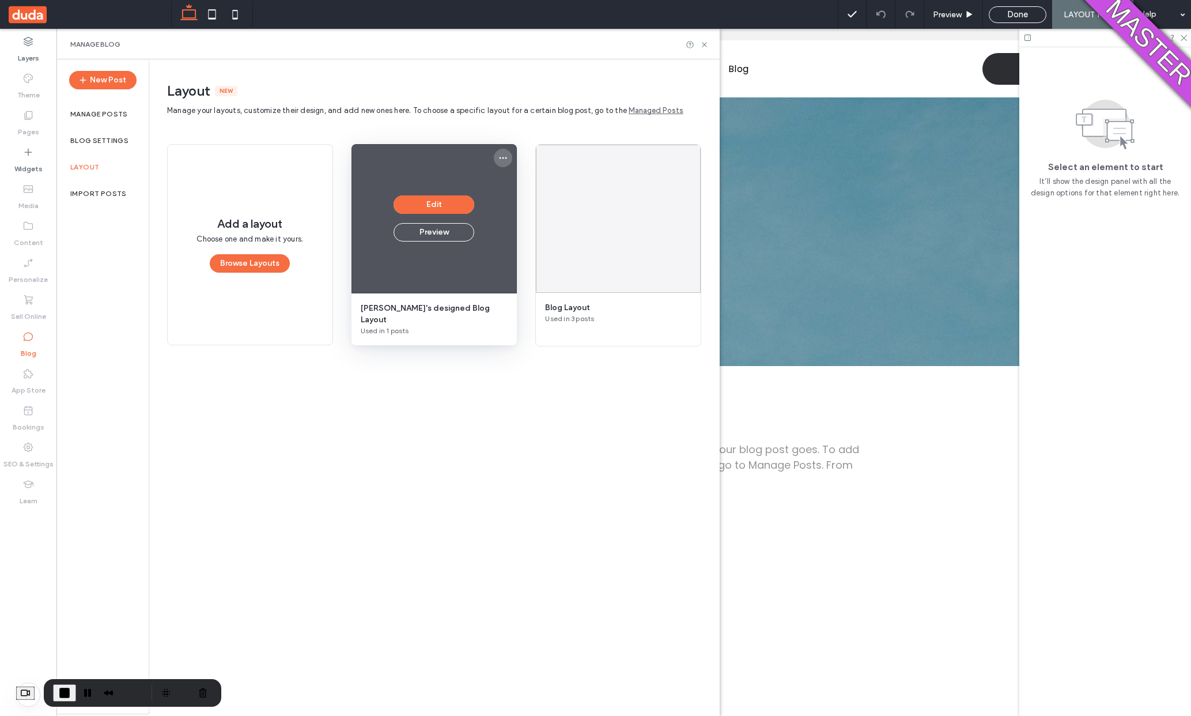
click at [501, 155] on icon "More options" at bounding box center [502, 157] width 9 height 9
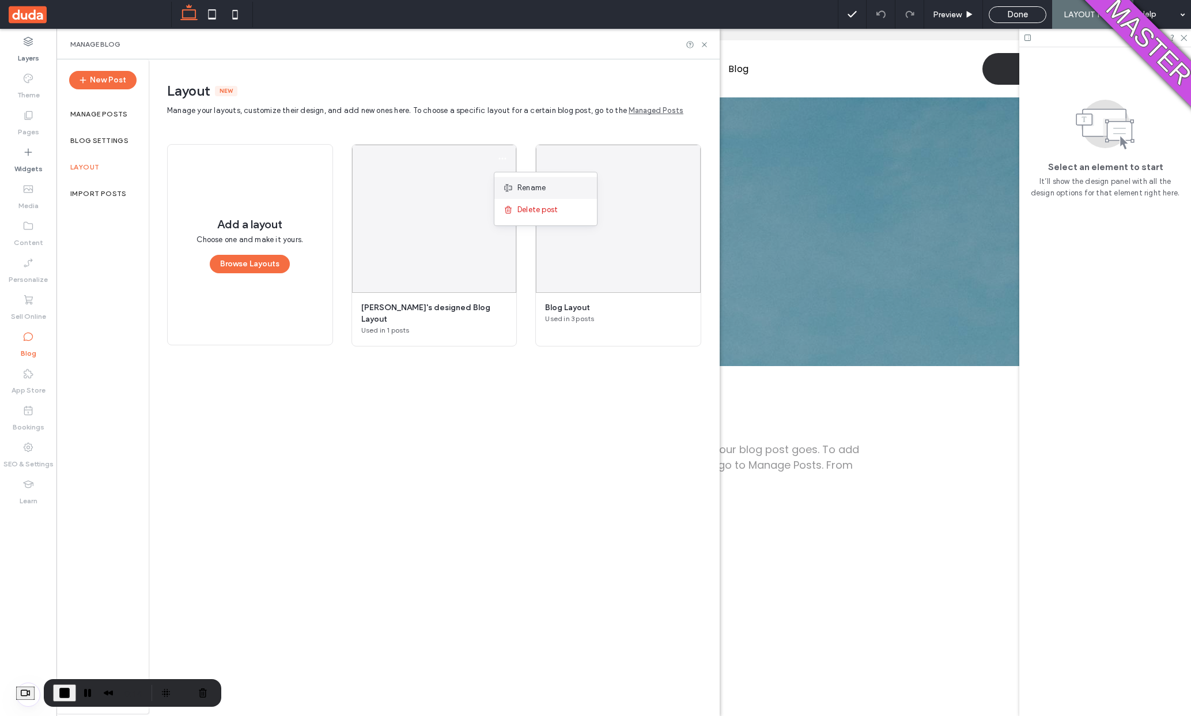
click at [528, 181] on div "Rename" at bounding box center [545, 188] width 103 height 22
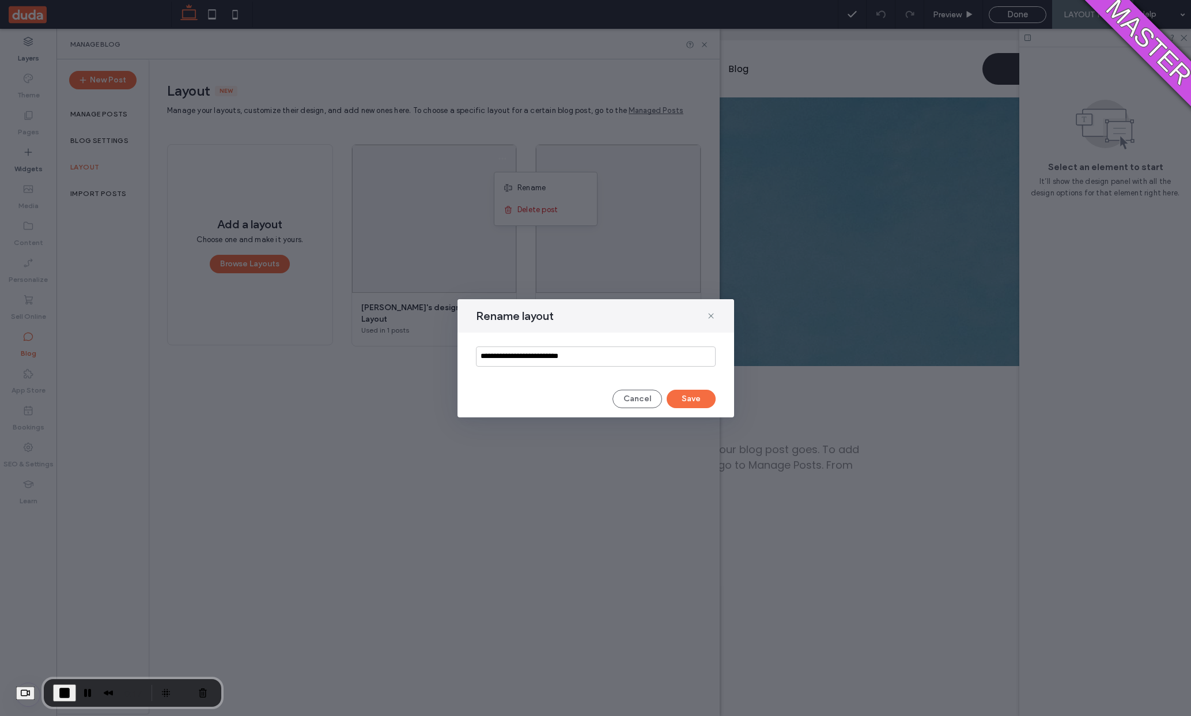
drag, startPoint x: 580, startPoint y: 353, endPoint x: 501, endPoint y: 356, distance: 78.4
click at [500, 357] on input "**********" at bounding box center [596, 356] width 240 height 20
type input "******"
click at [704, 395] on button "Save" at bounding box center [691, 399] width 49 height 18
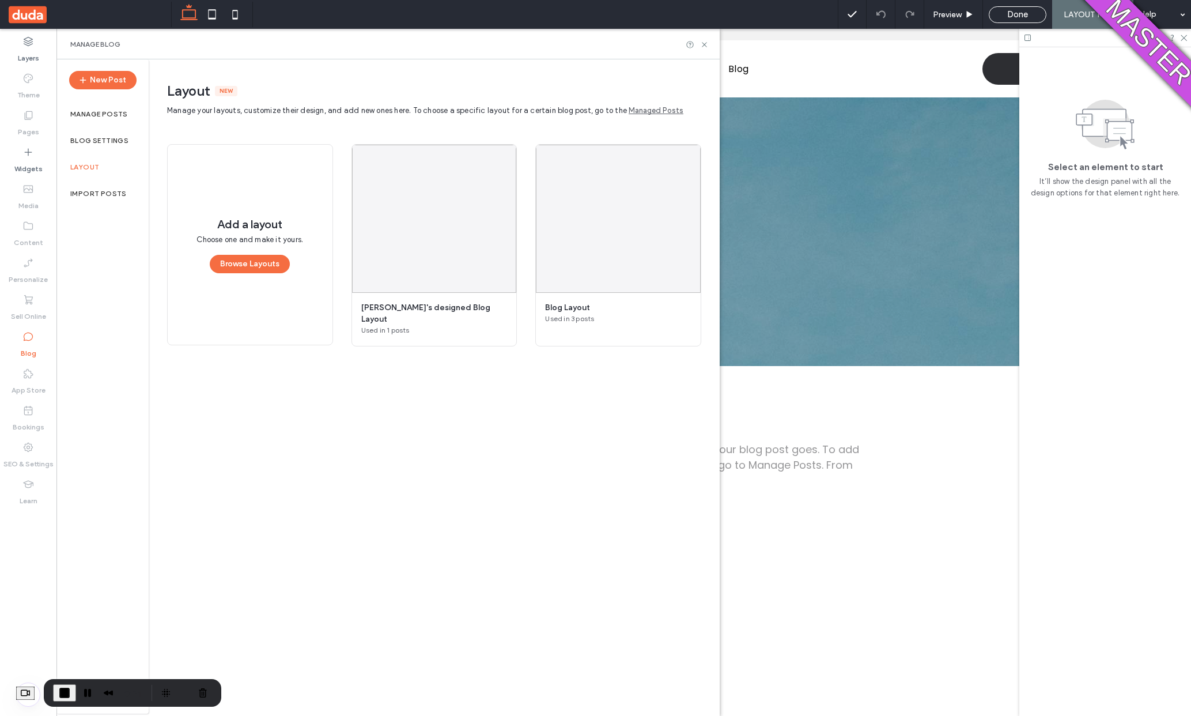
click at [70, 695] on span "End Recording" at bounding box center [65, 693] width 14 height 14
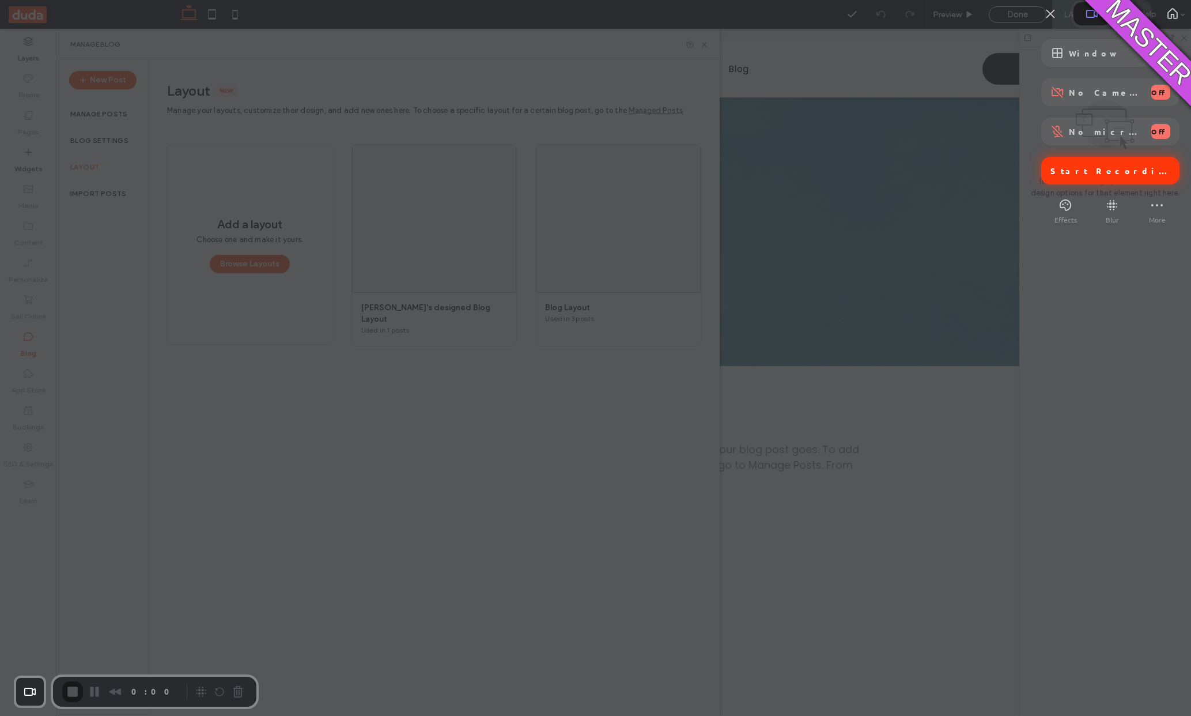
click at [1099, 184] on div "Start Recording" at bounding box center [1110, 171] width 138 height 28
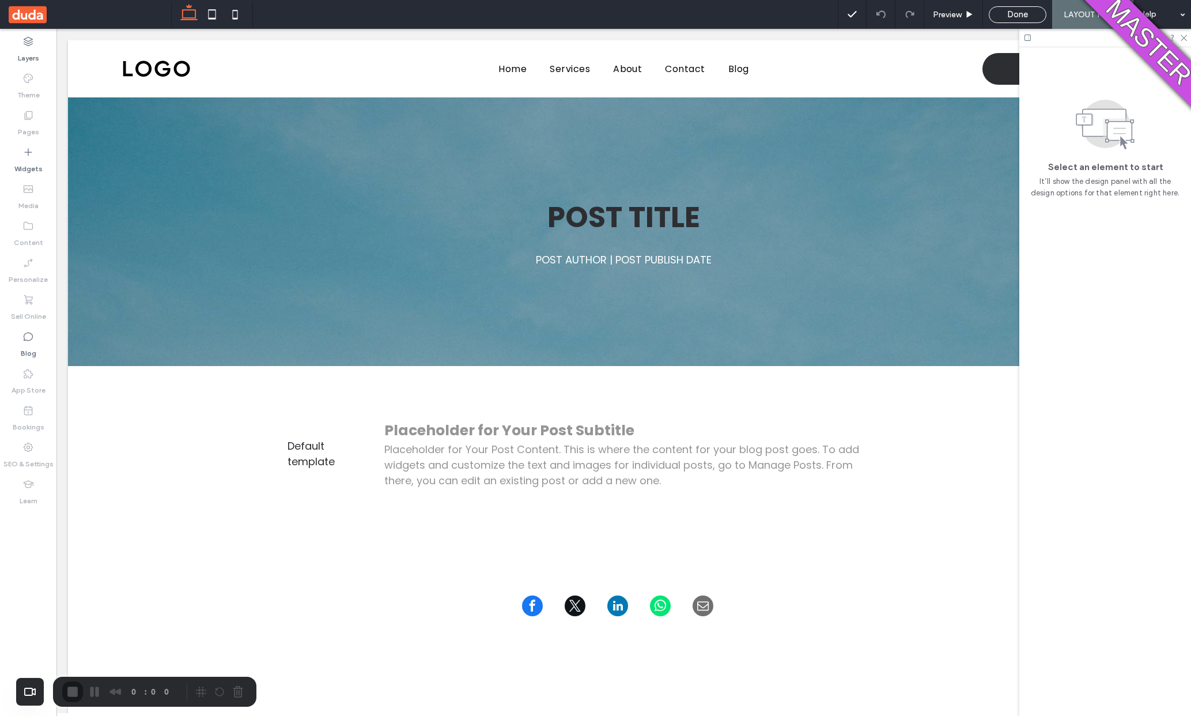
click at [33, 349] on label "Blog" at bounding box center [29, 350] width 16 height 16
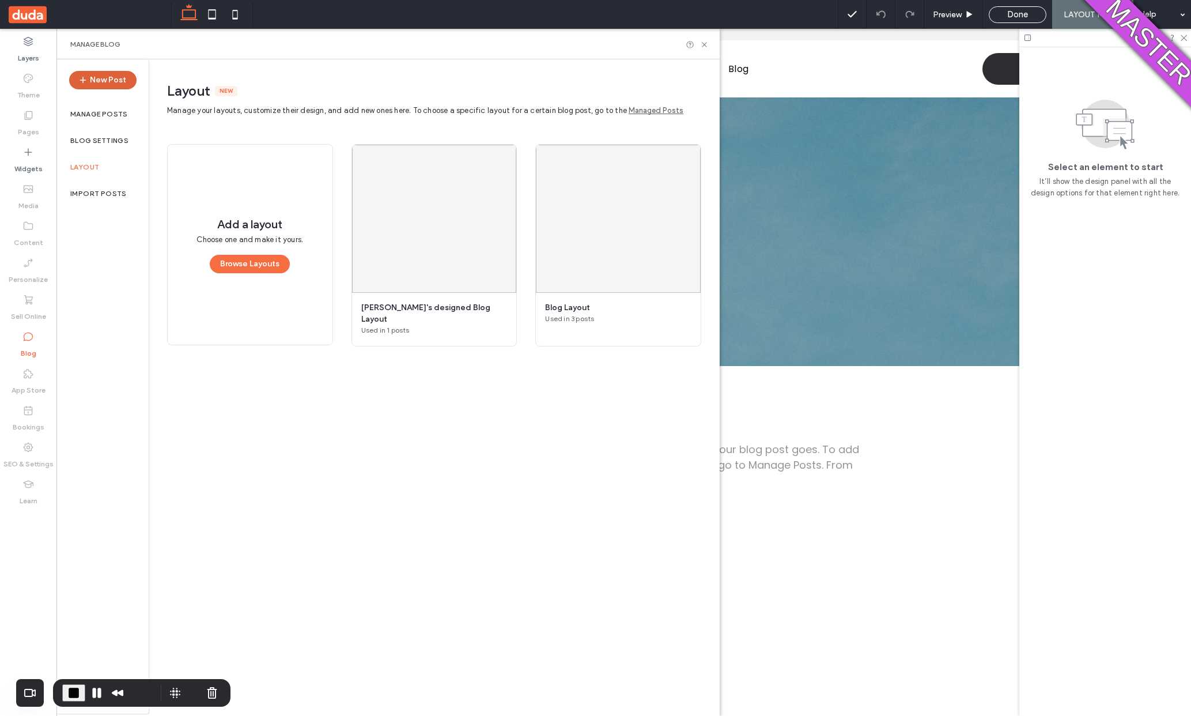
click at [96, 81] on button "New Post" at bounding box center [102, 80] width 67 height 18
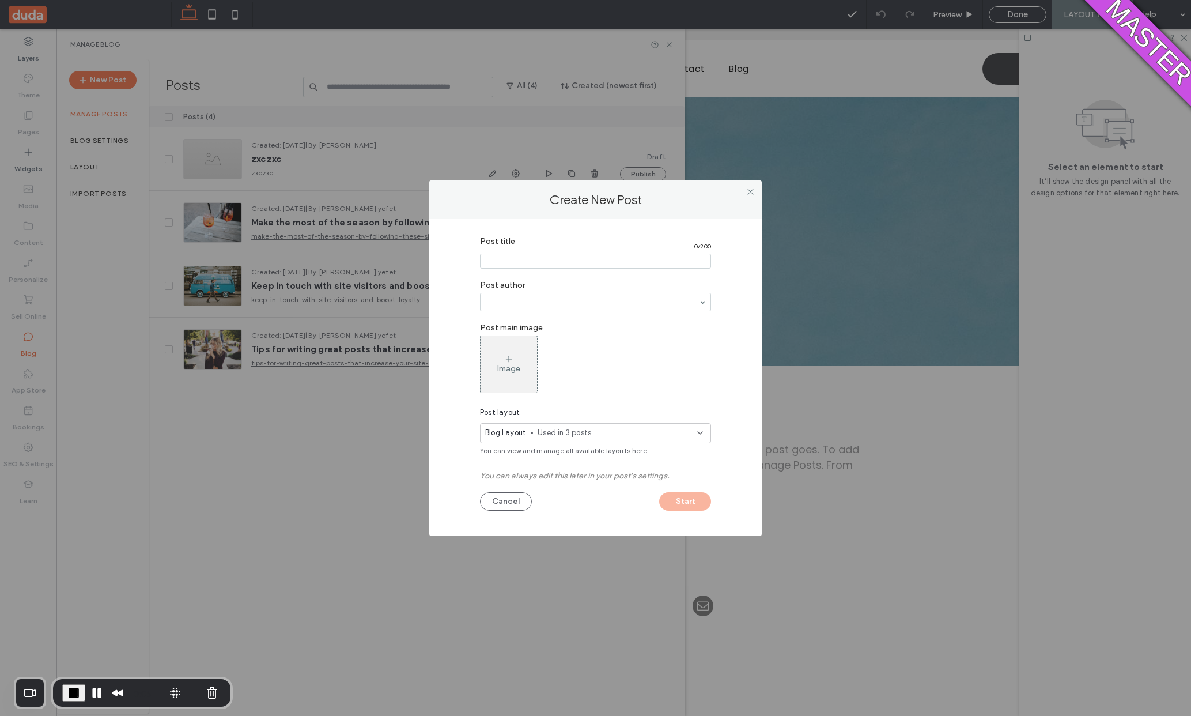
click at [495, 258] on input "Post title" at bounding box center [595, 261] width 231 height 15
type input "****"
click at [546, 432] on span "Used in 3 posts" at bounding box center [618, 433] width 160 height 12
click at [533, 465] on span "Used in 1 posts" at bounding box center [597, 467] width 141 height 10
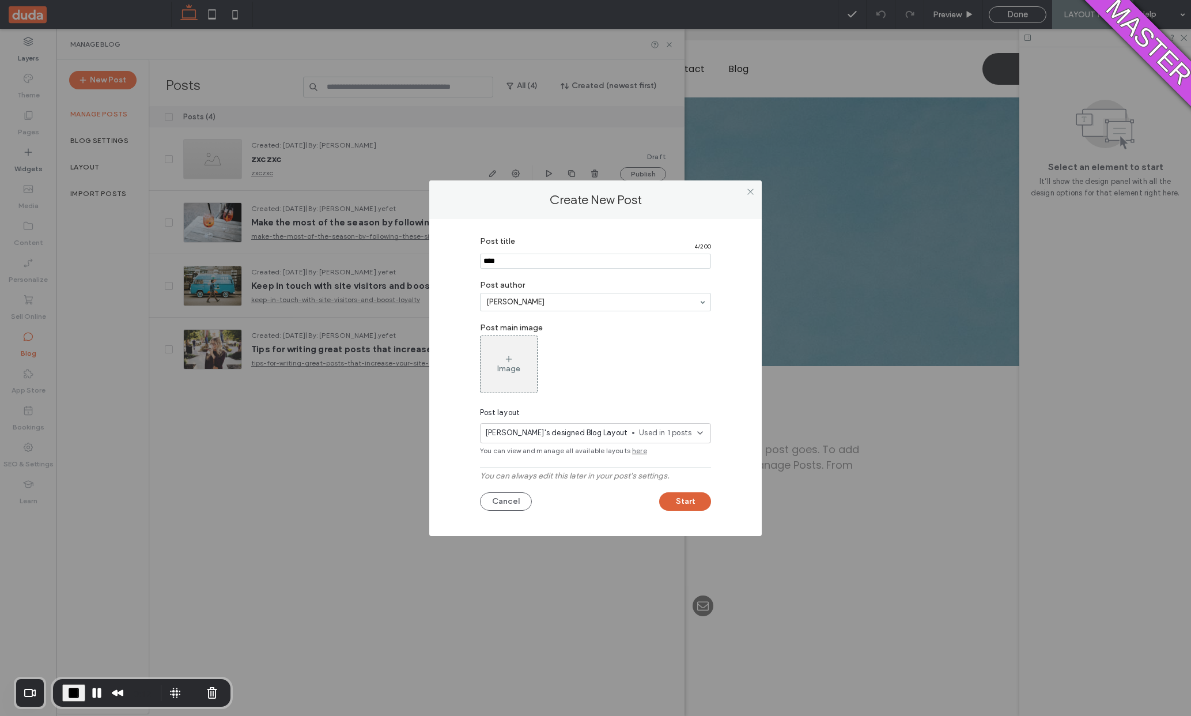
click at [677, 499] on button "Start" at bounding box center [685, 501] width 52 height 18
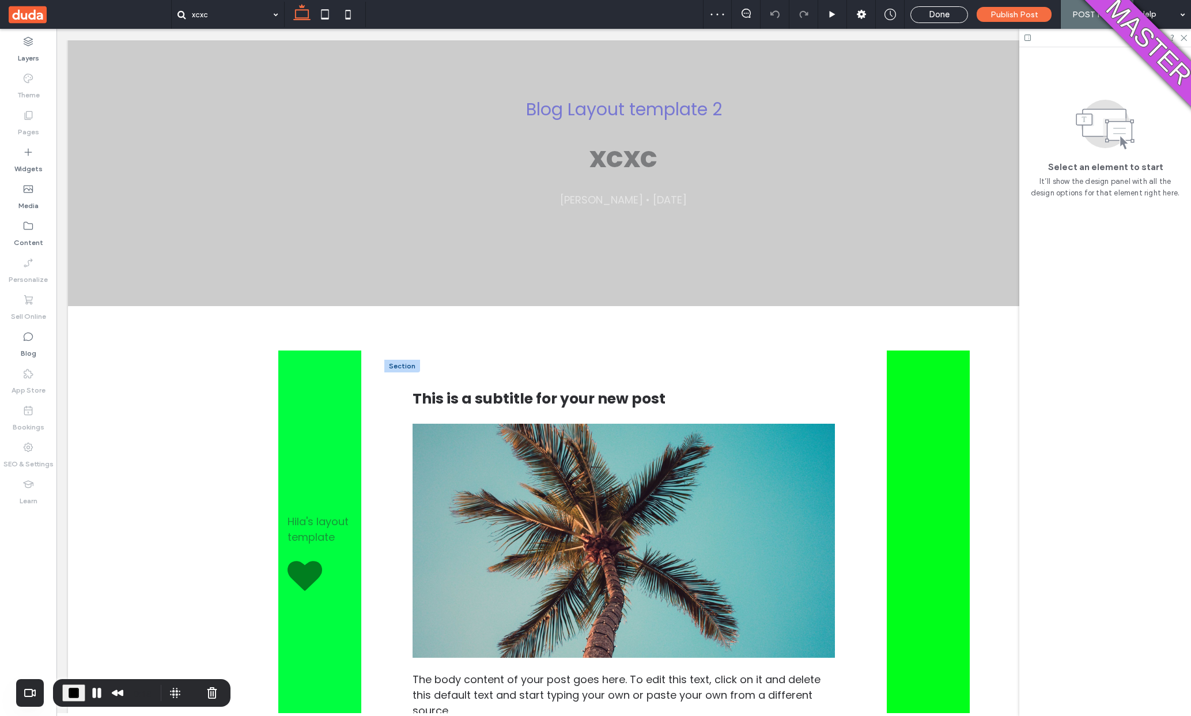
scroll to position [100, 0]
click at [309, 530] on div "Blog Layout template 2 xcxc [PERSON_NAME] • [DATE] Section Hila's layout templa…" at bounding box center [624, 655] width 1112 height 1316
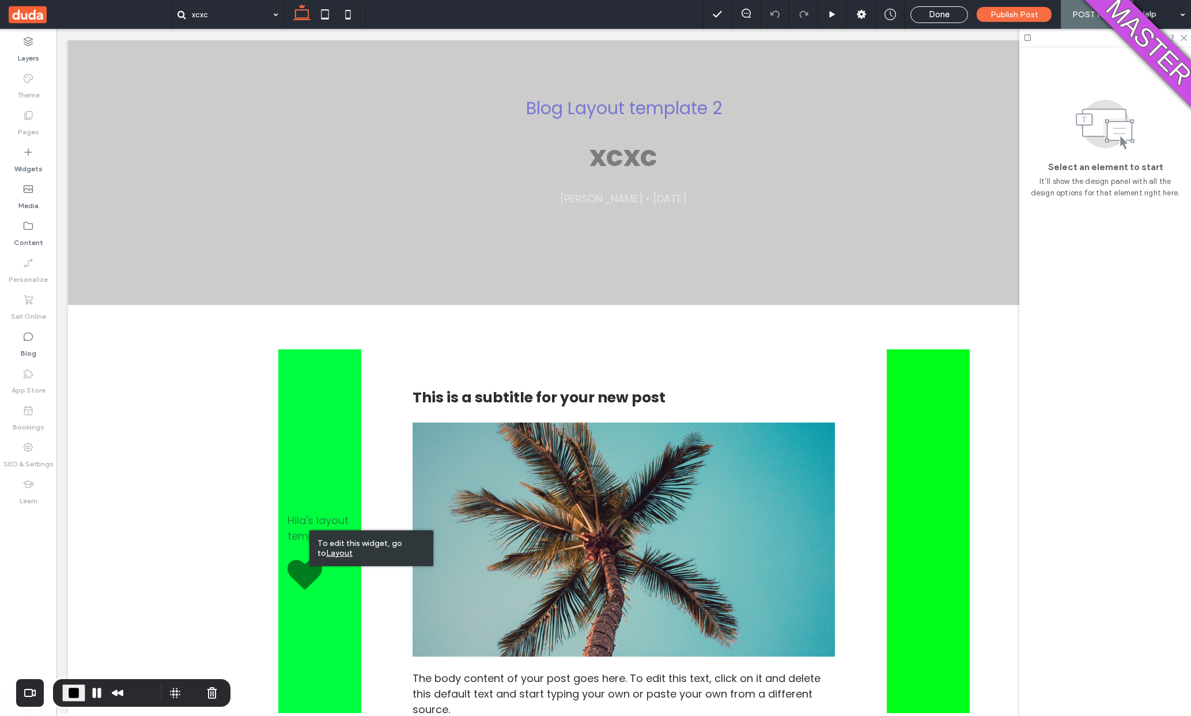
click at [326, 552] on u "Layout" at bounding box center [339, 553] width 27 height 10
